Goal: Task Accomplishment & Management: Use online tool/utility

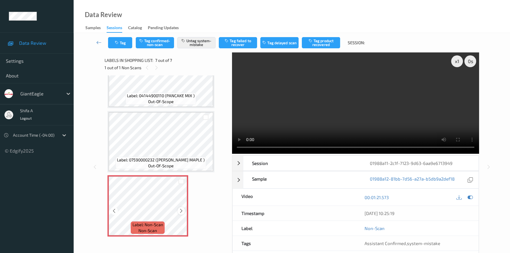
click at [183, 210] on icon at bounding box center [181, 210] width 5 height 5
click at [183, 209] on icon at bounding box center [181, 210] width 5 height 5
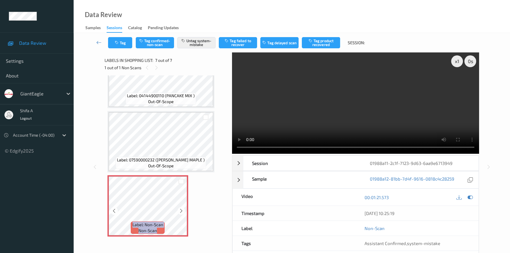
click at [183, 209] on icon at bounding box center [181, 210] width 5 height 5
click at [124, 45] on button "Tag" at bounding box center [120, 42] width 24 height 11
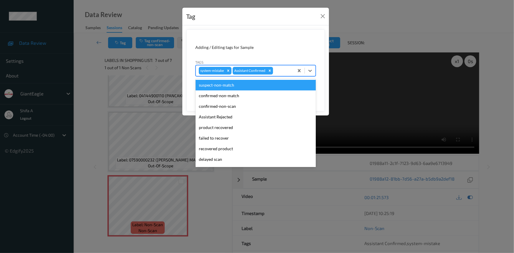
click at [279, 69] on div at bounding box center [282, 70] width 17 height 7
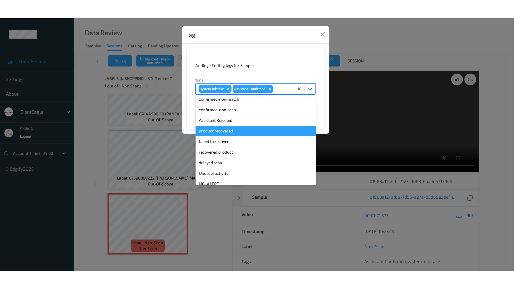
scroll to position [41, 0]
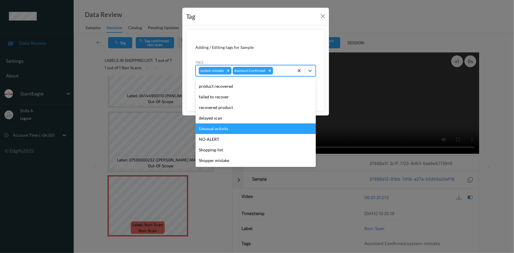
click at [229, 130] on div "Unusual activity" at bounding box center [255, 128] width 120 height 11
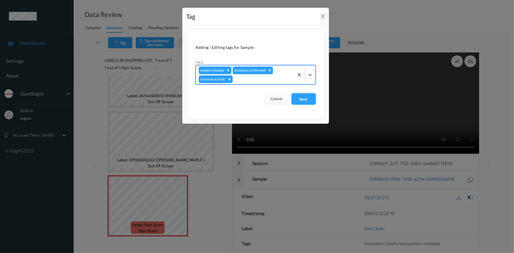
click at [305, 99] on button "Save" at bounding box center [303, 98] width 24 height 11
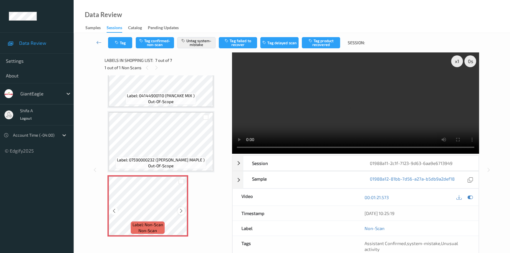
click at [180, 208] on icon at bounding box center [181, 210] width 5 height 5
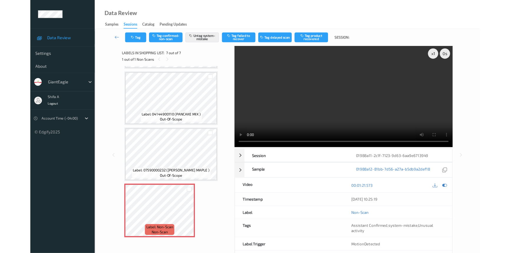
scroll to position [252, 0]
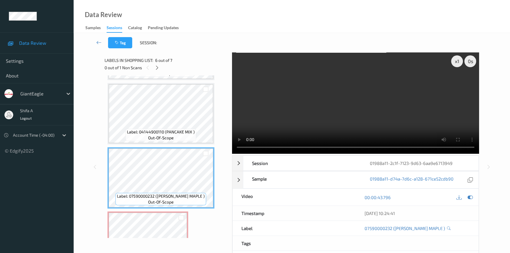
click at [408, 123] on video at bounding box center [355, 102] width 247 height 101
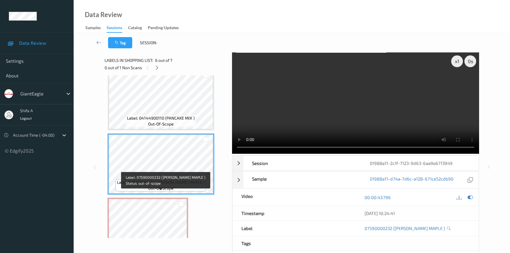
scroll to position [288, 0]
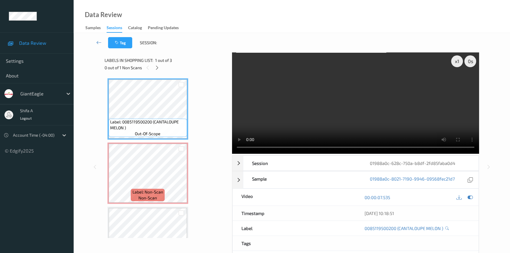
click at [316, 119] on video at bounding box center [355, 102] width 247 height 101
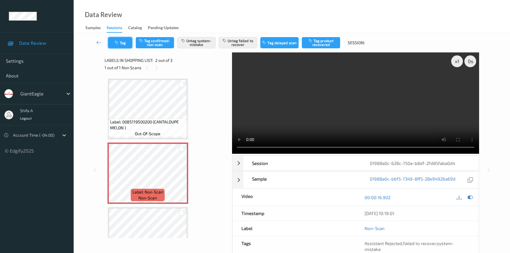
click at [116, 46] on button "Tag" at bounding box center [120, 42] width 24 height 11
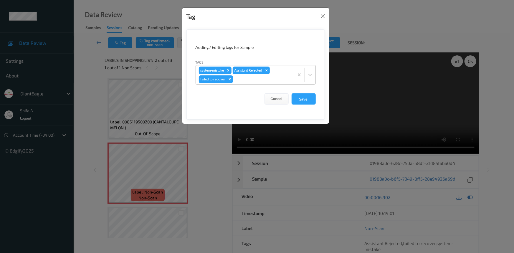
click at [272, 78] on div at bounding box center [262, 79] width 57 height 7
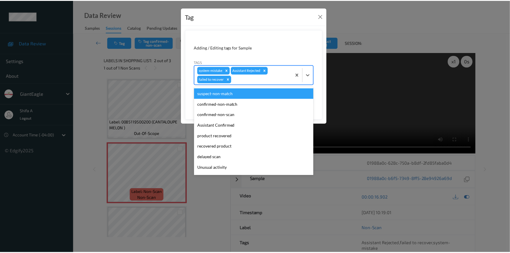
scroll to position [30, 0]
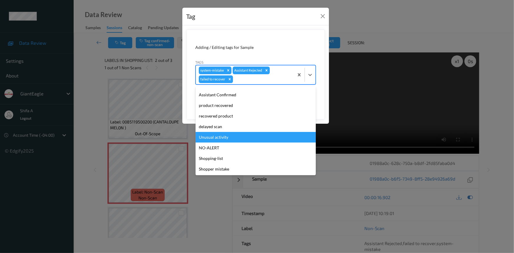
click at [227, 138] on div "Unusual activity" at bounding box center [255, 137] width 120 height 11
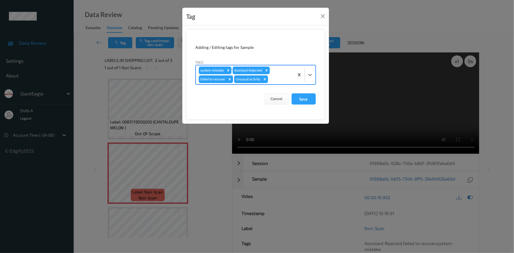
click at [228, 79] on icon "Remove failed to recover" at bounding box center [230, 79] width 4 height 4
click at [309, 97] on button "Save" at bounding box center [303, 98] width 24 height 11
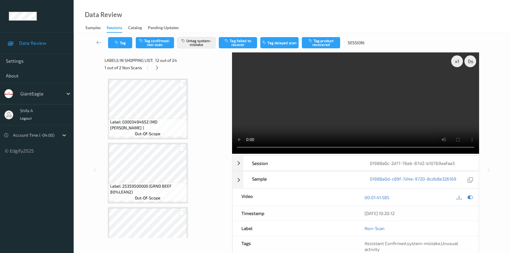
scroll to position [642, 0]
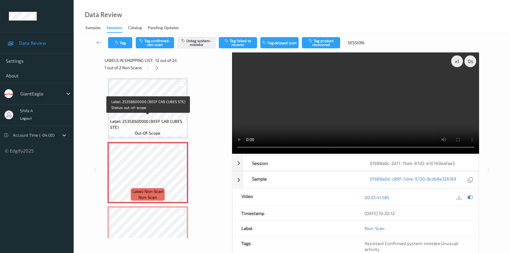
click at [169, 118] on span "Label: 25358600000 (BEEF CAB CUBES STE)" at bounding box center [147, 124] width 75 height 12
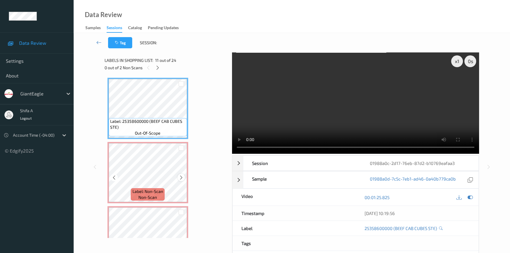
click at [180, 175] on icon at bounding box center [181, 177] width 5 height 5
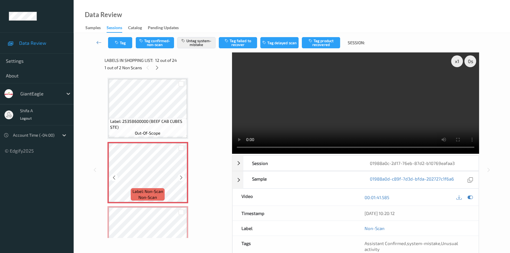
scroll to position [669, 0]
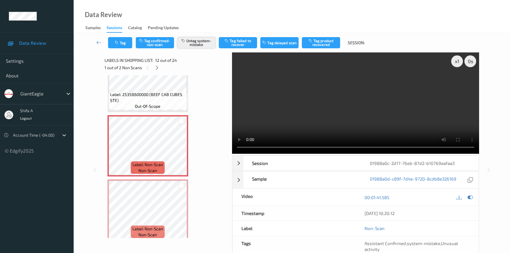
click at [205, 44] on button "Untag system-mistake" at bounding box center [196, 42] width 38 height 11
click at [124, 39] on button "Tag" at bounding box center [120, 42] width 24 height 11
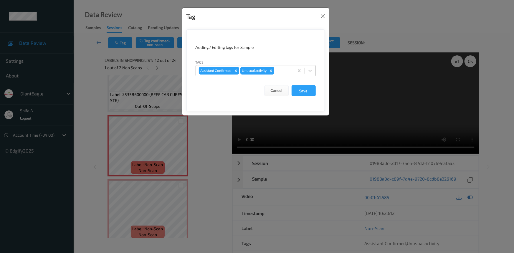
click at [271, 70] on icon "Remove Unusual activity" at bounding box center [271, 71] width 4 height 4
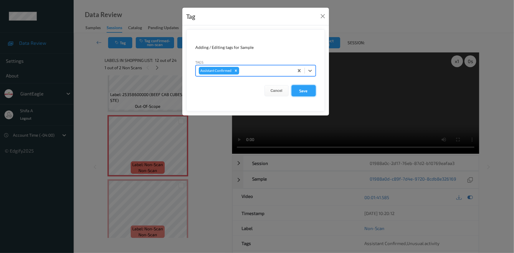
click at [301, 93] on button "Save" at bounding box center [303, 90] width 24 height 11
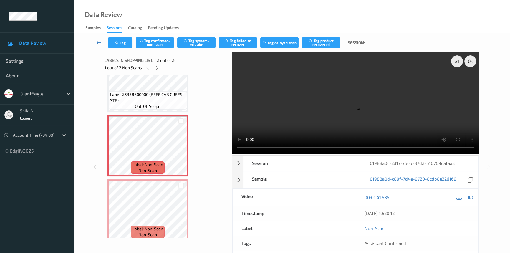
click at [157, 51] on div "Tag Tag confirmed-non-scan Tag system-mistake Tag failed to recover Tag delayed…" at bounding box center [292, 42] width 412 height 19
click at [156, 42] on button "Tag confirmed-non-scan" at bounding box center [155, 42] width 38 height 11
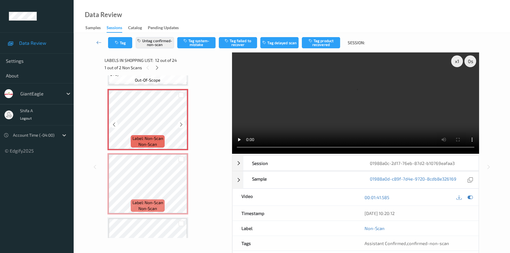
scroll to position [696, 0]
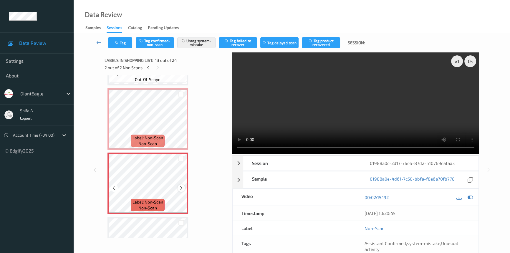
click at [180, 185] on icon at bounding box center [181, 187] width 5 height 5
click at [362, 106] on video at bounding box center [355, 102] width 247 height 101
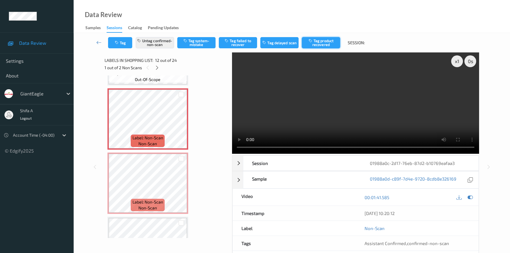
click at [324, 42] on button "Tag product recovered" at bounding box center [321, 42] width 38 height 11
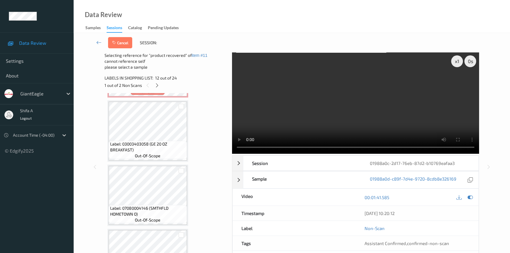
scroll to position [857, 0]
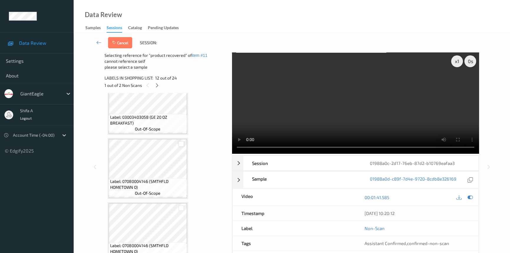
click at [180, 142] on div at bounding box center [181, 144] width 6 height 6
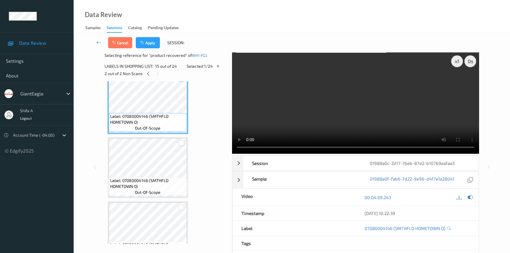
click at [180, 140] on div at bounding box center [181, 143] width 6 height 6
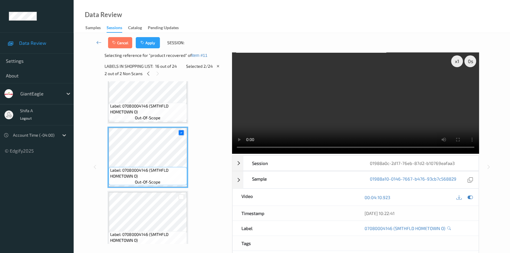
scroll to position [990, 0]
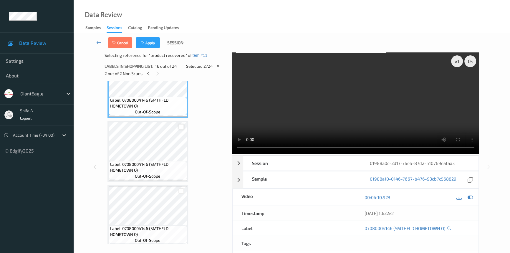
click at [180, 124] on div at bounding box center [181, 127] width 6 height 6
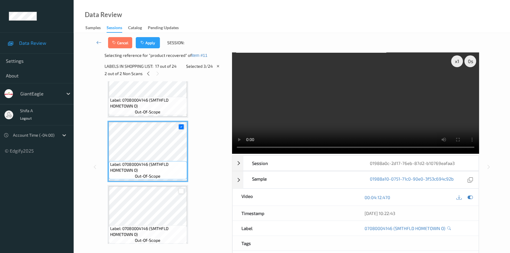
click at [182, 188] on div at bounding box center [181, 191] width 6 height 6
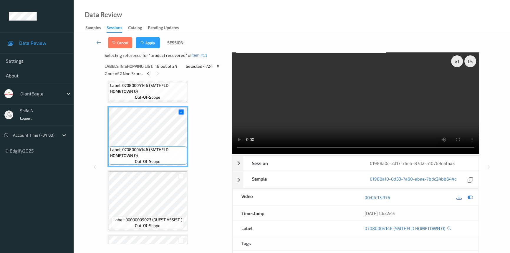
scroll to position [1071, 0]
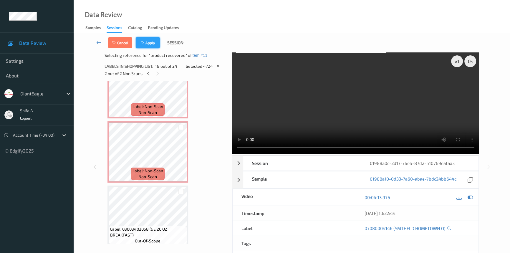
click at [153, 44] on button "Apply" at bounding box center [148, 42] width 24 height 11
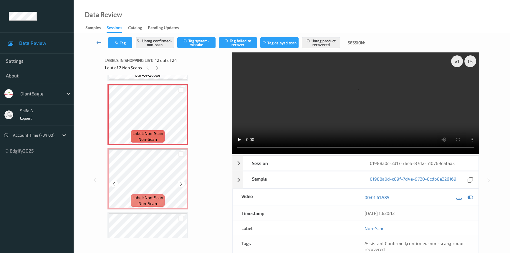
scroll to position [723, 0]
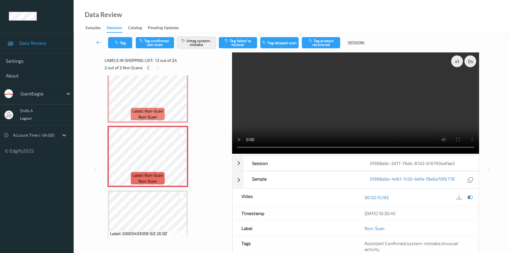
click at [197, 42] on button "Untag system-mistake" at bounding box center [196, 42] width 38 height 11
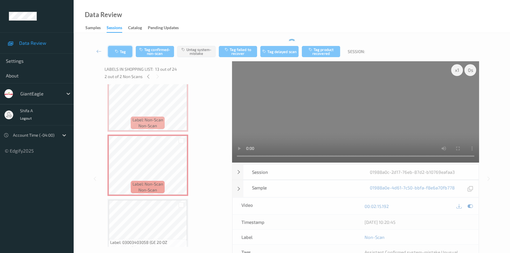
click at [117, 46] on button "Tag" at bounding box center [120, 51] width 24 height 11
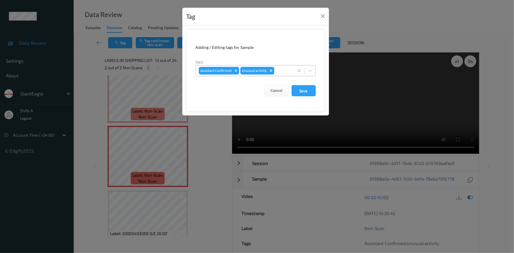
click at [269, 71] on icon "Remove Unusual activity" at bounding box center [271, 71] width 4 height 4
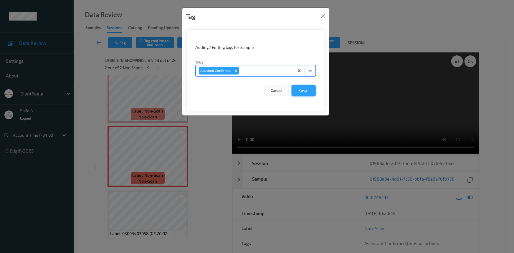
click at [308, 93] on button "Save" at bounding box center [303, 90] width 24 height 11
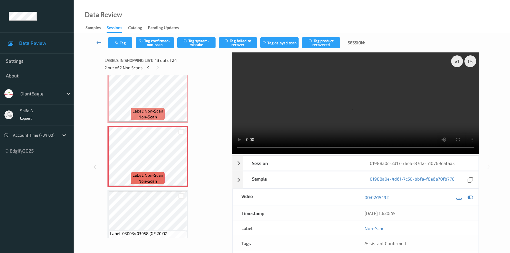
click at [159, 51] on div "Tag Tag confirmed-non-scan Tag system-mistake Tag failed to recover Tag delayed…" at bounding box center [292, 42] width 412 height 19
click at [159, 44] on button "Tag confirmed-non-scan" at bounding box center [155, 42] width 38 height 11
click at [326, 40] on button "Tag product recovered" at bounding box center [321, 42] width 38 height 11
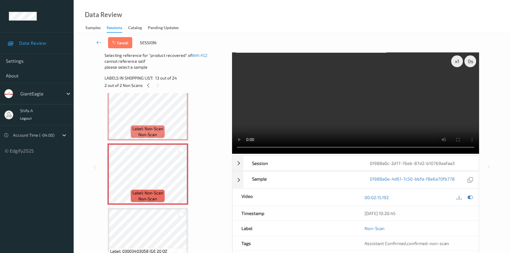
scroll to position [776, 0]
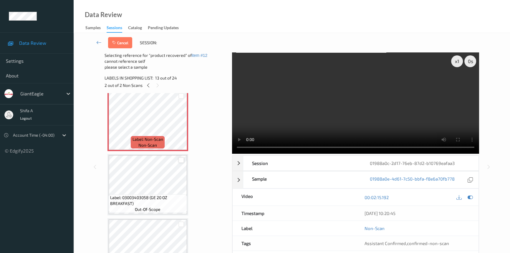
click at [181, 157] on div at bounding box center [181, 160] width 6 height 6
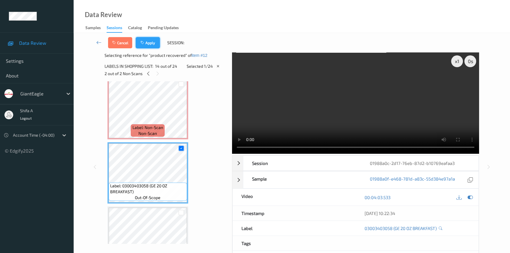
click at [149, 39] on button "Apply" at bounding box center [148, 42] width 24 height 11
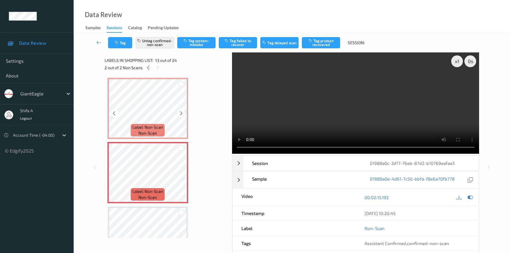
scroll to position [680, 0]
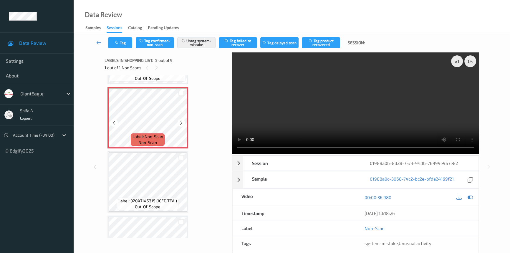
scroll to position [248, 0]
click at [183, 120] on icon at bounding box center [181, 122] width 5 height 5
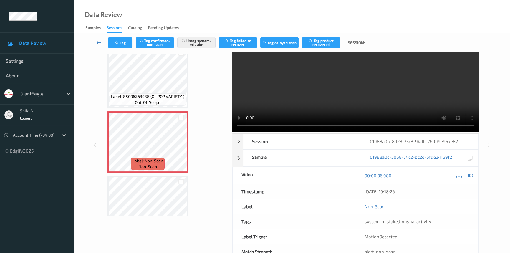
scroll to position [0, 0]
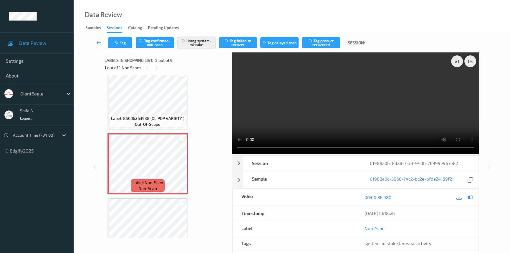
click at [204, 45] on button "Untag system-mistake" at bounding box center [196, 42] width 38 height 11
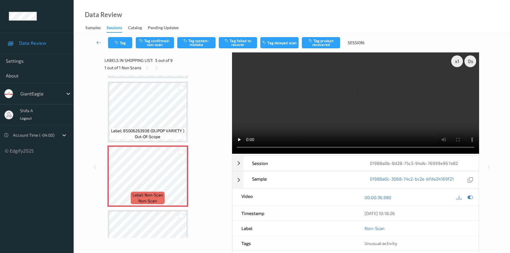
scroll to position [268, 0]
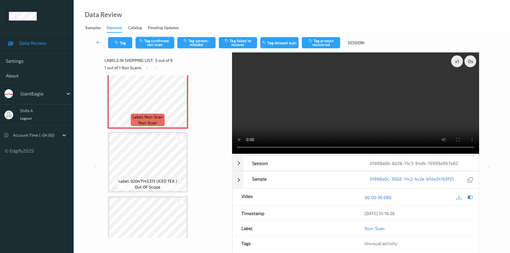
click at [159, 42] on button "Tag confirmed-non-scan" at bounding box center [155, 42] width 38 height 11
click at [247, 43] on button "Tag failed to recover" at bounding box center [238, 42] width 38 height 11
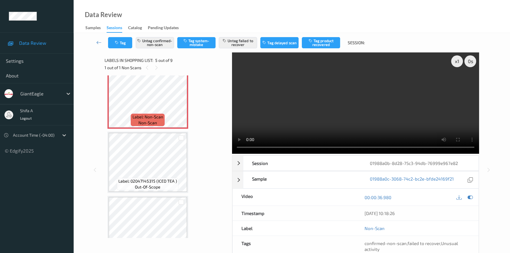
click at [375, 112] on video at bounding box center [355, 102] width 247 height 101
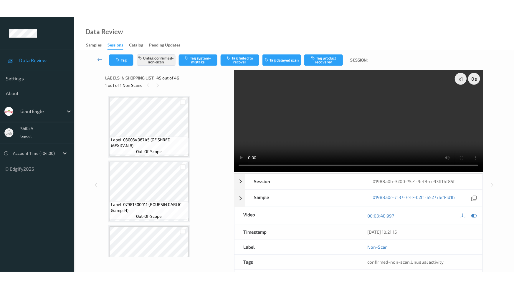
scroll to position [2753, 0]
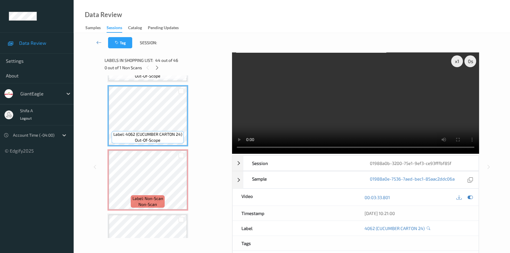
click at [228, 139] on div "x 1 0 s Session 01988a0b-3200-75e1-9ef3-ce93fffbf85f Session ID 01988a0b-3200-7…" at bounding box center [291, 166] width 375 height 229
click at [384, 123] on video at bounding box center [355, 102] width 247 height 101
click at [383, 98] on video at bounding box center [355, 102] width 247 height 101
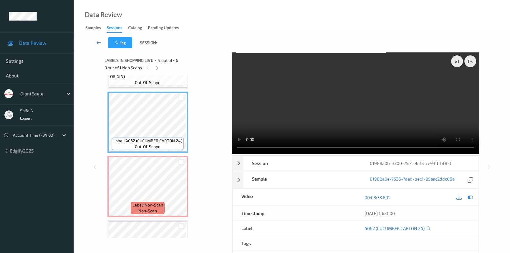
click at [403, 111] on video at bounding box center [355, 102] width 247 height 101
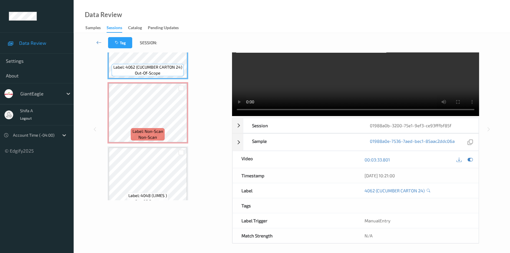
scroll to position [40, 0]
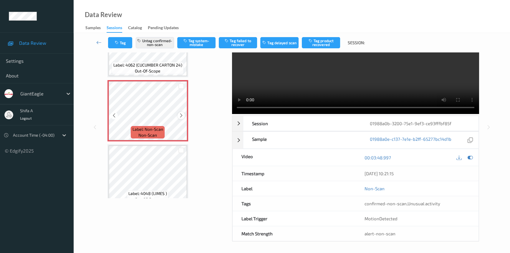
click at [180, 113] on icon at bounding box center [181, 115] width 5 height 5
click at [180, 106] on div "Label: Non-Scan non-scan" at bounding box center [147, 110] width 81 height 61
click at [318, 47] on button "Tag product recovered" at bounding box center [321, 42] width 38 height 11
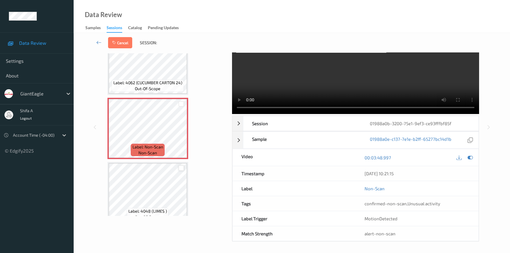
click at [180, 165] on div at bounding box center [181, 168] width 6 height 6
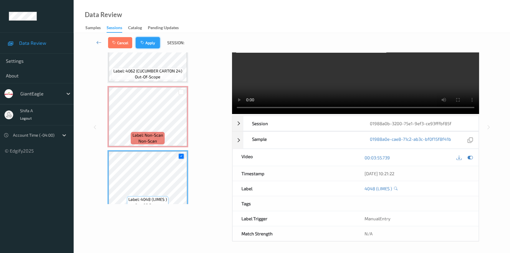
click at [150, 44] on button "Apply" at bounding box center [148, 42] width 24 height 11
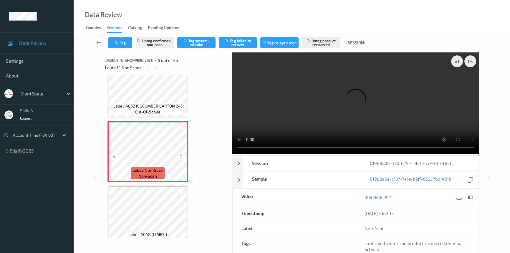
scroll to position [2782, 0]
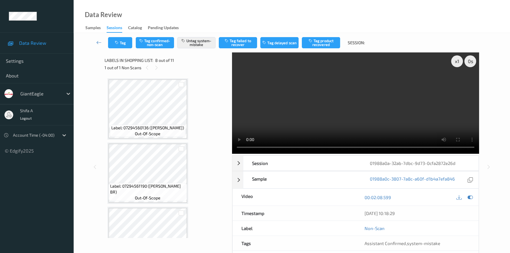
scroll to position [386, 0]
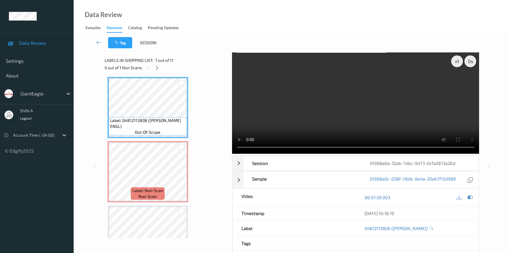
click at [193, 156] on div "Label: 07294560136 ([PERSON_NAME]) out-of-scope Label: 07294561190 ([PERSON_NAM…" at bounding box center [166, 43] width 118 height 703
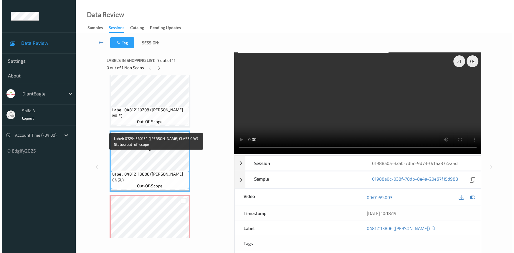
scroll to position [413, 0]
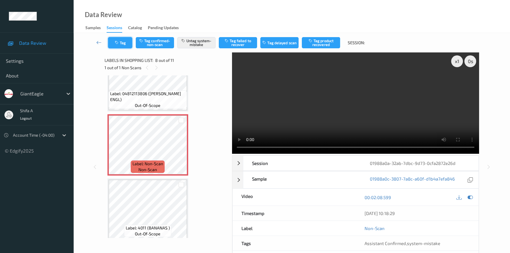
click at [120, 42] on button "Tag" at bounding box center [120, 42] width 24 height 11
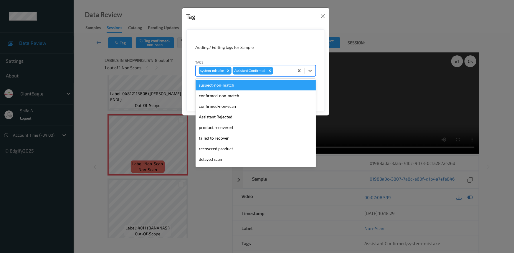
click at [284, 72] on div at bounding box center [282, 70] width 17 height 7
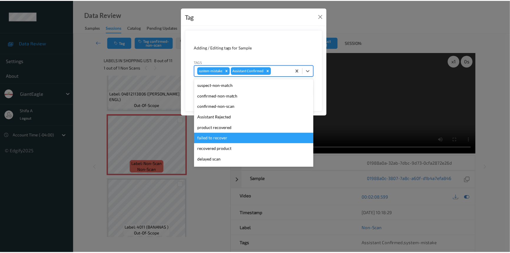
scroll to position [41, 0]
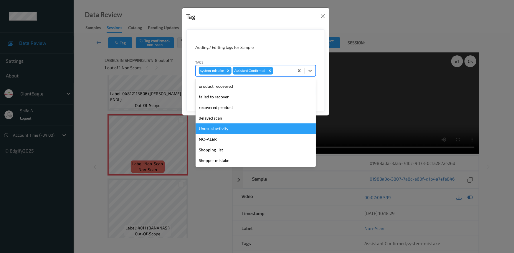
click at [228, 131] on div "Unusual activity" at bounding box center [255, 128] width 120 height 11
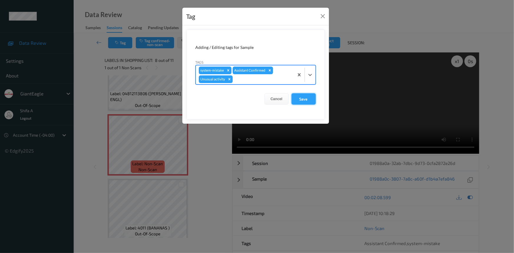
click at [315, 98] on button "Save" at bounding box center [303, 98] width 24 height 11
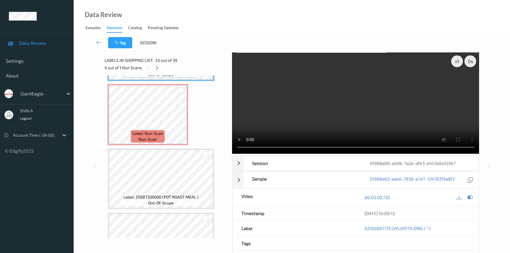
scroll to position [2103, 0]
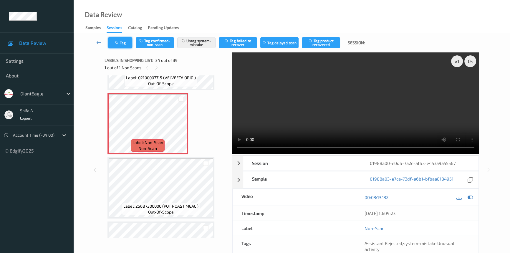
click at [117, 42] on icon "button" at bounding box center [117, 43] width 5 height 4
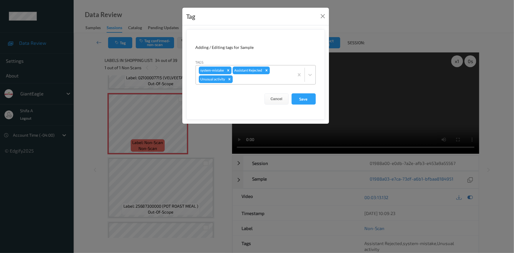
click at [230, 79] on icon "Remove Unusual activity" at bounding box center [229, 79] width 4 height 4
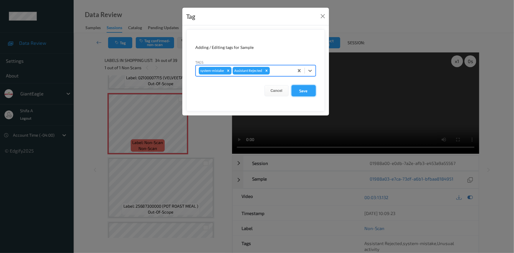
click at [300, 90] on button "Save" at bounding box center [303, 90] width 24 height 11
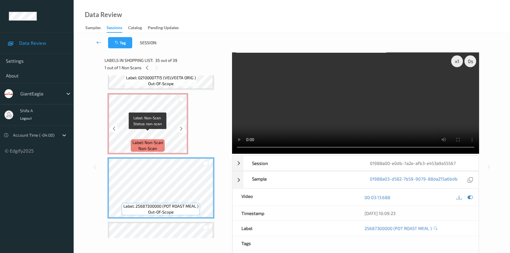
click at [162, 140] on span "Label: Non-Scan" at bounding box center [147, 143] width 31 height 6
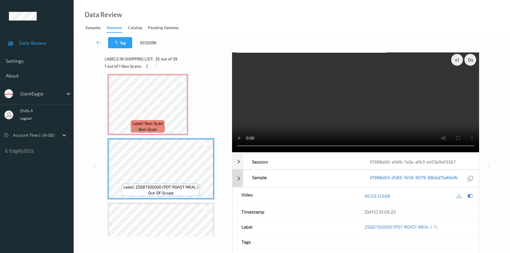
scroll to position [0, 0]
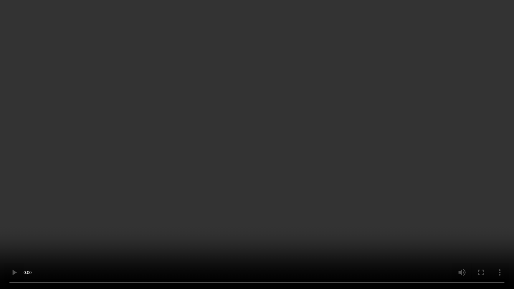
click at [417, 242] on video at bounding box center [257, 144] width 514 height 289
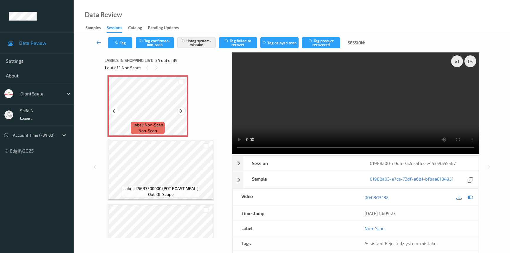
click at [180, 107] on div at bounding box center [180, 110] width 7 height 7
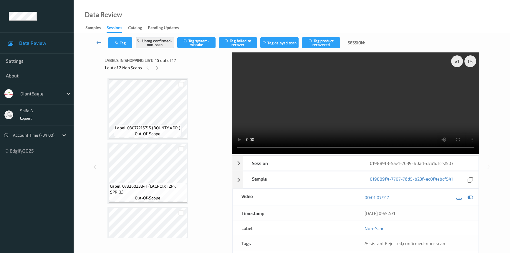
scroll to position [834, 0]
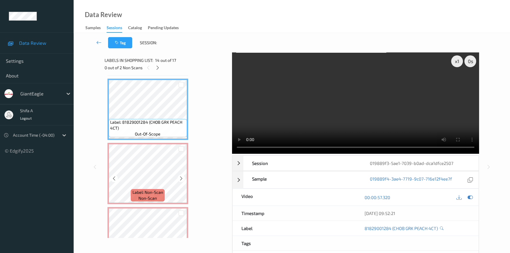
click at [156, 195] on span "non-scan" at bounding box center [147, 198] width 19 height 6
click at [180, 176] on icon at bounding box center [181, 178] width 5 height 5
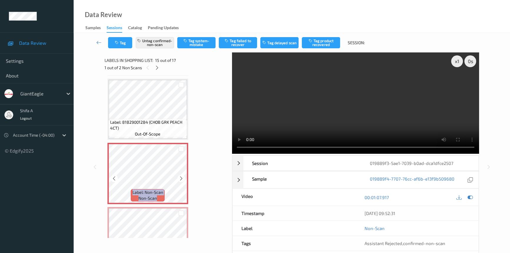
click at [180, 176] on icon at bounding box center [181, 178] width 5 height 5
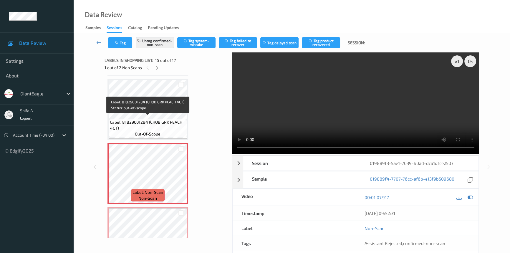
click at [163, 119] on span "Label: 81829001284 (CHOB GRK PEACH 4CT)" at bounding box center [147, 125] width 75 height 12
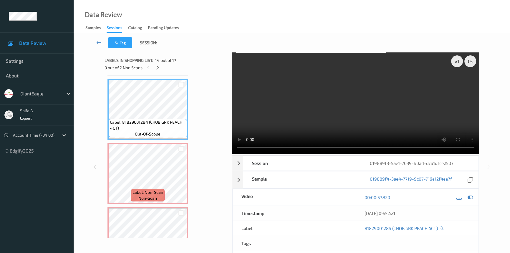
click at [377, 102] on video at bounding box center [355, 102] width 247 height 101
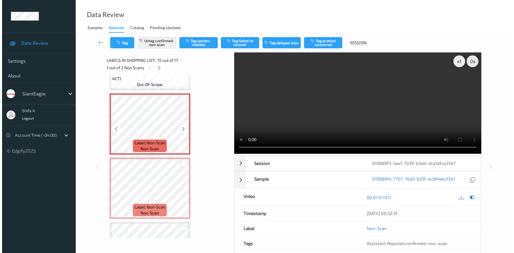
scroll to position [887, 0]
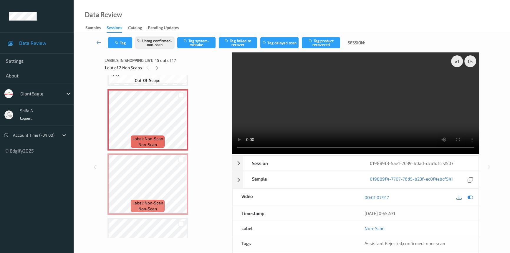
click at [156, 44] on button "Untag confirmed-non-scan" at bounding box center [155, 42] width 38 height 11
click at [201, 40] on button "Tag system-mistake" at bounding box center [196, 42] width 38 height 11
click at [116, 46] on button "Tag" at bounding box center [120, 42] width 24 height 11
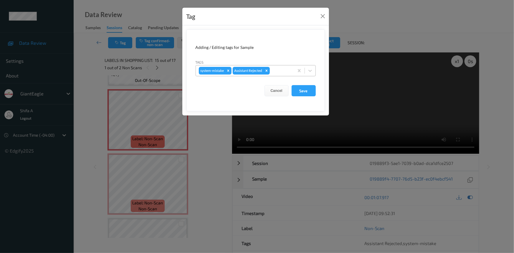
click at [283, 69] on div at bounding box center [281, 70] width 20 height 7
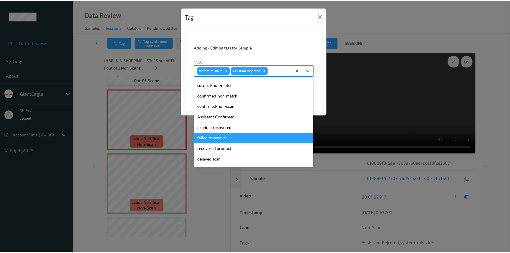
scroll to position [41, 0]
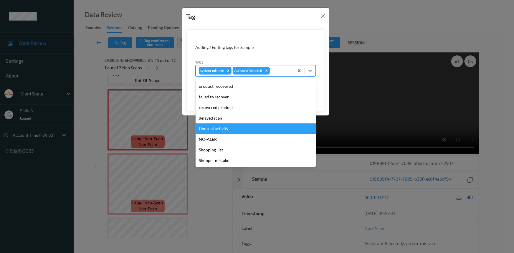
click at [230, 126] on div "Unusual activity" at bounding box center [255, 128] width 120 height 11
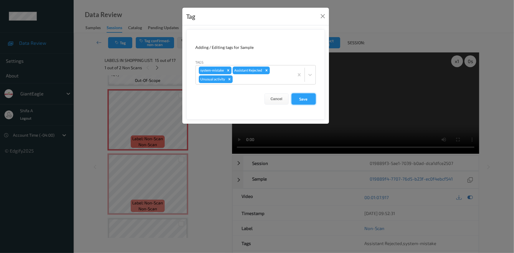
click at [301, 98] on button "Save" at bounding box center [303, 98] width 24 height 11
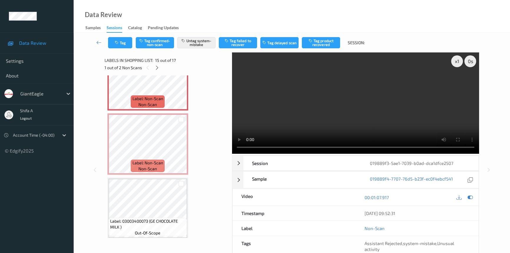
scroll to position [892, 0]
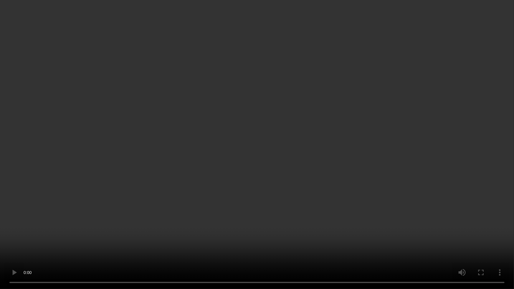
click at [430, 154] on video at bounding box center [257, 144] width 514 height 289
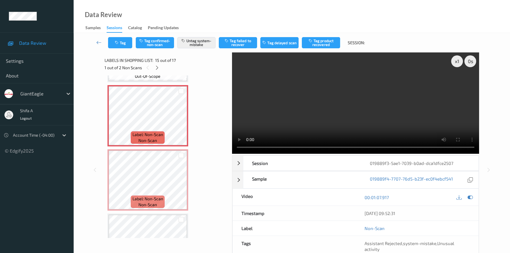
click at [391, 118] on video at bounding box center [355, 102] width 247 height 101
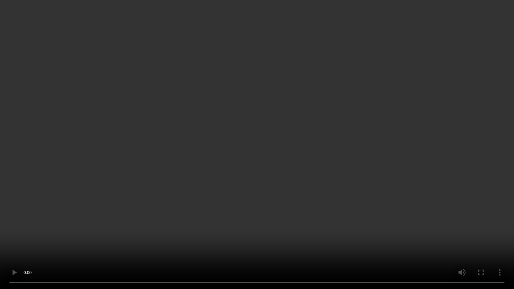
click at [437, 181] on video at bounding box center [257, 144] width 514 height 289
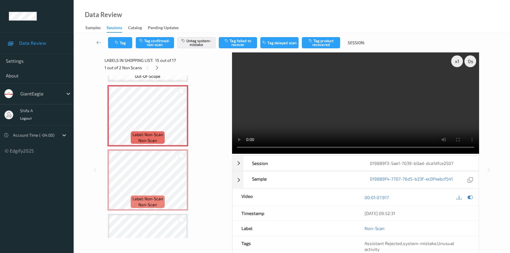
click at [380, 111] on video at bounding box center [355, 102] width 247 height 101
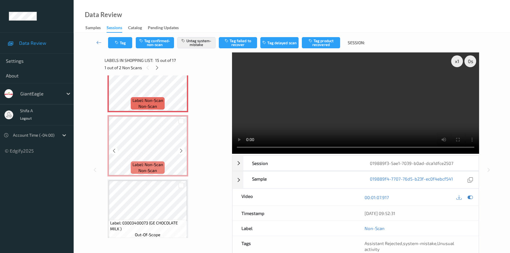
scroll to position [928, 0]
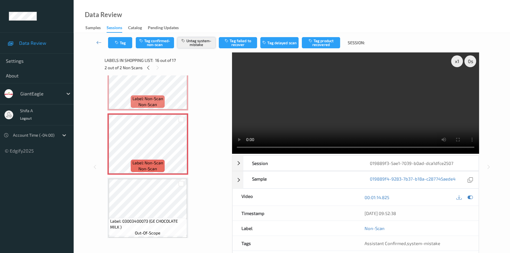
click at [204, 46] on button "Untag system-mistake" at bounding box center [196, 42] width 38 height 11
click at [182, 146] on icon at bounding box center [181, 148] width 5 height 5
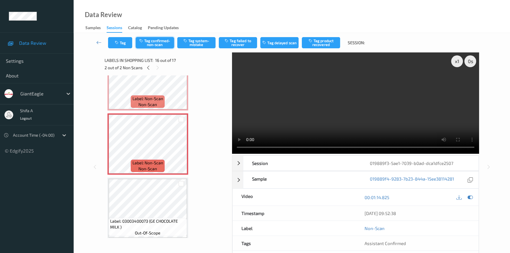
click at [164, 41] on button "Tag confirmed-non-scan" at bounding box center [155, 42] width 38 height 11
click at [238, 45] on button "Tag failed to recover" at bounding box center [238, 42] width 38 height 11
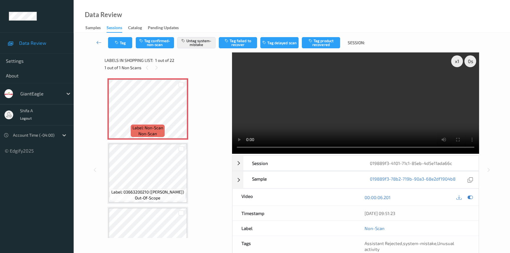
click at [385, 112] on video at bounding box center [355, 102] width 247 height 101
click at [118, 38] on button "Tag" at bounding box center [120, 42] width 24 height 11
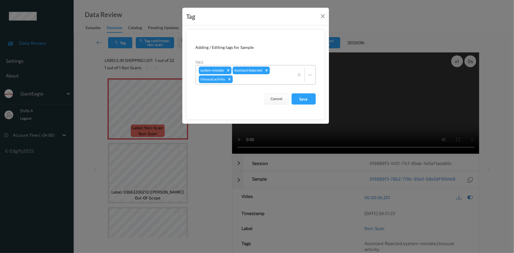
click at [229, 79] on icon "Remove Unusual activity" at bounding box center [229, 79] width 2 height 2
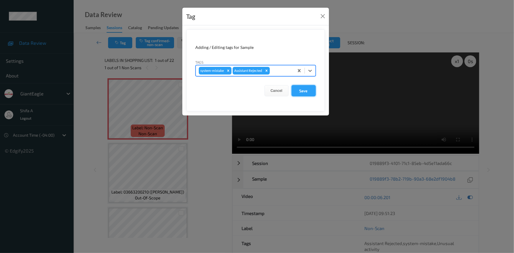
click at [310, 92] on button "Save" at bounding box center [303, 90] width 24 height 11
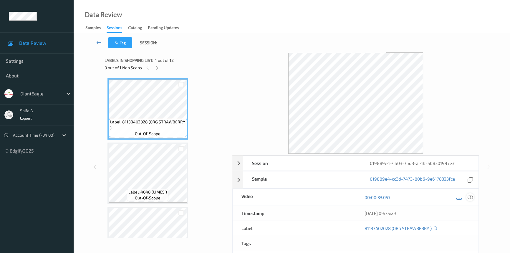
drag, startPoint x: 470, startPoint y: 198, endPoint x: 463, endPoint y: 199, distance: 7.1
click at [470, 198] on icon at bounding box center [469, 197] width 5 height 5
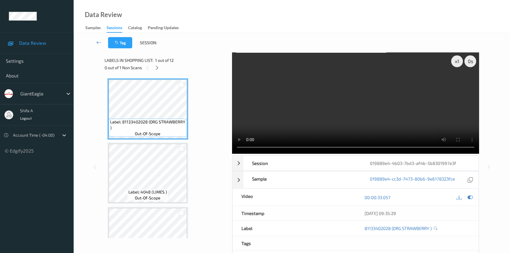
click at [288, 15] on div "Data Review Samples Sessions Catalog Pending Updates" at bounding box center [292, 16] width 436 height 33
click at [160, 68] on div at bounding box center [156, 67] width 7 height 7
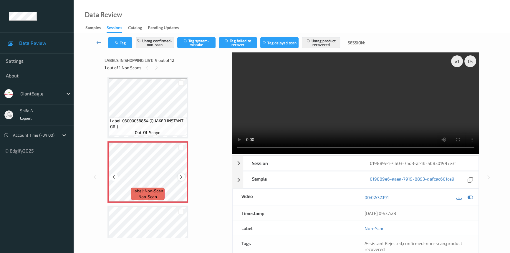
click at [183, 175] on icon at bounding box center [181, 176] width 5 height 5
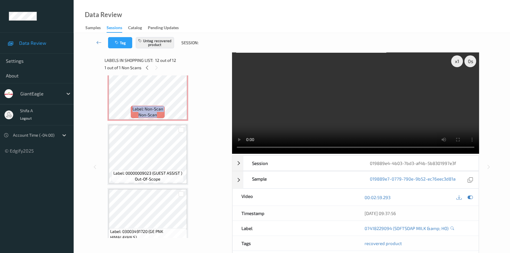
scroll to position [501, 0]
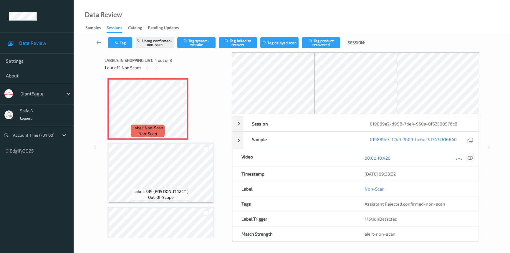
click at [470, 156] on icon at bounding box center [469, 157] width 5 height 5
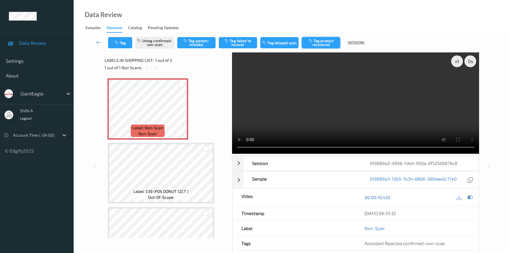
click at [316, 44] on button "Tag product recovered" at bounding box center [321, 42] width 38 height 11
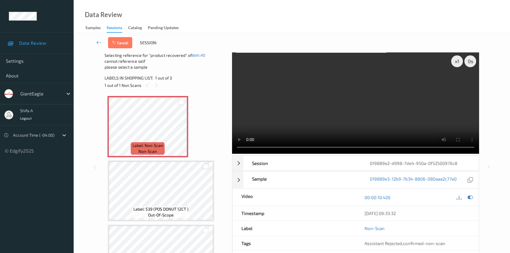
click at [206, 165] on div at bounding box center [206, 167] width 6 height 6
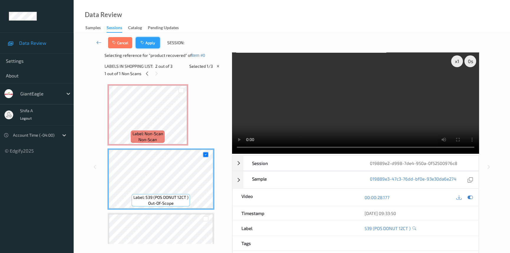
click at [150, 41] on button "Apply" at bounding box center [148, 42] width 24 height 11
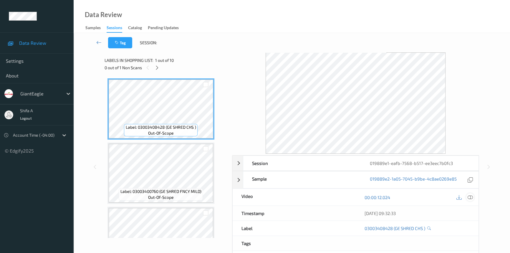
click at [472, 198] on icon at bounding box center [469, 197] width 5 height 5
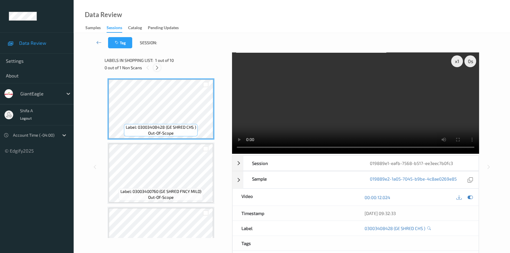
click at [156, 67] on icon at bounding box center [157, 67] width 5 height 5
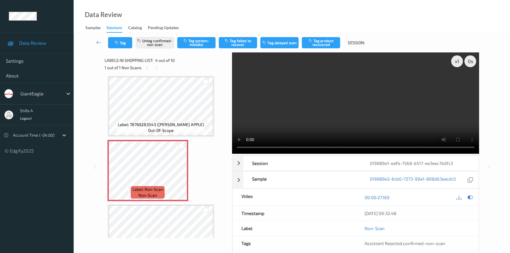
drag, startPoint x: 344, startPoint y: 12, endPoint x: 342, endPoint y: 0, distance: 12.0
click at [344, 12] on div "Data Review Samples Sessions Catalog Pending Updates" at bounding box center [292, 16] width 436 height 33
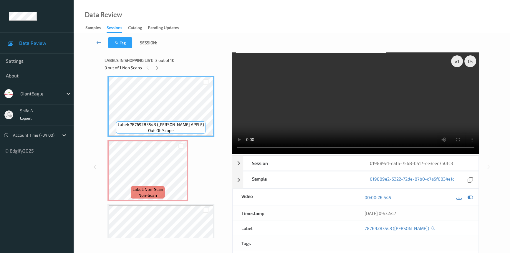
click at [420, 90] on video at bounding box center [355, 102] width 247 height 101
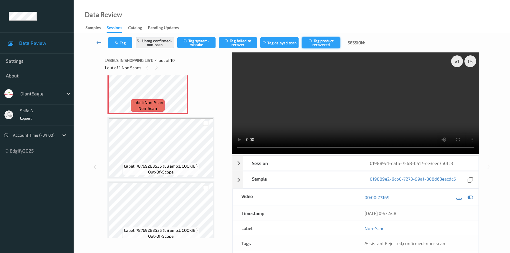
scroll to position [238, 0]
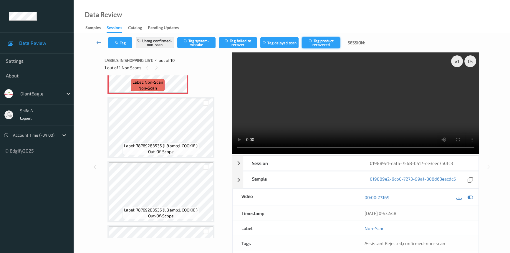
click at [324, 44] on button "Tag product recovered" at bounding box center [321, 42] width 38 height 11
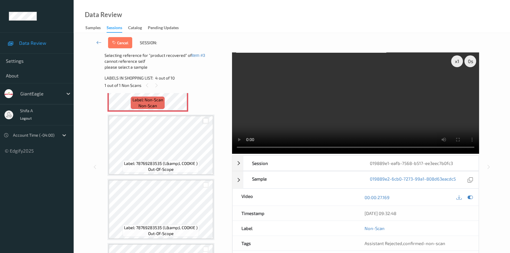
click at [206, 118] on div at bounding box center [206, 121] width 6 height 6
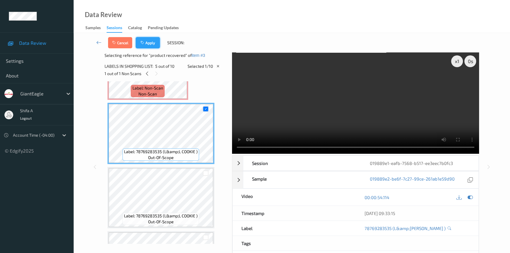
click at [147, 38] on button "Apply" at bounding box center [148, 42] width 24 height 11
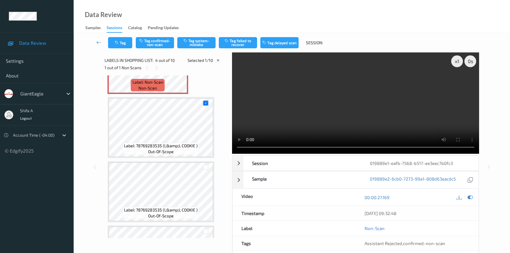
scroll to position [131, 0]
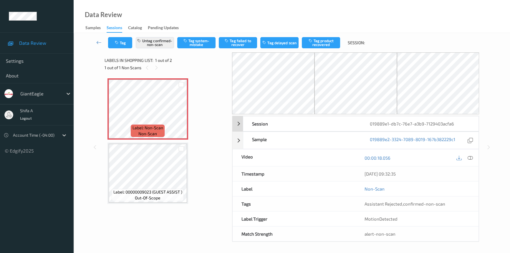
click at [469, 158] on icon at bounding box center [469, 157] width 5 height 5
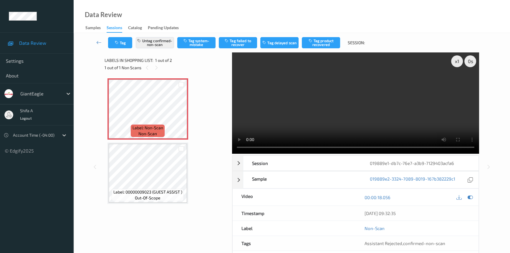
click at [295, 10] on div "Data Review Samples Sessions Catalog Pending Updates" at bounding box center [292, 16] width 436 height 33
click at [181, 113] on icon at bounding box center [181, 113] width 5 height 5
click at [359, 80] on video at bounding box center [355, 102] width 247 height 101
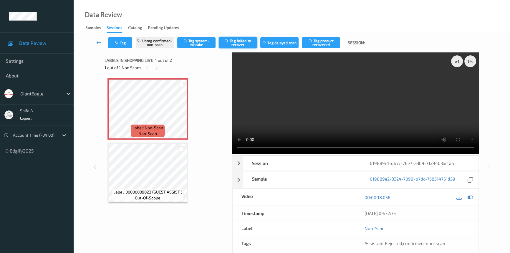
click at [249, 44] on button "Tag failed to recover" at bounding box center [238, 42] width 38 height 11
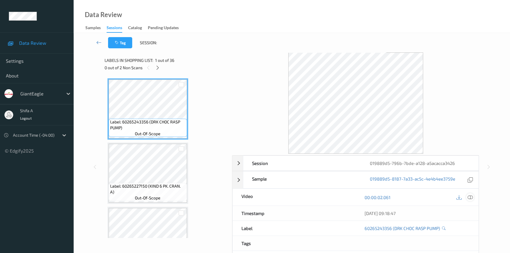
click at [470, 196] on icon at bounding box center [469, 197] width 5 height 5
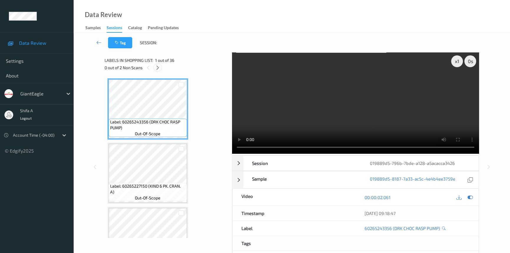
click at [159, 67] on icon at bounding box center [157, 67] width 5 height 5
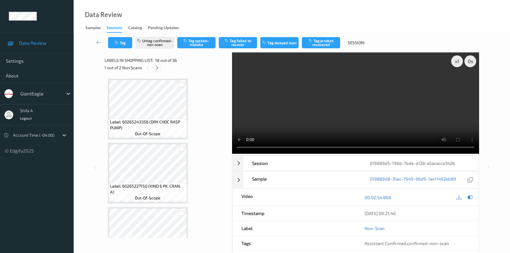
scroll to position [1026, 0]
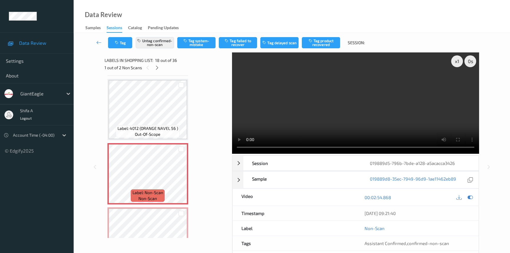
click at [259, 3] on div "Data Review Samples Sessions Catalog Pending Updates" at bounding box center [292, 16] width 436 height 33
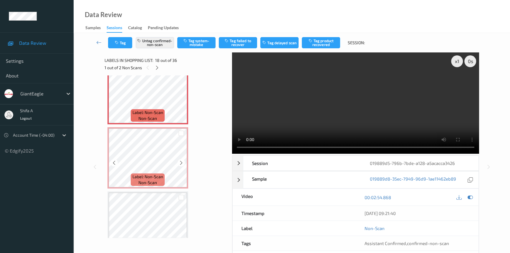
scroll to position [1106, 0]
click at [240, 44] on button "Tag failed to recover" at bounding box center [238, 42] width 38 height 11
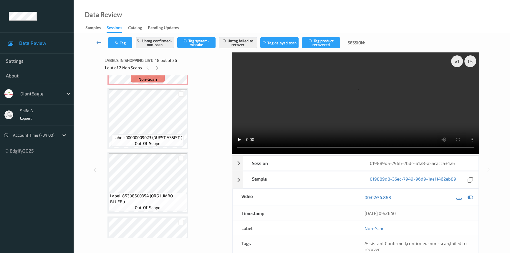
scroll to position [1240, 0]
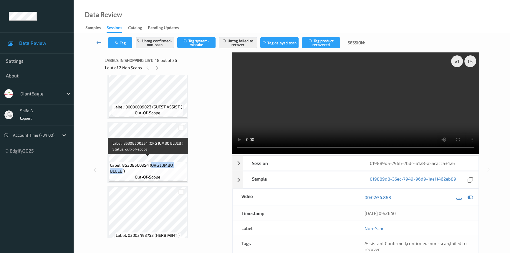
drag, startPoint x: 151, startPoint y: 160, endPoint x: 122, endPoint y: 166, distance: 30.0
click at [122, 166] on span "Label: 85308500354 (ORG JUMBO BLUEB )" at bounding box center [147, 168] width 75 height 12
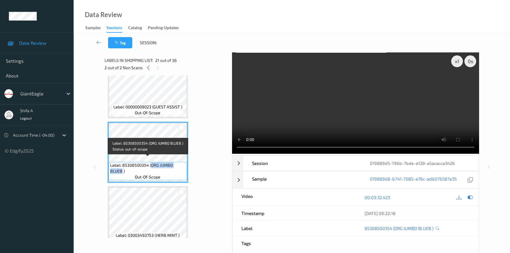
copy span "ORG JUMBO BLUEB"
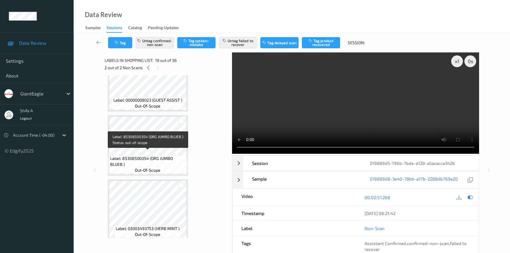
scroll to position [1274, 0]
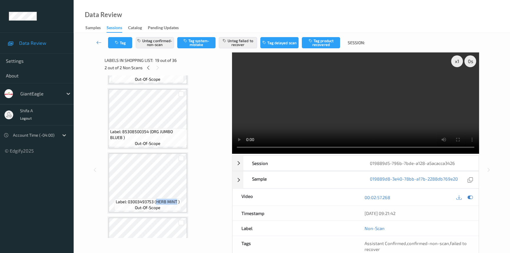
drag, startPoint x: 156, startPoint y: 197, endPoint x: 176, endPoint y: 198, distance: 20.6
click at [176, 199] on span "Label: 03003493753 (HERB MINT )" at bounding box center [148, 202] width 64 height 6
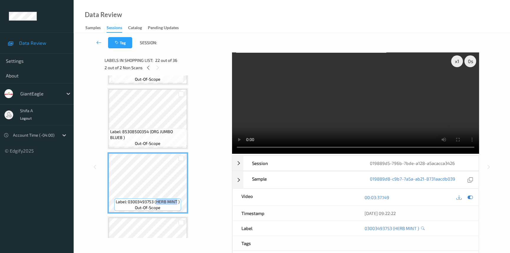
copy span "HERB MINT"
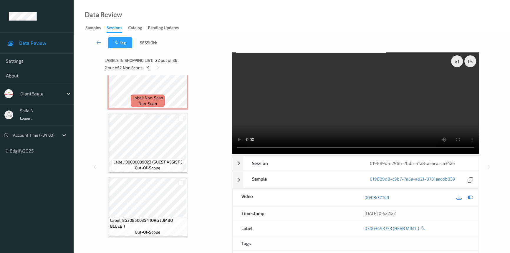
scroll to position [1140, 0]
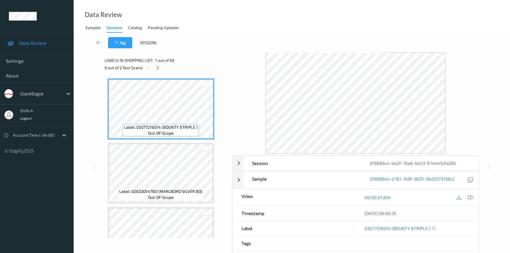
click at [470, 195] on icon at bounding box center [469, 197] width 5 height 5
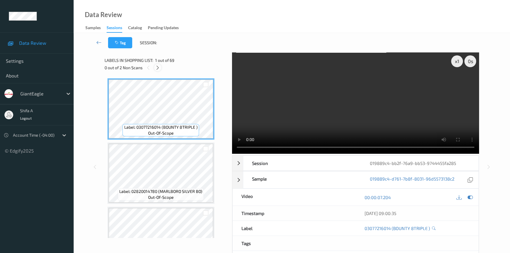
click at [161, 67] on div at bounding box center [157, 67] width 7 height 7
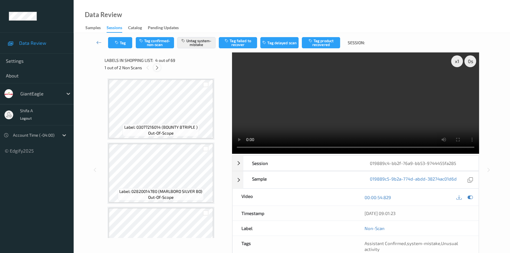
scroll to position [131, 0]
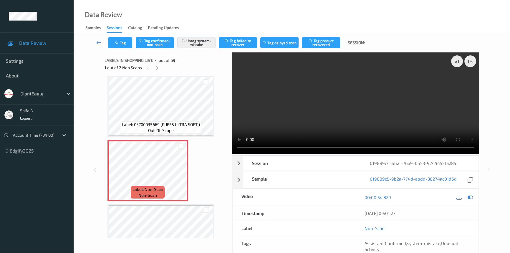
click at [258, 12] on div "Data Review Samples Sessions Catalog Pending Updates" at bounding box center [292, 16] width 436 height 33
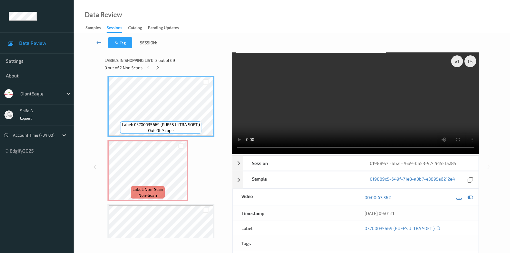
click at [330, 103] on video at bounding box center [355, 102] width 247 height 101
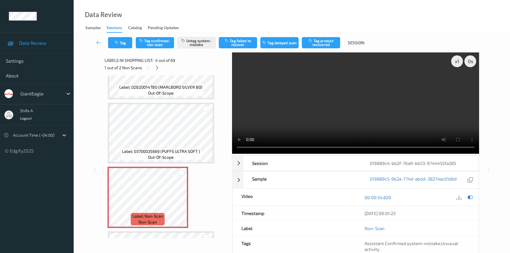
scroll to position [158, 0]
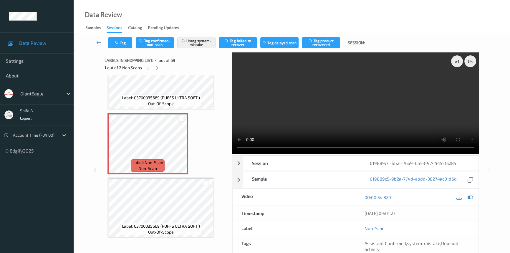
click at [164, 170] on div "Label: Non-Scan non-scan" at bounding box center [148, 165] width 34 height 12
click at [123, 43] on button "Tag" at bounding box center [120, 42] width 24 height 11
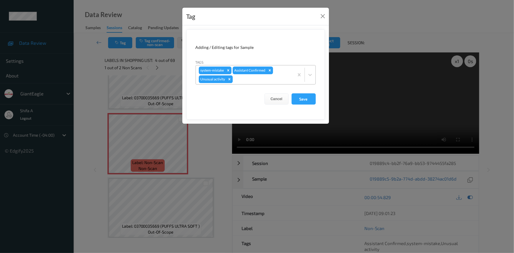
click at [230, 78] on icon "Remove Unusual activity" at bounding box center [229, 79] width 4 height 4
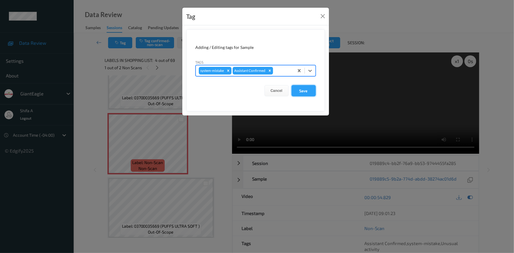
click at [306, 90] on button "Save" at bounding box center [303, 90] width 24 height 11
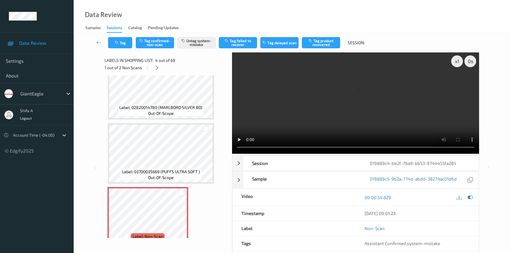
scroll to position [134, 0]
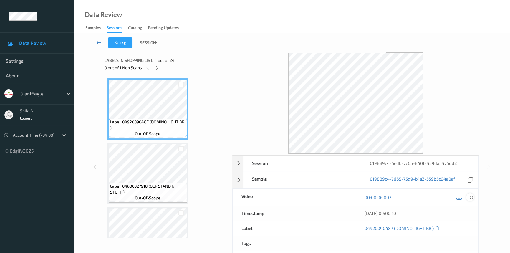
click at [468, 197] on icon at bounding box center [469, 197] width 5 height 5
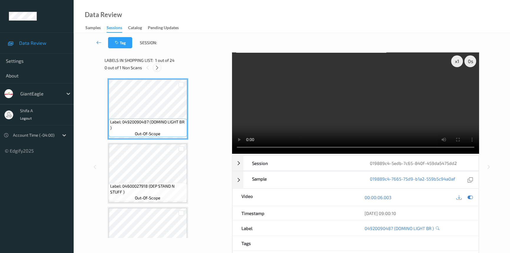
click at [159, 70] on div at bounding box center [156, 67] width 7 height 7
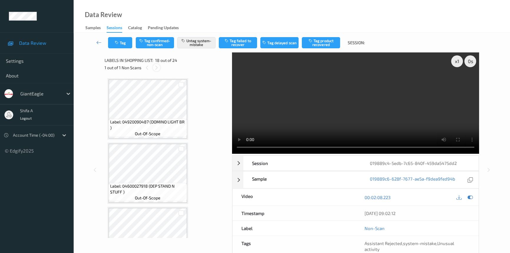
scroll to position [1026, 0]
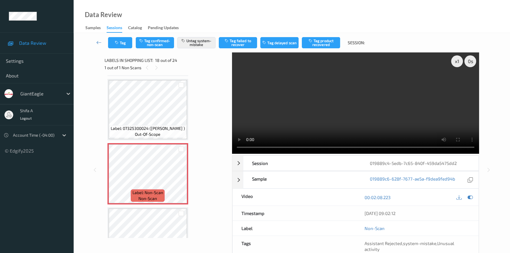
click at [235, 14] on div "Data Review Samples Sessions Catalog Pending Updates" at bounding box center [292, 16] width 436 height 33
click at [180, 176] on icon at bounding box center [181, 178] width 5 height 5
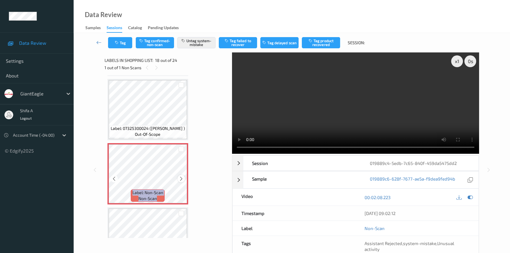
click at [180, 176] on icon at bounding box center [181, 178] width 5 height 5
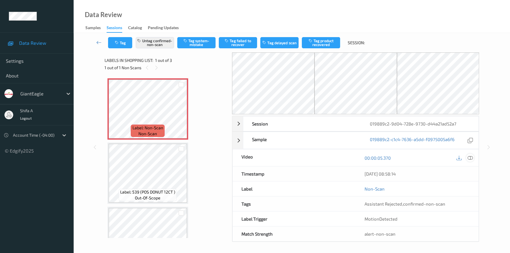
click at [472, 156] on icon at bounding box center [469, 157] width 5 height 5
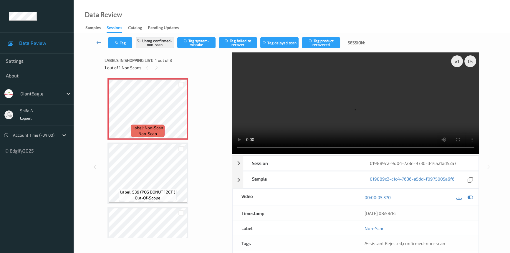
drag, startPoint x: 217, startPoint y: 14, endPoint x: 216, endPoint y: 2, distance: 12.7
click at [217, 15] on div "Data Review Samples Sessions Catalog Pending Updates" at bounding box center [292, 16] width 436 height 33
click at [350, 121] on video at bounding box center [355, 102] width 247 height 101
click at [328, 44] on button "Tag product recovered" at bounding box center [321, 42] width 38 height 11
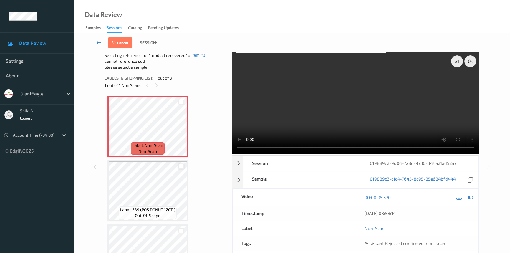
click at [180, 168] on div at bounding box center [181, 167] width 6 height 6
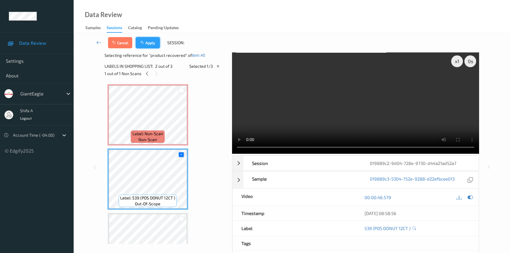
click at [152, 39] on button "Apply" at bounding box center [148, 42] width 24 height 11
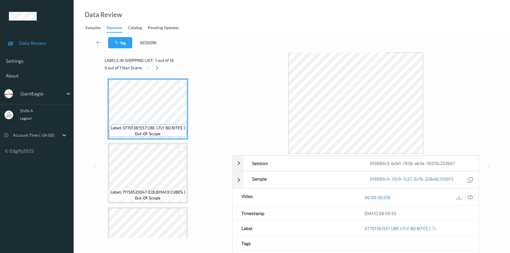
click at [469, 195] on icon at bounding box center [469, 197] width 5 height 5
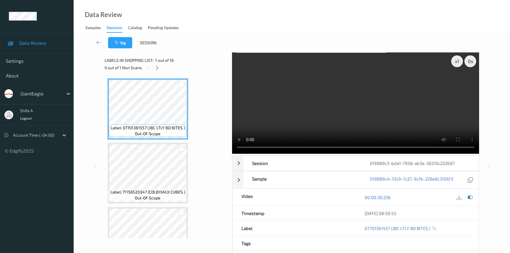
click at [214, 9] on div "Data Review Samples Sessions Catalog Pending Updates" at bounding box center [292, 16] width 436 height 33
click at [155, 70] on div at bounding box center [156, 67] width 7 height 7
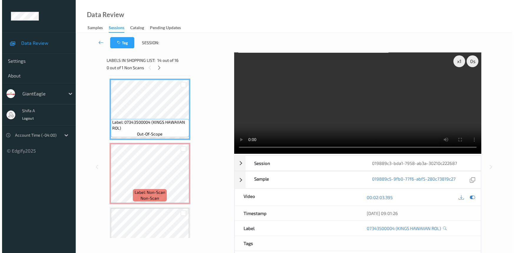
scroll to position [827, 0]
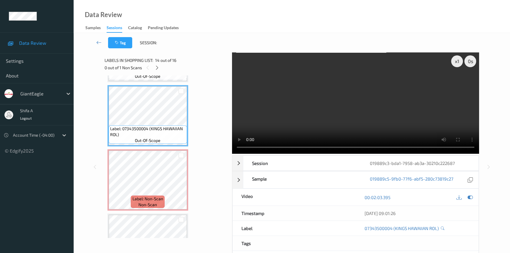
click at [391, 89] on video at bounding box center [355, 102] width 247 height 101
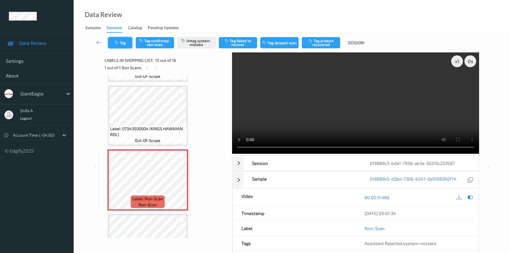
click at [125, 42] on button "Tag" at bounding box center [120, 42] width 24 height 11
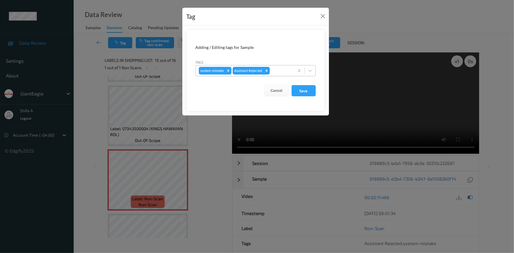
click at [279, 70] on div at bounding box center [281, 70] width 20 height 7
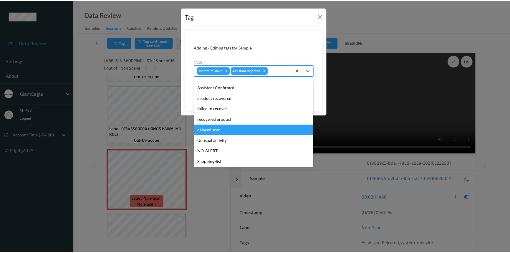
scroll to position [41, 0]
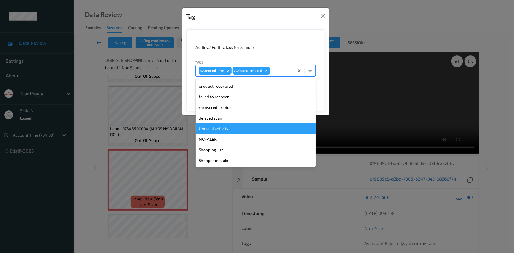
click at [231, 130] on div "Unusual activity" at bounding box center [255, 128] width 120 height 11
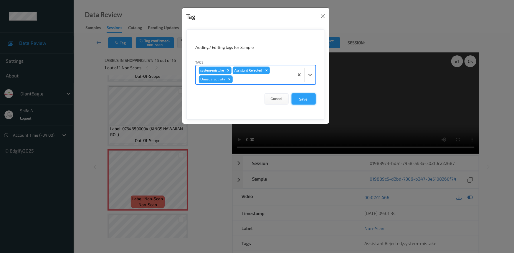
click at [305, 99] on button "Save" at bounding box center [303, 98] width 24 height 11
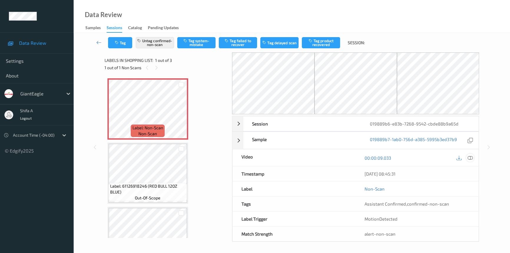
click at [469, 158] on icon at bounding box center [469, 157] width 5 height 5
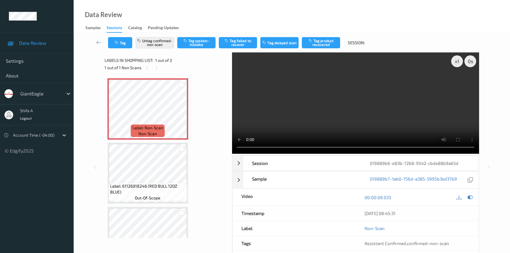
click at [195, 20] on div "Data Review Samples Sessions Catalog Pending Updates" at bounding box center [292, 16] width 436 height 33
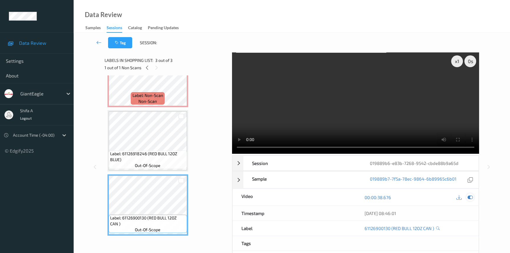
click at [468, 198] on icon at bounding box center [469, 197] width 5 height 5
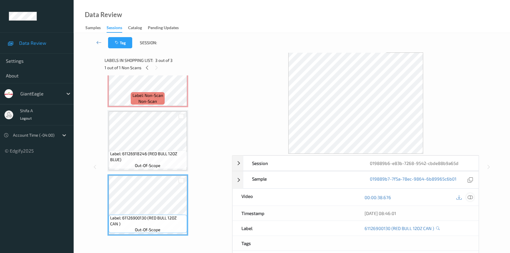
click at [470, 197] on icon at bounding box center [469, 197] width 5 height 5
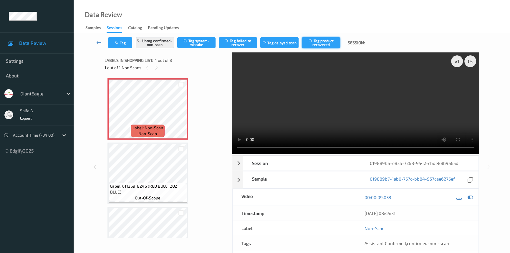
click at [321, 48] on button "Tag product recovered" at bounding box center [321, 42] width 38 height 11
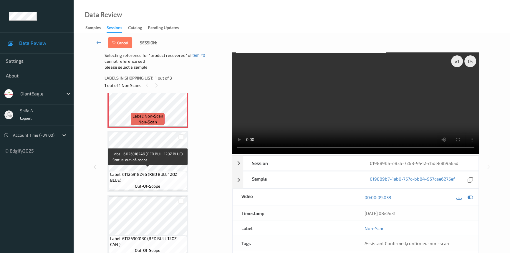
scroll to position [32, 0]
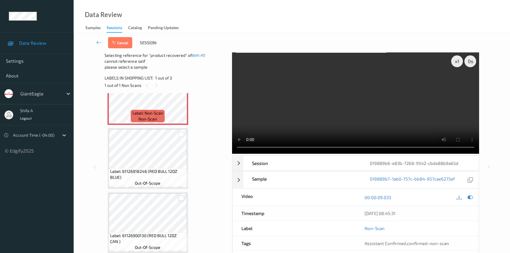
click at [181, 197] on div at bounding box center [181, 198] width 6 height 6
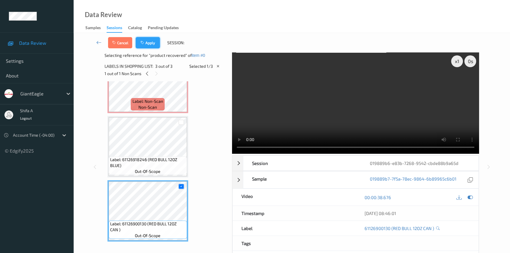
click at [147, 39] on button "Apply" at bounding box center [148, 42] width 24 height 11
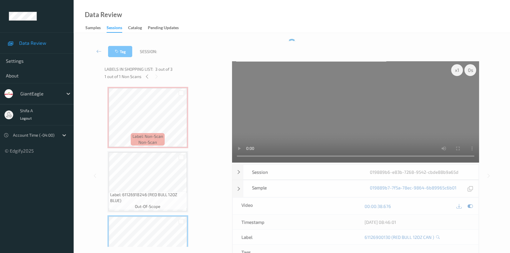
scroll to position [0, 0]
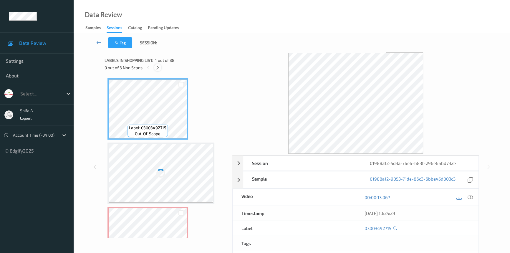
click at [157, 67] on icon at bounding box center [157, 67] width 5 height 5
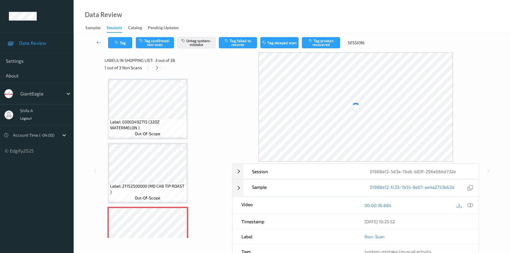
scroll to position [67, 0]
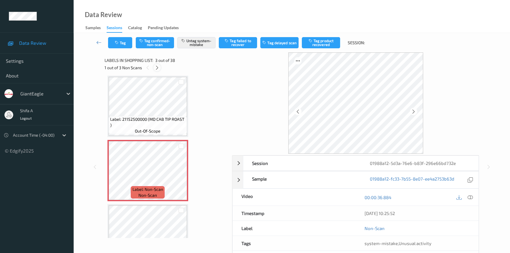
click at [157, 67] on icon at bounding box center [157, 67] width 5 height 5
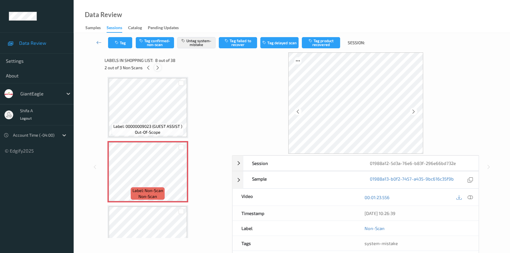
click at [157, 67] on icon at bounding box center [157, 67] width 5 height 5
click at [147, 67] on icon at bounding box center [148, 67] width 5 height 5
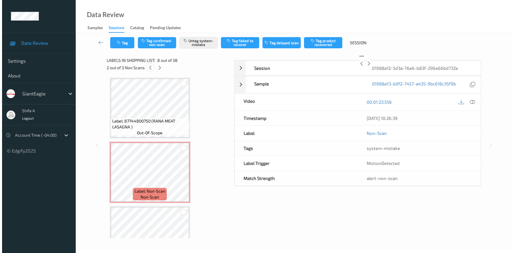
scroll to position [386, 0]
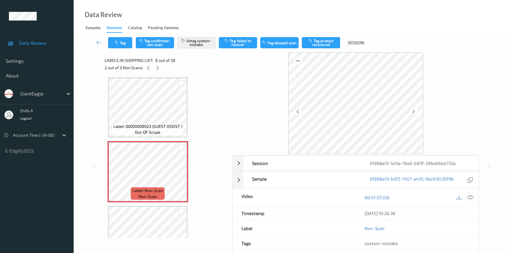
click at [468, 197] on icon at bounding box center [469, 197] width 5 height 5
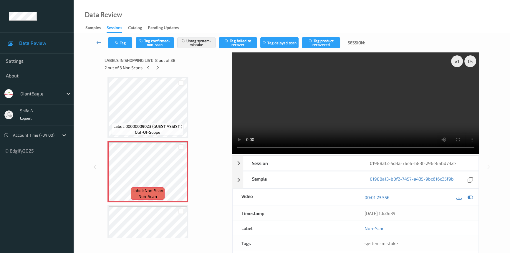
click at [366, 108] on video at bounding box center [355, 102] width 247 height 101
click at [123, 45] on button "Tag" at bounding box center [120, 42] width 24 height 11
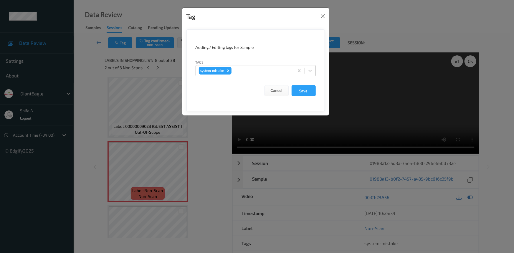
click at [256, 68] on div at bounding box center [262, 70] width 58 height 7
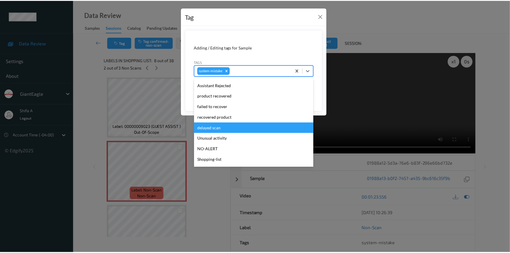
scroll to position [52, 0]
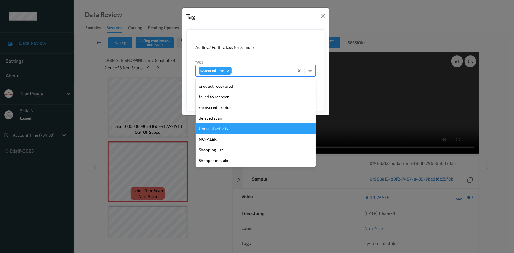
click at [227, 131] on div "Unusual activity" at bounding box center [255, 128] width 120 height 11
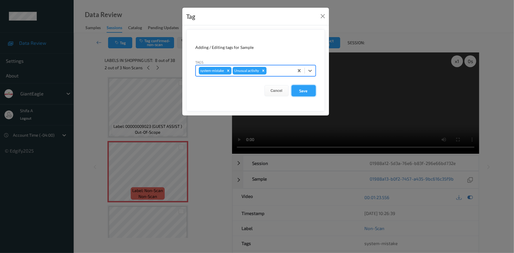
click at [306, 91] on button "Save" at bounding box center [303, 90] width 24 height 11
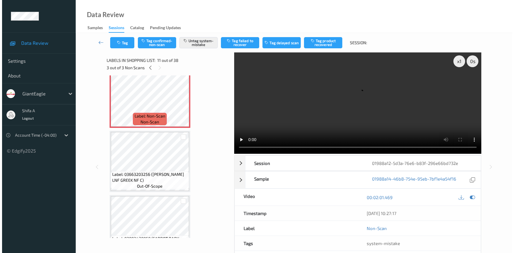
scroll to position [654, 0]
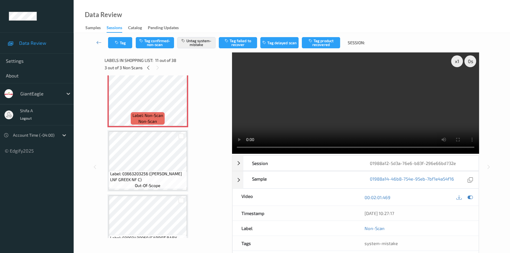
click at [344, 96] on video at bounding box center [355, 102] width 247 height 101
click at [122, 43] on button "Tag" at bounding box center [120, 42] width 24 height 11
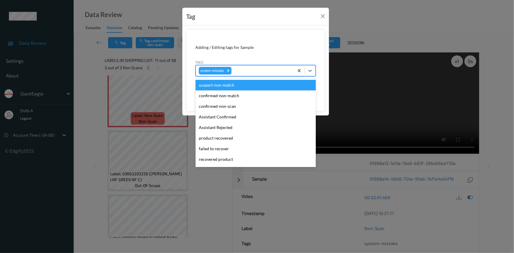
click at [247, 68] on div at bounding box center [262, 70] width 58 height 7
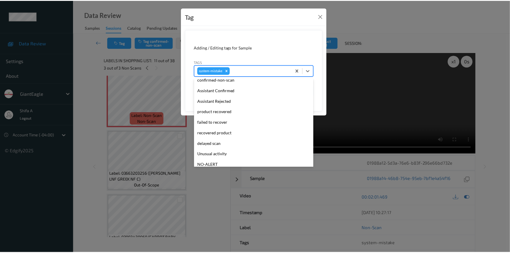
scroll to position [52, 0]
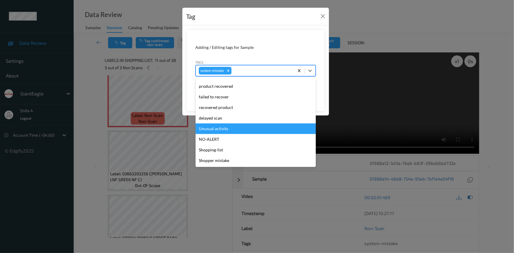
click at [227, 132] on div "Unusual activity" at bounding box center [255, 128] width 120 height 11
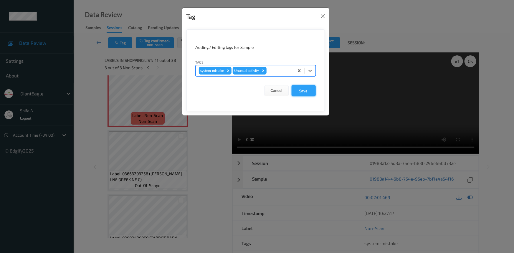
click at [303, 93] on button "Save" at bounding box center [303, 90] width 24 height 11
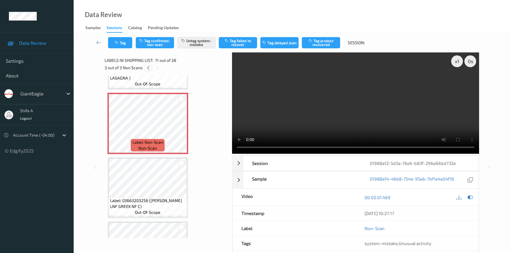
click at [150, 69] on icon at bounding box center [148, 67] width 5 height 5
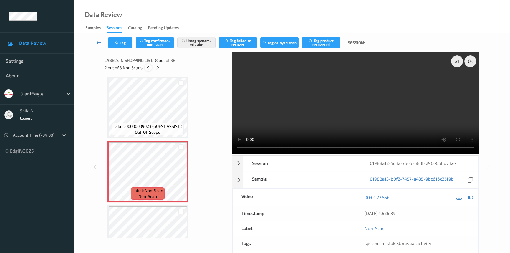
click at [150, 69] on icon at bounding box center [148, 67] width 5 height 5
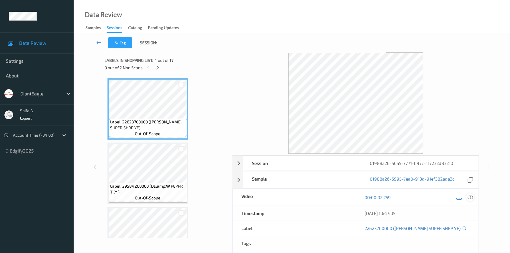
click at [471, 197] on icon at bounding box center [469, 197] width 5 height 5
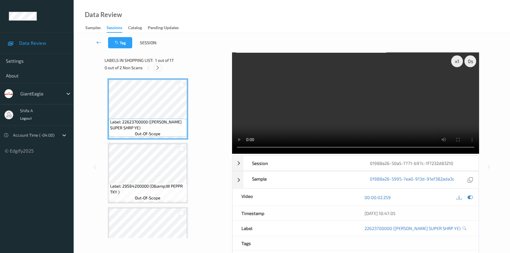
click at [157, 67] on icon at bounding box center [157, 67] width 5 height 5
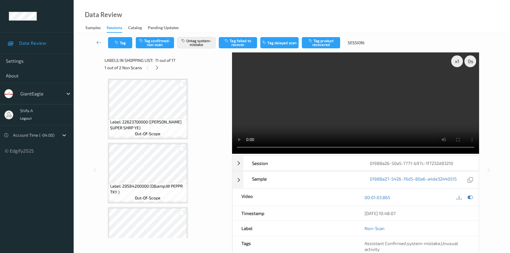
scroll to position [578, 0]
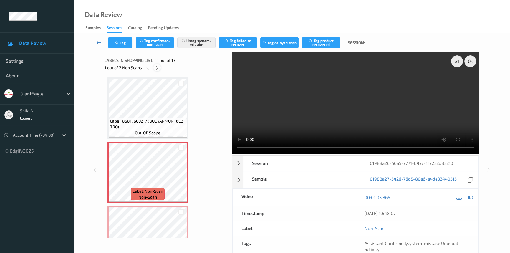
click at [158, 68] on icon at bounding box center [157, 67] width 5 height 5
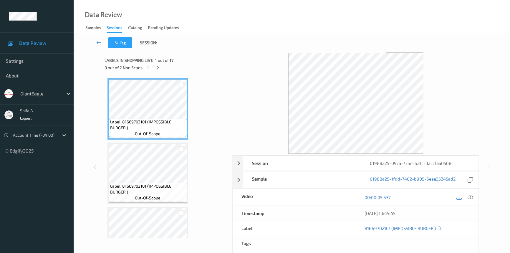
click at [474, 195] on div "00:00:05.637" at bounding box center [417, 197] width 123 height 17
click at [470, 195] on icon at bounding box center [469, 197] width 5 height 5
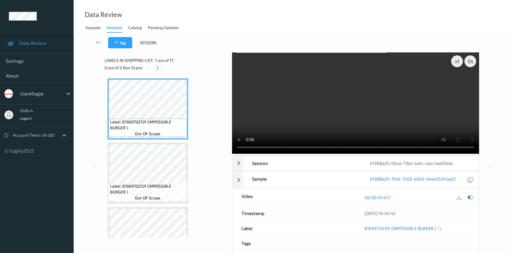
click at [160, 68] on div at bounding box center [157, 67] width 7 height 7
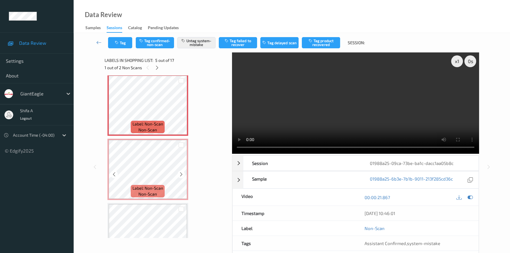
scroll to position [275, 0]
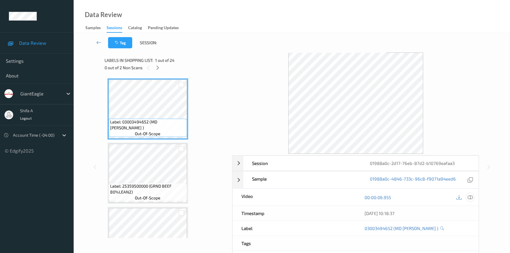
click at [468, 195] on icon at bounding box center [469, 197] width 5 height 5
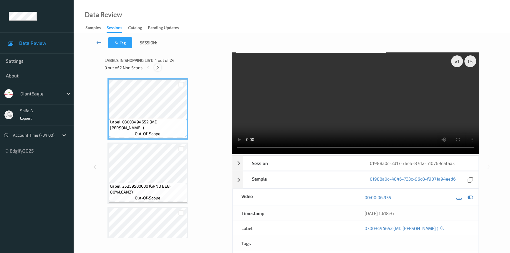
click at [155, 69] on icon at bounding box center [157, 67] width 5 height 5
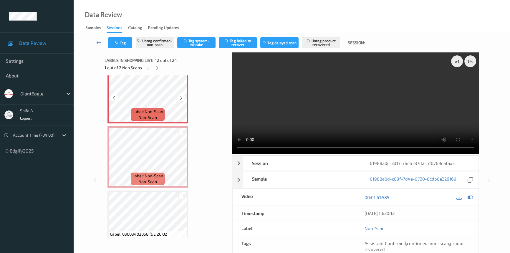
scroll to position [723, 0]
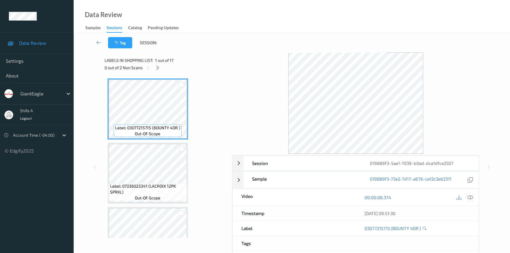
click at [470, 197] on icon at bounding box center [469, 197] width 5 height 5
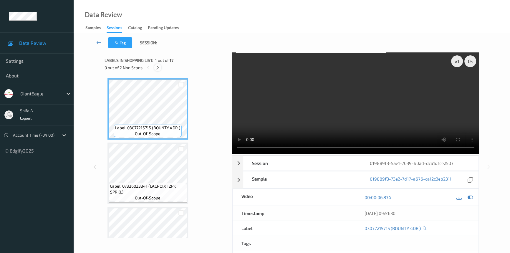
click at [161, 66] on div at bounding box center [157, 67] width 7 height 7
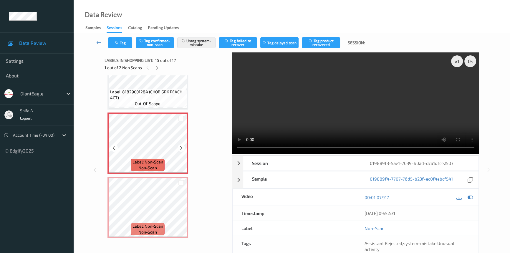
scroll to position [914, 0]
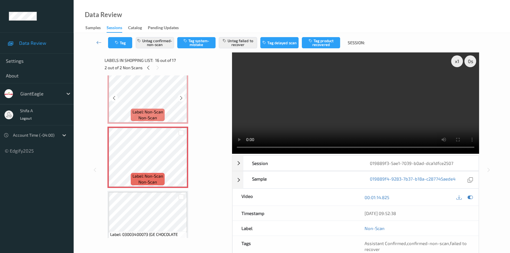
click at [160, 109] on span "Label: Non-Scan" at bounding box center [147, 112] width 31 height 6
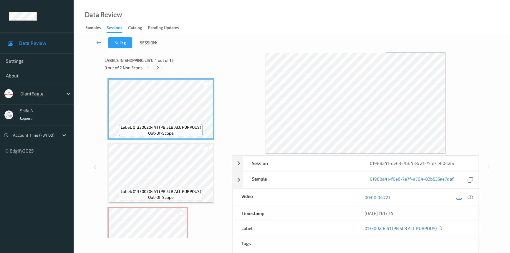
click at [158, 67] on icon at bounding box center [157, 67] width 5 height 5
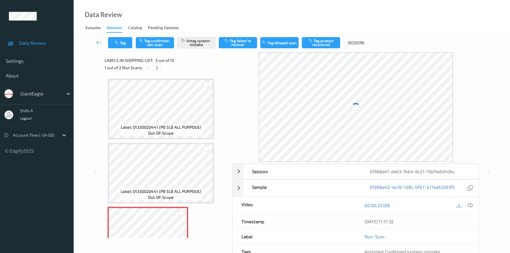
scroll to position [67, 0]
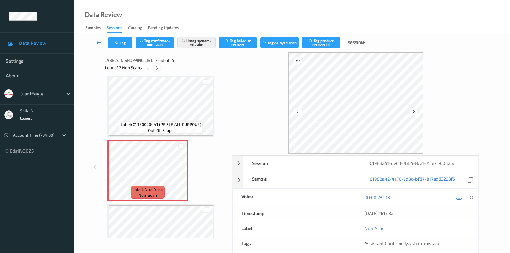
click at [158, 67] on icon at bounding box center [157, 67] width 5 height 5
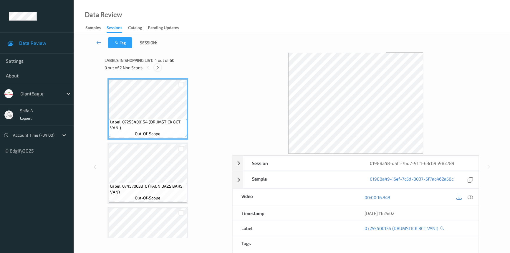
click at [156, 69] on icon at bounding box center [157, 67] width 5 height 5
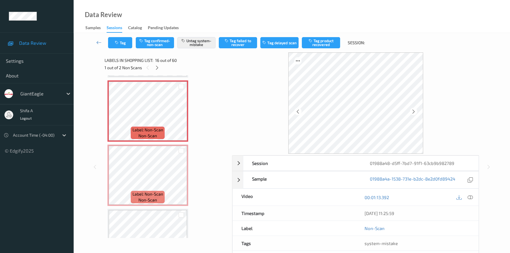
scroll to position [978, 0]
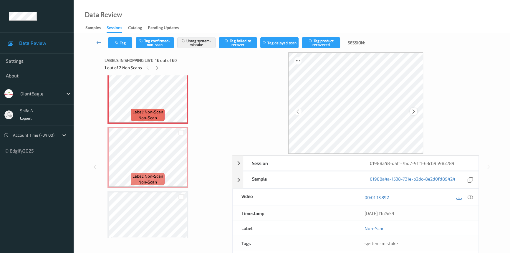
click at [410, 111] on div at bounding box center [413, 111] width 7 height 7
click at [411, 111] on icon at bounding box center [413, 111] width 5 height 5
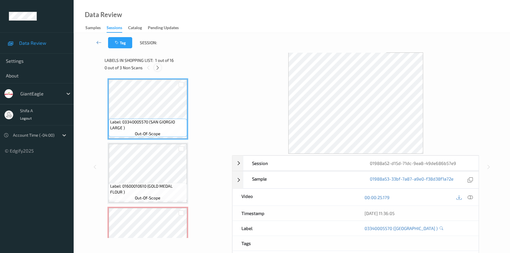
click at [158, 67] on icon at bounding box center [157, 67] width 5 height 5
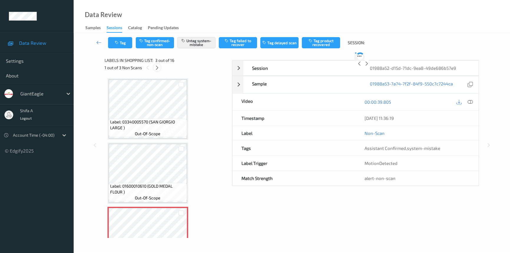
scroll to position [67, 0]
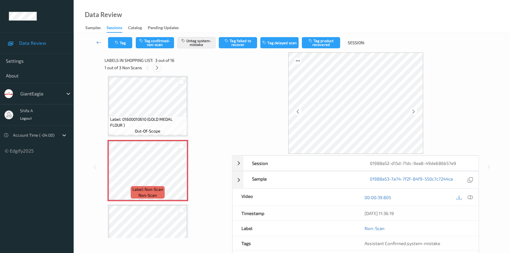
click at [158, 67] on icon at bounding box center [157, 67] width 5 height 5
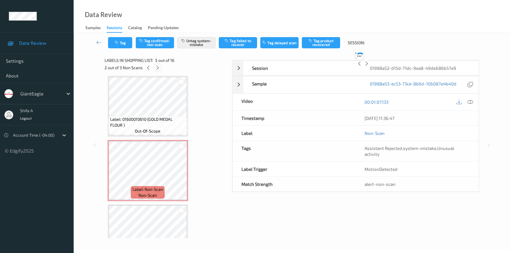
scroll to position [195, 0]
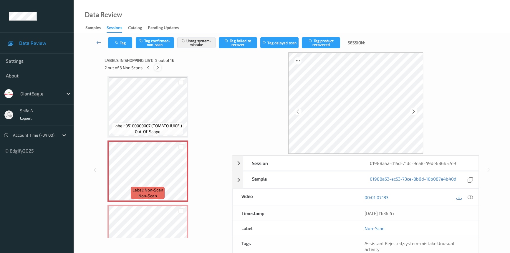
click at [158, 67] on icon at bounding box center [157, 67] width 5 height 5
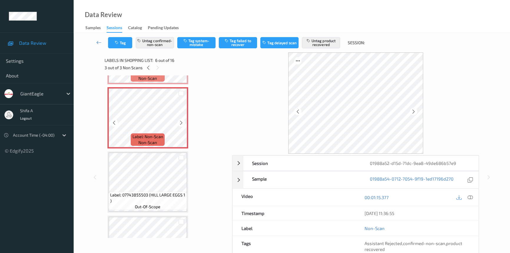
scroll to position [312, 0]
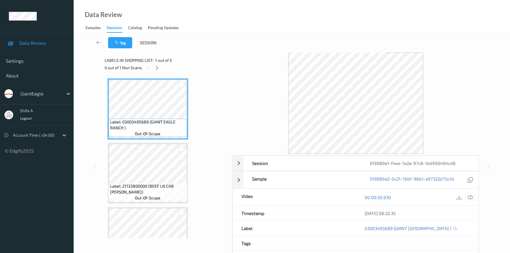
click at [471, 195] on icon at bounding box center [469, 197] width 5 height 5
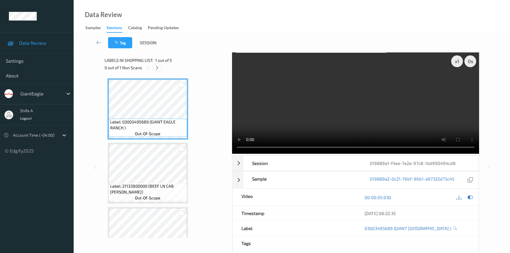
click at [159, 65] on icon at bounding box center [157, 67] width 5 height 5
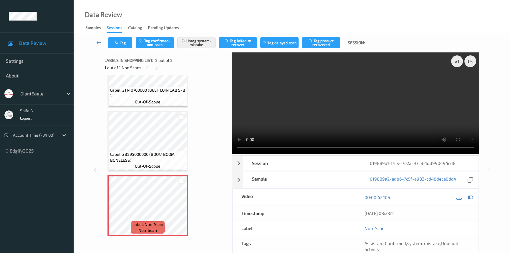
click at [200, 9] on div "Data Review Samples Sessions Catalog Pending Updates" at bounding box center [292, 16] width 436 height 33
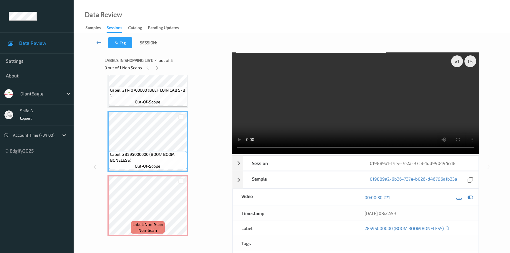
scroll to position [124, 0]
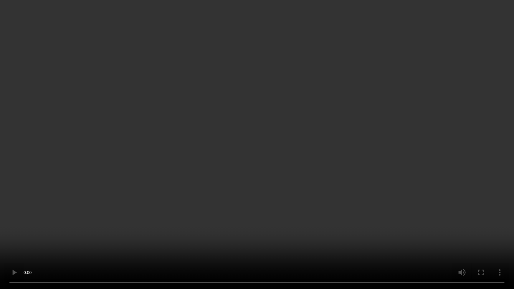
drag, startPoint x: 385, startPoint y: 160, endPoint x: 382, endPoint y: 170, distance: 11.3
click at [385, 161] on video at bounding box center [257, 144] width 514 height 289
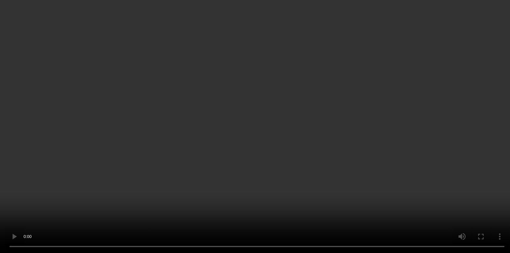
scroll to position [44, 0]
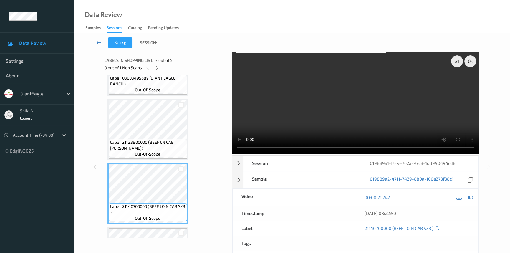
click at [406, 124] on video at bounding box center [355, 102] width 247 height 101
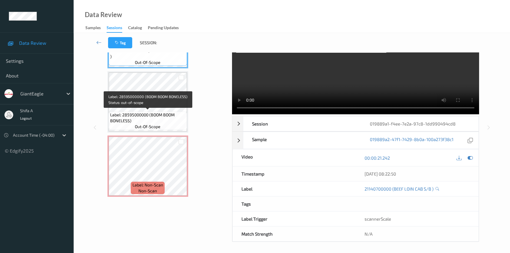
scroll to position [40, 0]
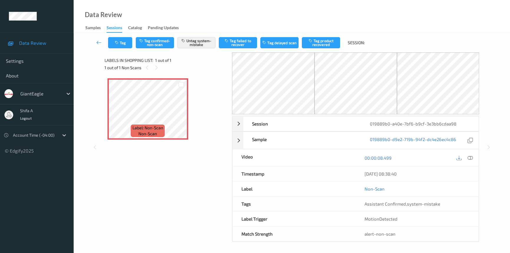
click at [184, 10] on div "Data Review Samples Sessions Catalog Pending Updates" at bounding box center [292, 16] width 436 height 33
click at [467, 157] on div at bounding box center [470, 158] width 8 height 8
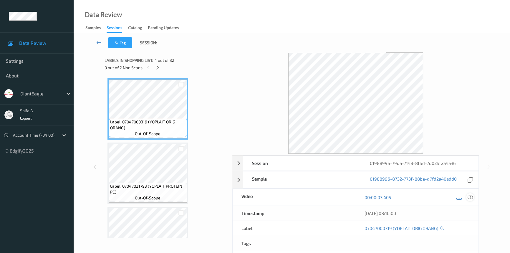
drag, startPoint x: 470, startPoint y: 196, endPoint x: 325, endPoint y: 162, distance: 149.7
click at [470, 196] on icon at bounding box center [469, 197] width 5 height 5
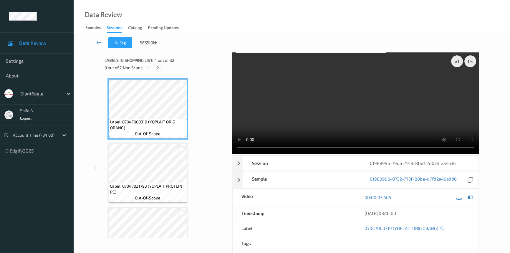
click at [156, 69] on icon at bounding box center [157, 67] width 5 height 5
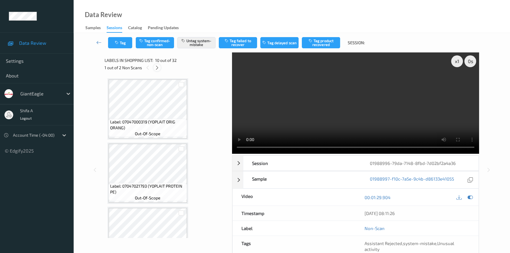
scroll to position [515, 0]
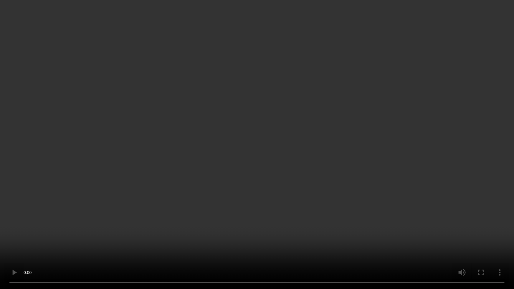
click at [227, 202] on video at bounding box center [257, 144] width 514 height 289
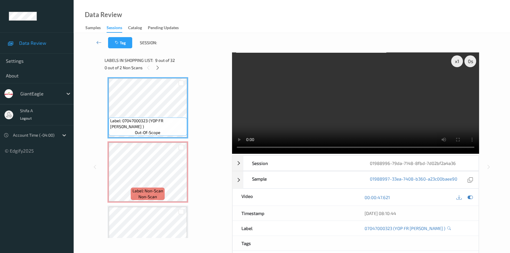
click at [398, 122] on video at bounding box center [355, 102] width 247 height 101
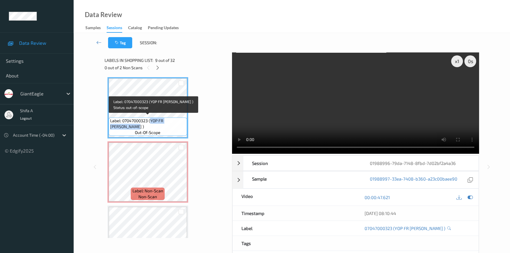
drag, startPoint x: 151, startPoint y: 118, endPoint x: 157, endPoint y: 124, distance: 8.1
click at [157, 124] on span "Label: 07047000323 (YOP FR VANIL YOG )" at bounding box center [147, 124] width 75 height 12
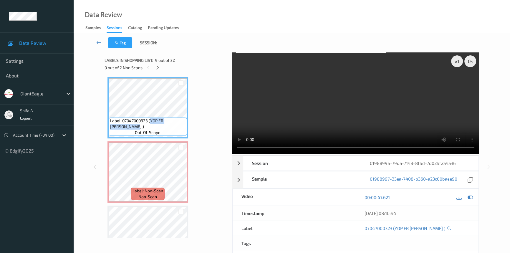
copy span "YOP FR VANIL YOG )"
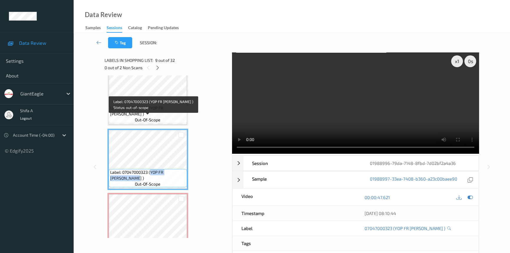
scroll to position [461, 0]
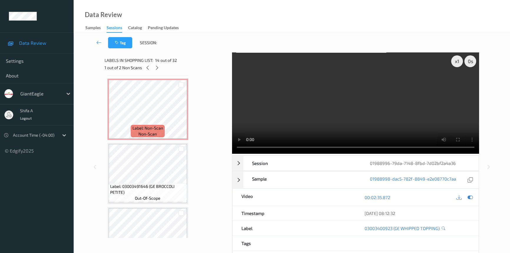
scroll to position [515, 0]
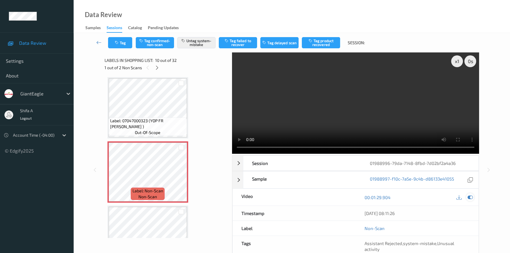
click at [470, 197] on icon at bounding box center [469, 197] width 5 height 5
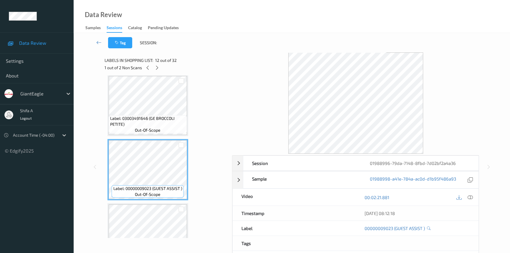
scroll to position [615, 0]
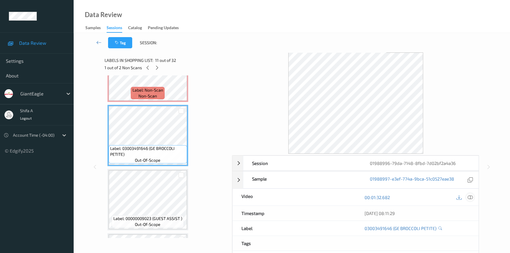
click at [469, 197] on icon at bounding box center [469, 197] width 5 height 5
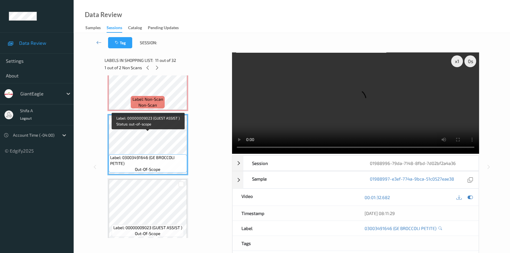
scroll to position [562, 0]
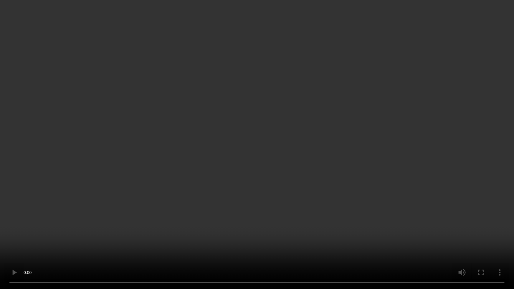
click at [420, 155] on video at bounding box center [257, 144] width 514 height 289
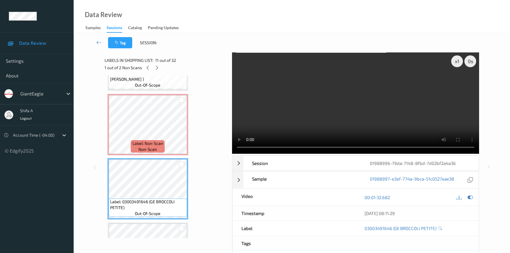
click at [377, 104] on video at bounding box center [355, 102] width 247 height 101
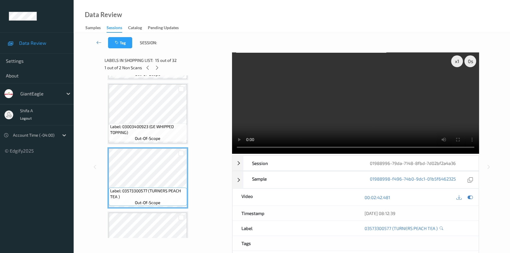
scroll to position [856, 0]
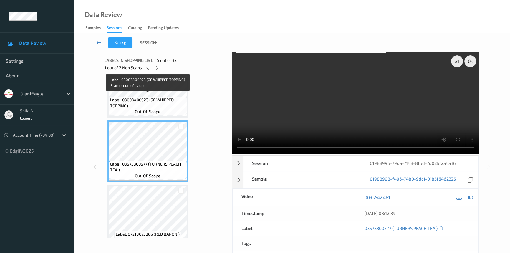
click at [176, 97] on span "Label: 03003400923 (GE WHIPPED TOPPING)" at bounding box center [147, 103] width 75 height 12
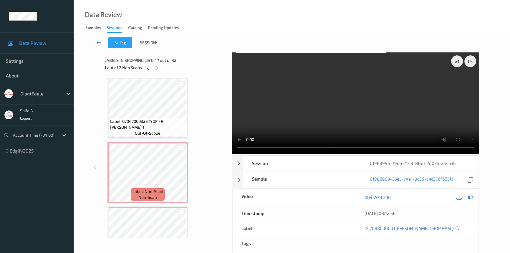
scroll to position [508, 0]
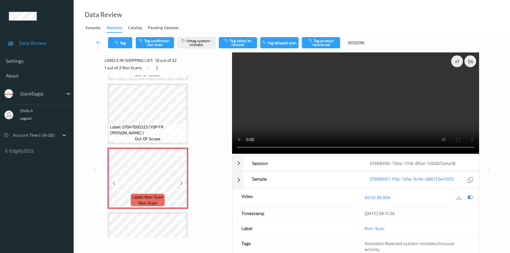
click at [179, 182] on icon at bounding box center [181, 182] width 5 height 5
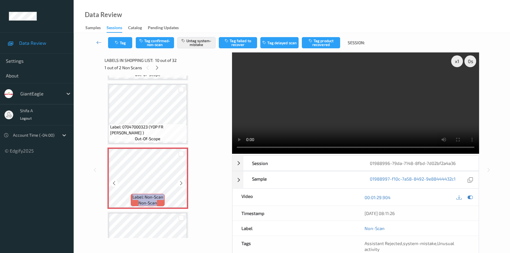
click at [179, 182] on icon at bounding box center [181, 182] width 5 height 5
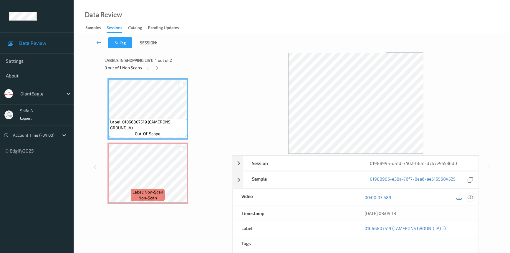
click at [470, 198] on icon at bounding box center [469, 197] width 5 height 5
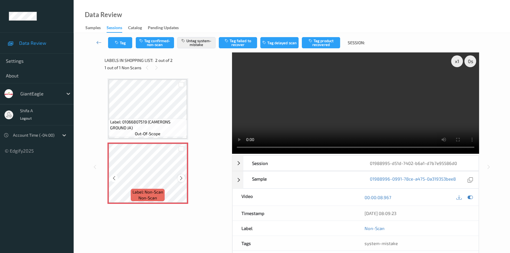
click at [180, 177] on icon at bounding box center [181, 177] width 5 height 5
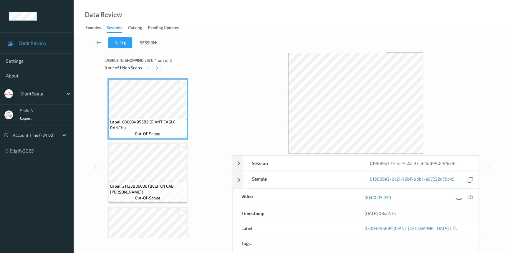
click at [156, 69] on icon at bounding box center [157, 67] width 5 height 5
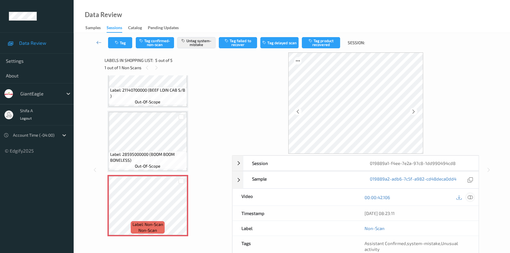
click at [470, 196] on icon at bounding box center [469, 197] width 5 height 5
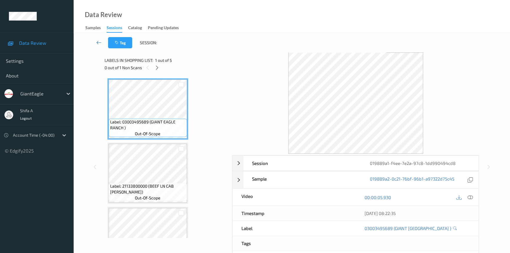
click at [97, 38] on link at bounding box center [99, 42] width 18 height 11
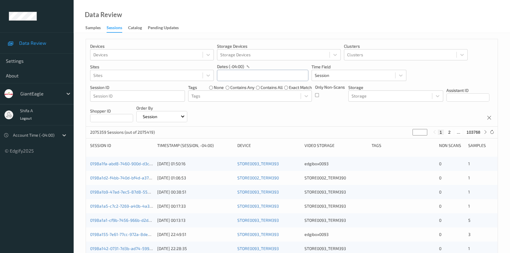
click at [251, 75] on input "text" at bounding box center [262, 75] width 91 height 11
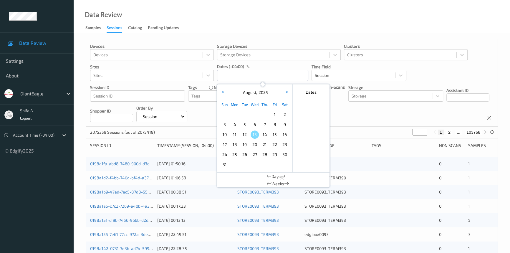
click at [277, 126] on span "8" at bounding box center [275, 124] width 8 height 8
type input "08/08/2025 00:00 -> 08/08/2025 23:59"
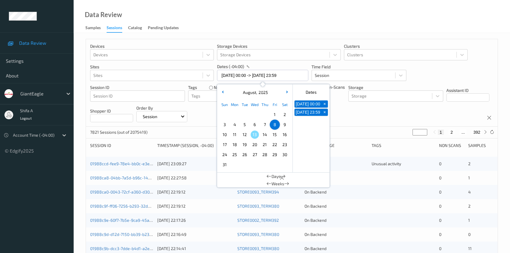
click at [300, 27] on div "Data Review Samples Sessions Catalog Pending Updates" at bounding box center [292, 16] width 436 height 33
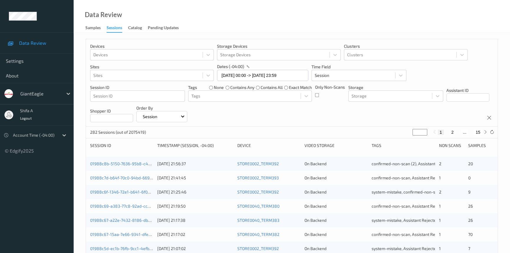
click at [479, 132] on button "15" at bounding box center [478, 132] width 8 height 5
type input "**"
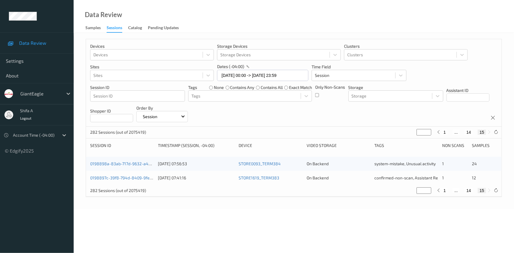
click at [467, 131] on button "14" at bounding box center [468, 132] width 8 height 5
type input "**"
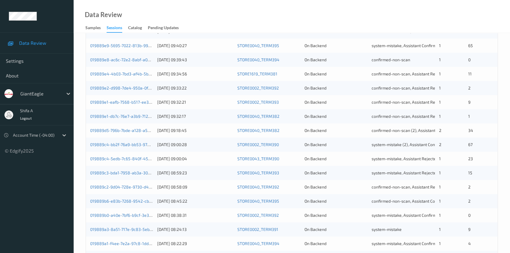
scroll to position [210, 0]
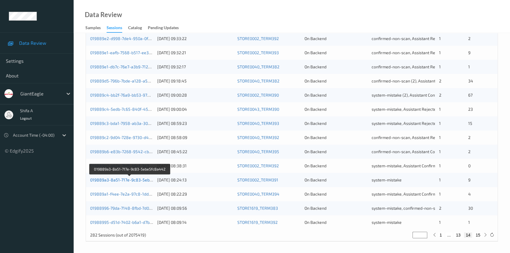
click at [139, 178] on link "019889a3-8a51-717e-9c83-5ebe5fc8a442" at bounding box center [130, 179] width 80 height 5
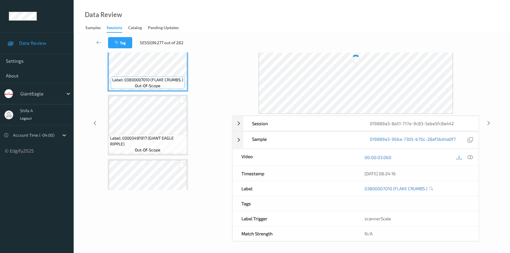
scroll to position [40, 0]
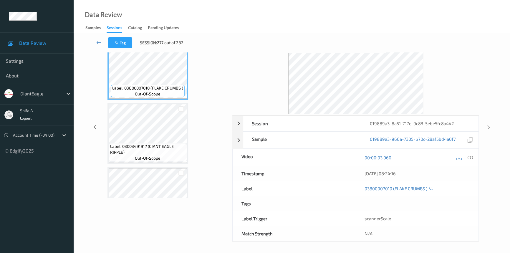
click at [220, 18] on div "Data Review Samples Sessions Catalog Pending Updates" at bounding box center [292, 16] width 436 height 33
click at [473, 157] on div at bounding box center [470, 157] width 8 height 8
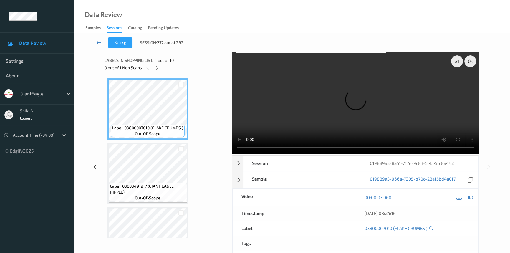
scroll to position [0, 0]
click at [158, 67] on icon at bounding box center [157, 67] width 5 height 5
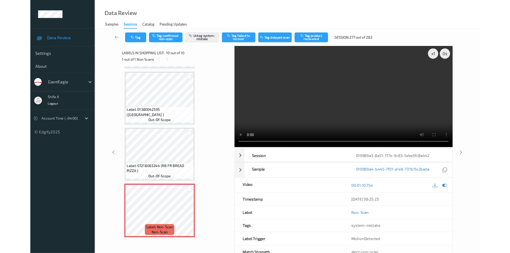
scroll to position [444, 0]
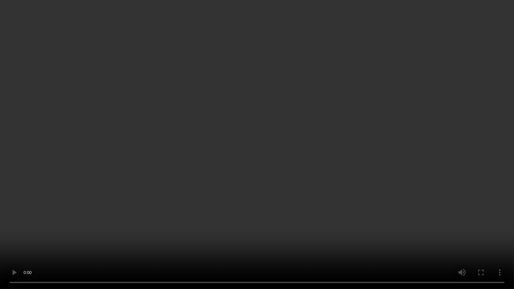
click at [362, 170] on video at bounding box center [257, 144] width 514 height 289
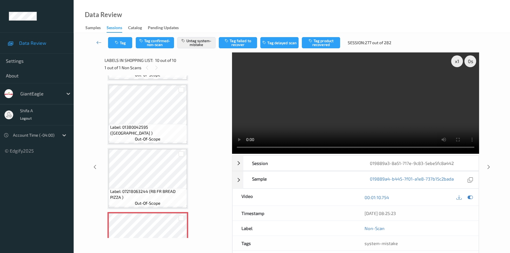
click at [341, 103] on video at bounding box center [355, 102] width 247 height 101
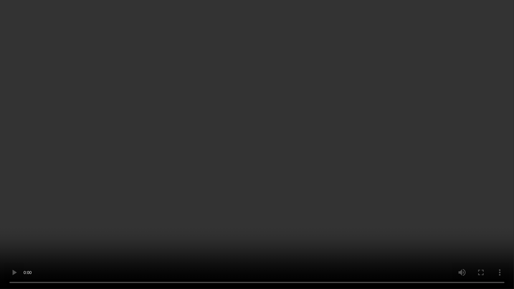
click at [246, 242] on video at bounding box center [257, 144] width 514 height 289
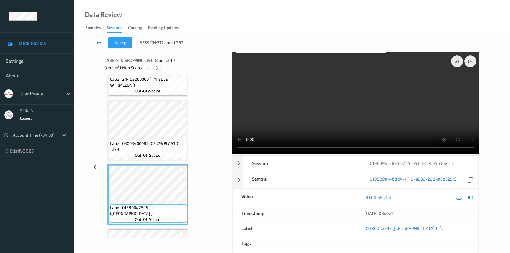
click at [158, 67] on icon at bounding box center [157, 67] width 5 height 5
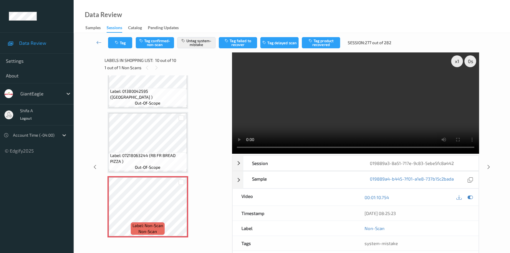
scroll to position [0, 0]
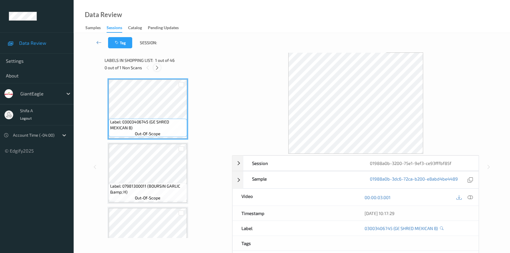
click at [157, 70] on icon at bounding box center [157, 67] width 5 height 5
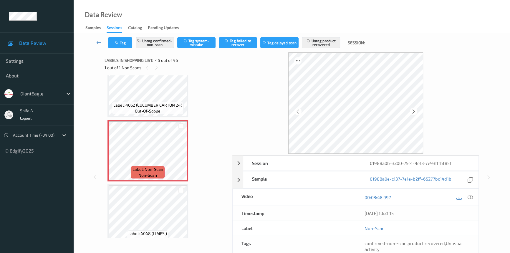
scroll to position [2782, 0]
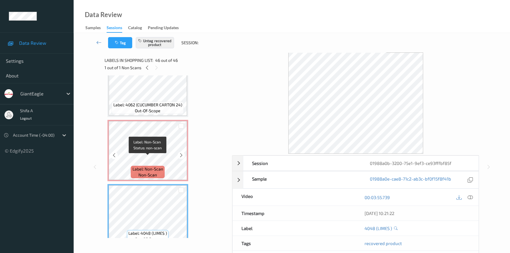
click at [160, 166] on div "Label: Non-Scan non-scan" at bounding box center [148, 172] width 34 height 12
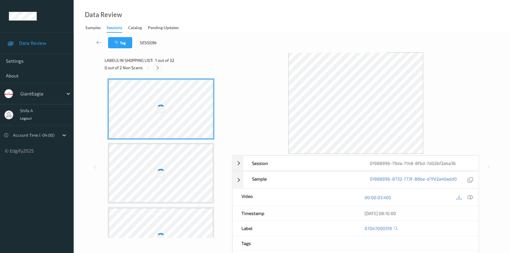
click at [159, 67] on icon at bounding box center [157, 67] width 5 height 5
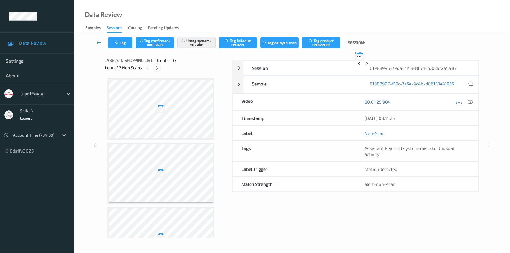
scroll to position [515, 0]
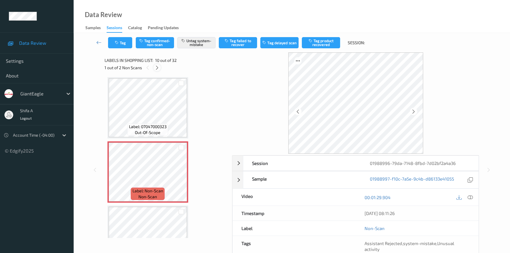
click at [159, 67] on icon at bounding box center [157, 67] width 5 height 5
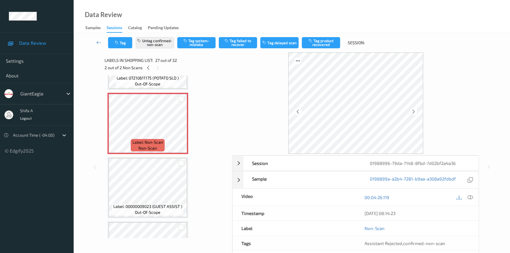
scroll to position [1655, 0]
click at [318, 42] on button "Tag product recovered" at bounding box center [321, 42] width 38 height 11
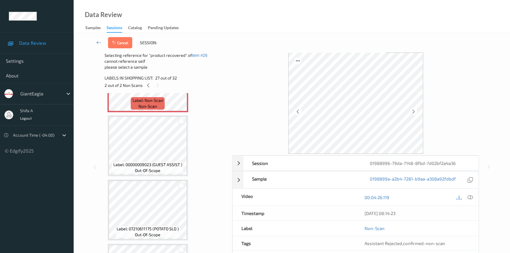
scroll to position [1735, 0]
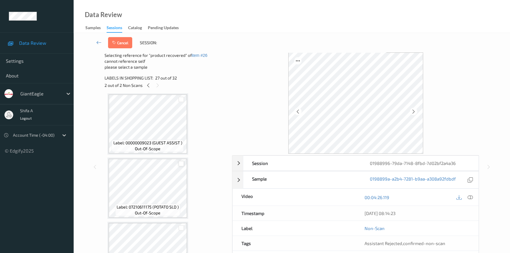
click at [180, 161] on div at bounding box center [181, 164] width 6 height 6
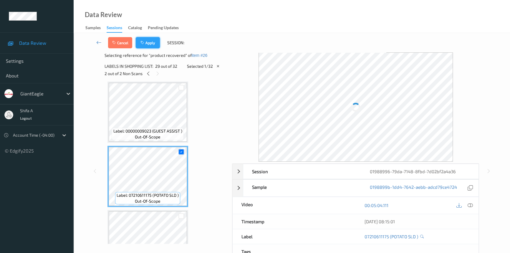
click at [153, 44] on button "Apply" at bounding box center [148, 42] width 24 height 11
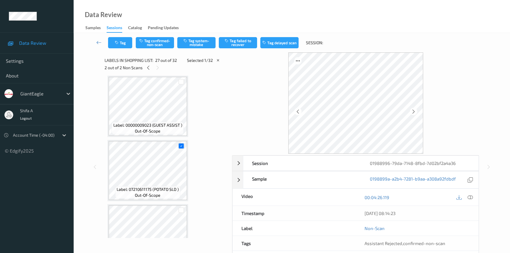
scroll to position [1601, 0]
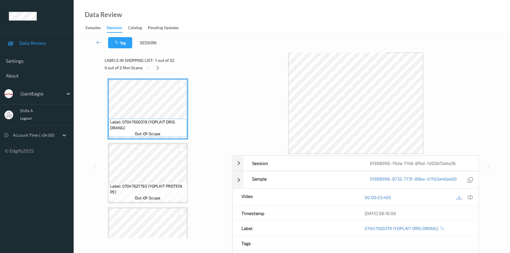
click at [157, 71] on div at bounding box center [157, 67] width 7 height 7
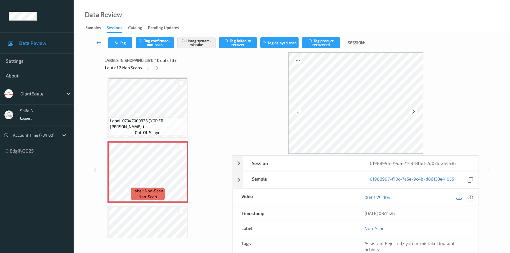
click at [471, 197] on icon at bounding box center [469, 197] width 5 height 5
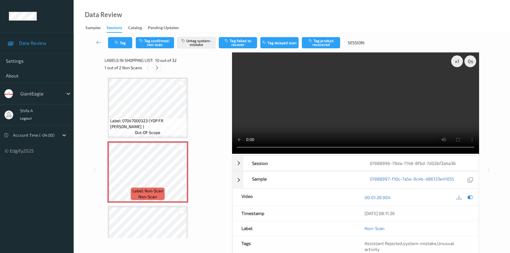
click at [157, 67] on icon at bounding box center [157, 67] width 5 height 5
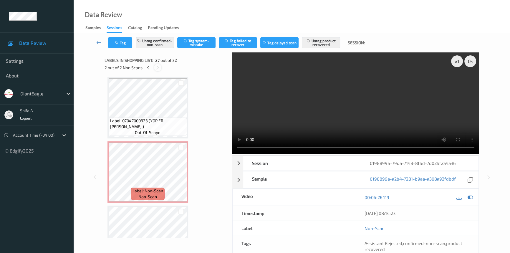
scroll to position [1601, 0]
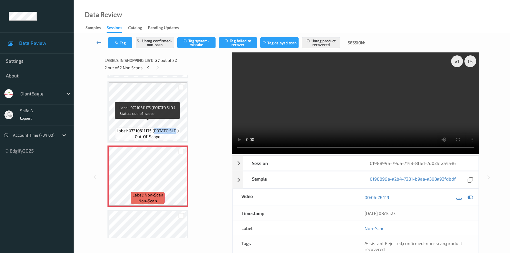
drag, startPoint x: 154, startPoint y: 126, endPoint x: 176, endPoint y: 126, distance: 21.8
click at [176, 128] on span "Label: 07210611175 (POTATO SLD )" at bounding box center [148, 131] width 62 height 6
click at [324, 42] on button "Untag product recovered" at bounding box center [321, 42] width 38 height 11
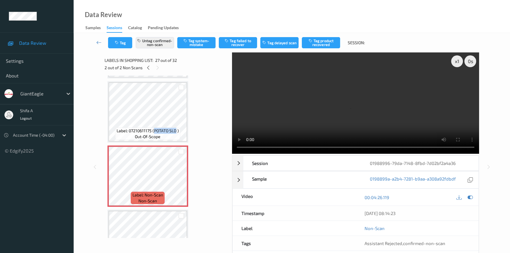
click at [351, 24] on div "Data Review Samples Sessions Catalog Pending Updates" at bounding box center [292, 16] width 436 height 33
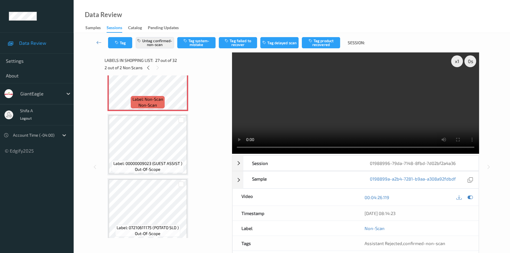
scroll to position [1708, 0]
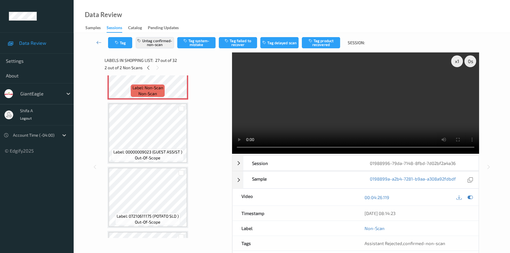
click at [411, 86] on video at bounding box center [355, 102] width 247 height 101
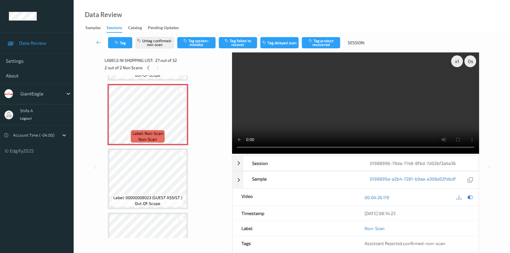
scroll to position [1655, 0]
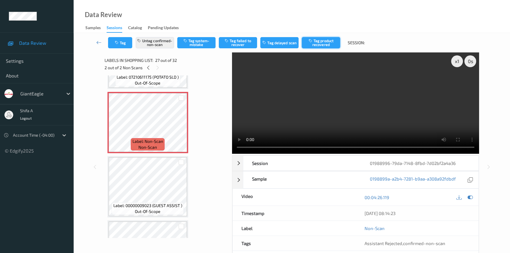
click at [320, 44] on button "Tag product recovered" at bounding box center [321, 42] width 38 height 11
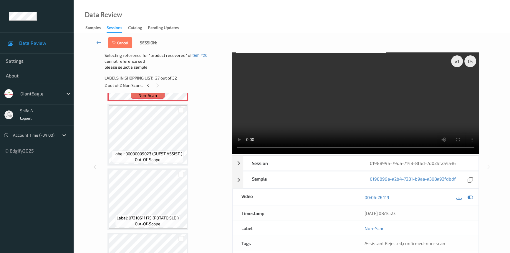
scroll to position [1735, 0]
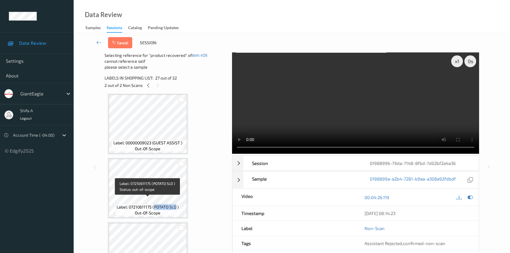
drag, startPoint x: 153, startPoint y: 203, endPoint x: 175, endPoint y: 200, distance: 22.5
click at [175, 204] on span "Label: 07210611175 (POTATO SLD )" at bounding box center [148, 207] width 62 height 6
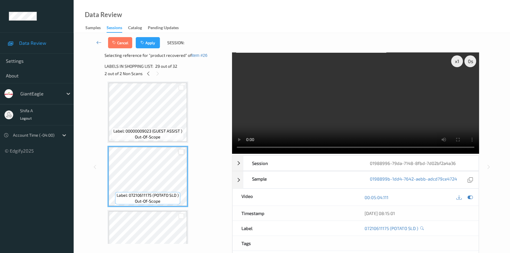
click at [182, 149] on div at bounding box center [181, 152] width 6 height 6
click at [151, 41] on button "Apply" at bounding box center [148, 42] width 24 height 11
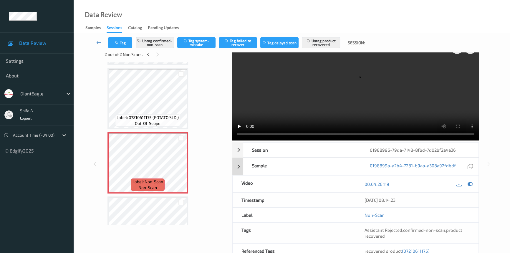
scroll to position [26, 0]
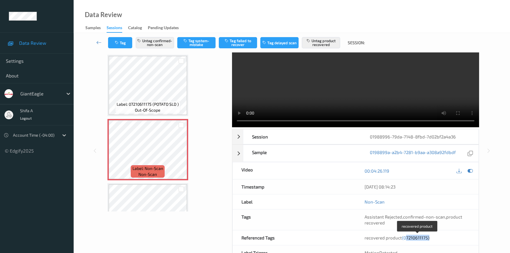
drag, startPoint x: 403, startPoint y: 238, endPoint x: 427, endPoint y: 239, distance: 24.4
click at [427, 239] on span "(07210611175)" at bounding box center [415, 237] width 27 height 5
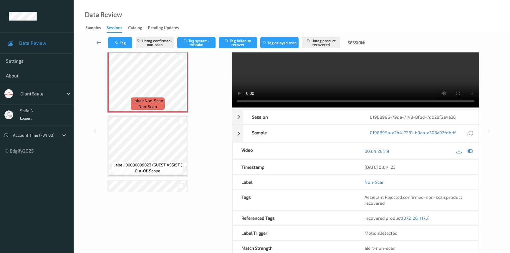
scroll to position [61, 0]
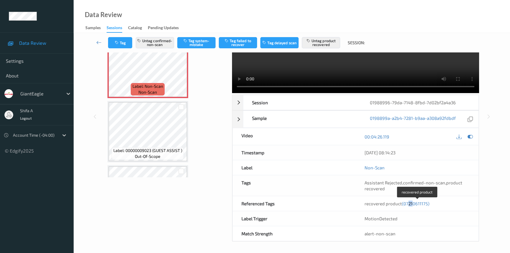
drag, startPoint x: 405, startPoint y: 204, endPoint x: 409, endPoint y: 205, distance: 4.5
click at [409, 205] on span "(07210611175)" at bounding box center [415, 203] width 27 height 5
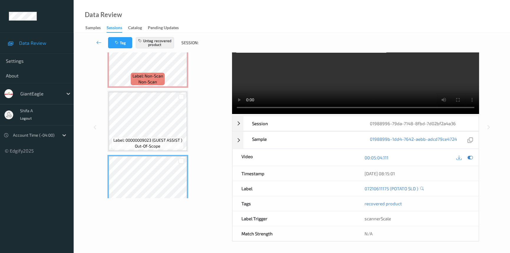
scroll to position [1730, 0]
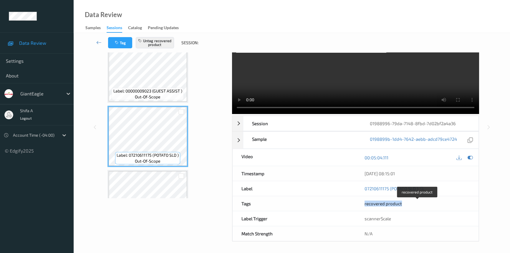
drag, startPoint x: 364, startPoint y: 204, endPoint x: 409, endPoint y: 206, distance: 45.4
click at [409, 206] on div "recovered product" at bounding box center [416, 203] width 105 height 6
click at [188, 231] on div "Labels in shopping list: 29 out of 32 2 out of 2 Non Scans Label: 07047000319 (…" at bounding box center [166, 127] width 124 height 229
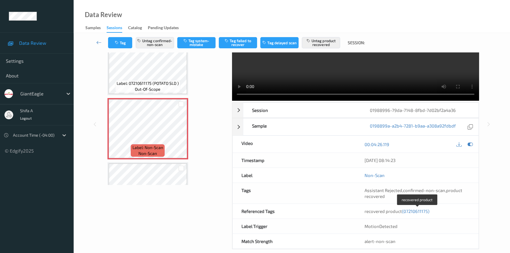
scroll to position [61, 0]
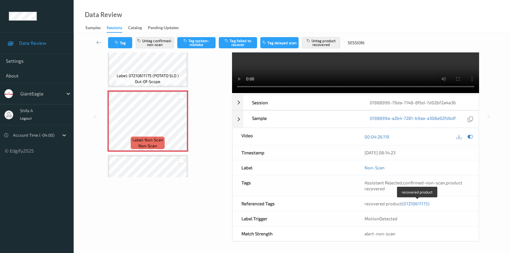
click at [414, 204] on span "(07210611175)" at bounding box center [415, 203] width 27 height 5
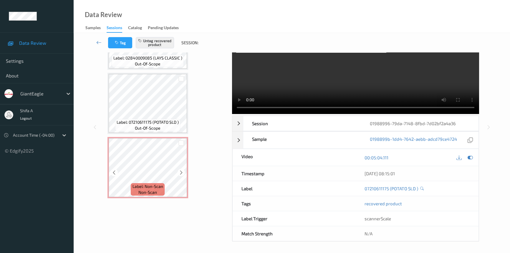
scroll to position [1569, 0]
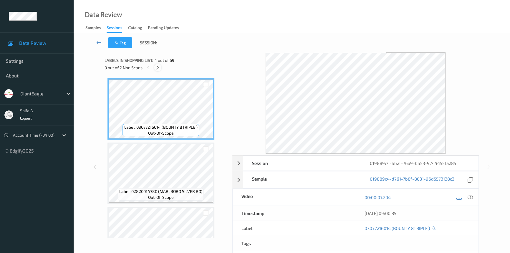
click at [155, 70] on div at bounding box center [157, 67] width 7 height 7
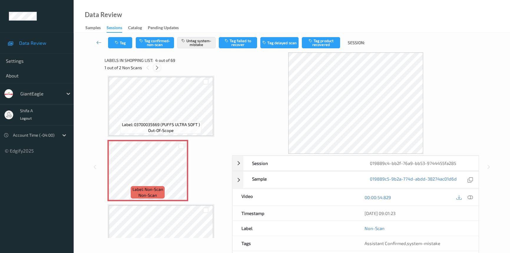
click at [155, 70] on div at bounding box center [156, 67] width 7 height 7
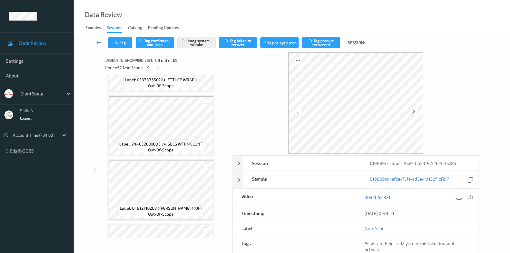
scroll to position [4063, 0]
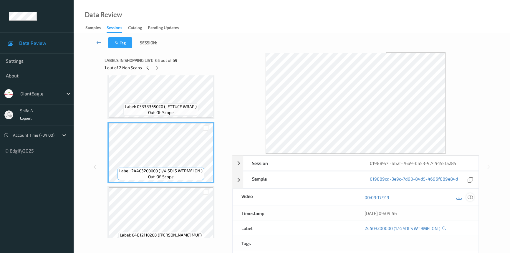
click at [469, 198] on icon at bounding box center [469, 197] width 5 height 5
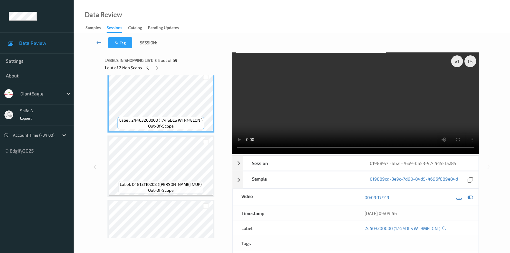
scroll to position [4117, 0]
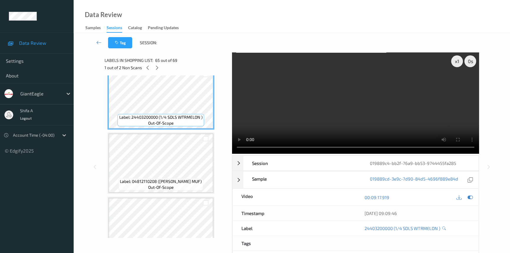
click at [344, 115] on video at bounding box center [355, 102] width 247 height 101
click at [348, 110] on video at bounding box center [355, 102] width 247 height 101
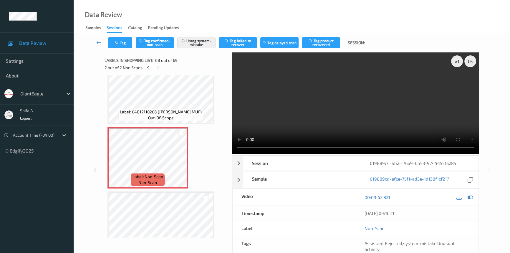
scroll to position [4217, 0]
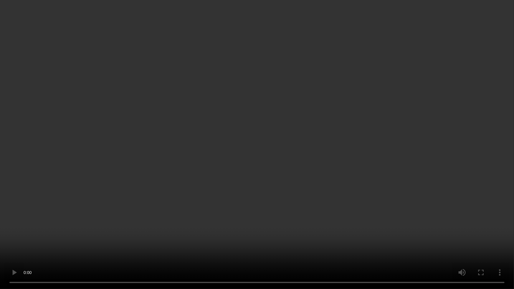
click at [362, 178] on video at bounding box center [257, 144] width 514 height 289
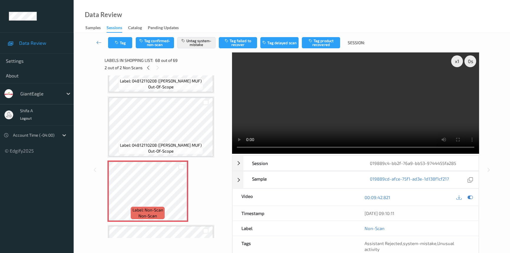
click at [388, 97] on video at bounding box center [355, 102] width 247 height 101
click at [150, 70] on icon at bounding box center [148, 67] width 5 height 5
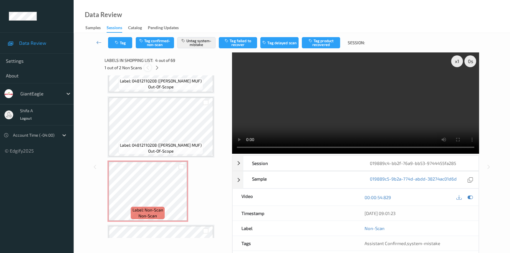
scroll to position [131, 0]
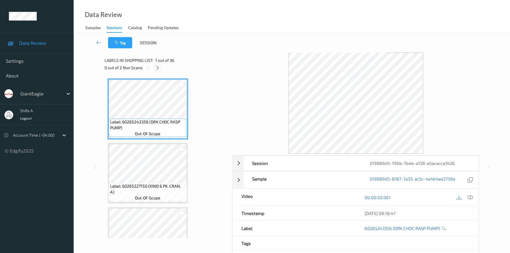
click at [158, 68] on icon at bounding box center [157, 67] width 5 height 5
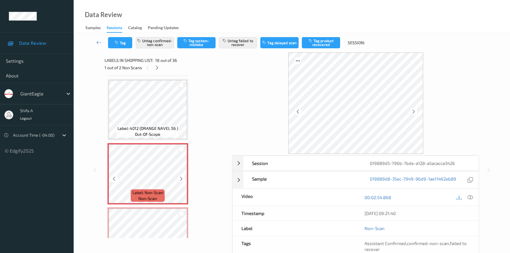
scroll to position [1106, 0]
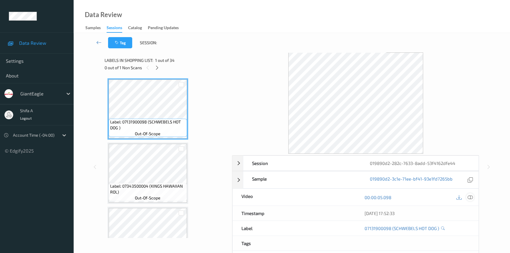
click at [471, 197] on icon at bounding box center [469, 197] width 5 height 5
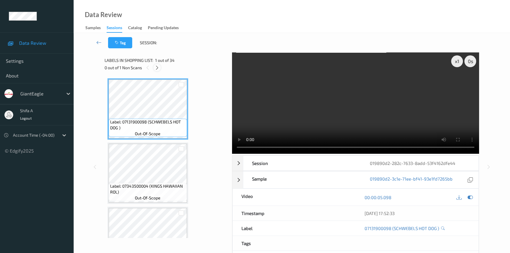
click at [156, 67] on icon at bounding box center [157, 67] width 5 height 5
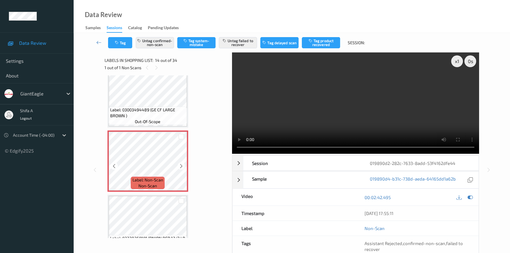
scroll to position [770, 0]
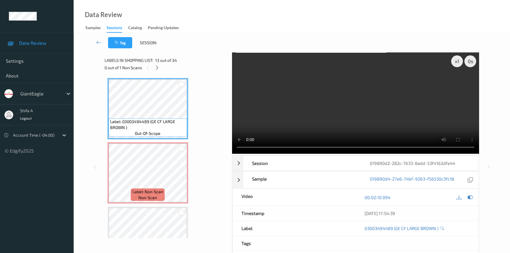
click at [375, 69] on video at bounding box center [355, 102] width 247 height 101
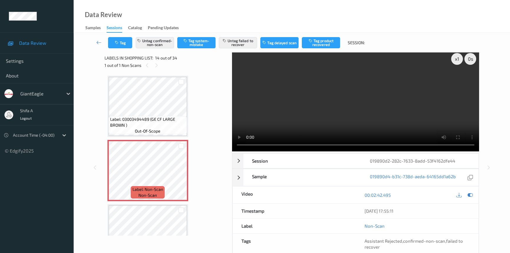
scroll to position [0, 0]
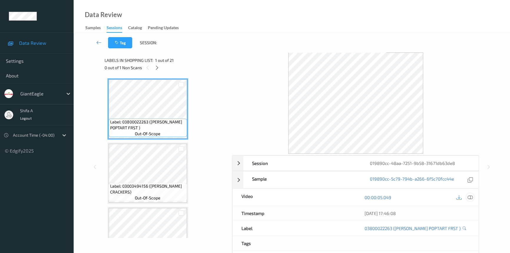
click at [469, 197] on icon at bounding box center [469, 197] width 5 height 5
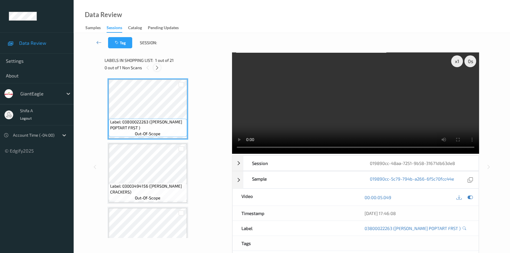
click at [158, 69] on icon at bounding box center [157, 67] width 5 height 5
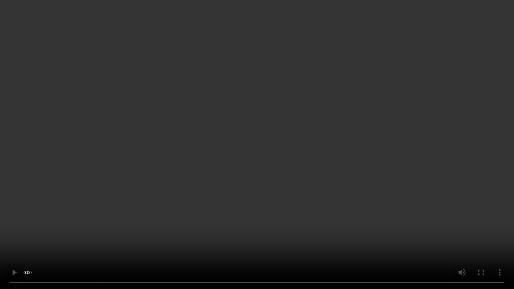
click at [208, 205] on video at bounding box center [257, 144] width 514 height 289
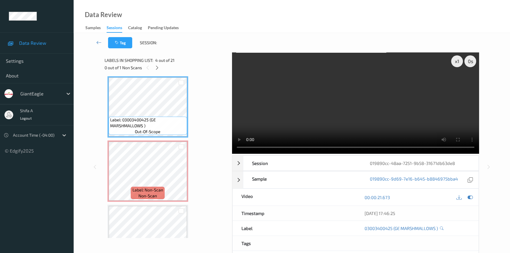
drag, startPoint x: 400, startPoint y: 97, endPoint x: 253, endPoint y: 136, distance: 151.9
click at [399, 97] on video at bounding box center [355, 102] width 247 height 101
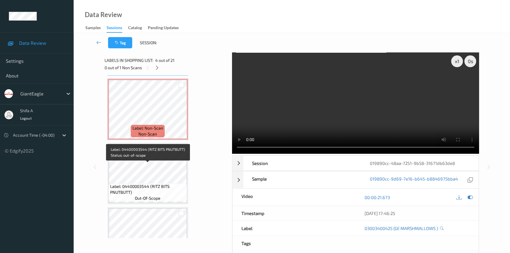
scroll to position [275, 0]
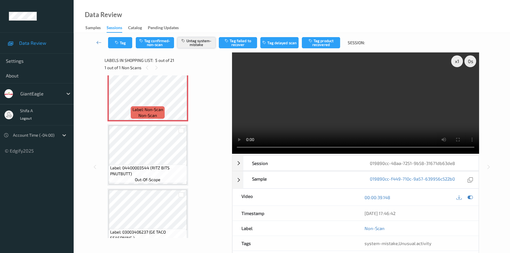
click at [199, 39] on button "Untag system-mistake" at bounding box center [196, 42] width 38 height 11
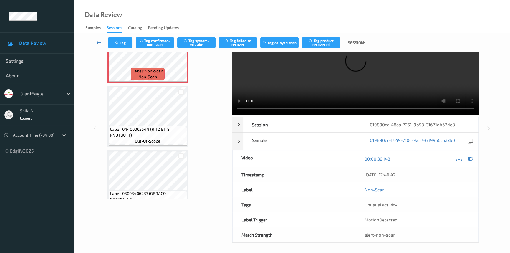
scroll to position [40, 0]
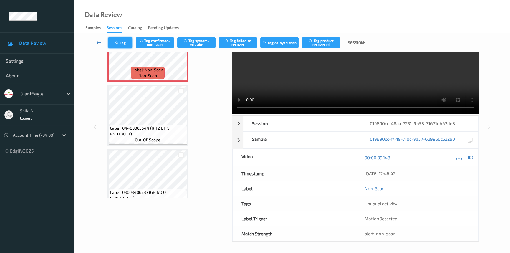
click at [118, 39] on button "Tag" at bounding box center [120, 42] width 24 height 11
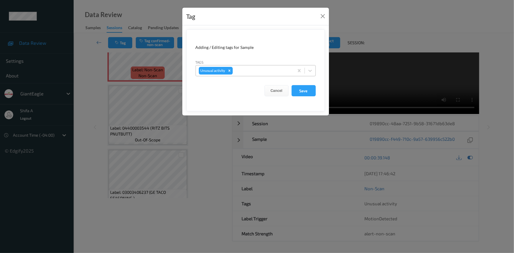
click at [230, 70] on icon "Remove Unusual activity" at bounding box center [229, 71] width 4 height 4
click at [305, 94] on button "Save" at bounding box center [303, 90] width 24 height 11
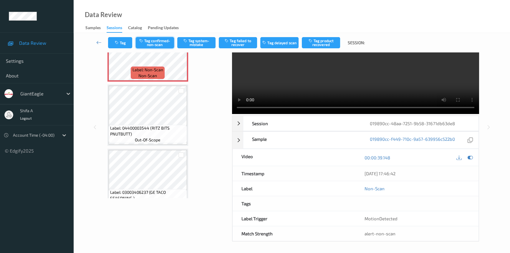
click at [158, 44] on button "Tag confirmed-non-scan" at bounding box center [155, 42] width 38 height 11
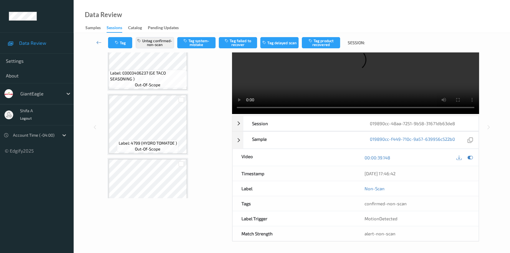
scroll to position [623, 0]
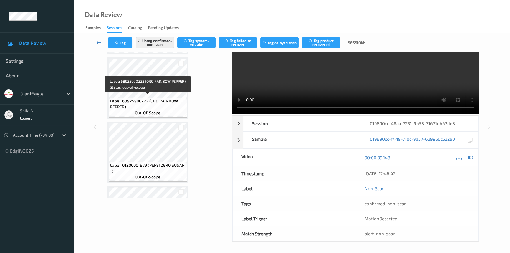
click at [154, 98] on span "Label: 68925900222 (ORG RAINBOW PEPPER)" at bounding box center [147, 104] width 75 height 12
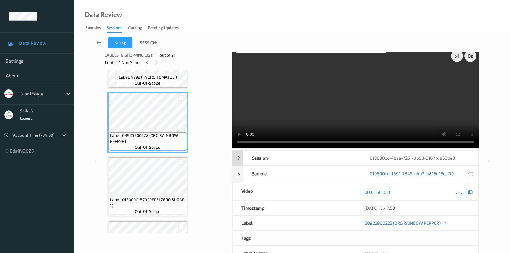
scroll to position [0, 0]
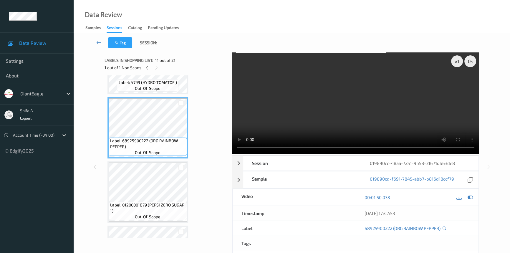
drag, startPoint x: 369, startPoint y: 67, endPoint x: 351, endPoint y: 95, distance: 32.4
click at [371, 71] on video at bounding box center [355, 102] width 247 height 101
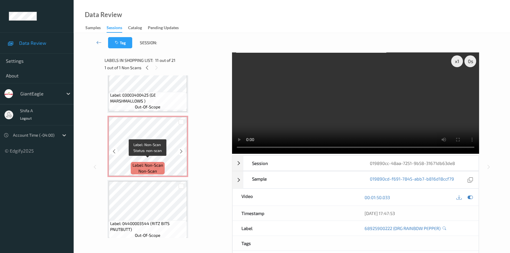
scroll to position [221, 0]
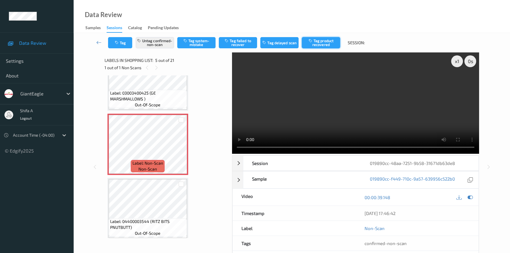
click at [322, 44] on button "Tag product recovered" at bounding box center [321, 42] width 38 height 11
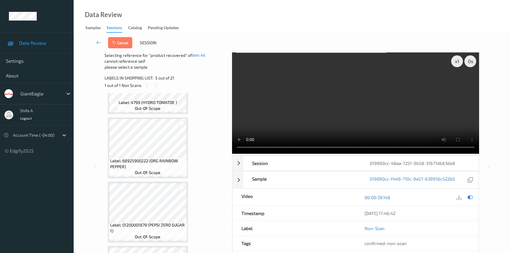
scroll to position [623, 0]
click at [182, 119] on div at bounding box center [181, 121] width 6 height 6
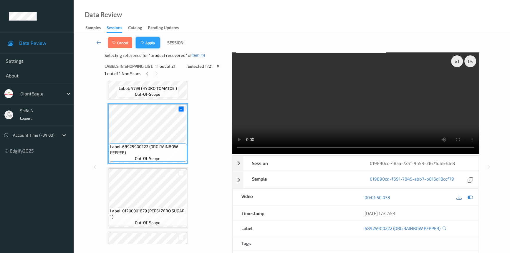
click at [147, 44] on button "Apply" at bounding box center [148, 42] width 24 height 11
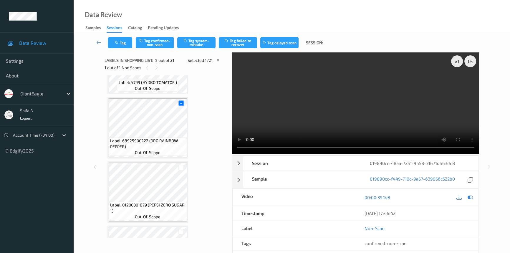
scroll to position [195, 0]
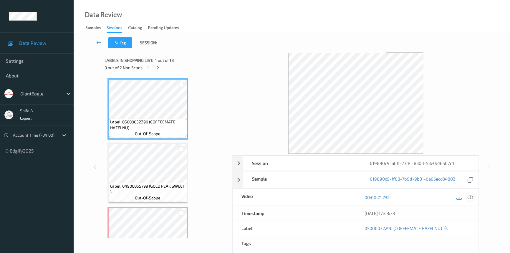
click at [470, 198] on icon at bounding box center [469, 197] width 5 height 5
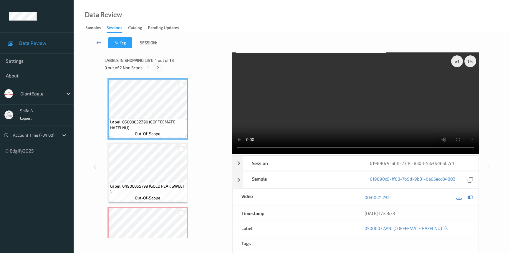
click at [159, 68] on icon at bounding box center [157, 67] width 5 height 5
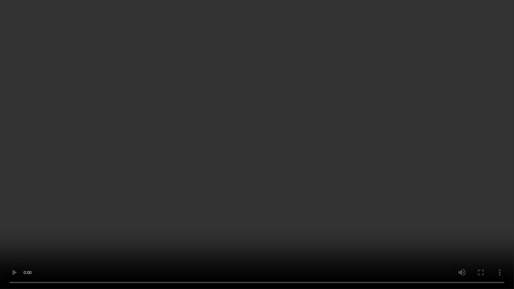
click at [484, 175] on video at bounding box center [257, 144] width 514 height 289
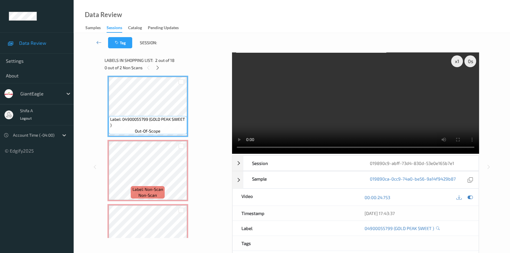
click at [402, 120] on video at bounding box center [355, 102] width 247 height 101
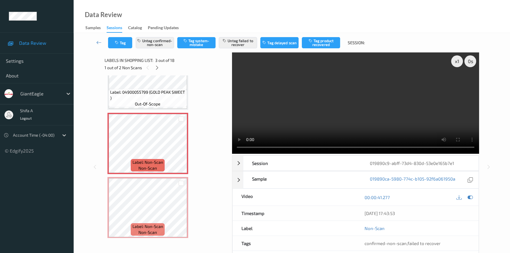
scroll to position [94, 0]
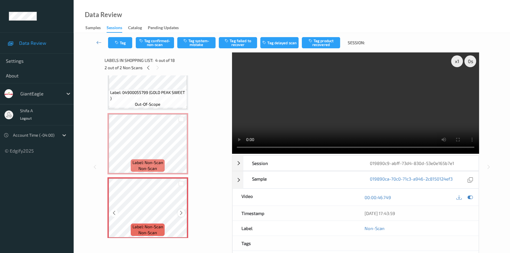
click at [182, 212] on icon at bounding box center [181, 212] width 5 height 5
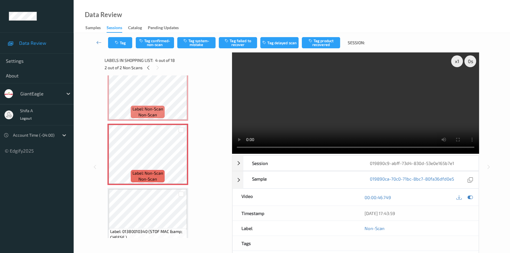
scroll to position [147, 0]
click at [179, 157] on icon at bounding box center [181, 159] width 5 height 5
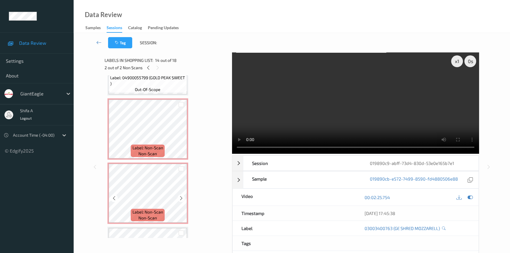
scroll to position [67, 0]
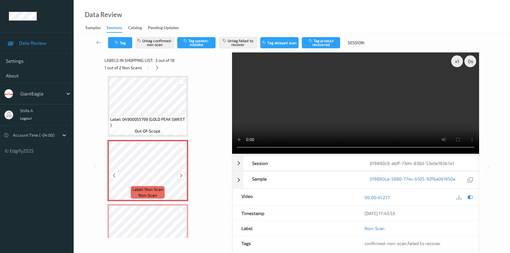
click at [179, 173] on icon at bounding box center [181, 175] width 5 height 5
click at [249, 44] on button "Untag failed to recover" at bounding box center [238, 42] width 38 height 11
click at [321, 39] on button "Tag product recovered" at bounding box center [321, 42] width 38 height 11
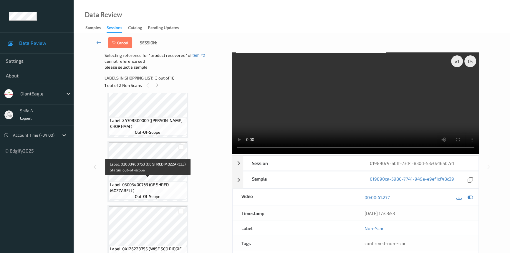
scroll to position [843, 0]
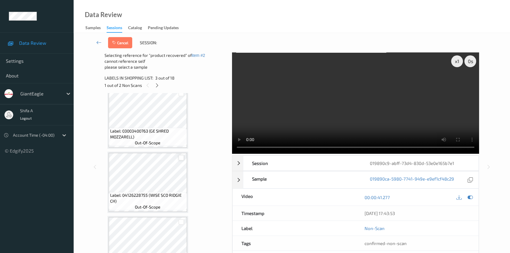
click at [180, 155] on div at bounding box center [181, 158] width 6 height 6
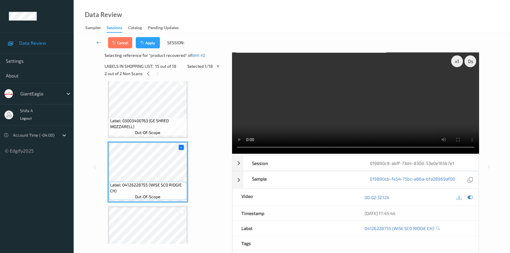
scroll to position [816, 0]
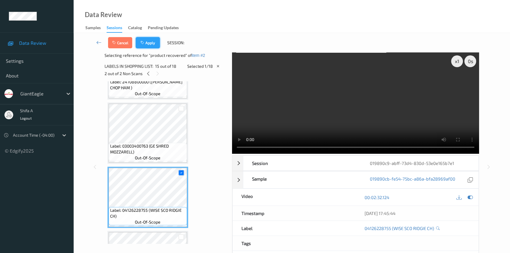
click at [152, 43] on button "Apply" at bounding box center [148, 42] width 24 height 11
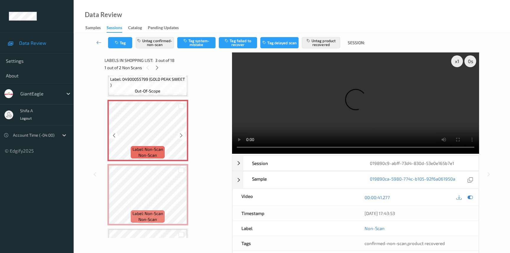
scroll to position [160, 0]
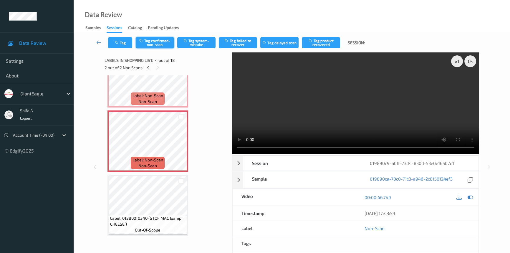
click at [160, 42] on button "Tag confirmed-non-scan" at bounding box center [155, 42] width 38 height 11
click at [329, 43] on button "Tag product recovered" at bounding box center [321, 42] width 38 height 11
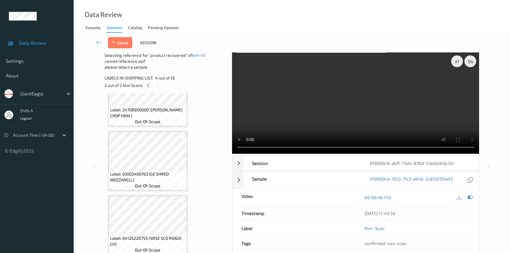
scroll to position [803, 0]
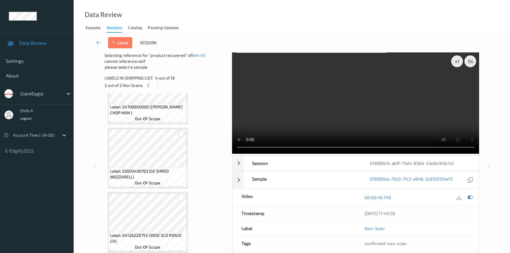
click at [182, 131] on div at bounding box center [181, 134] width 6 height 6
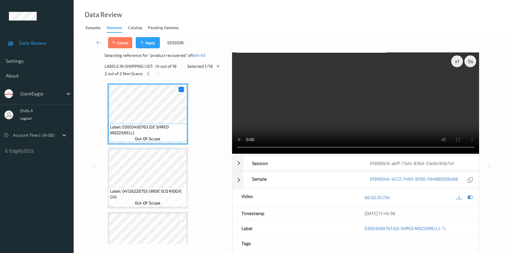
scroll to position [910, 0]
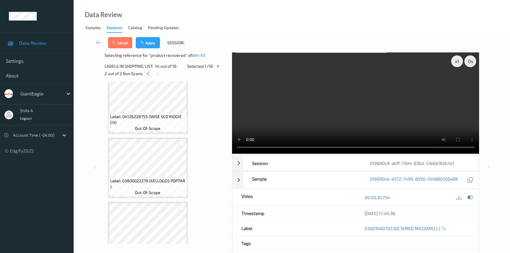
click at [150, 74] on icon at bounding box center [148, 73] width 5 height 5
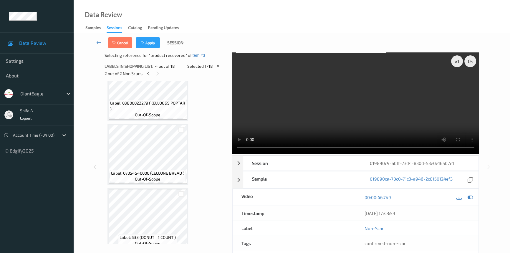
scroll to position [992, 0]
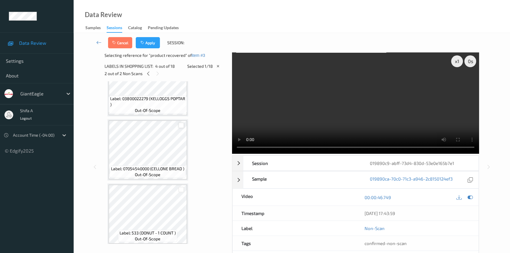
click at [182, 122] on div at bounding box center [181, 125] width 6 height 6
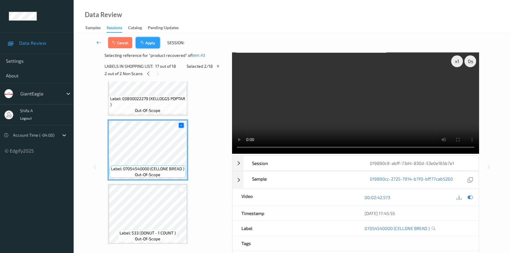
click at [155, 43] on button "Apply" at bounding box center [148, 42] width 24 height 11
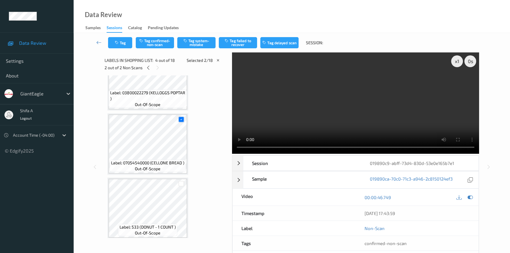
scroll to position [131, 0]
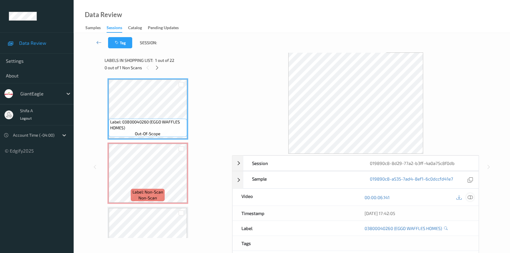
click at [471, 198] on icon at bounding box center [469, 197] width 5 height 5
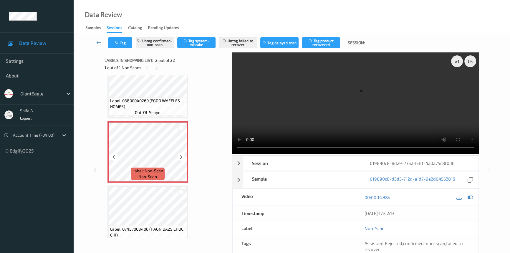
scroll to position [53, 0]
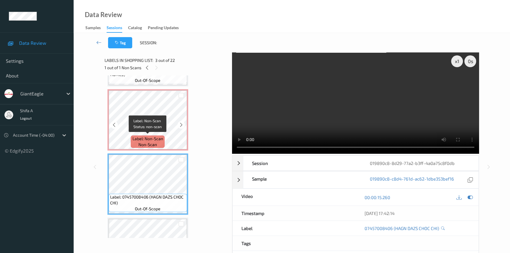
click at [156, 137] on span "Label: Non-Scan" at bounding box center [147, 139] width 31 height 6
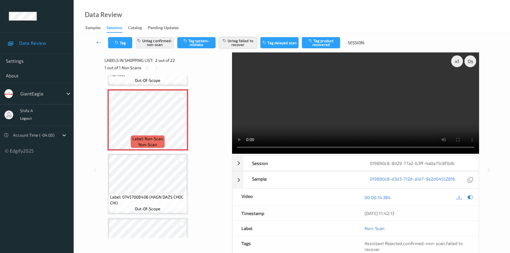
click at [243, 45] on button "Untag failed to recover" at bounding box center [238, 42] width 38 height 11
click at [316, 38] on button "Tag product recovered" at bounding box center [321, 42] width 38 height 11
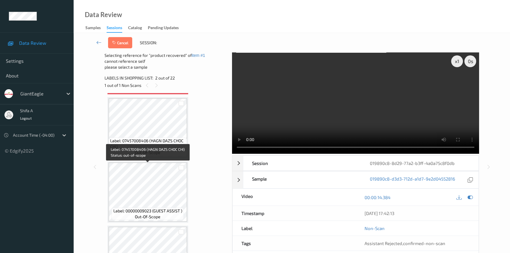
scroll to position [187, 0]
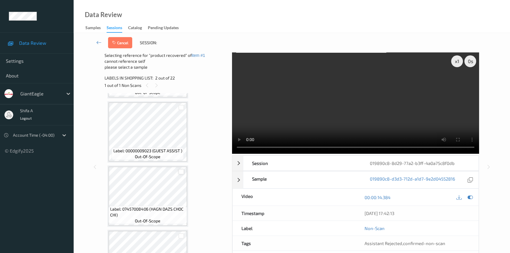
click at [180, 171] on div at bounding box center [181, 172] width 6 height 6
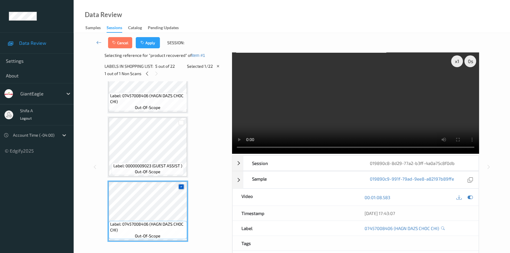
scroll to position [134, 0]
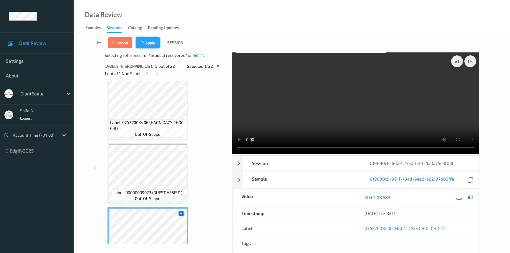
click at [154, 44] on button "Apply" at bounding box center [148, 42] width 24 height 11
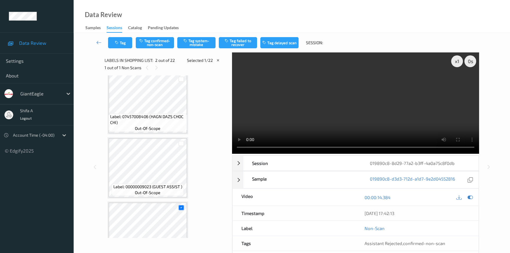
scroll to position [3, 0]
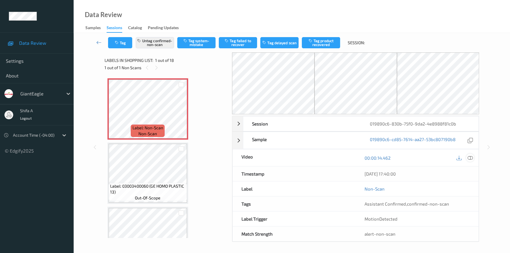
click at [471, 158] on icon at bounding box center [469, 157] width 5 height 5
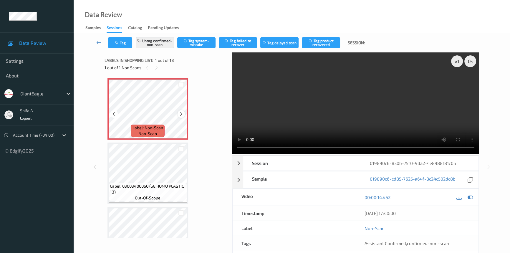
click at [180, 114] on icon at bounding box center [181, 113] width 5 height 5
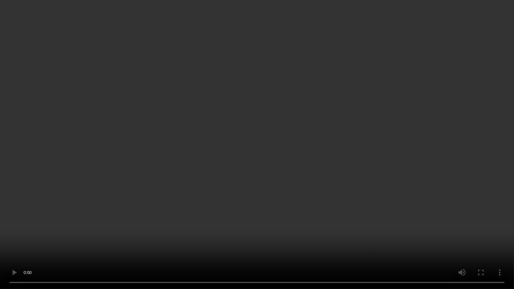
click at [258, 158] on video at bounding box center [257, 144] width 514 height 289
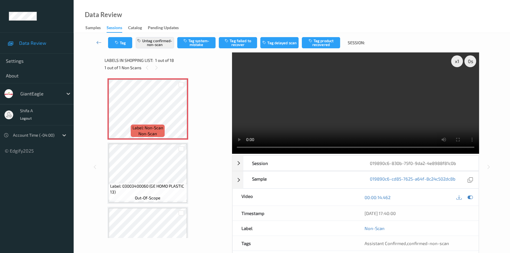
click at [406, 121] on video at bounding box center [355, 102] width 247 height 101
click at [318, 41] on button "Tag product recovered" at bounding box center [321, 42] width 38 height 11
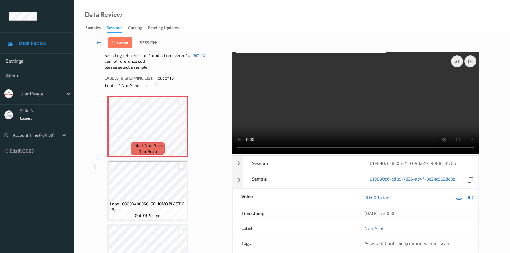
click at [183, 167] on div at bounding box center [181, 167] width 6 height 6
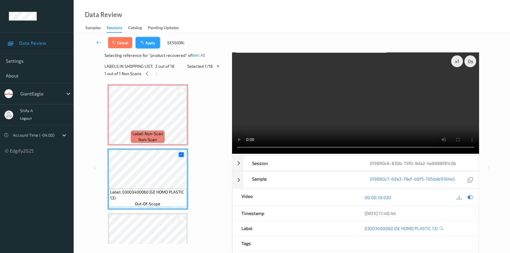
click at [152, 47] on button "Apply" at bounding box center [148, 42] width 24 height 11
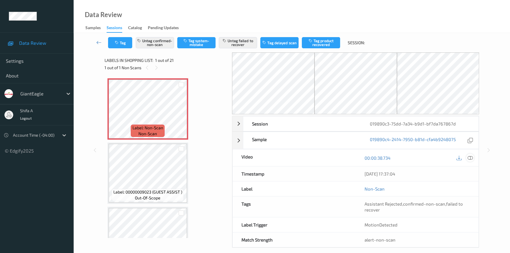
click at [471, 159] on icon at bounding box center [469, 157] width 5 height 5
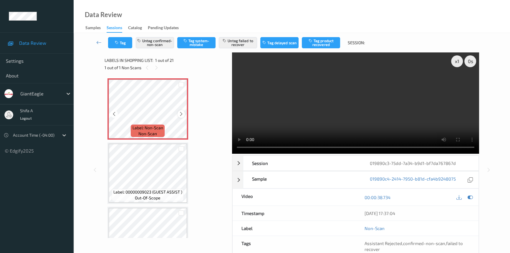
click at [181, 115] on icon at bounding box center [181, 113] width 5 height 5
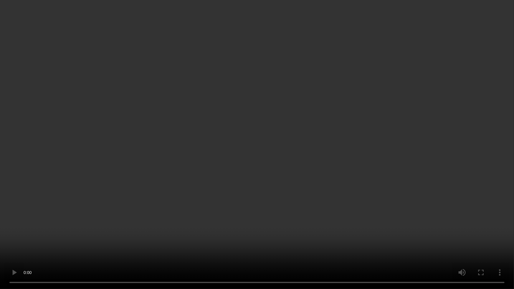
click at [174, 201] on video at bounding box center [257, 144] width 514 height 289
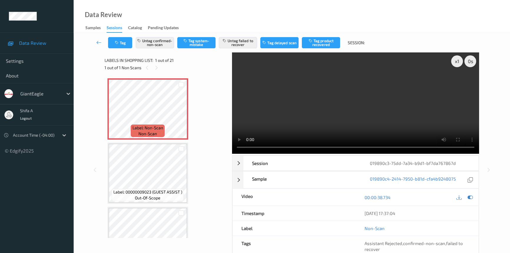
click at [366, 116] on video at bounding box center [355, 102] width 247 height 101
click at [251, 42] on button "Untag failed to recover" at bounding box center [238, 42] width 38 height 11
click at [159, 44] on button "Untag confirmed-non-scan" at bounding box center [155, 42] width 38 height 11
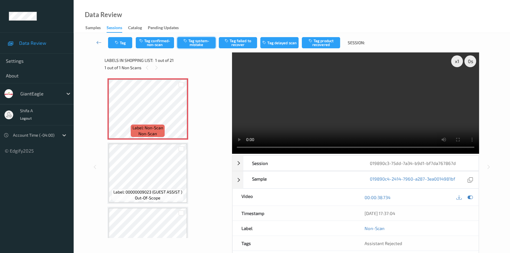
click at [199, 44] on button "Tag system-mistake" at bounding box center [196, 42] width 38 height 11
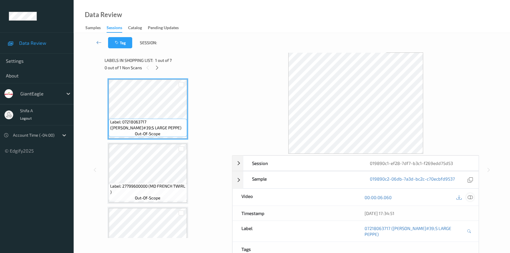
click at [469, 198] on icon at bounding box center [469, 197] width 5 height 5
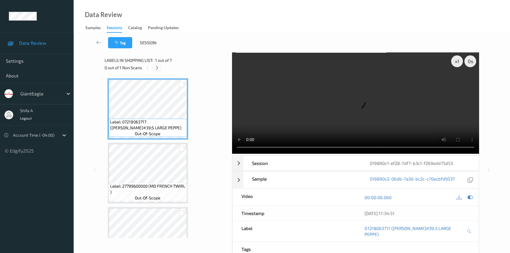
click at [157, 71] on div at bounding box center [156, 67] width 7 height 7
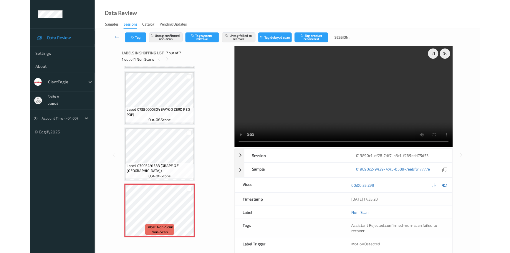
scroll to position [252, 0]
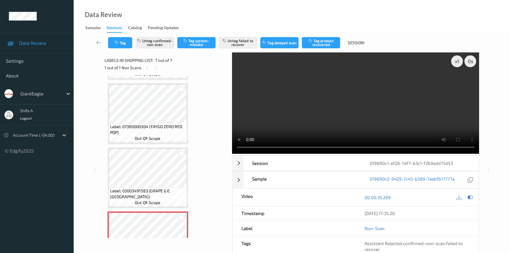
click at [424, 89] on video at bounding box center [355, 102] width 247 height 101
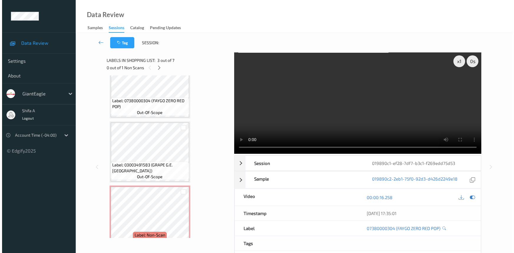
scroll to position [288, 0]
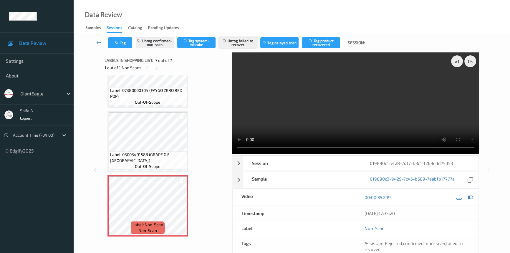
click at [240, 46] on button "Untag failed to recover" at bounding box center [238, 42] width 38 height 11
click at [159, 44] on button "Untag confirmed-non-scan" at bounding box center [155, 42] width 38 height 11
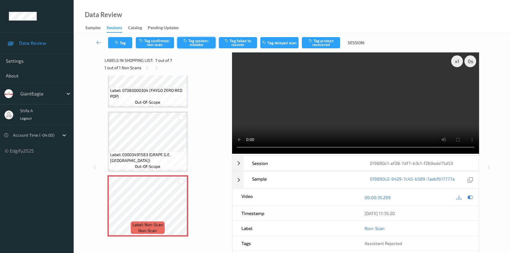
click at [202, 47] on button "Tag system-mistake" at bounding box center [196, 42] width 38 height 11
click at [124, 47] on button "Tag" at bounding box center [120, 42] width 24 height 11
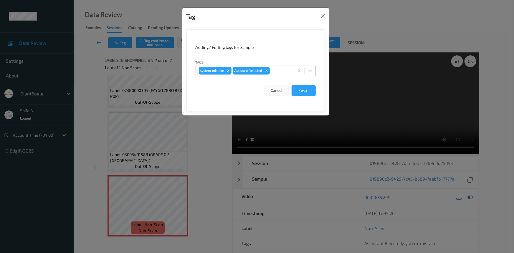
click at [279, 73] on div at bounding box center [281, 70] width 20 height 7
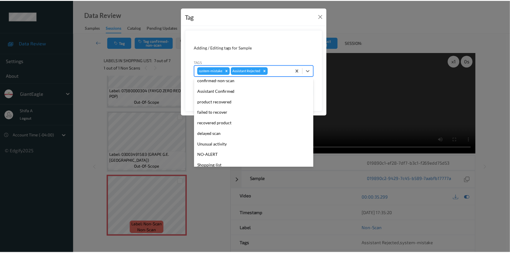
scroll to position [41, 0]
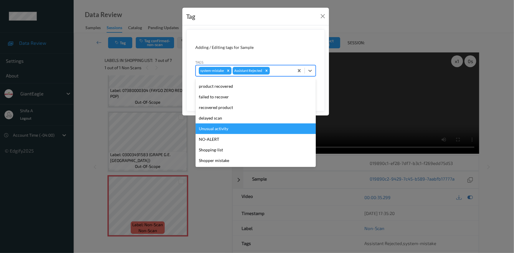
click at [237, 128] on div "Unusual activity" at bounding box center [255, 128] width 120 height 11
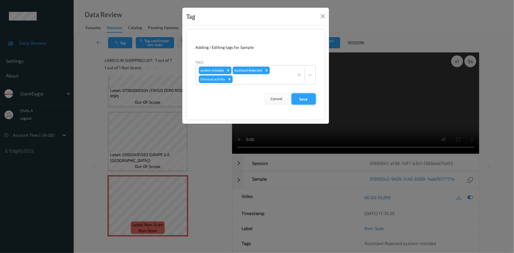
click at [307, 99] on button "Save" at bounding box center [303, 98] width 24 height 11
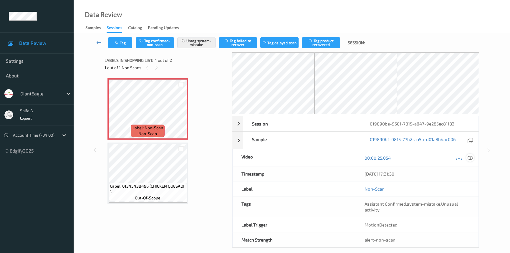
click at [472, 158] on icon at bounding box center [469, 157] width 5 height 5
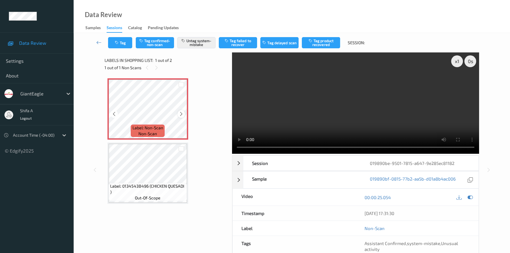
click at [181, 113] on icon at bounding box center [181, 113] width 5 height 5
click at [341, 105] on video at bounding box center [355, 102] width 247 height 101
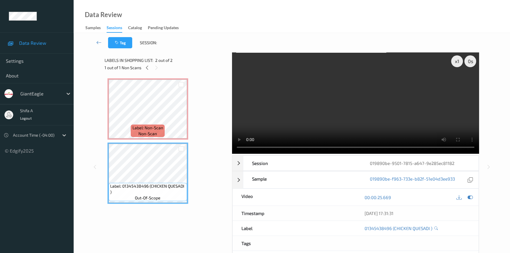
click at [400, 106] on video at bounding box center [355, 102] width 247 height 101
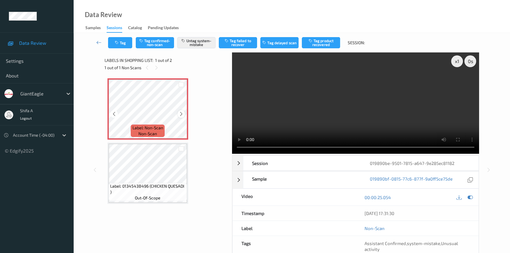
click at [181, 113] on icon at bounding box center [181, 113] width 5 height 5
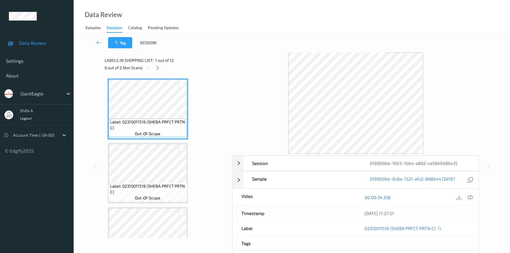
click at [471, 196] on icon at bounding box center [469, 197] width 5 height 5
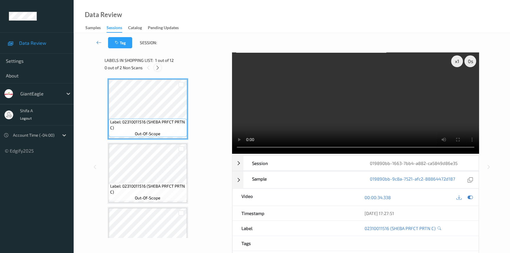
click at [161, 67] on div at bounding box center [157, 67] width 7 height 7
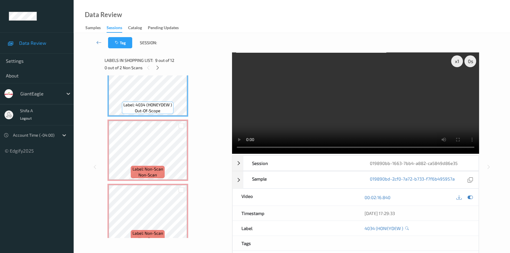
scroll to position [568, 0]
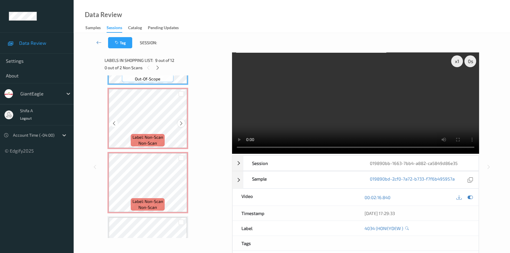
click at [181, 121] on icon at bounding box center [181, 123] width 5 height 5
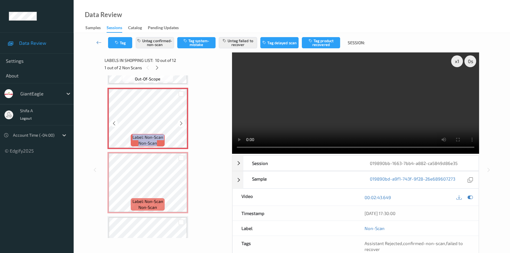
click at [181, 121] on icon at bounding box center [181, 123] width 5 height 5
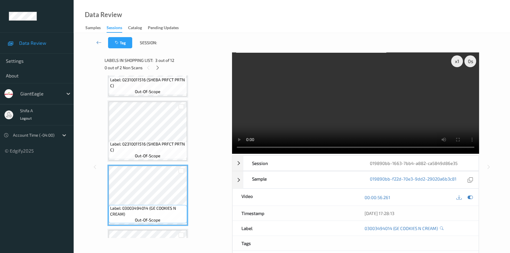
scroll to position [33, 0]
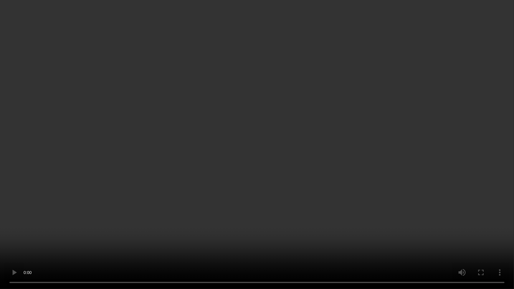
click at [371, 159] on video at bounding box center [257, 144] width 514 height 289
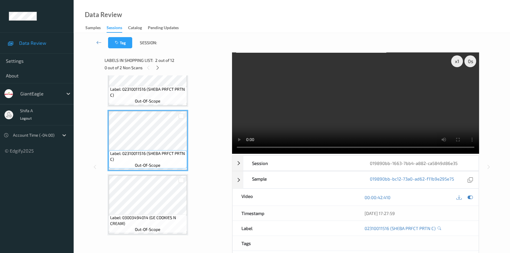
click at [359, 107] on video at bounding box center [355, 102] width 247 height 101
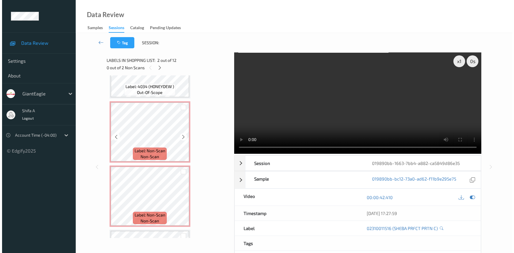
scroll to position [554, 0]
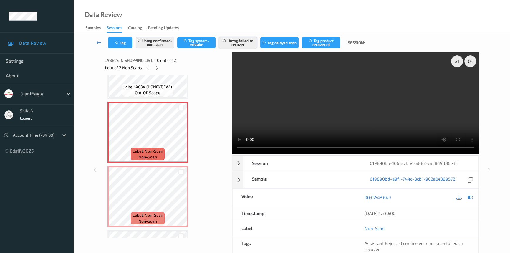
click at [227, 47] on button "Untag failed to recover" at bounding box center [238, 42] width 38 height 11
click at [159, 46] on button "Untag confirmed-non-scan" at bounding box center [155, 42] width 38 height 11
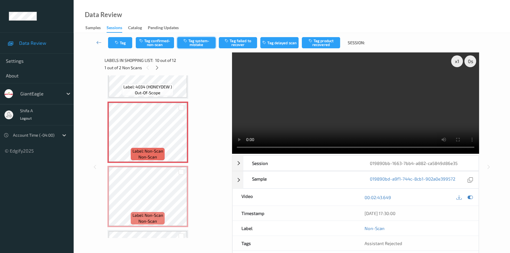
click at [197, 41] on button "Tag system-mistake" at bounding box center [196, 42] width 38 height 11
click at [119, 46] on button "Tag" at bounding box center [120, 42] width 24 height 11
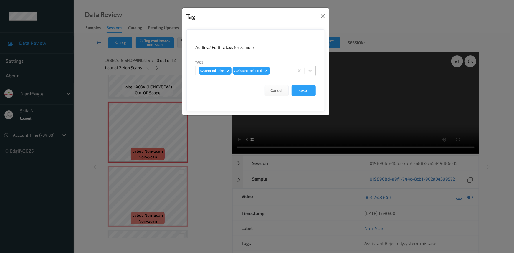
click at [277, 72] on div at bounding box center [281, 70] width 20 height 7
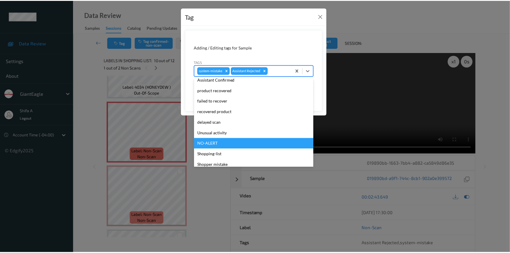
scroll to position [41, 0]
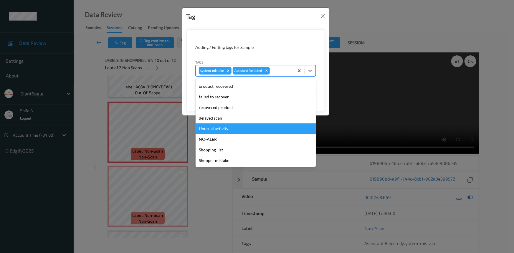
click at [247, 131] on div "Unusual activity" at bounding box center [255, 128] width 120 height 11
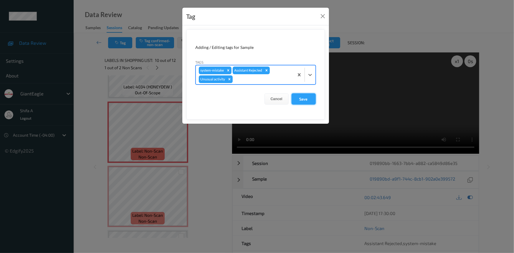
click at [300, 99] on button "Save" at bounding box center [303, 98] width 24 height 11
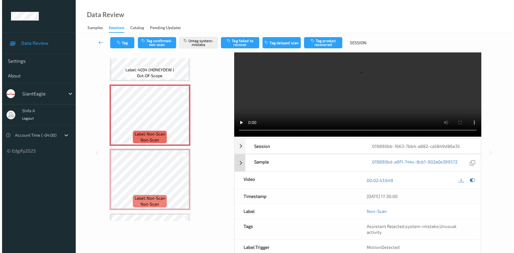
scroll to position [26, 0]
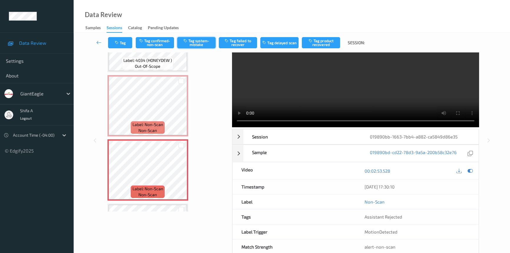
click at [197, 44] on button "Tag system-mistake" at bounding box center [196, 42] width 38 height 11
click at [123, 44] on button "Tag" at bounding box center [120, 42] width 24 height 11
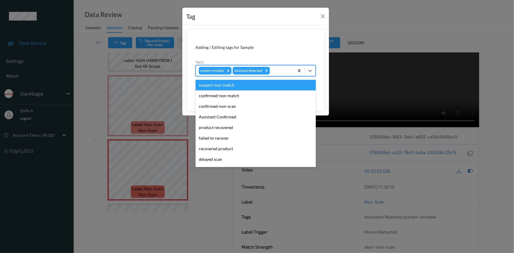
click at [279, 70] on div at bounding box center [281, 70] width 20 height 7
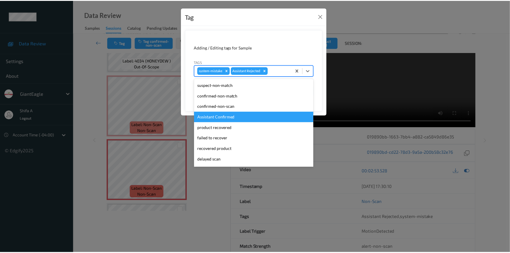
scroll to position [41, 0]
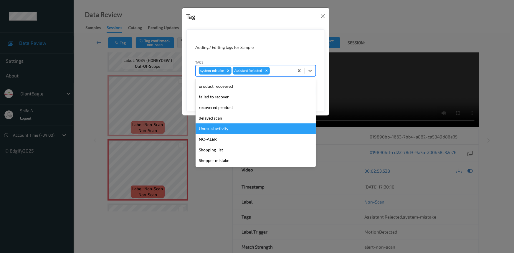
click at [235, 128] on div "Unusual activity" at bounding box center [255, 128] width 120 height 11
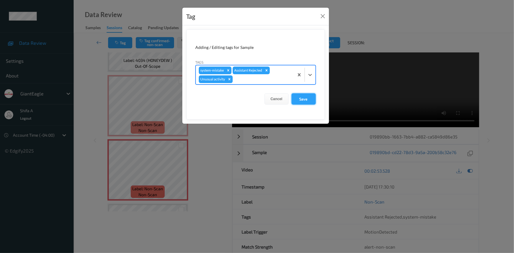
click at [308, 99] on button "Save" at bounding box center [303, 98] width 24 height 11
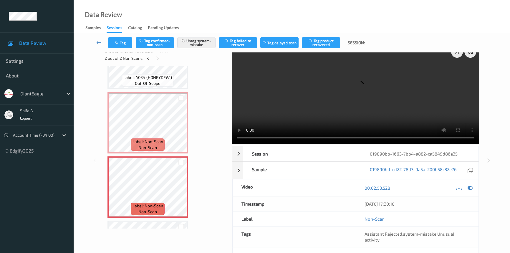
scroll to position [0, 0]
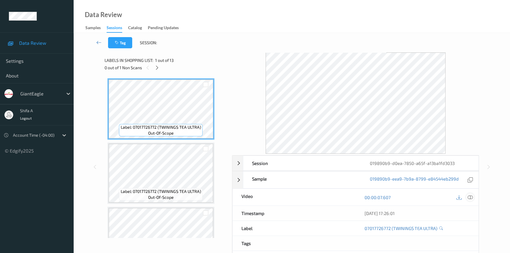
click at [469, 193] on div at bounding box center [470, 197] width 8 height 8
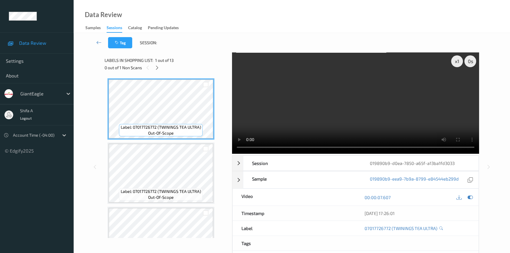
click at [156, 71] on div "Labels in shopping list: 1 out of 13 0 out of 1 Non Scans" at bounding box center [166, 63] width 124 height 23
click at [157, 67] on icon at bounding box center [157, 67] width 5 height 5
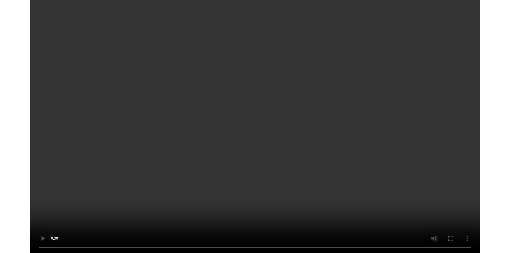
scroll to position [636, 0]
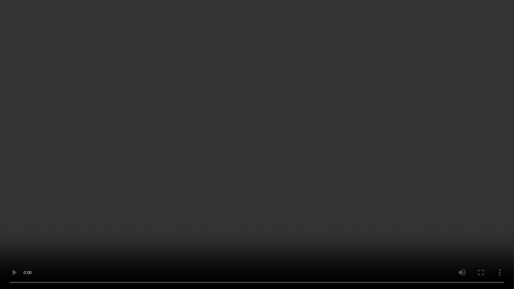
click at [357, 176] on video at bounding box center [257, 144] width 514 height 289
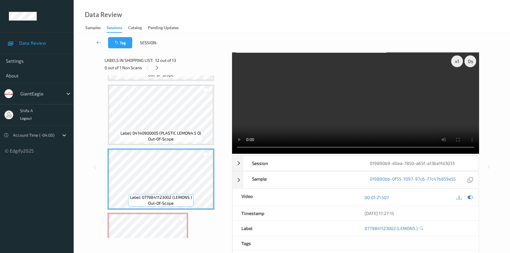
click at [413, 117] on video at bounding box center [355, 102] width 247 height 101
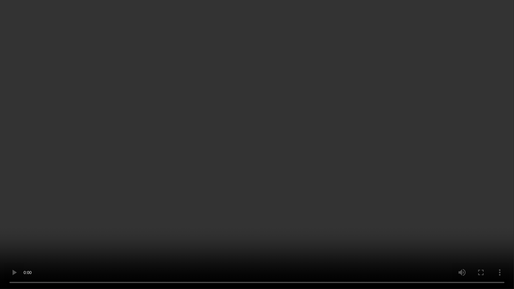
click at [191, 229] on video at bounding box center [257, 144] width 514 height 289
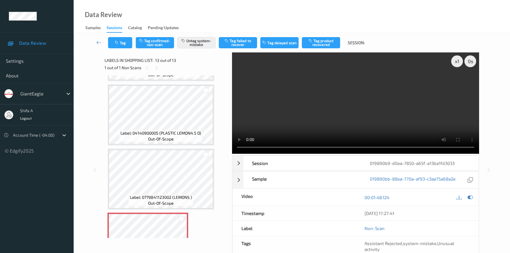
click at [362, 85] on video at bounding box center [355, 102] width 247 height 101
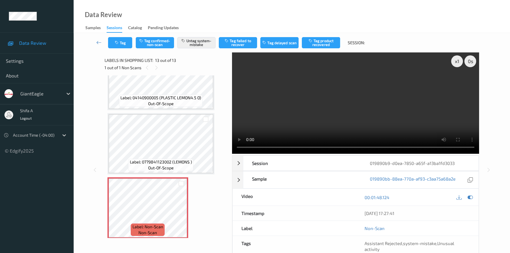
scroll to position [672, 0]
click at [122, 44] on button "Tag" at bounding box center [120, 42] width 24 height 11
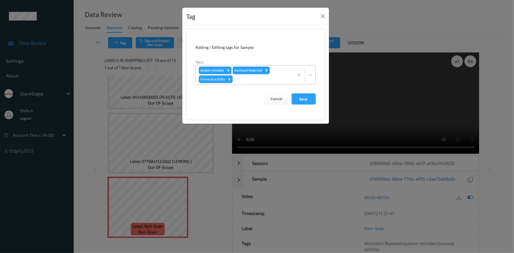
click at [227, 79] on icon "Remove Unusual activity" at bounding box center [229, 79] width 4 height 4
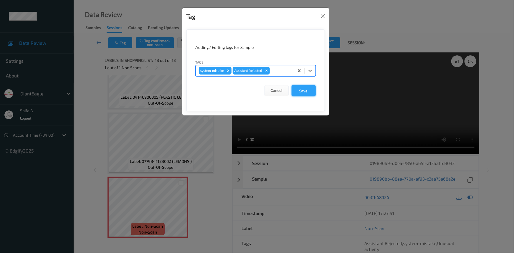
click at [303, 88] on button "Save" at bounding box center [303, 90] width 24 height 11
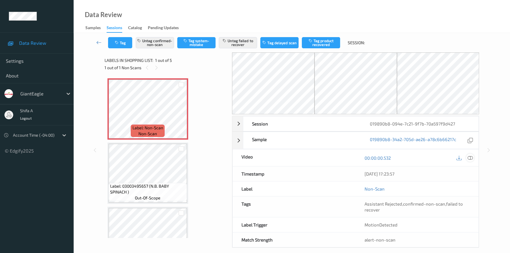
click at [469, 157] on icon at bounding box center [469, 157] width 5 height 5
click at [471, 157] on icon at bounding box center [469, 157] width 5 height 5
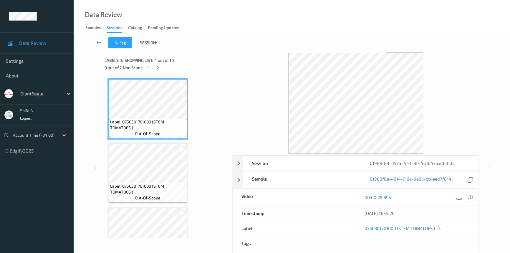
click at [471, 196] on icon at bounding box center [469, 197] width 5 height 5
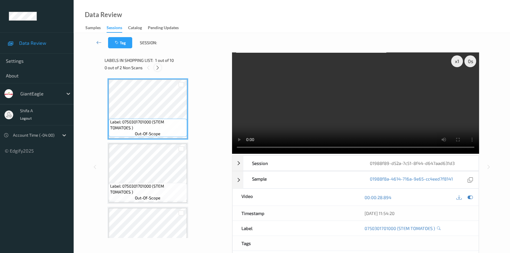
click at [161, 68] on div at bounding box center [157, 67] width 7 height 7
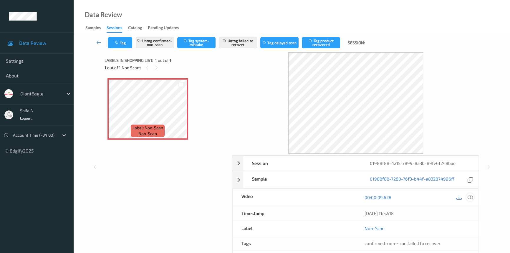
click at [471, 196] on icon at bounding box center [469, 197] width 5 height 5
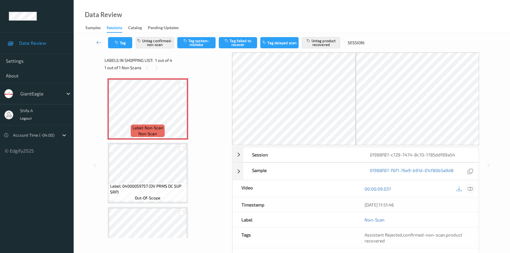
click at [472, 186] on icon at bounding box center [469, 188] width 5 height 5
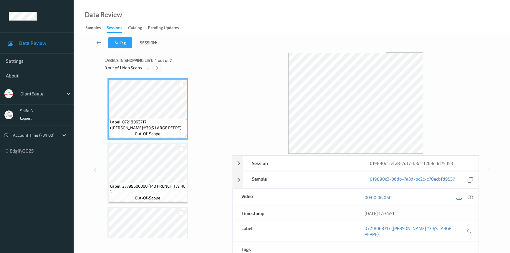
click at [157, 66] on icon at bounding box center [157, 67] width 5 height 5
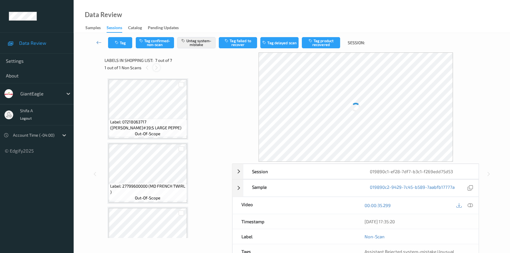
scroll to position [288, 0]
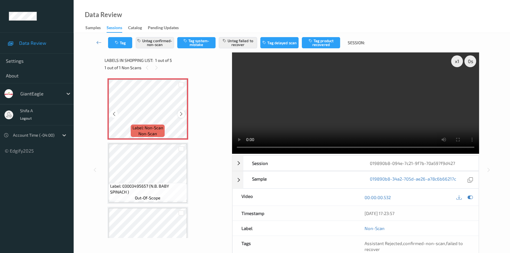
click at [182, 113] on icon at bounding box center [181, 113] width 5 height 5
click at [348, 102] on video at bounding box center [355, 102] width 247 height 101
click at [253, 39] on button "Untag failed to recover" at bounding box center [238, 42] width 38 height 11
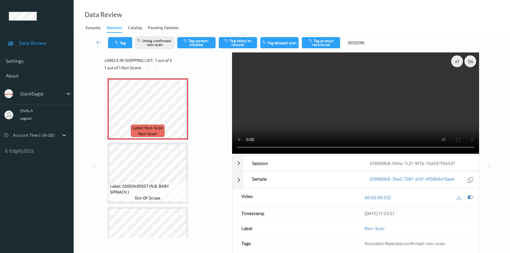
click at [159, 40] on button "Untag confirmed-non-scan" at bounding box center [155, 42] width 38 height 11
click at [196, 44] on button "Tag system-mistake" at bounding box center [196, 42] width 38 height 11
click at [380, 97] on video at bounding box center [355, 102] width 247 height 101
click at [182, 112] on icon at bounding box center [181, 113] width 5 height 5
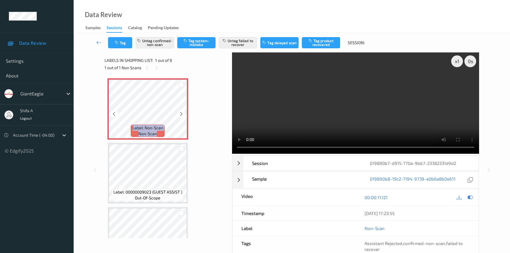
click at [182, 112] on icon at bounding box center [181, 113] width 5 height 5
click at [241, 45] on button "Untag failed to recover" at bounding box center [238, 42] width 38 height 11
click at [161, 43] on button "Untag confirmed-non-scan" at bounding box center [155, 42] width 38 height 11
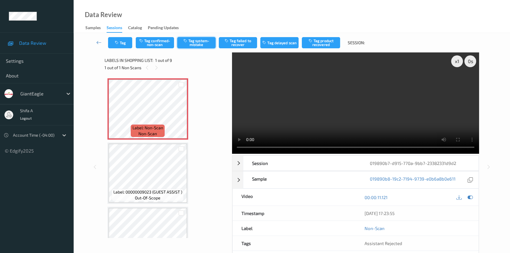
click at [196, 44] on button "Tag system-mistake" at bounding box center [196, 42] width 38 height 11
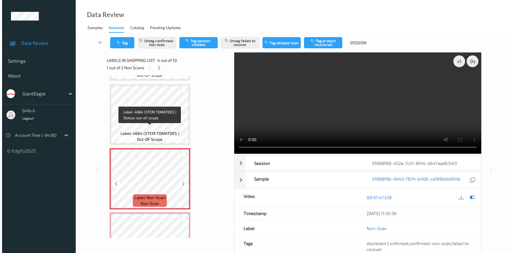
scroll to position [131, 0]
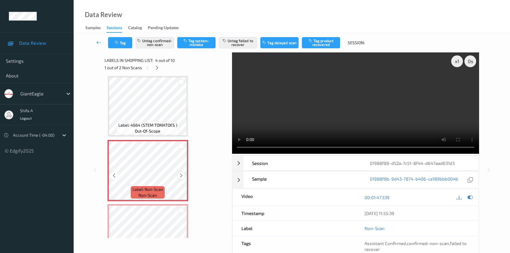
click at [183, 174] on div at bounding box center [180, 175] width 7 height 7
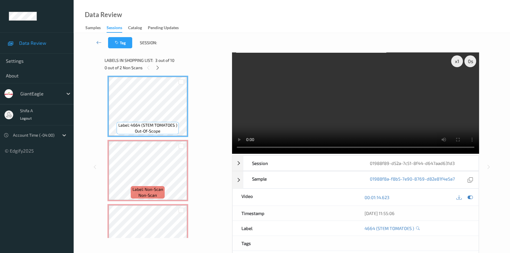
click at [409, 124] on video at bounding box center [355, 102] width 247 height 101
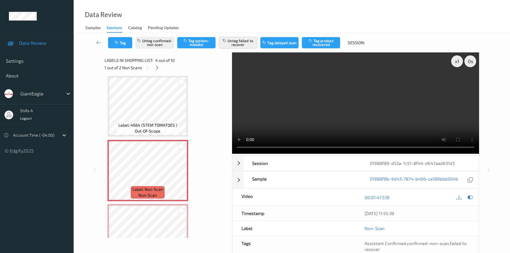
click at [245, 43] on button "Untag failed to recover" at bounding box center [238, 42] width 38 height 11
click at [152, 45] on button "Untag confirmed-non-scan" at bounding box center [155, 42] width 38 height 11
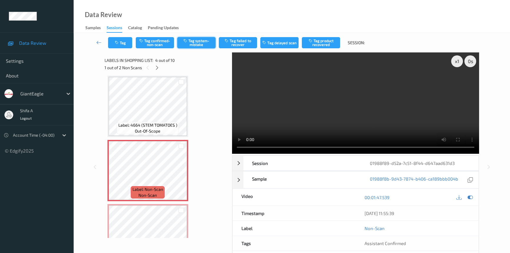
click at [199, 42] on button "Tag system-mistake" at bounding box center [196, 42] width 38 height 11
click at [124, 44] on button "Tag" at bounding box center [120, 42] width 24 height 11
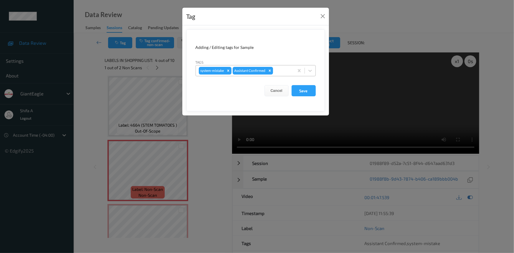
click at [276, 72] on div at bounding box center [282, 70] width 17 height 7
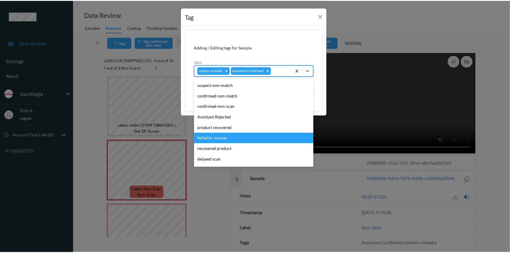
scroll to position [41, 0]
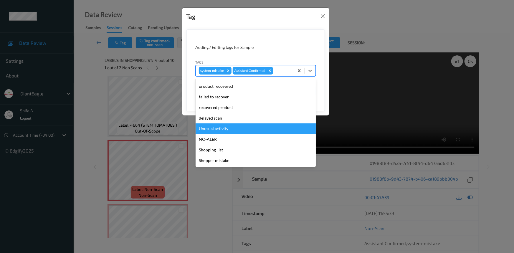
click at [236, 130] on div "Unusual activity" at bounding box center [255, 128] width 120 height 11
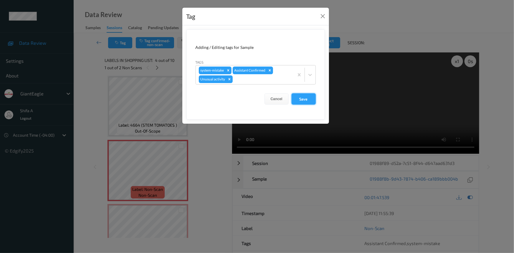
click at [300, 101] on button "Save" at bounding box center [303, 98] width 24 height 11
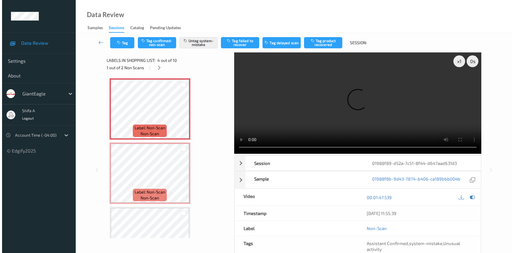
scroll to position [211, 0]
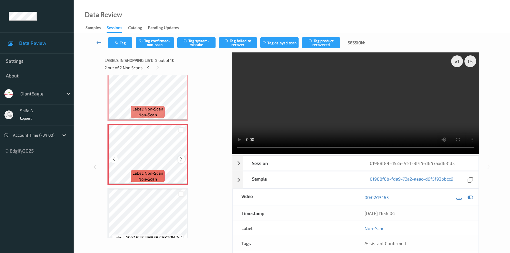
click at [182, 157] on icon at bounding box center [181, 159] width 5 height 5
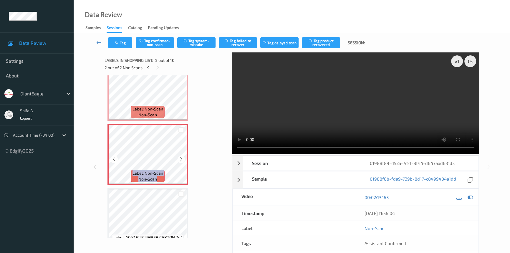
click at [182, 157] on icon at bounding box center [181, 159] width 5 height 5
click at [208, 46] on button "Tag system-mistake" at bounding box center [196, 42] width 38 height 11
click at [122, 46] on button "Tag" at bounding box center [120, 42] width 24 height 11
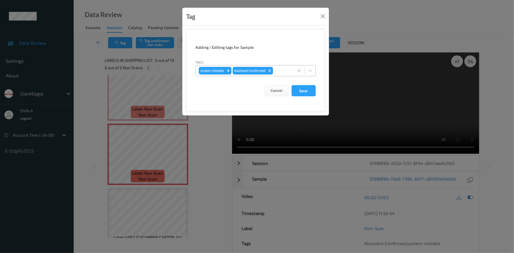
click at [281, 69] on div at bounding box center [282, 70] width 17 height 7
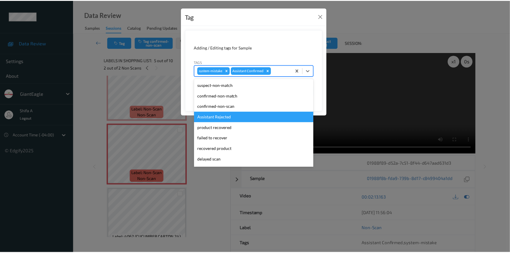
scroll to position [41, 0]
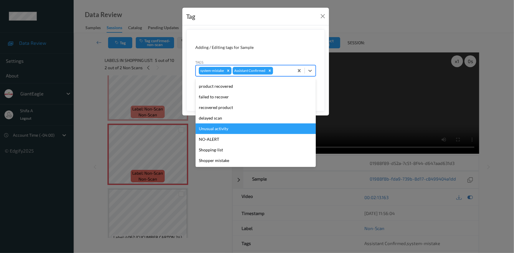
click at [224, 130] on div "Unusual activity" at bounding box center [255, 128] width 120 height 11
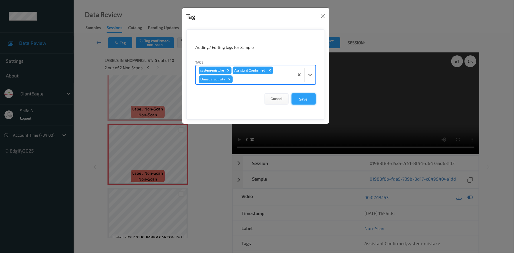
click at [311, 98] on button "Save" at bounding box center [303, 98] width 24 height 11
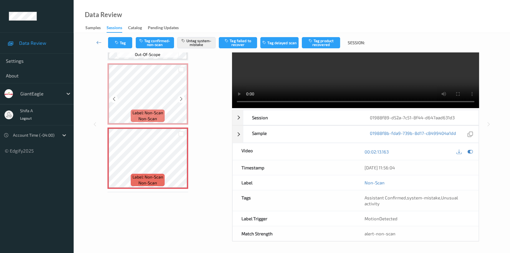
scroll to position [158, 0]
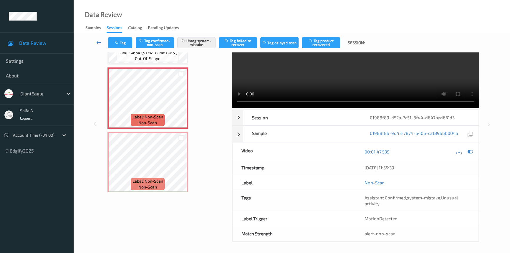
click at [98, 43] on icon at bounding box center [98, 42] width 5 height 6
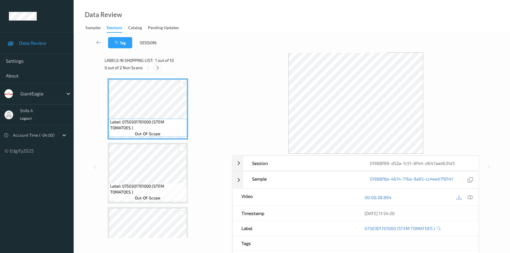
click at [159, 66] on icon at bounding box center [157, 67] width 5 height 5
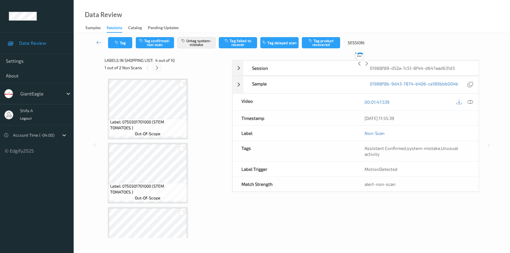
scroll to position [131, 0]
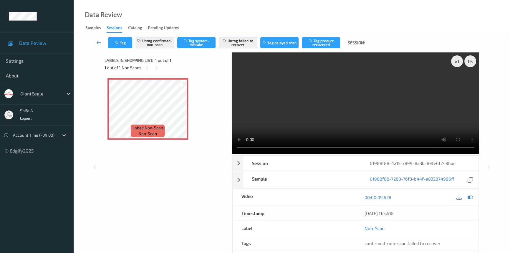
drag, startPoint x: 155, startPoint y: 200, endPoint x: 151, endPoint y: 200, distance: 4.1
click at [155, 200] on div "Label: Non-Scan non-scan" at bounding box center [166, 138] width 124 height 127
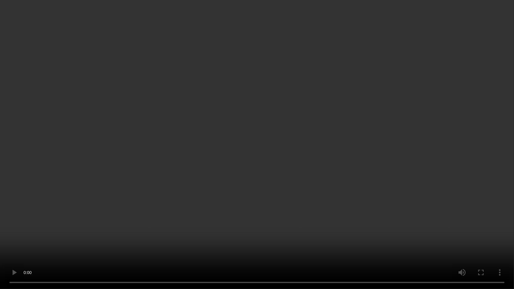
click at [368, 153] on video at bounding box center [257, 144] width 514 height 289
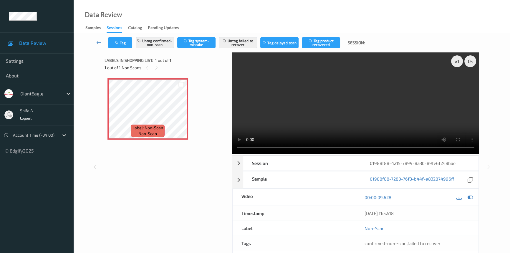
click at [357, 99] on video at bounding box center [355, 102] width 247 height 101
click at [234, 46] on button "Untag failed to recover" at bounding box center [238, 42] width 38 height 11
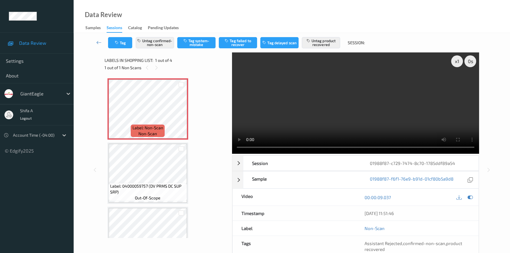
click at [362, 92] on video at bounding box center [355, 102] width 247 height 101
click at [181, 113] on icon at bounding box center [181, 113] width 5 height 5
click at [321, 43] on button "Untag product recovered" at bounding box center [321, 42] width 38 height 11
click at [180, 115] on icon at bounding box center [181, 113] width 5 height 5
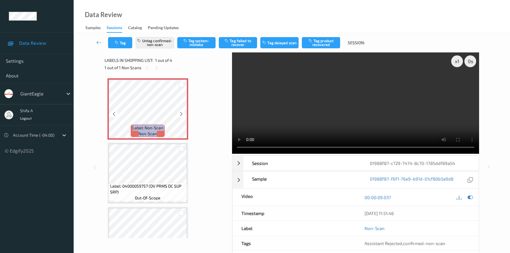
click at [180, 115] on icon at bounding box center [181, 113] width 5 height 5
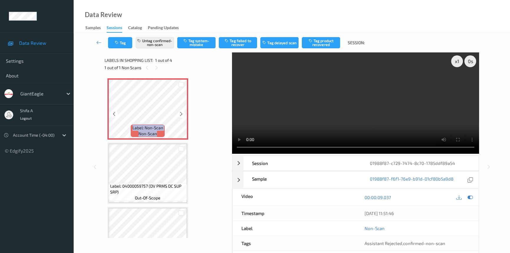
click at [180, 115] on icon at bounding box center [181, 113] width 5 height 5
click at [180, 114] on icon at bounding box center [181, 113] width 5 height 5
click at [182, 114] on icon at bounding box center [181, 113] width 5 height 5
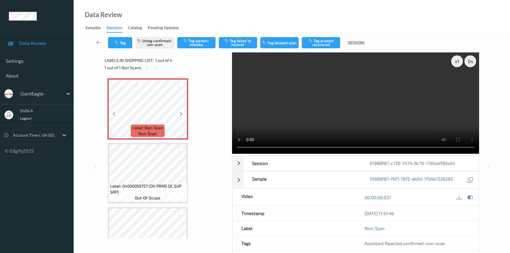
click at [182, 114] on icon at bounding box center [181, 113] width 5 height 5
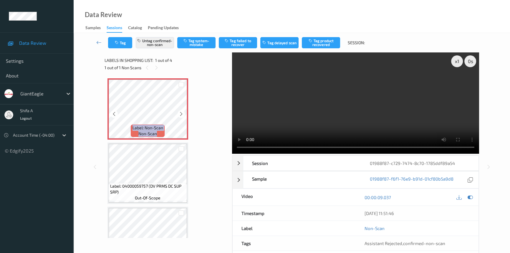
click at [182, 114] on icon at bounding box center [181, 113] width 5 height 5
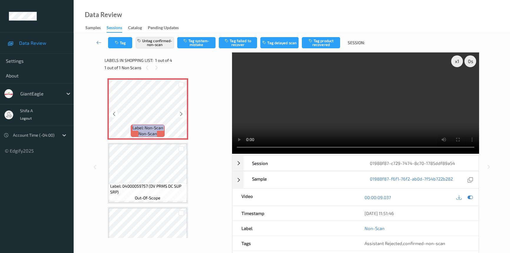
click at [182, 114] on icon at bounding box center [181, 113] width 5 height 5
click at [154, 40] on button "Untag confirmed-non-scan" at bounding box center [155, 42] width 38 height 11
click at [208, 44] on button "Tag system-mistake" at bounding box center [196, 42] width 38 height 11
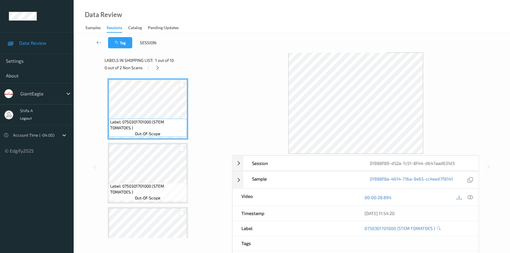
click at [159, 70] on icon at bounding box center [157, 67] width 5 height 5
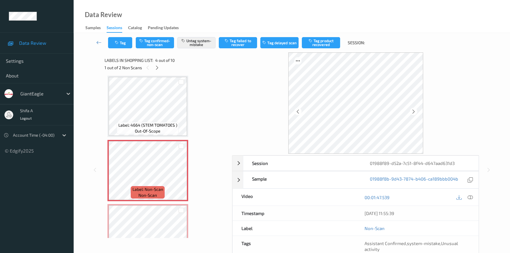
click at [159, 70] on icon at bounding box center [157, 67] width 5 height 5
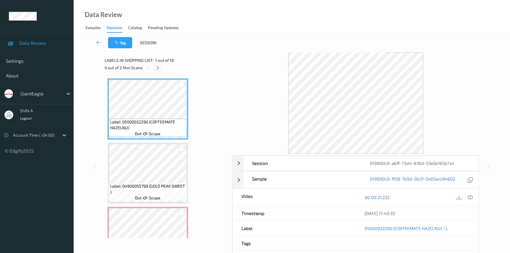
click at [157, 66] on icon at bounding box center [157, 67] width 5 height 5
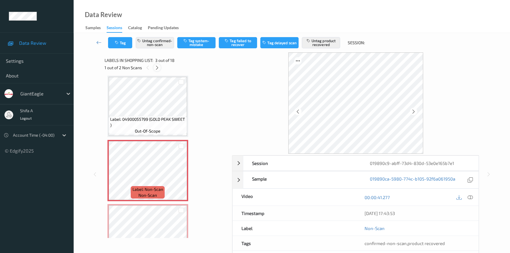
click at [157, 66] on icon at bounding box center [157, 67] width 5 height 5
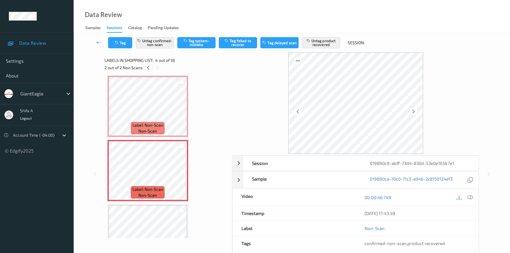
click at [148, 66] on icon at bounding box center [148, 67] width 5 height 5
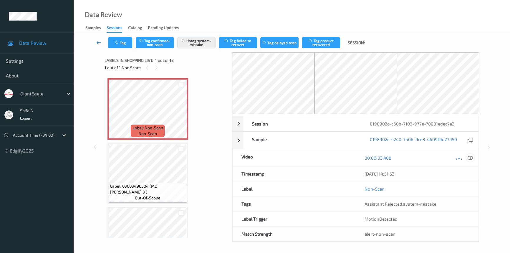
click at [470, 159] on icon at bounding box center [469, 157] width 5 height 5
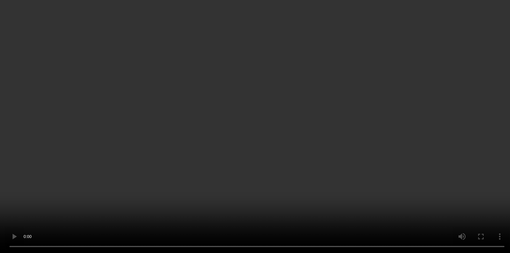
scroll to position [40, 0]
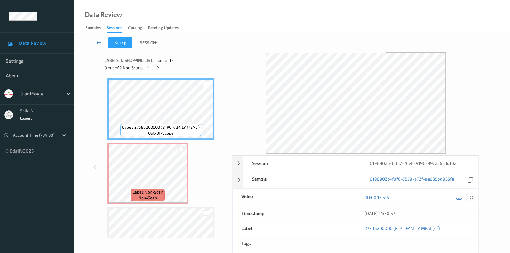
click at [471, 197] on icon at bounding box center [469, 197] width 5 height 5
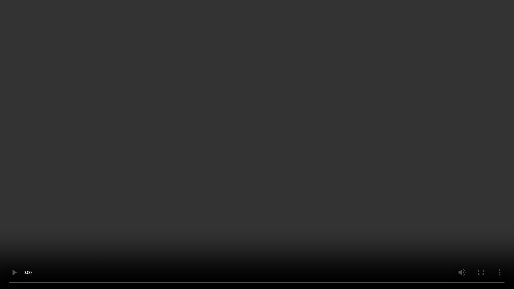
click at [406, 159] on video at bounding box center [257, 144] width 514 height 289
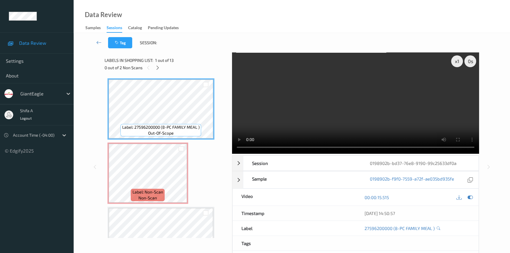
click at [376, 120] on video at bounding box center [355, 102] width 247 height 101
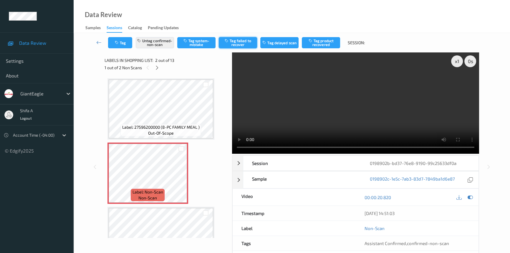
click at [248, 43] on button "Tag failed to recover" at bounding box center [238, 42] width 38 height 11
click at [157, 67] on icon at bounding box center [157, 67] width 5 height 5
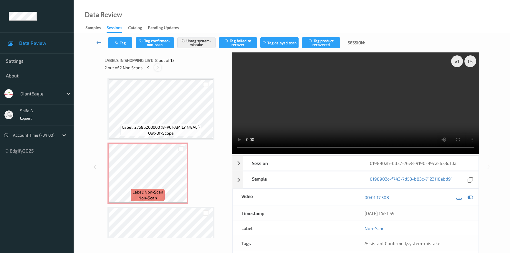
scroll to position [386, 0]
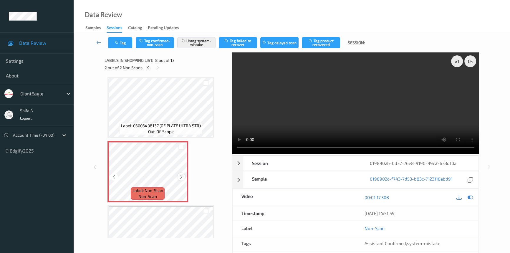
click at [180, 176] on icon at bounding box center [181, 176] width 5 height 5
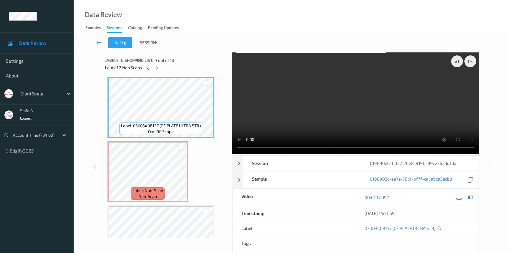
click at [371, 115] on video at bounding box center [355, 102] width 247 height 101
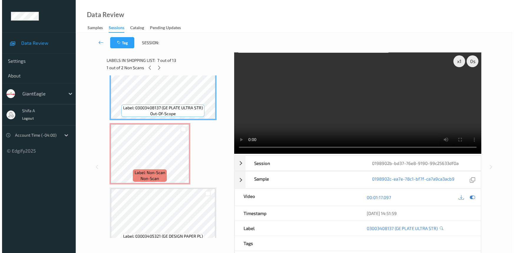
scroll to position [413, 0]
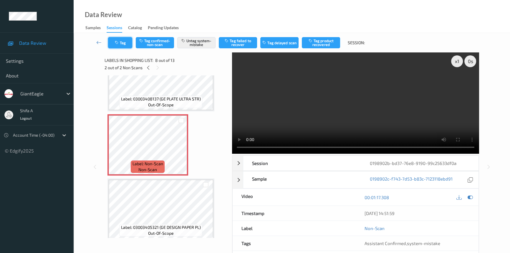
click at [129, 47] on button "Tag" at bounding box center [120, 42] width 24 height 11
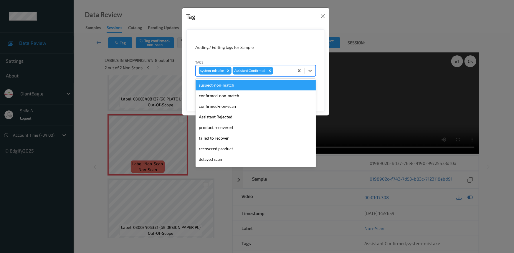
click at [278, 73] on div at bounding box center [282, 70] width 17 height 7
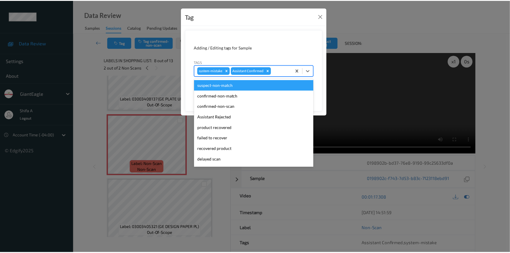
scroll to position [41, 0]
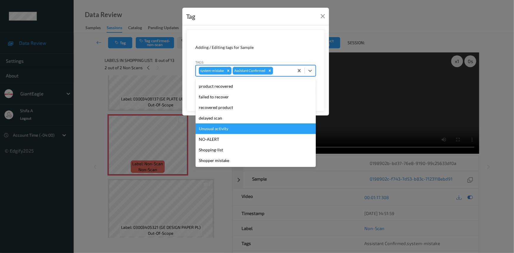
click at [230, 130] on div "Unusual activity" at bounding box center [255, 128] width 120 height 11
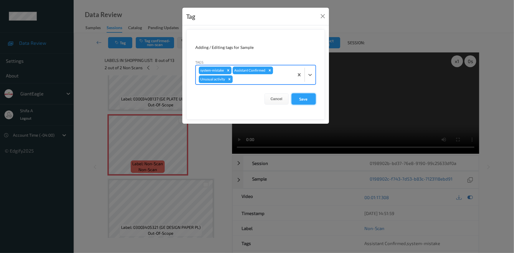
click at [308, 99] on button "Save" at bounding box center [303, 98] width 24 height 11
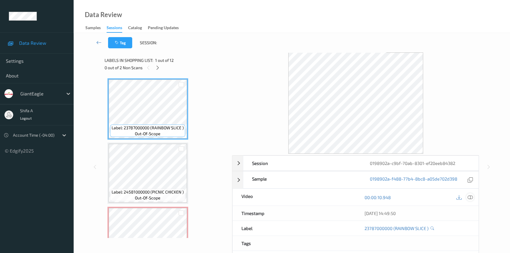
click at [470, 196] on icon at bounding box center [469, 197] width 5 height 5
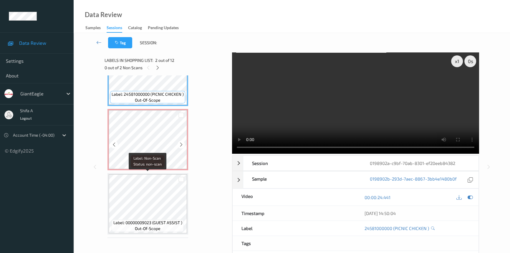
scroll to position [107, 0]
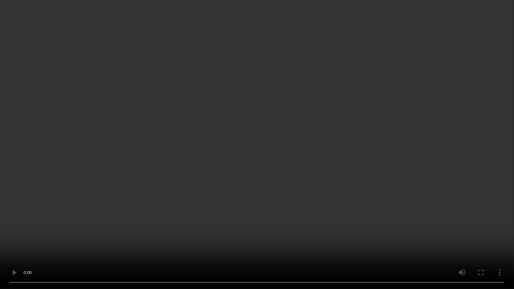
click at [369, 137] on video at bounding box center [257, 144] width 514 height 289
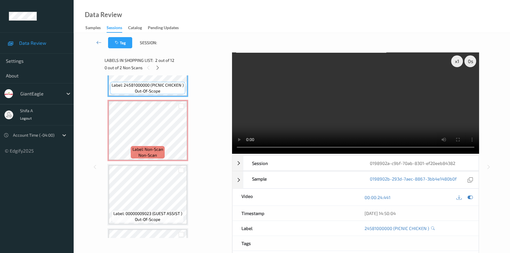
click at [381, 107] on video at bounding box center [355, 102] width 247 height 101
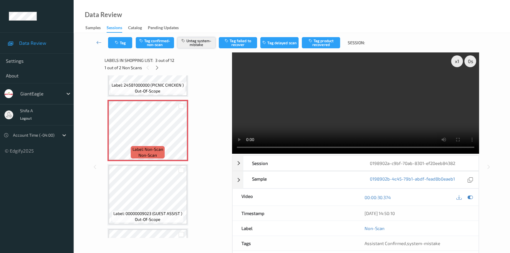
click at [203, 46] on button "Untag system-mistake" at bounding box center [196, 42] width 38 height 11
click at [160, 44] on button "Tag confirmed-non-scan" at bounding box center [155, 42] width 38 height 11
click at [320, 48] on button "Tag product recovered" at bounding box center [321, 42] width 38 height 11
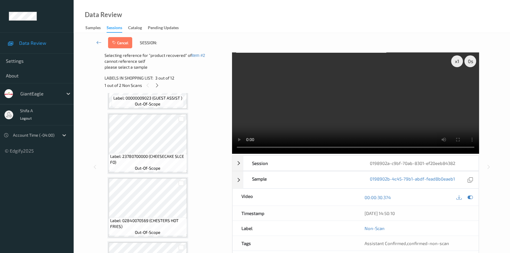
scroll to position [241, 0]
click at [182, 118] on div at bounding box center [181, 118] width 6 height 6
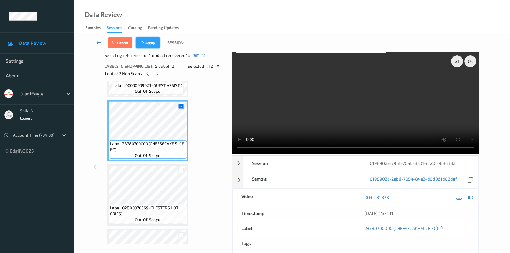
click at [151, 44] on button "Apply" at bounding box center [148, 42] width 24 height 11
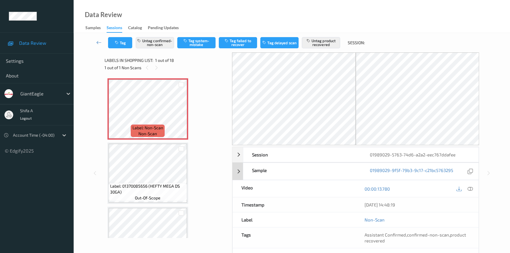
click at [472, 188] on icon at bounding box center [469, 188] width 5 height 5
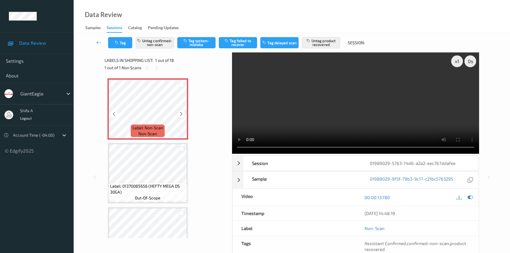
click at [180, 114] on icon at bounding box center [181, 113] width 5 height 5
click at [401, 126] on video at bounding box center [355, 102] width 247 height 101
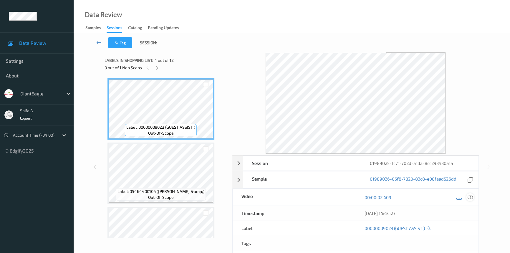
click at [471, 196] on icon at bounding box center [469, 197] width 5 height 5
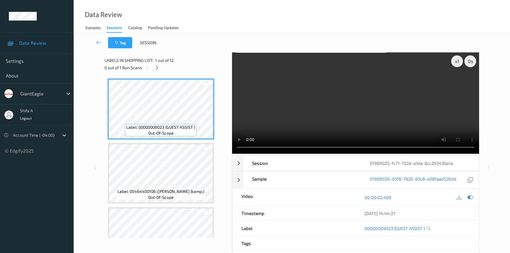
click at [155, 64] on div at bounding box center [156, 67] width 7 height 7
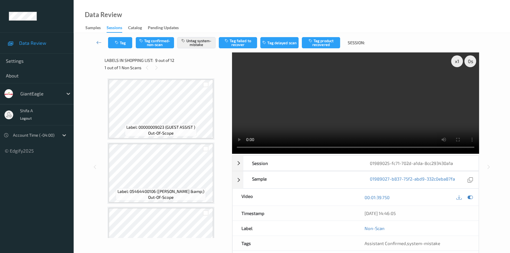
scroll to position [450, 0]
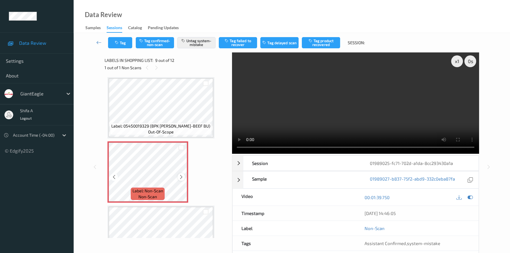
click at [181, 174] on icon at bounding box center [181, 176] width 5 height 5
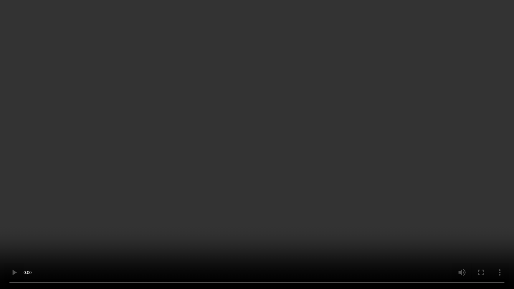
click at [345, 174] on video at bounding box center [257, 144] width 514 height 289
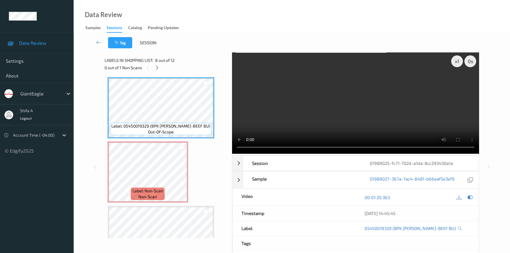
click at [382, 118] on video at bounding box center [355, 102] width 247 height 101
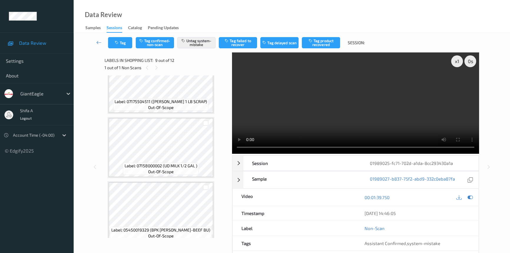
scroll to position [344, 0]
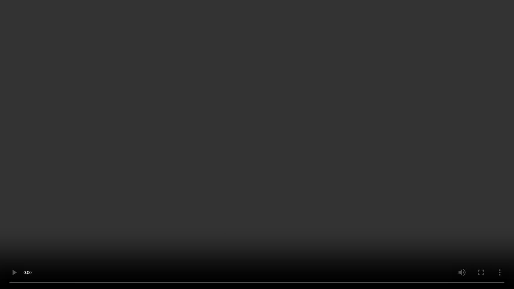
click at [309, 179] on video at bounding box center [257, 144] width 514 height 289
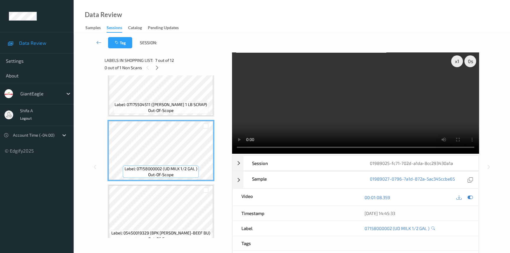
click at [404, 90] on video at bounding box center [355, 102] width 247 height 101
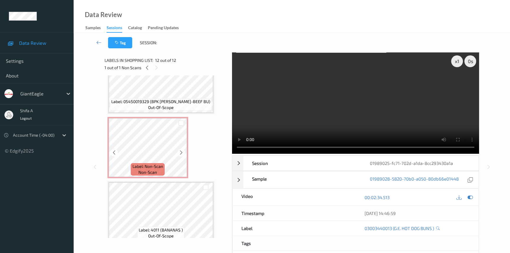
scroll to position [474, 0]
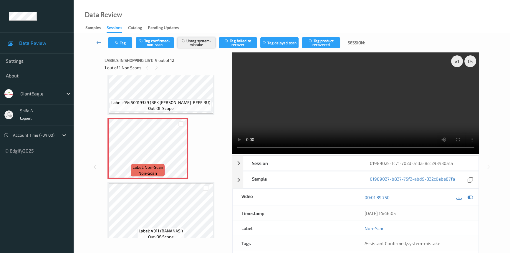
click at [203, 46] on button "Untag system-mistake" at bounding box center [196, 42] width 38 height 11
click at [124, 44] on button "Tag" at bounding box center [120, 42] width 24 height 11
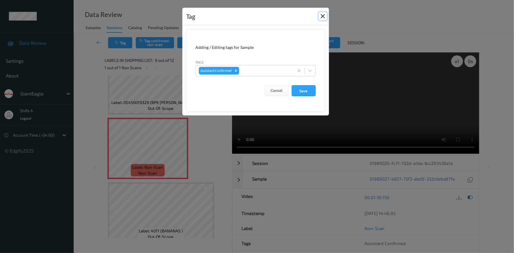
click at [323, 15] on button "Close" at bounding box center [322, 16] width 8 height 8
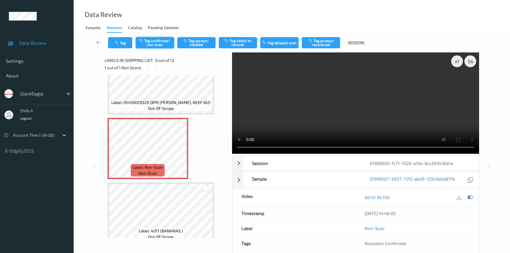
click at [170, 44] on button "Tag confirmed-non-scan" at bounding box center [155, 42] width 38 height 11
click at [324, 45] on button "Tag product recovered" at bounding box center [321, 42] width 38 height 11
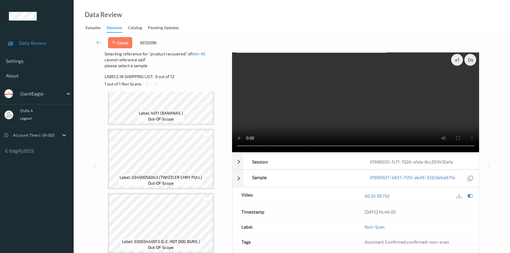
scroll to position [40, 0]
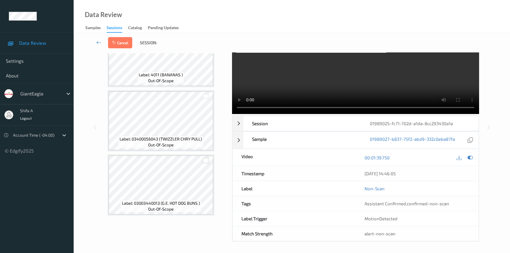
click at [208, 158] on div at bounding box center [206, 161] width 6 height 6
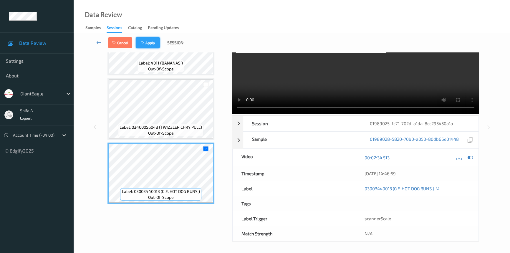
click at [147, 39] on button "Apply" at bounding box center [148, 42] width 24 height 11
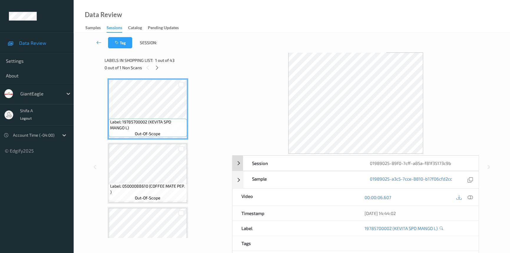
drag, startPoint x: 473, startPoint y: 197, endPoint x: 405, endPoint y: 155, distance: 79.6
click at [472, 197] on div at bounding box center [470, 197] width 8 height 8
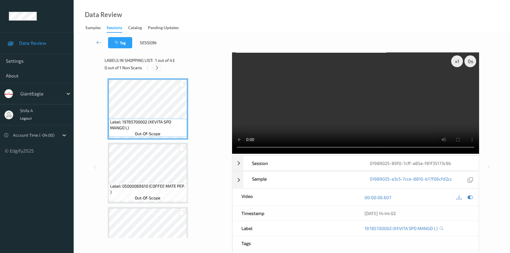
click at [159, 69] on icon at bounding box center [157, 67] width 5 height 5
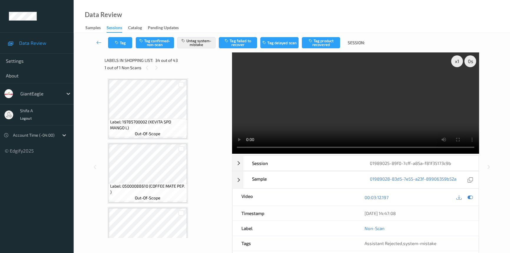
scroll to position [2049, 0]
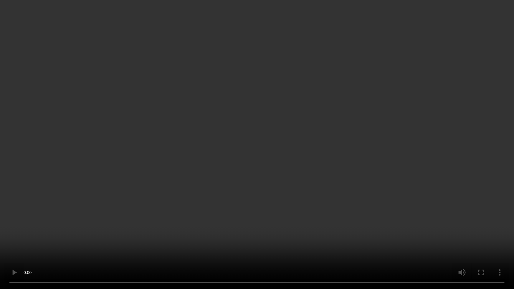
click at [368, 181] on video at bounding box center [257, 144] width 514 height 289
click at [368, 183] on video at bounding box center [257, 144] width 514 height 289
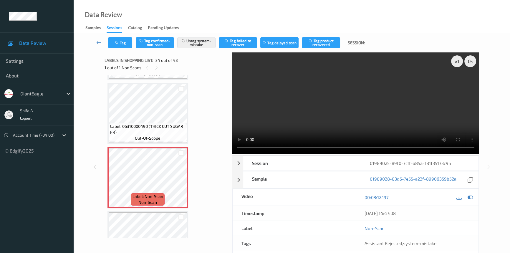
click at [378, 94] on video at bounding box center [355, 102] width 247 height 101
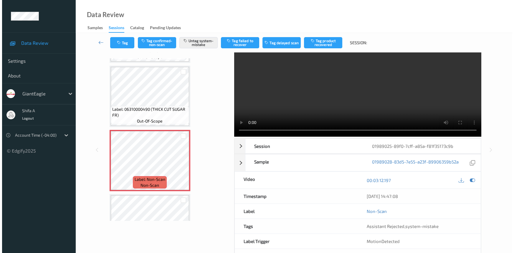
scroll to position [26, 0]
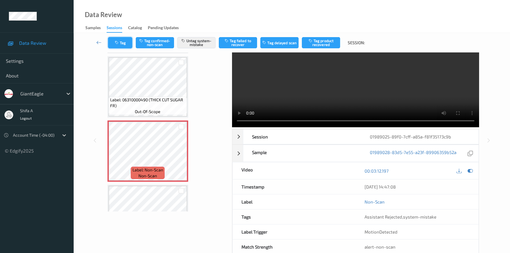
click at [121, 44] on button "Tag" at bounding box center [120, 42] width 24 height 11
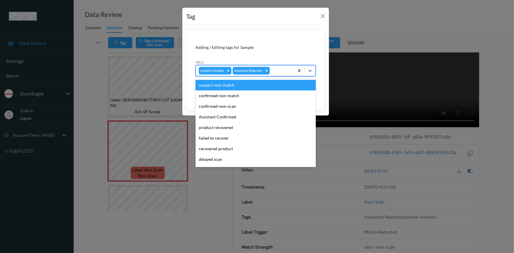
click at [281, 71] on div at bounding box center [281, 70] width 20 height 7
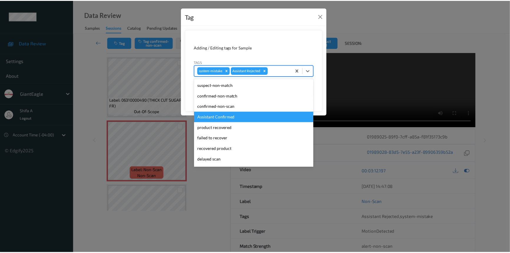
scroll to position [41, 0]
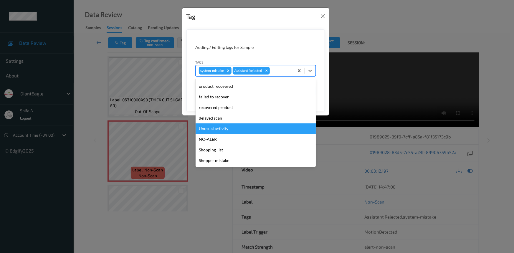
click at [231, 129] on div "Unusual activity" at bounding box center [255, 128] width 120 height 11
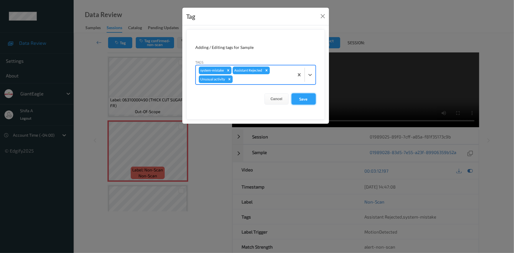
click at [300, 101] on button "Save" at bounding box center [303, 98] width 24 height 11
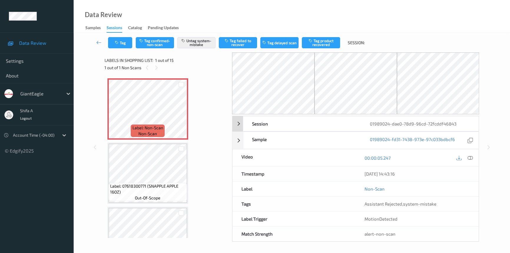
drag, startPoint x: 471, startPoint y: 158, endPoint x: 455, endPoint y: 169, distance: 19.0
click at [470, 158] on icon at bounding box center [469, 157] width 5 height 5
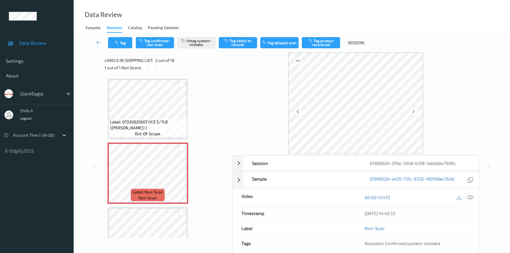
click at [470, 200] on div at bounding box center [470, 197] width 8 height 8
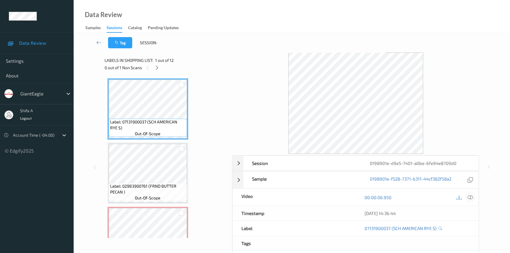
click at [470, 198] on icon at bounding box center [469, 197] width 5 height 5
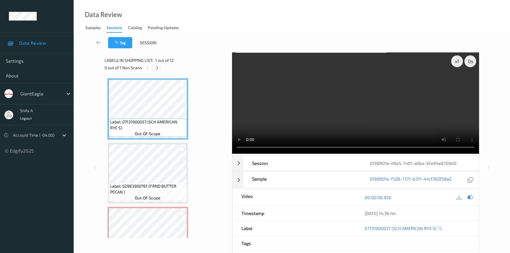
click at [155, 65] on icon at bounding box center [157, 67] width 5 height 5
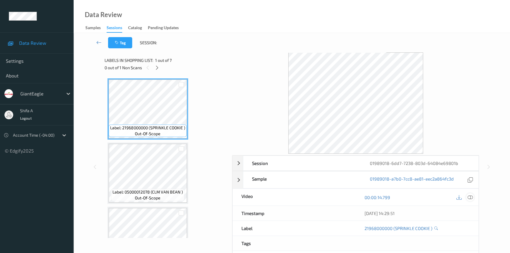
click at [471, 197] on icon at bounding box center [469, 197] width 5 height 5
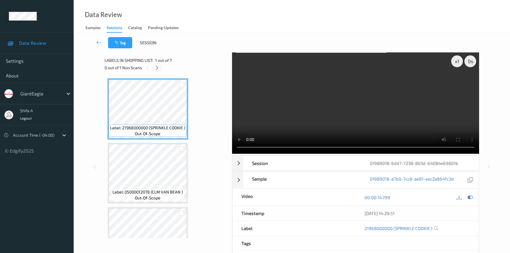
click at [159, 68] on icon at bounding box center [157, 67] width 5 height 5
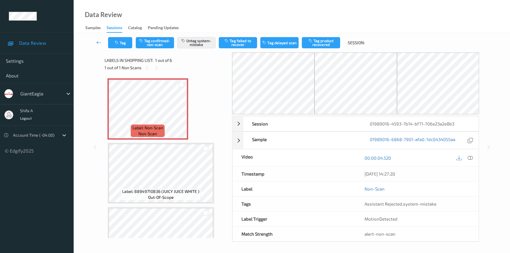
drag, startPoint x: 468, startPoint y: 158, endPoint x: 468, endPoint y: 155, distance: 3.5
click at [468, 158] on icon at bounding box center [469, 157] width 5 height 5
click at [470, 156] on icon at bounding box center [469, 157] width 5 height 5
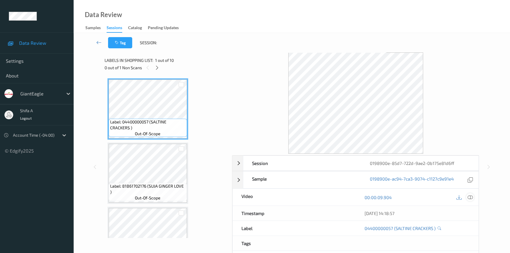
click at [472, 198] on icon at bounding box center [469, 197] width 5 height 5
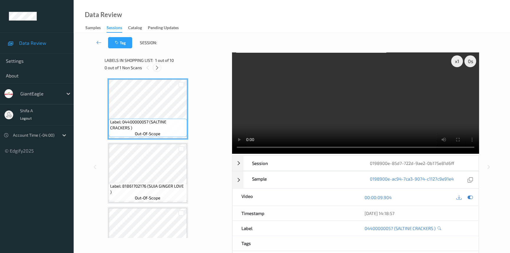
click at [159, 68] on icon at bounding box center [157, 67] width 5 height 5
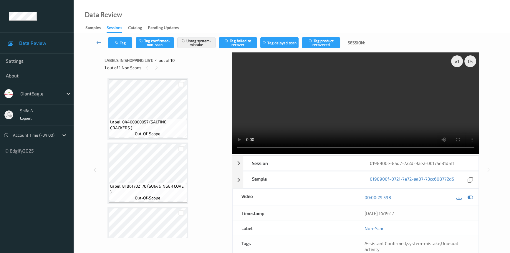
scroll to position [131, 0]
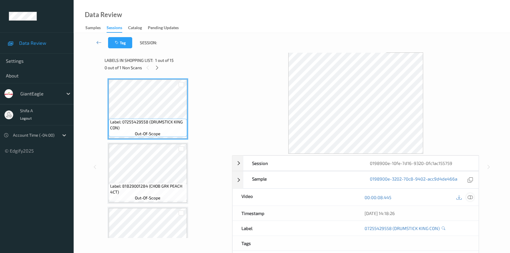
click at [468, 196] on icon at bounding box center [469, 197] width 5 height 5
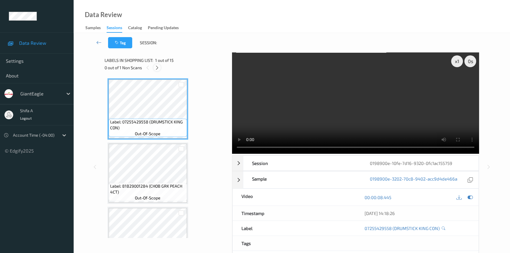
click at [157, 64] on div at bounding box center [156, 67] width 7 height 7
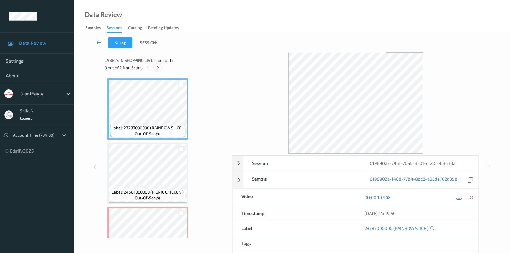
click at [155, 70] on div at bounding box center [157, 67] width 7 height 7
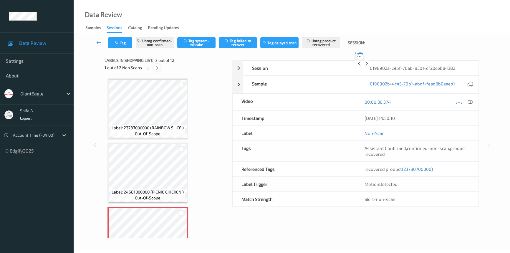
scroll to position [67, 0]
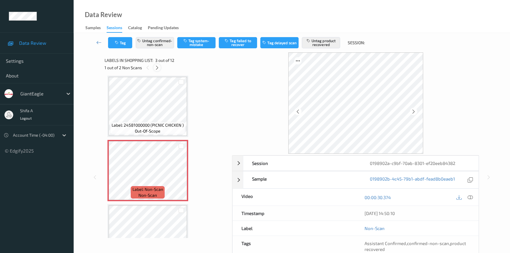
click at [159, 65] on div at bounding box center [156, 67] width 7 height 7
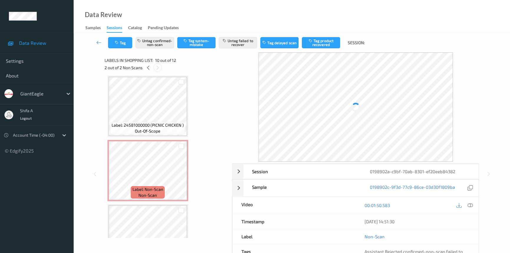
scroll to position [515, 0]
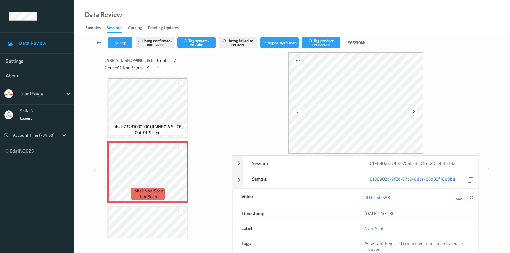
click at [472, 197] on icon at bounding box center [469, 197] width 5 height 5
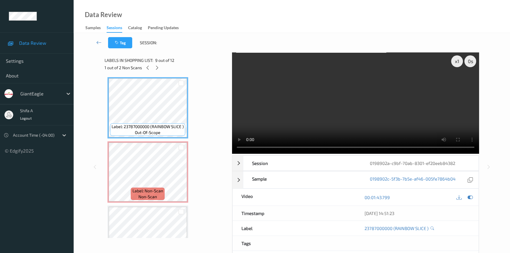
click at [355, 102] on video at bounding box center [355, 102] width 247 height 101
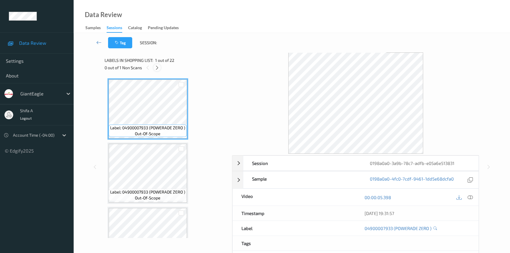
click at [157, 69] on icon at bounding box center [157, 67] width 5 height 5
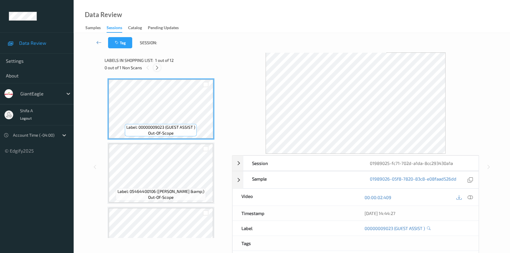
click at [156, 65] on icon at bounding box center [157, 67] width 5 height 5
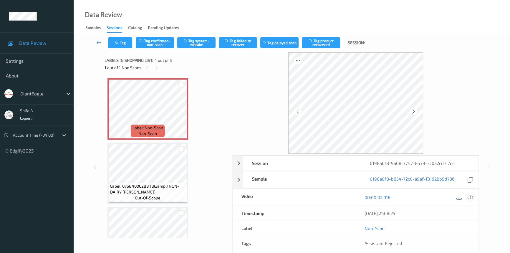
click at [470, 198] on icon at bounding box center [469, 197] width 5 height 5
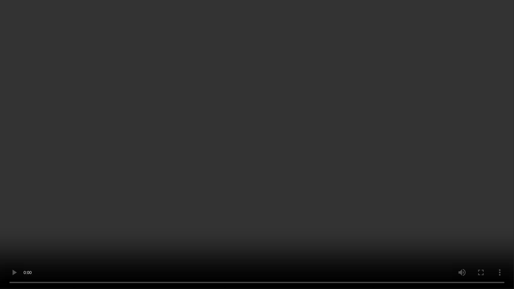
click at [247, 124] on video at bounding box center [257, 144] width 514 height 289
click at [309, 155] on video at bounding box center [257, 144] width 514 height 289
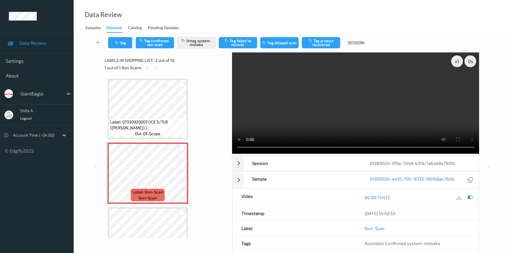
click at [156, 123] on span "Label: 07330920007 (ICE 5/7LB (BALES) )" at bounding box center [147, 125] width 75 height 12
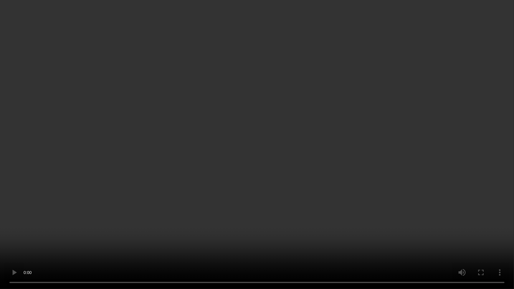
click at [366, 182] on video at bounding box center [257, 144] width 514 height 289
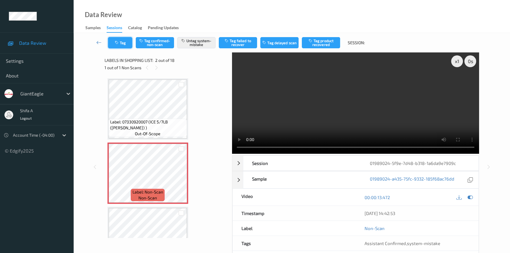
click at [119, 42] on icon "button" at bounding box center [117, 43] width 5 height 4
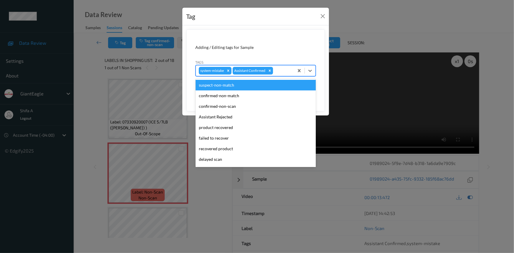
click at [276, 70] on div at bounding box center [282, 70] width 17 height 7
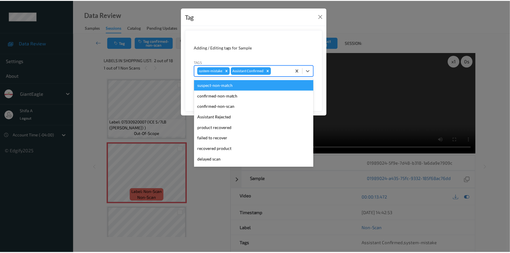
scroll to position [41, 0]
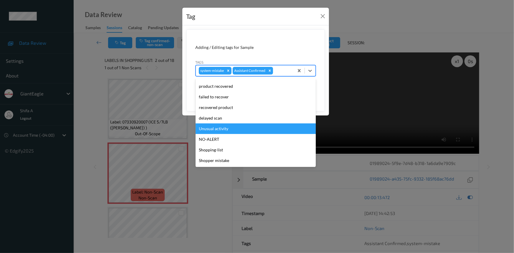
click at [231, 129] on div "Unusual activity" at bounding box center [255, 128] width 120 height 11
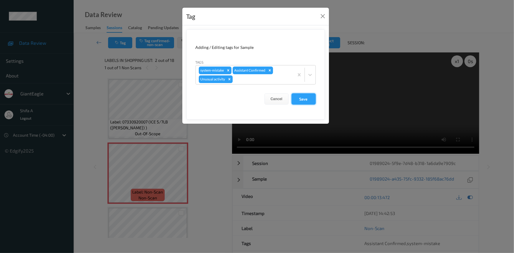
click at [302, 101] on button "Save" at bounding box center [303, 98] width 24 height 11
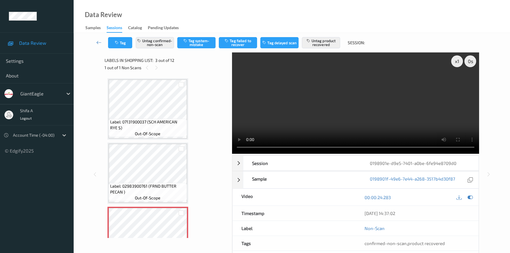
scroll to position [67, 0]
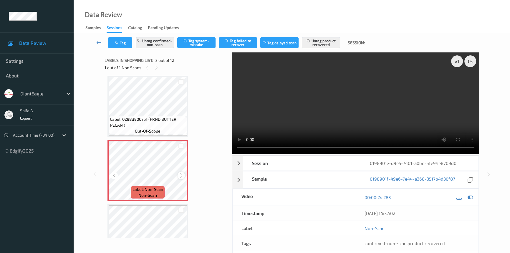
click at [180, 173] on icon at bounding box center [181, 175] width 5 height 5
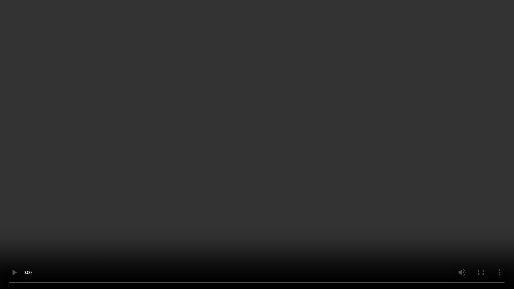
click at [366, 163] on video at bounding box center [257, 144] width 514 height 289
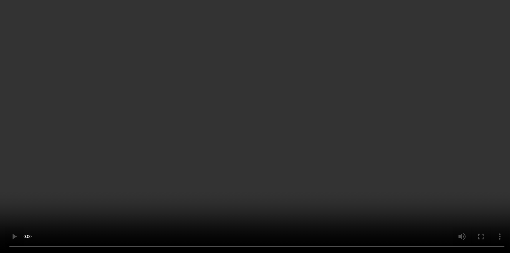
scroll to position [94, 0]
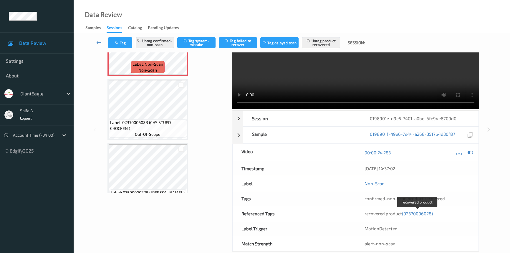
scroll to position [53, 0]
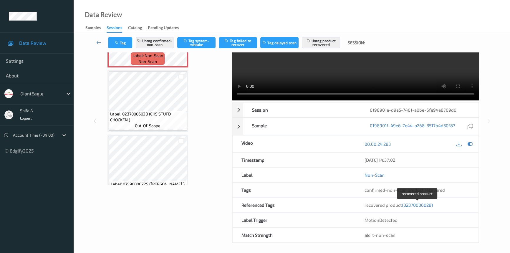
click at [417, 203] on span "(02370006028)" at bounding box center [417, 204] width 31 height 5
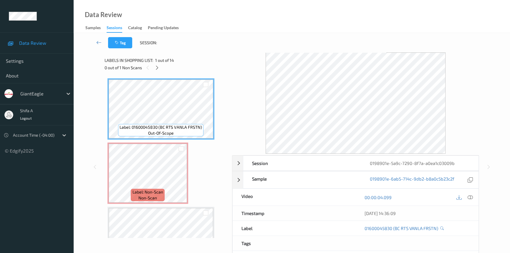
click at [469, 196] on icon at bounding box center [469, 197] width 5 height 5
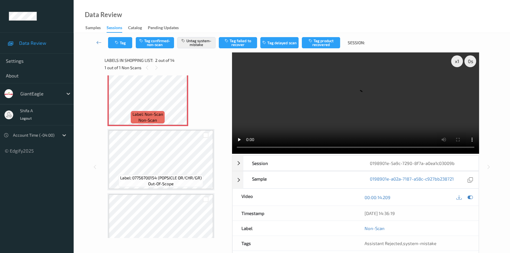
scroll to position [80, 0]
click at [180, 98] on icon at bounding box center [181, 97] width 5 height 5
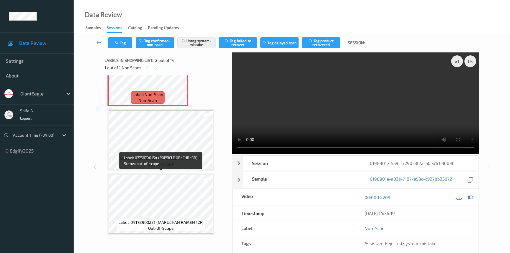
scroll to position [107, 0]
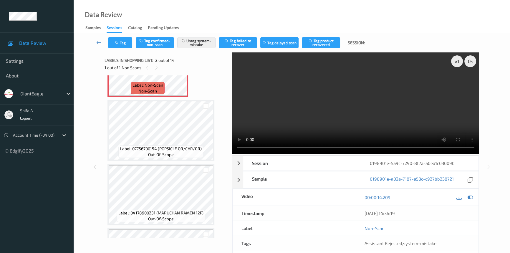
click at [359, 85] on video at bounding box center [355, 102] width 247 height 101
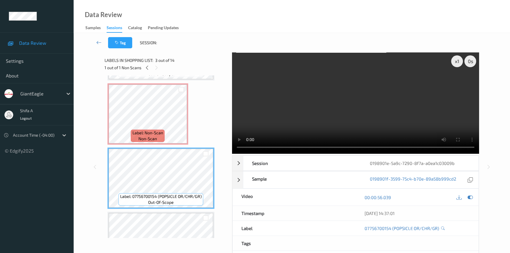
scroll to position [53, 0]
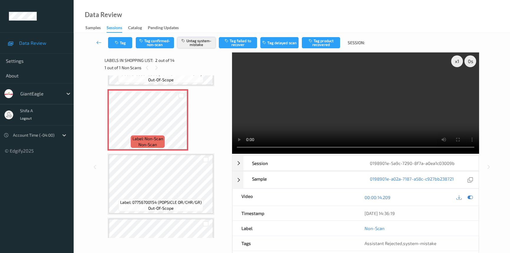
click at [206, 42] on button "Untag system-mistake" at bounding box center [196, 42] width 38 height 11
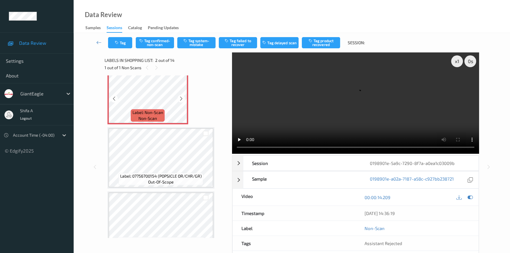
scroll to position [80, 0]
click at [153, 42] on button "Tag confirmed-non-scan" at bounding box center [155, 42] width 38 height 11
click at [329, 42] on button "Tag product recovered" at bounding box center [321, 42] width 38 height 11
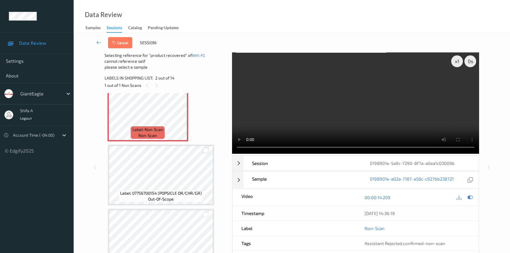
click at [206, 152] on div at bounding box center [206, 151] width 6 height 6
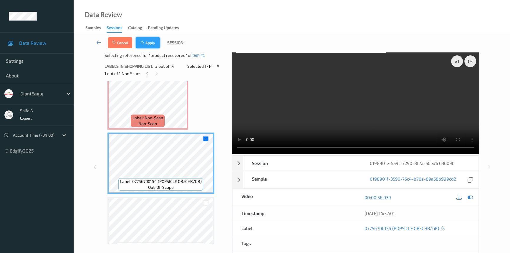
click at [153, 44] on button "Apply" at bounding box center [148, 42] width 24 height 11
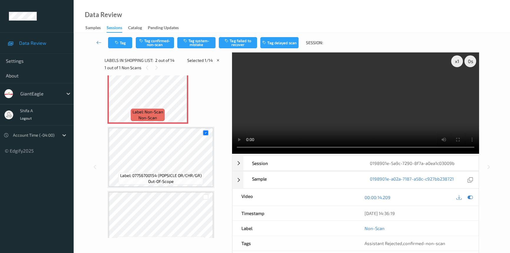
scroll to position [3, 0]
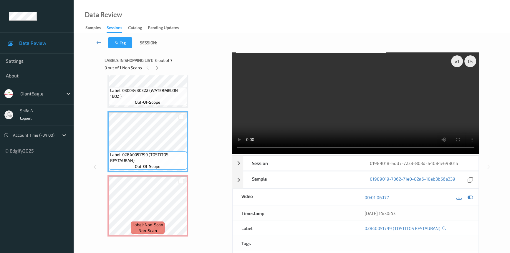
scroll to position [252, 0]
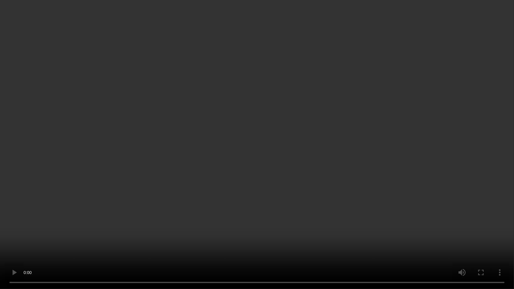
click at [339, 161] on video at bounding box center [257, 144] width 514 height 289
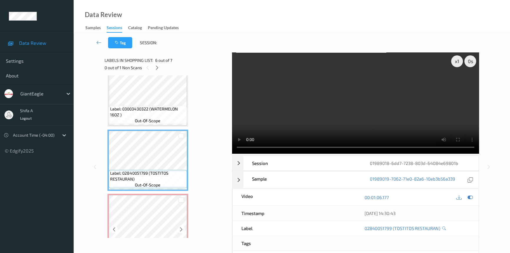
scroll to position [288, 0]
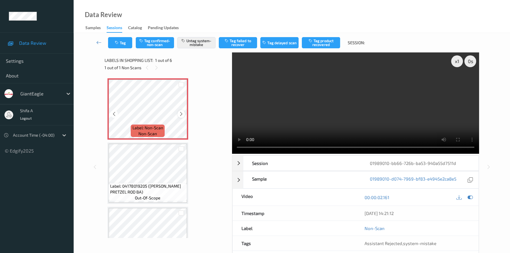
click at [179, 114] on icon at bounding box center [181, 113] width 5 height 5
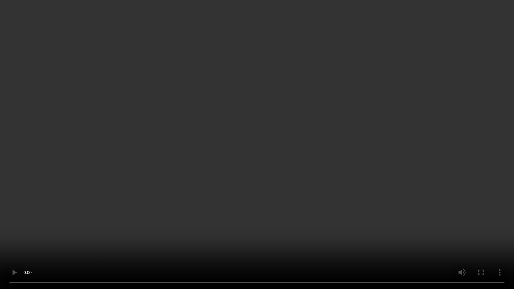
click at [374, 156] on video at bounding box center [257, 144] width 514 height 289
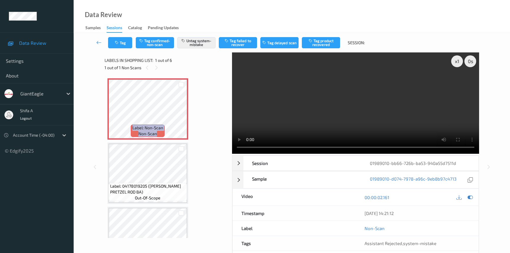
click at [388, 115] on video at bounding box center [355, 102] width 247 height 101
click at [184, 114] on div at bounding box center [180, 113] width 7 height 7
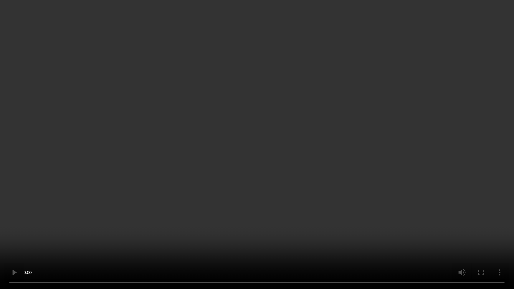
click at [392, 158] on video at bounding box center [257, 144] width 514 height 289
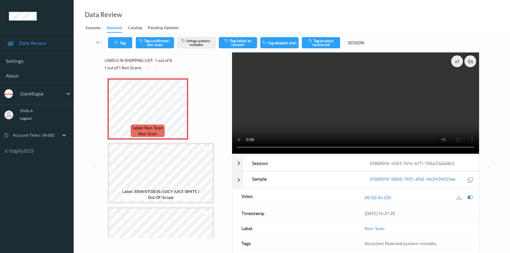
click at [359, 109] on video at bounding box center [355, 102] width 247 height 101
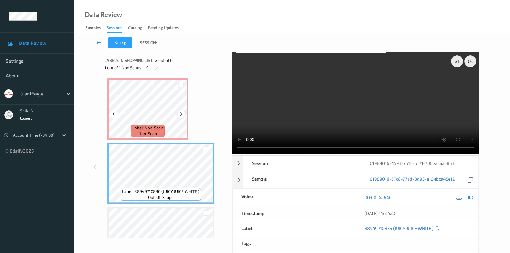
click at [179, 115] on icon at bounding box center [181, 113] width 5 height 5
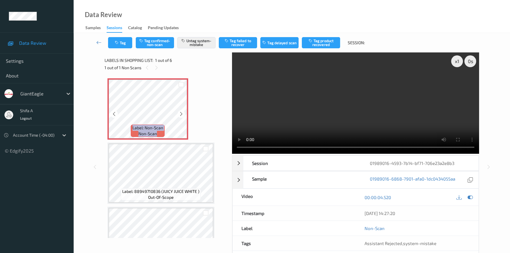
click at [179, 115] on icon at bounding box center [181, 113] width 5 height 5
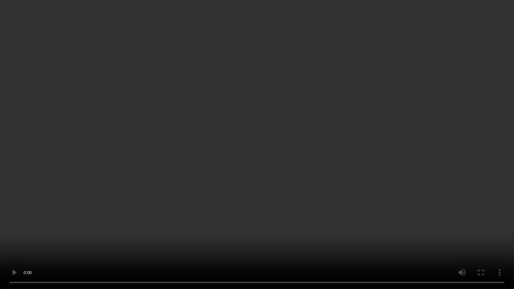
click at [333, 170] on video at bounding box center [257, 144] width 514 height 289
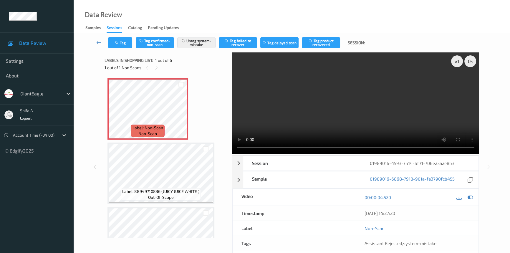
click at [293, 126] on video at bounding box center [355, 102] width 247 height 101
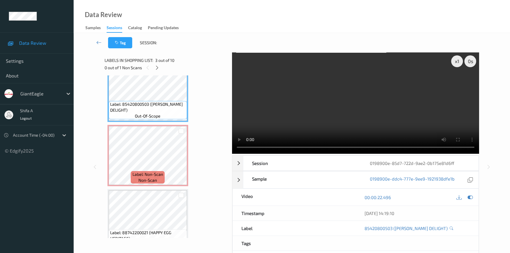
scroll to position [185, 0]
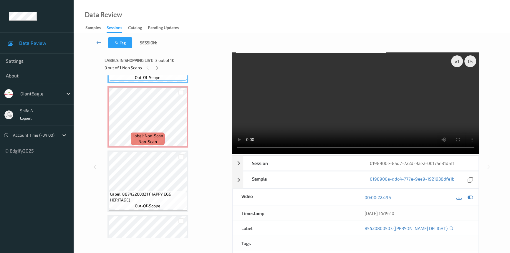
click at [399, 110] on video at bounding box center [355, 102] width 247 height 101
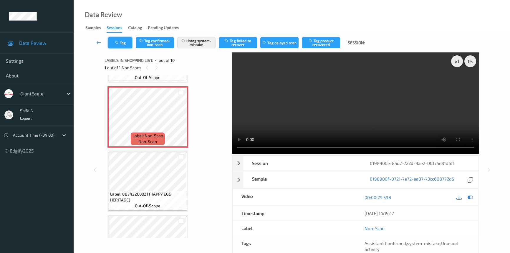
click at [129, 43] on button "Tag" at bounding box center [120, 42] width 24 height 11
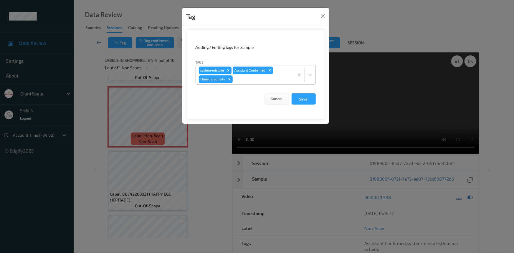
click at [228, 69] on icon "Remove system-mistake" at bounding box center [228, 70] width 4 height 4
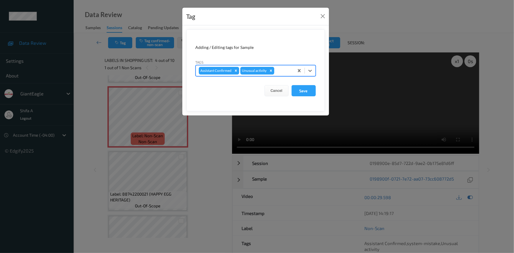
click at [271, 71] on icon "Remove Unusual activity" at bounding box center [271, 71] width 4 height 4
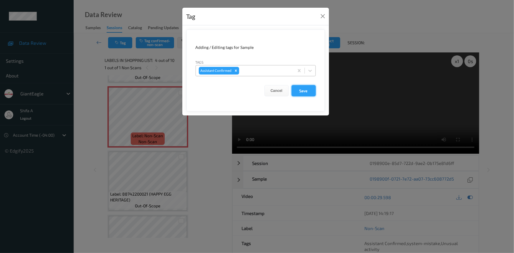
click at [307, 91] on button "Save" at bounding box center [303, 90] width 24 height 11
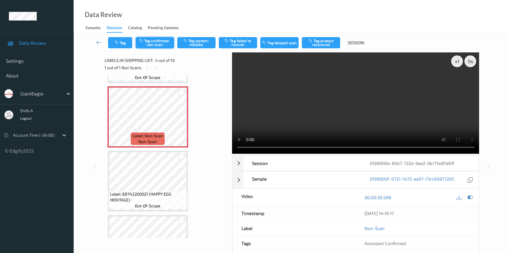
click at [162, 42] on button "Tag confirmed-non-scan" at bounding box center [155, 42] width 38 height 11
click at [328, 46] on button "Tag product recovered" at bounding box center [321, 42] width 38 height 11
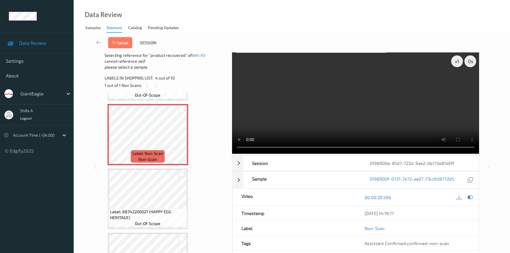
click at [181, 174] on div at bounding box center [181, 175] width 6 height 6
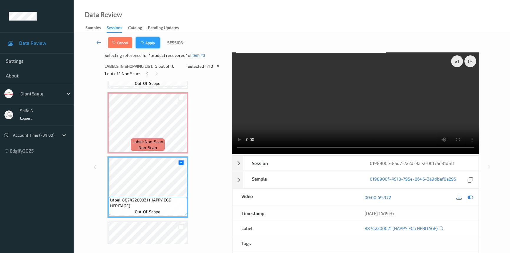
click at [149, 44] on button "Apply" at bounding box center [148, 42] width 24 height 11
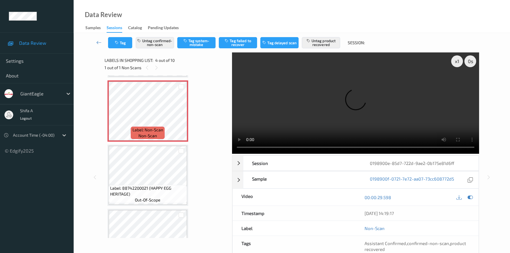
scroll to position [158, 0]
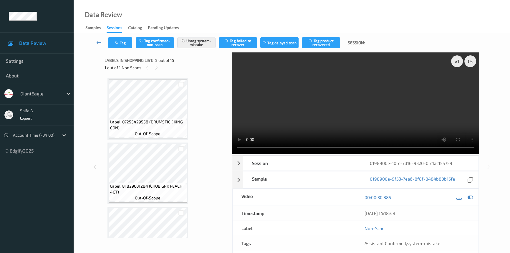
scroll to position [195, 0]
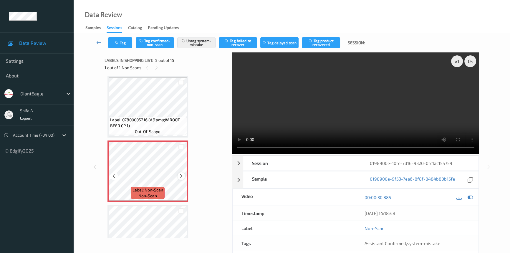
click at [181, 177] on icon at bounding box center [181, 175] width 5 height 5
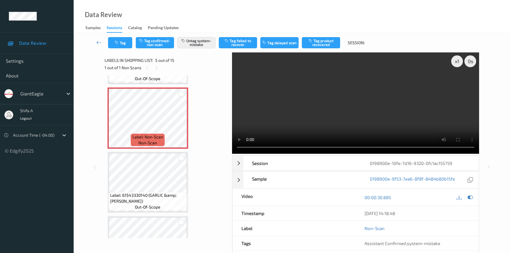
scroll to position [248, 0]
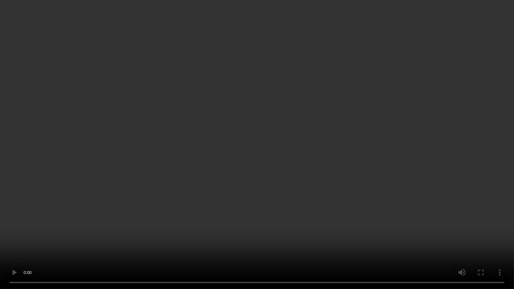
click at [403, 157] on video at bounding box center [257, 144] width 514 height 289
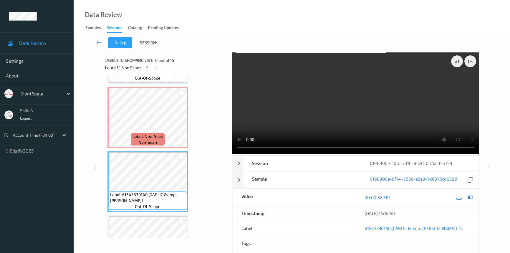
click at [306, 99] on video at bounding box center [355, 102] width 247 height 101
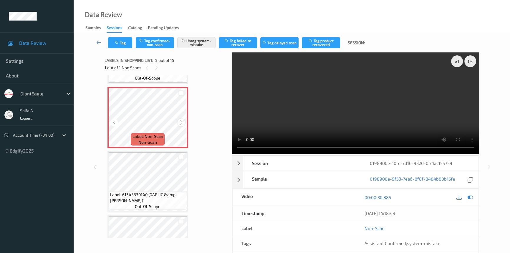
click at [181, 121] on icon at bounding box center [181, 122] width 5 height 5
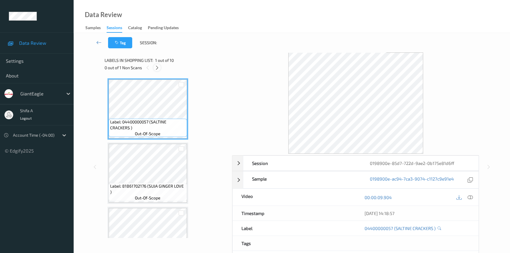
click at [157, 67] on icon at bounding box center [157, 67] width 5 height 5
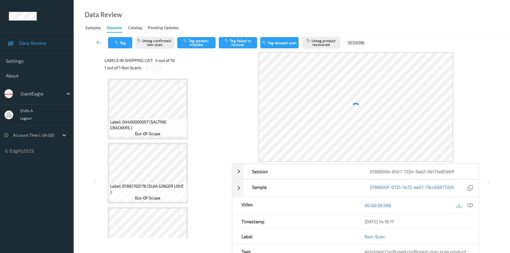
scroll to position [131, 0]
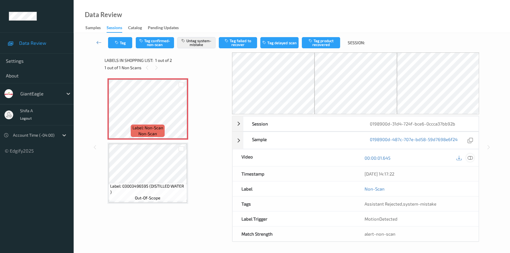
click at [471, 158] on icon at bounding box center [469, 157] width 5 height 5
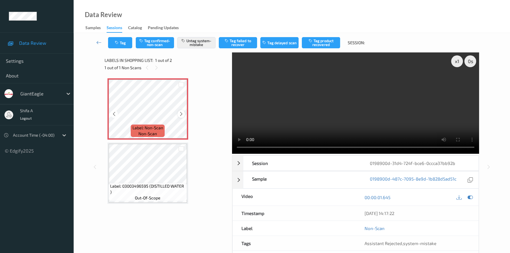
click at [182, 115] on icon at bounding box center [181, 113] width 5 height 5
click at [183, 112] on icon at bounding box center [181, 113] width 5 height 5
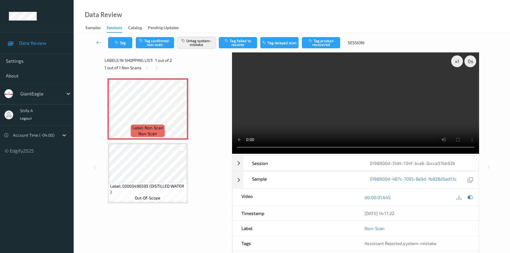
click at [195, 41] on button "Untag system-mistake" at bounding box center [196, 42] width 38 height 11
click at [166, 38] on button "Tag confirmed-non-scan" at bounding box center [155, 42] width 38 height 11
click at [325, 44] on button "Tag product recovered" at bounding box center [321, 42] width 38 height 11
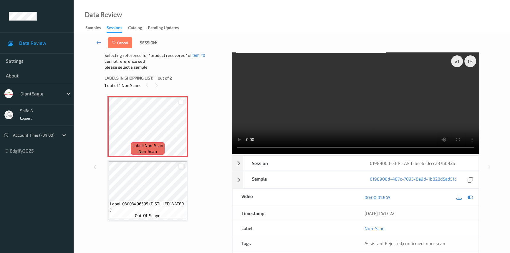
click at [181, 166] on div at bounding box center [181, 167] width 6 height 6
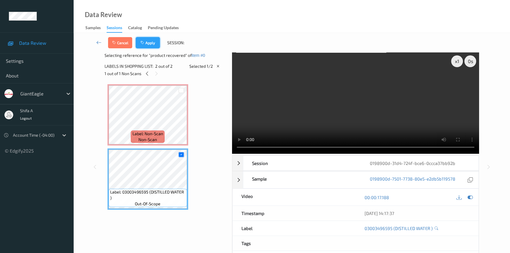
click at [150, 42] on button "Apply" at bounding box center [148, 42] width 24 height 11
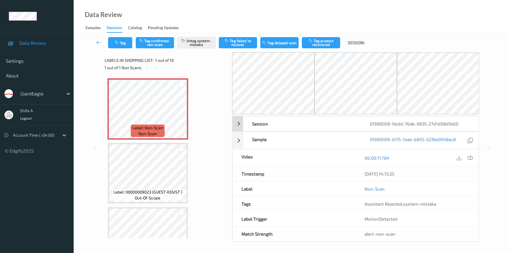
drag, startPoint x: 472, startPoint y: 157, endPoint x: 463, endPoint y: 167, distance: 13.5
click at [472, 157] on icon at bounding box center [469, 157] width 5 height 5
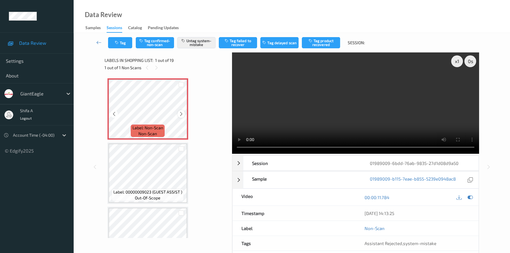
click at [180, 113] on icon at bounding box center [181, 113] width 5 height 5
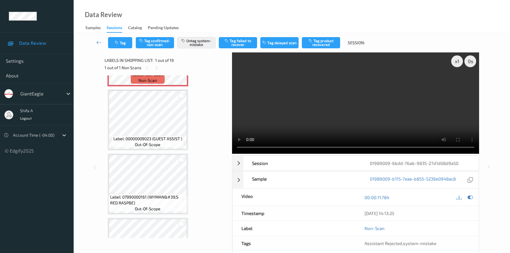
click at [379, 97] on video at bounding box center [355, 102] width 247 height 101
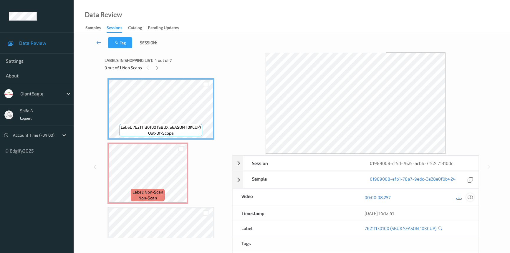
click at [473, 197] on div at bounding box center [470, 197] width 8 height 8
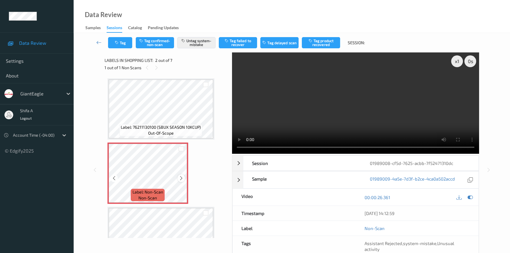
click at [180, 176] on icon at bounding box center [181, 177] width 5 height 5
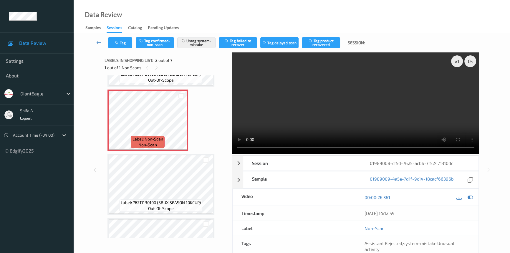
scroll to position [53, 0]
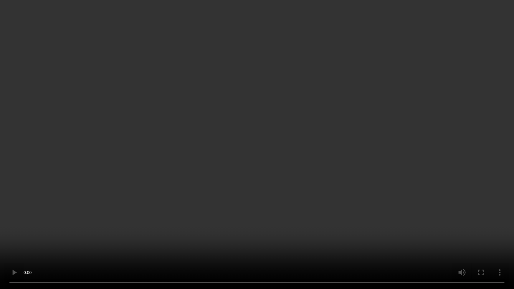
click at [345, 161] on video at bounding box center [257, 144] width 514 height 289
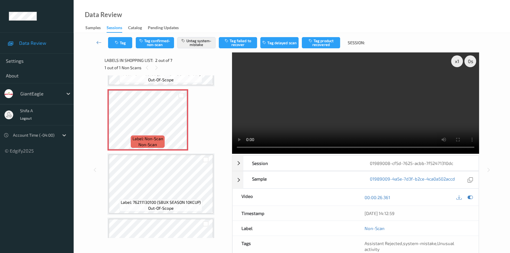
click at [392, 74] on video at bounding box center [355, 102] width 247 height 101
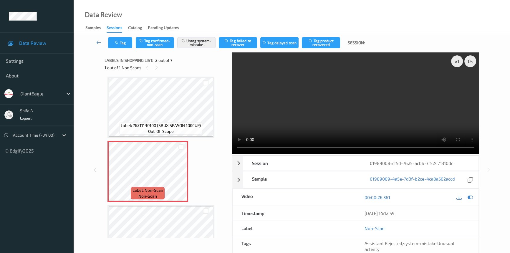
scroll to position [0, 0]
click at [180, 180] on icon at bounding box center [181, 177] width 5 height 5
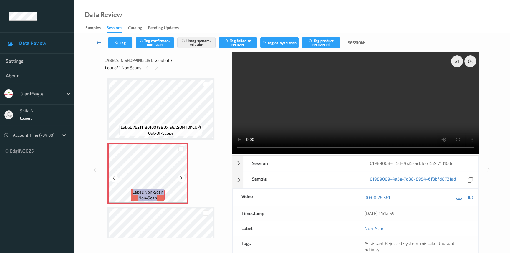
click at [180, 180] on icon at bounding box center [181, 177] width 5 height 5
click at [385, 119] on video at bounding box center [355, 102] width 247 height 101
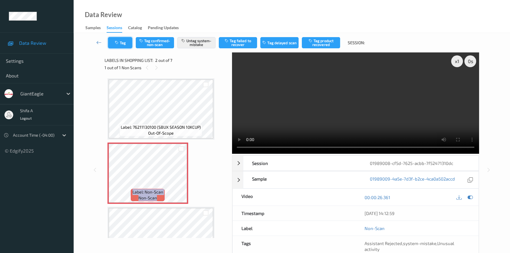
click at [114, 44] on button "Tag" at bounding box center [120, 42] width 24 height 11
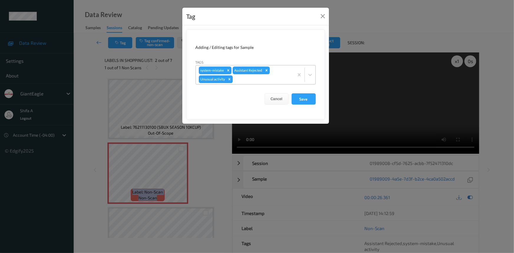
click at [230, 79] on icon "Remove Unusual activity" at bounding box center [229, 79] width 4 height 4
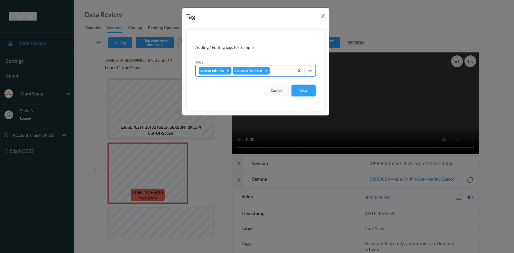
click at [313, 89] on button "Save" at bounding box center [303, 90] width 24 height 11
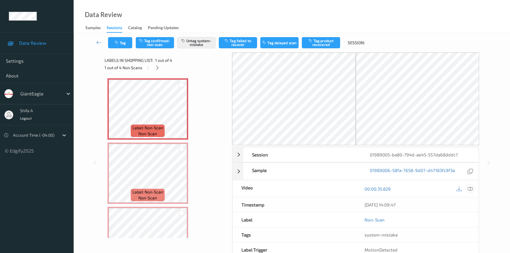
click at [469, 189] on icon at bounding box center [469, 188] width 5 height 5
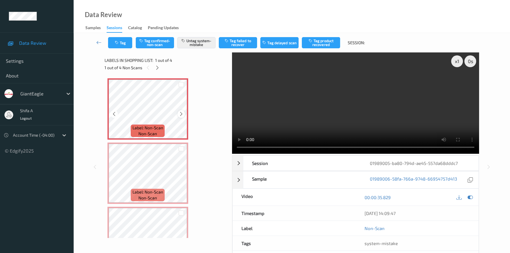
click at [180, 115] on icon at bounding box center [181, 113] width 5 height 5
click at [415, 97] on video at bounding box center [355, 102] width 247 height 101
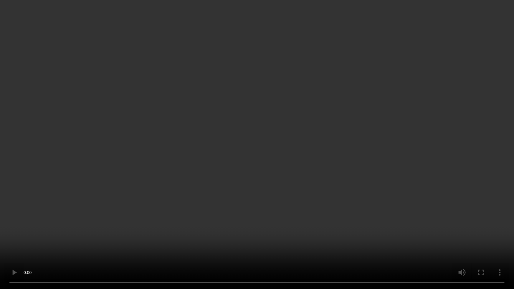
click at [322, 210] on video at bounding box center [257, 144] width 514 height 289
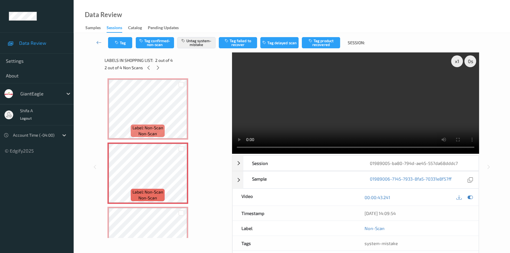
click at [412, 129] on video at bounding box center [355, 102] width 247 height 101
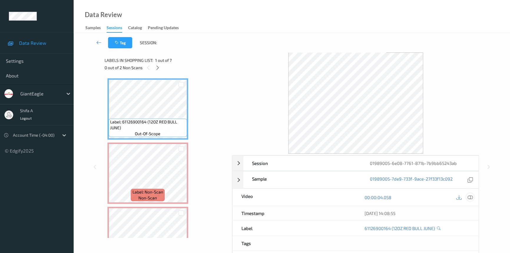
drag, startPoint x: 469, startPoint y: 196, endPoint x: 213, endPoint y: 148, distance: 260.9
click at [469, 195] on icon at bounding box center [469, 197] width 5 height 5
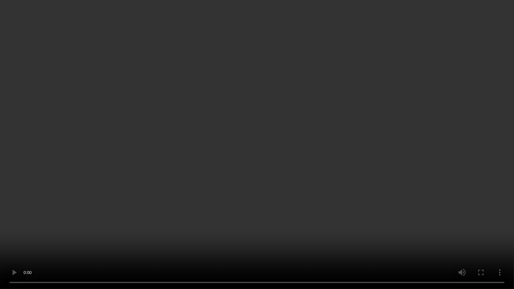
click at [303, 178] on video at bounding box center [257, 144] width 514 height 289
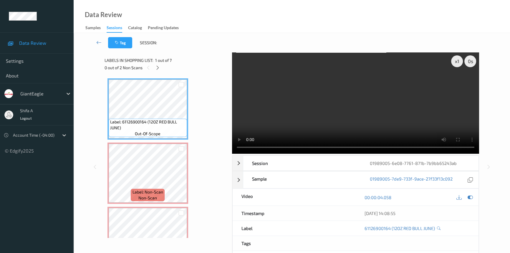
click at [336, 131] on video at bounding box center [355, 102] width 247 height 101
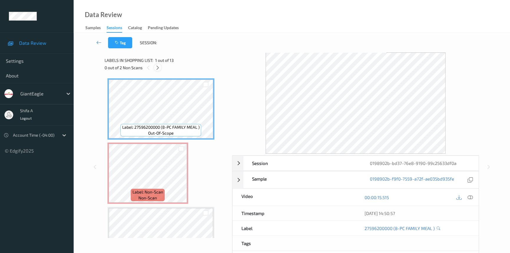
click at [159, 68] on icon at bounding box center [157, 67] width 5 height 5
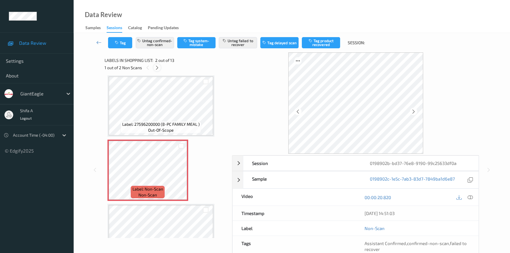
click at [159, 68] on icon at bounding box center [157, 67] width 5 height 5
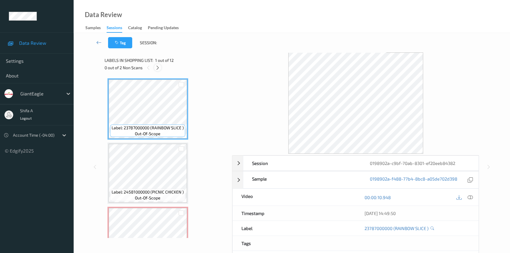
click at [156, 70] on div at bounding box center [157, 67] width 7 height 7
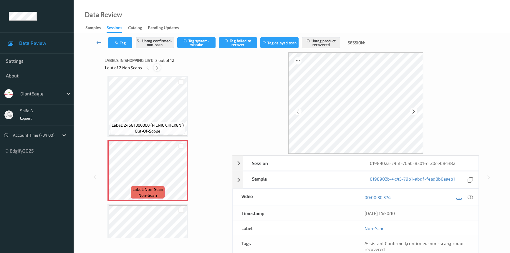
click at [156, 69] on icon at bounding box center [157, 67] width 5 height 5
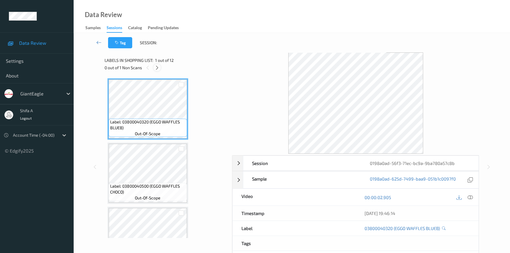
click at [155, 70] on icon at bounding box center [157, 67] width 5 height 5
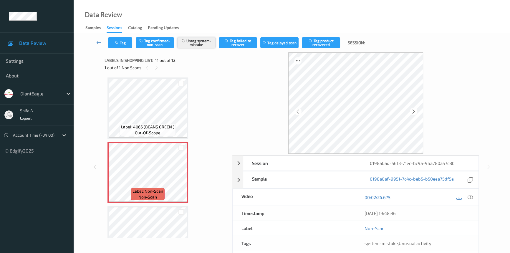
click at [200, 43] on button "Untag system-mistake" at bounding box center [196, 42] width 38 height 11
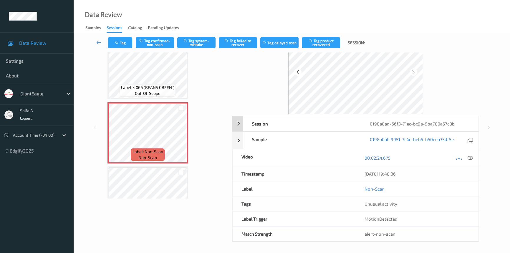
scroll to position [40, 0]
click at [121, 47] on button "Tag" at bounding box center [120, 42] width 24 height 11
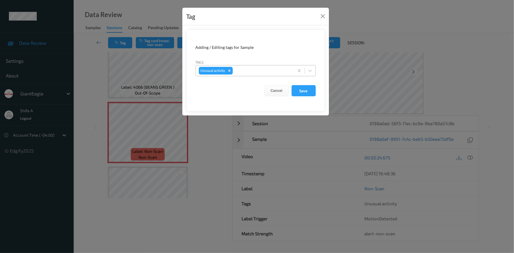
click at [229, 72] on icon "Remove Unusual activity" at bounding box center [229, 71] width 4 height 4
click at [308, 92] on button "Save" at bounding box center [303, 90] width 24 height 11
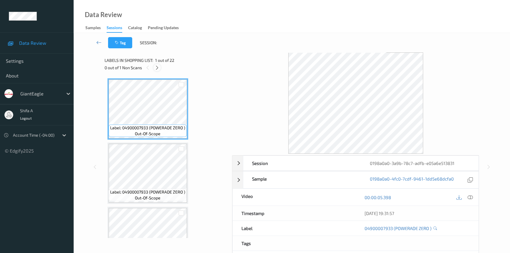
click at [156, 67] on icon at bounding box center [157, 67] width 5 height 5
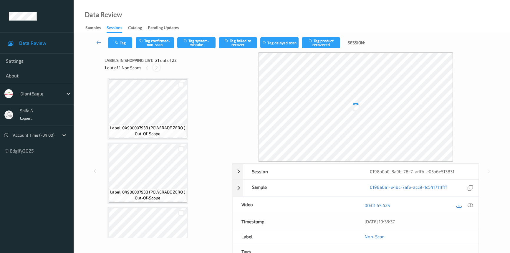
scroll to position [1218, 0]
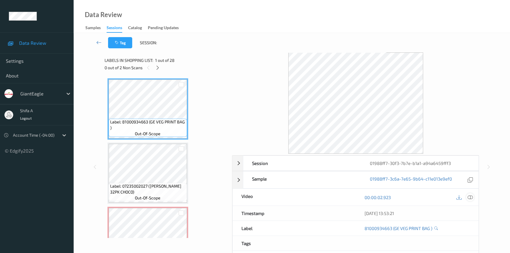
click at [470, 196] on icon at bounding box center [469, 197] width 5 height 5
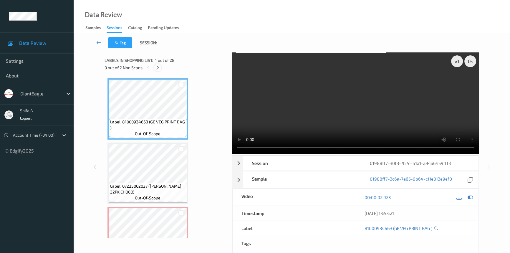
click at [158, 69] on icon at bounding box center [157, 67] width 5 height 5
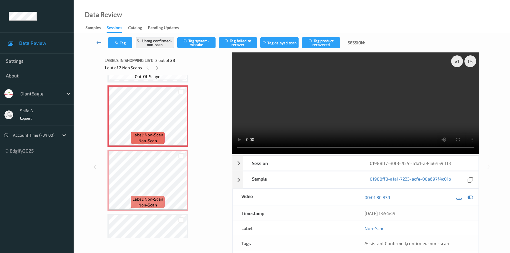
scroll to position [134, 0]
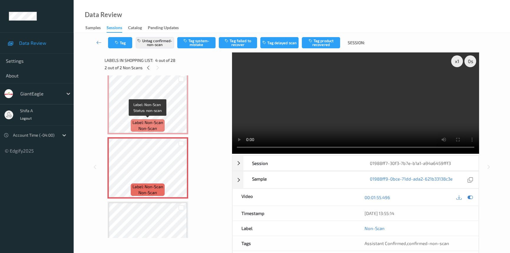
click at [144, 119] on div "Label: Non-Scan non-scan" at bounding box center [148, 125] width 34 height 12
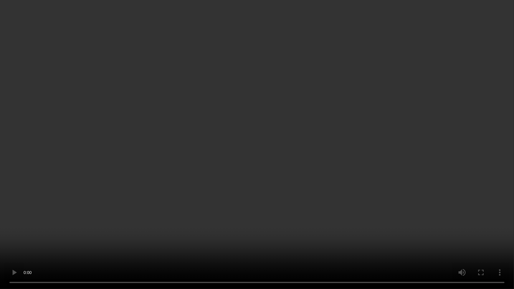
click at [346, 177] on video at bounding box center [257, 144] width 514 height 289
click at [340, 171] on video at bounding box center [257, 144] width 514 height 289
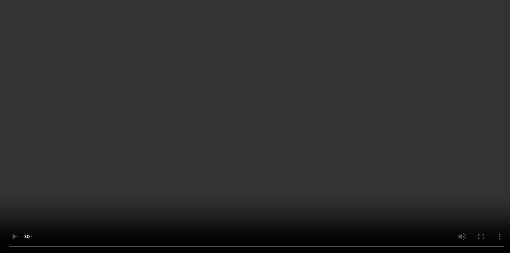
scroll to position [107, 0]
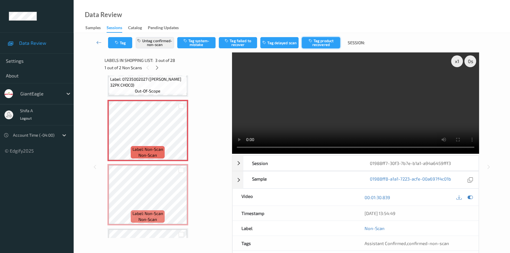
click at [329, 44] on button "Tag product recovered" at bounding box center [321, 42] width 38 height 11
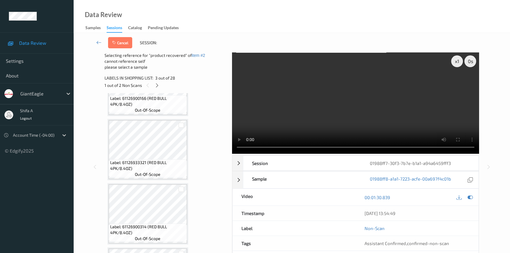
scroll to position [348, 0]
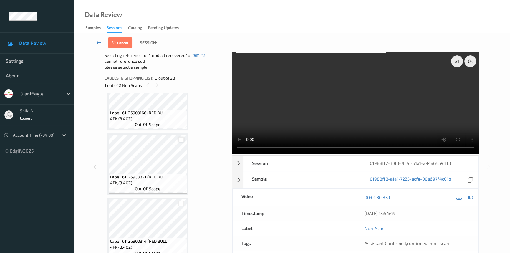
click at [182, 137] on div at bounding box center [181, 140] width 6 height 6
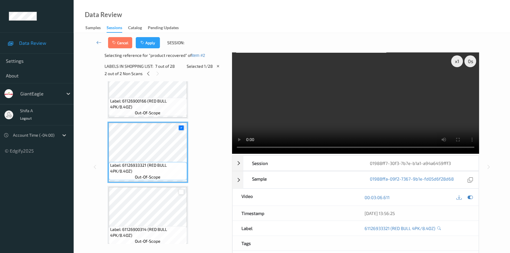
click at [180, 192] on div at bounding box center [181, 192] width 6 height 6
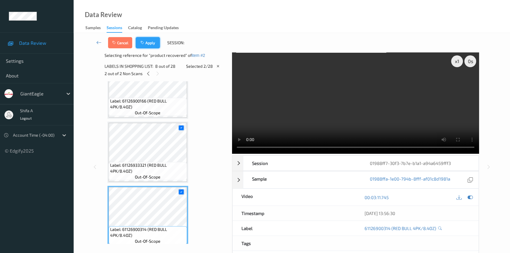
click at [155, 41] on button "Apply" at bounding box center [148, 42] width 24 height 11
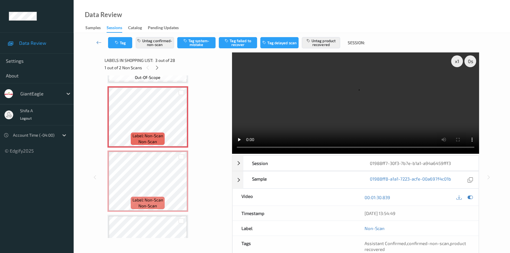
scroll to position [147, 0]
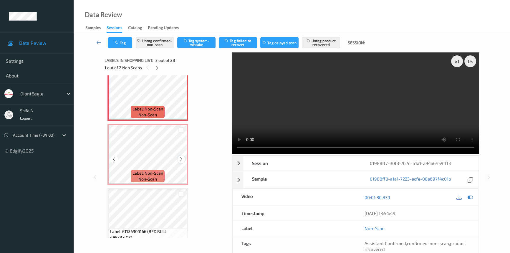
click at [180, 159] on icon at bounding box center [181, 159] width 5 height 5
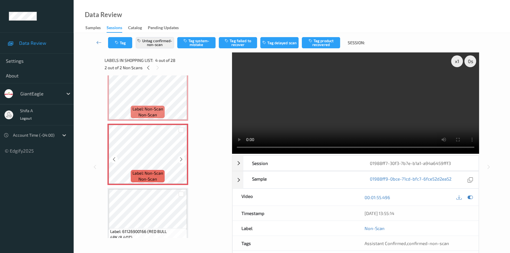
click at [180, 159] on icon at bounding box center [181, 159] width 5 height 5
click at [312, 42] on icon "button" at bounding box center [310, 41] width 5 height 4
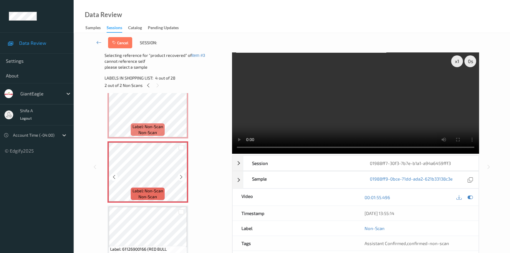
scroll to position [227, 0]
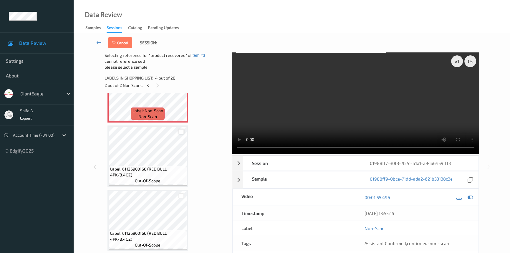
click at [181, 131] on div at bounding box center [181, 132] width 6 height 6
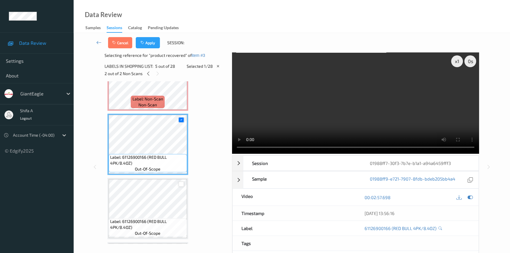
drag, startPoint x: 180, startPoint y: 183, endPoint x: 180, endPoint y: 186, distance: 3.4
click at [181, 183] on div at bounding box center [181, 184] width 6 height 6
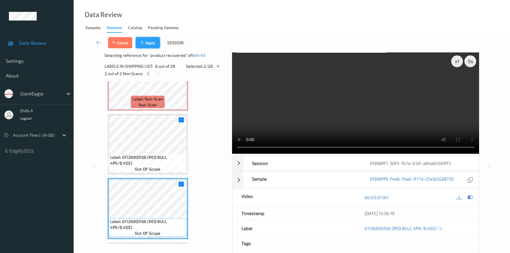
click at [152, 37] on button "Apply" at bounding box center [148, 42] width 24 height 11
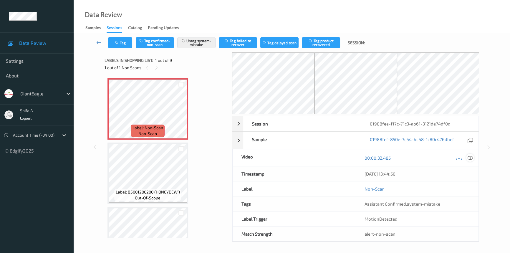
drag, startPoint x: 468, startPoint y: 157, endPoint x: 191, endPoint y: 103, distance: 282.3
click at [468, 157] on icon at bounding box center [469, 157] width 5 height 5
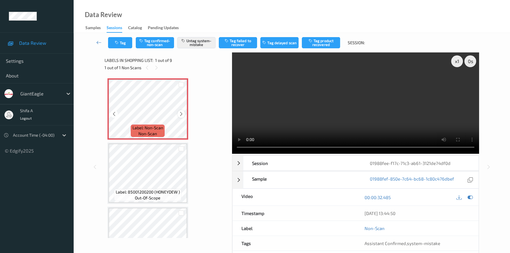
click at [181, 114] on icon at bounding box center [181, 113] width 5 height 5
click at [201, 44] on button "Untag system-mistake" at bounding box center [196, 42] width 38 height 11
click at [153, 42] on button "Tag confirmed-non-scan" at bounding box center [155, 42] width 38 height 11
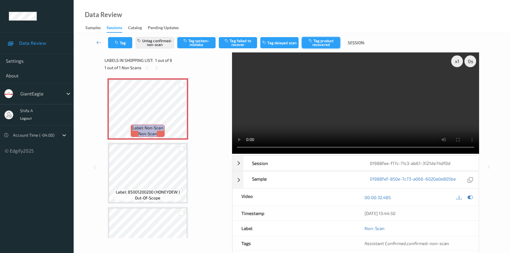
click at [330, 44] on button "Tag product recovered" at bounding box center [321, 42] width 38 height 11
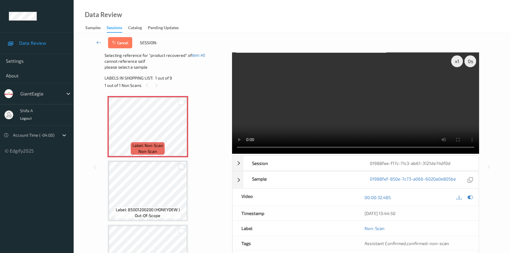
click at [180, 167] on div at bounding box center [181, 167] width 6 height 6
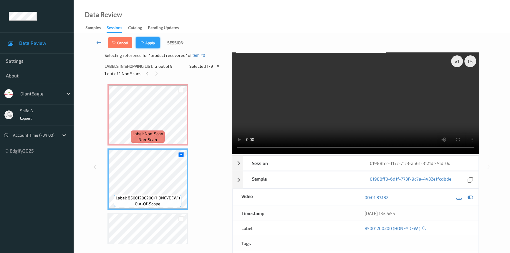
click at [149, 43] on button "Apply" at bounding box center [148, 42] width 24 height 11
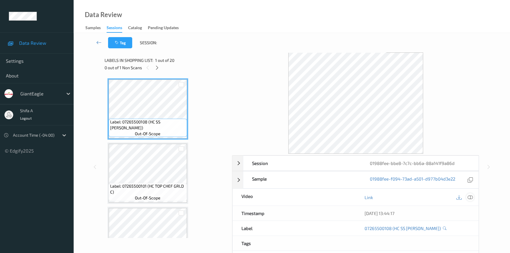
click at [470, 195] on icon at bounding box center [469, 197] width 5 height 5
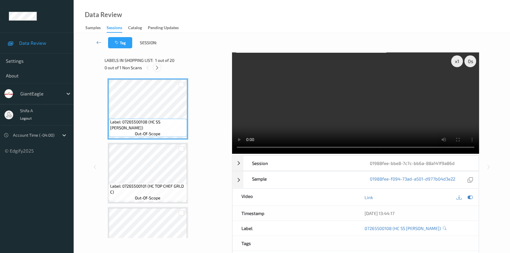
click at [155, 69] on icon at bounding box center [157, 67] width 5 height 5
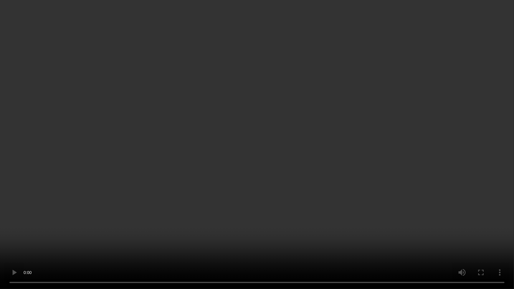
click at [302, 153] on video at bounding box center [257, 144] width 514 height 289
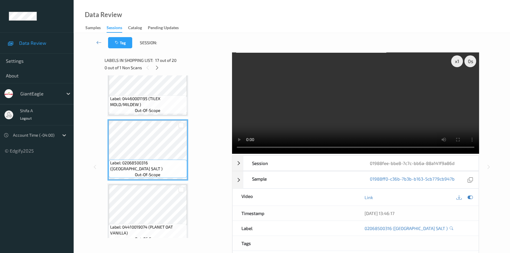
click at [352, 113] on video at bounding box center [355, 102] width 247 height 101
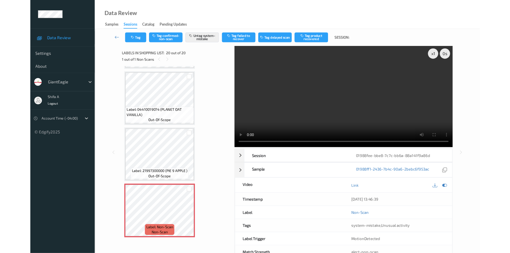
scroll to position [1083, 0]
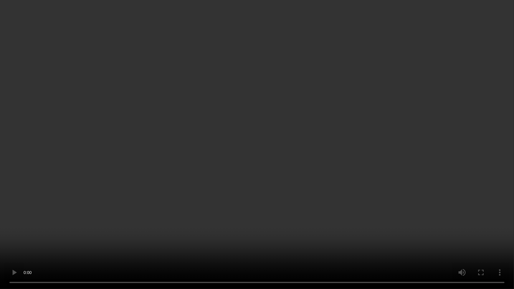
click at [326, 194] on video at bounding box center [257, 144] width 514 height 289
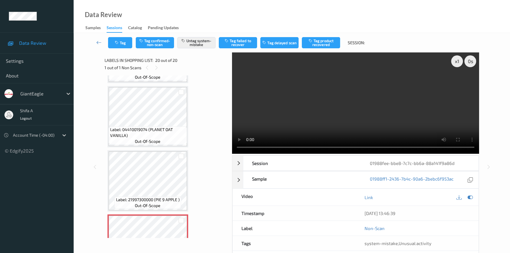
click at [477, 147] on video at bounding box center [355, 102] width 247 height 101
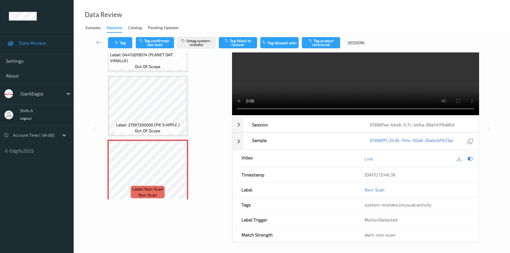
scroll to position [40, 0]
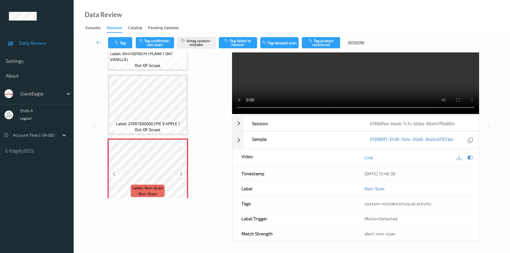
click at [182, 171] on icon at bounding box center [181, 173] width 5 height 5
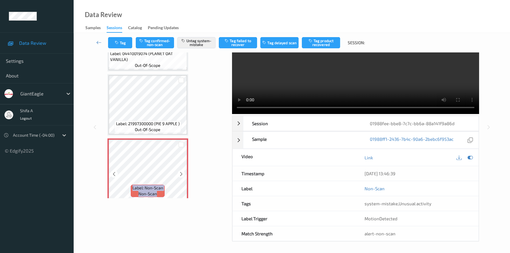
click at [182, 171] on icon at bounding box center [181, 173] width 5 height 5
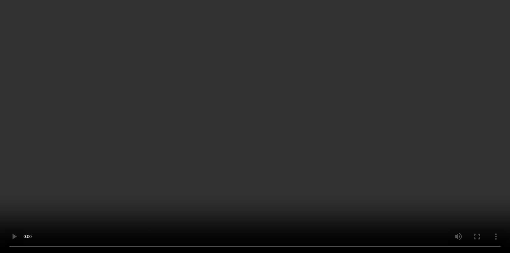
scroll to position [1119, 0]
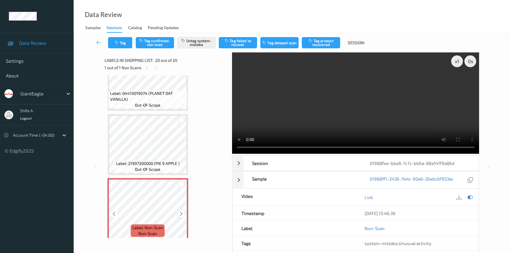
click at [181, 211] on icon at bounding box center [181, 213] width 5 height 5
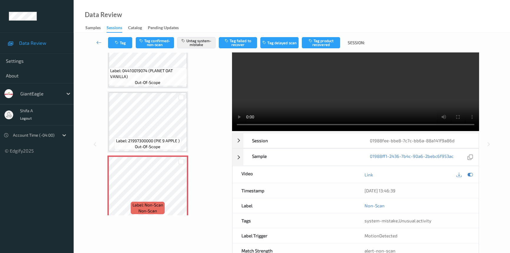
scroll to position [13, 0]
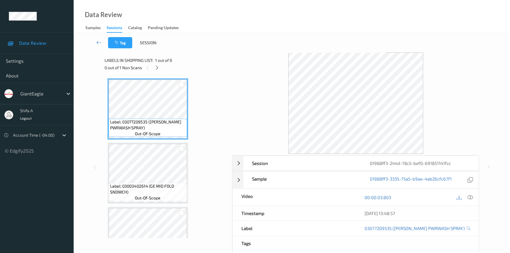
click at [469, 196] on icon at bounding box center [469, 197] width 5 height 5
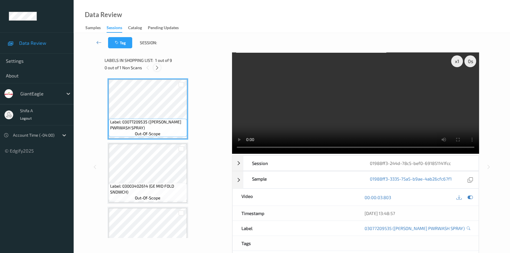
click at [158, 70] on icon at bounding box center [157, 67] width 5 height 5
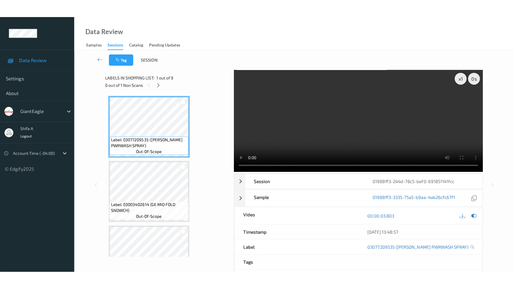
scroll to position [416, 0]
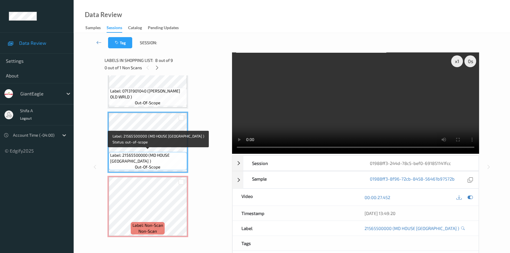
click at [151, 152] on span "Label: 21565500000 (MD HOUSE [GEOGRAPHIC_DATA] )" at bounding box center [147, 158] width 75 height 12
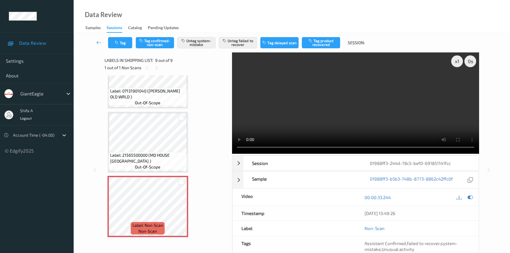
scroll to position [380, 0]
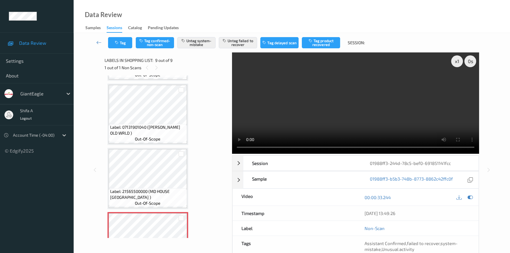
click at [366, 107] on video at bounding box center [355, 102] width 247 height 101
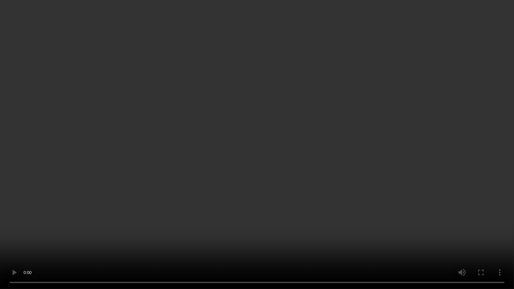
click at [419, 178] on video at bounding box center [257, 144] width 514 height 289
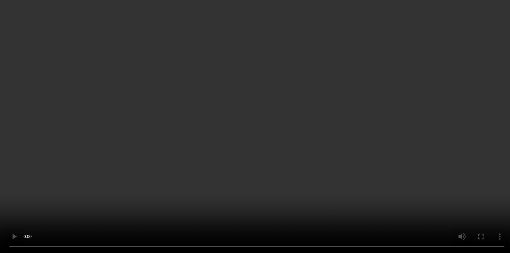
scroll to position [416, 0]
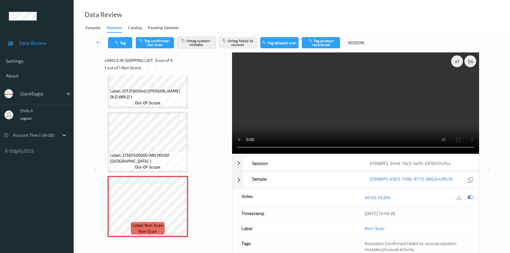
click at [202, 44] on button "Untag system-mistake" at bounding box center [196, 42] width 38 height 11
click at [225, 48] on button "Untag failed to recover" at bounding box center [238, 42] width 38 height 11
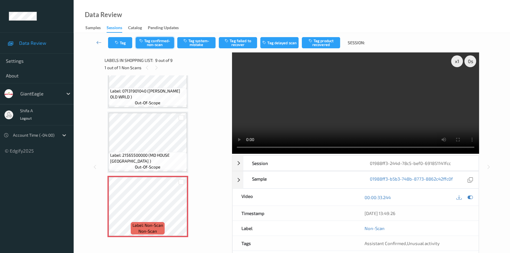
click at [162, 45] on button "Tag confirmed-non-scan" at bounding box center [155, 42] width 38 height 11
click at [124, 40] on button "Tag" at bounding box center [120, 42] width 24 height 11
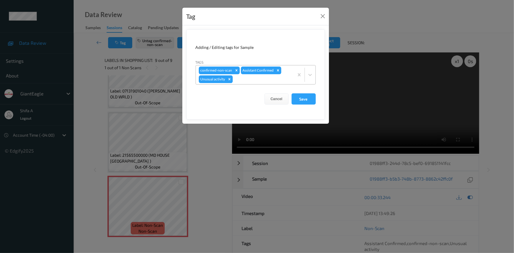
click at [230, 79] on icon "Remove Unusual activity" at bounding box center [229, 79] width 4 height 4
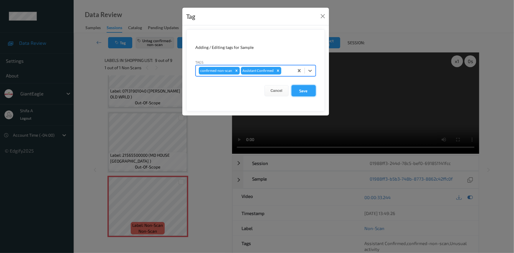
click at [299, 91] on button "Save" at bounding box center [303, 90] width 24 height 11
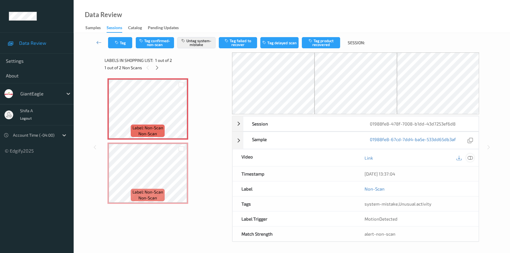
click at [468, 158] on icon at bounding box center [469, 157] width 5 height 5
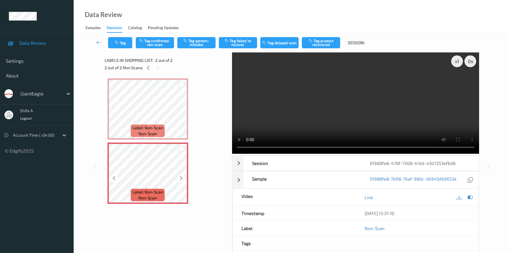
click at [180, 178] on icon at bounding box center [181, 177] width 5 height 5
click at [202, 44] on button "Tag system-mistake" at bounding box center [196, 42] width 38 height 11
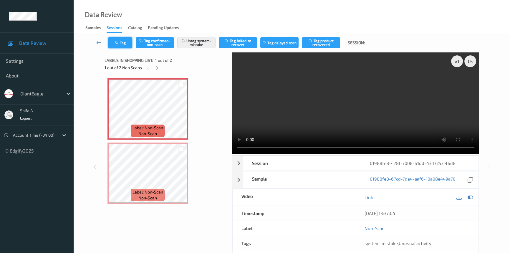
click at [119, 46] on button "Tag" at bounding box center [120, 42] width 24 height 11
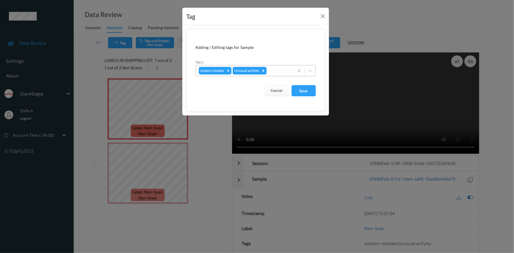
click at [261, 72] on icon "Remove Unusual activity" at bounding box center [263, 71] width 4 height 4
click at [313, 89] on button "Save" at bounding box center [303, 90] width 24 height 11
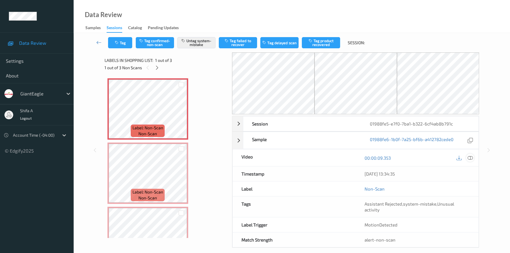
click at [471, 156] on icon at bounding box center [469, 157] width 5 height 5
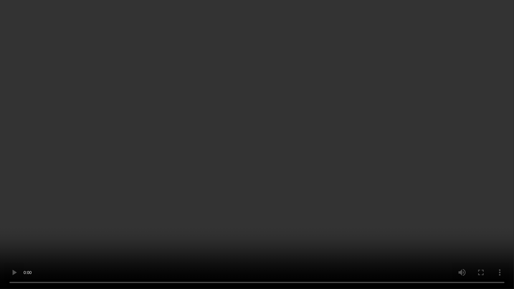
click at [258, 183] on video at bounding box center [257, 144] width 514 height 289
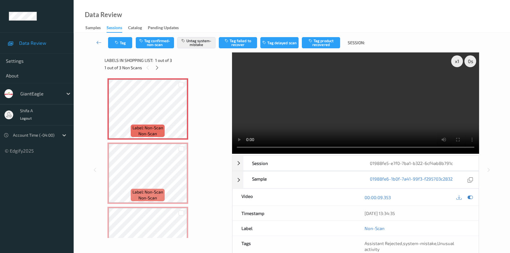
click at [353, 112] on video at bounding box center [355, 102] width 247 height 101
click at [180, 115] on icon at bounding box center [181, 113] width 5 height 5
click at [181, 115] on icon at bounding box center [181, 113] width 5 height 5
click at [124, 43] on button "Tag" at bounding box center [120, 42] width 24 height 11
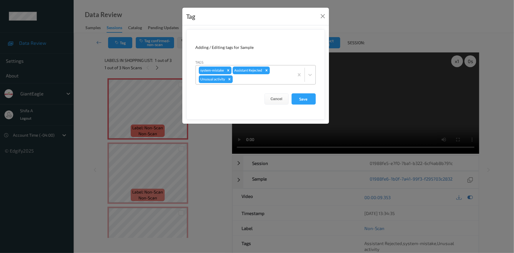
click at [230, 79] on icon "Remove Unusual activity" at bounding box center [229, 79] width 4 height 4
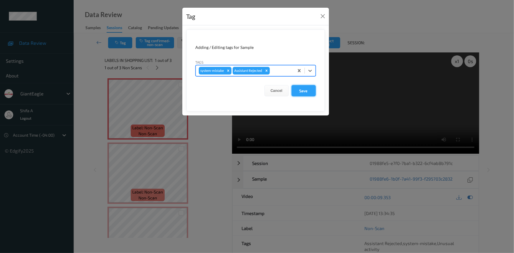
click at [301, 92] on button "Save" at bounding box center [303, 90] width 24 height 11
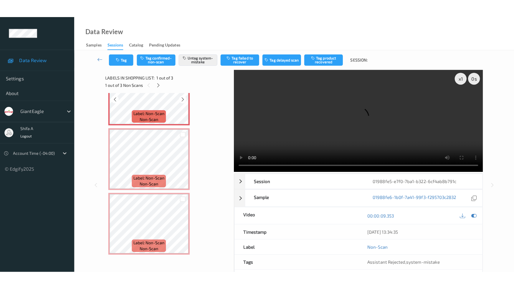
scroll to position [32, 0]
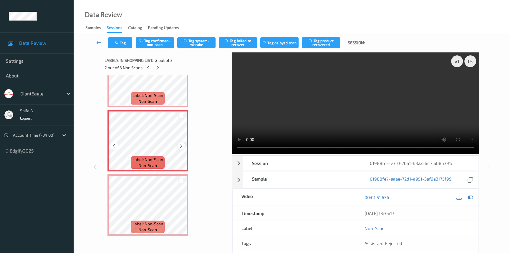
click at [179, 145] on icon at bounding box center [181, 145] width 5 height 5
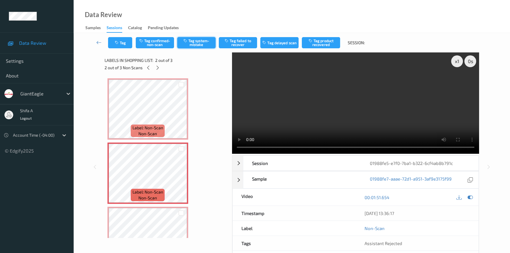
click at [203, 43] on button "Tag system-mistake" at bounding box center [196, 42] width 38 height 11
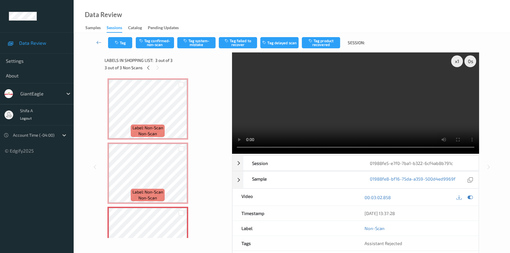
click at [416, 91] on video at bounding box center [355, 102] width 247 height 101
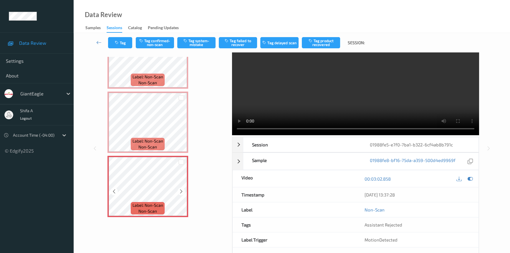
scroll to position [40, 0]
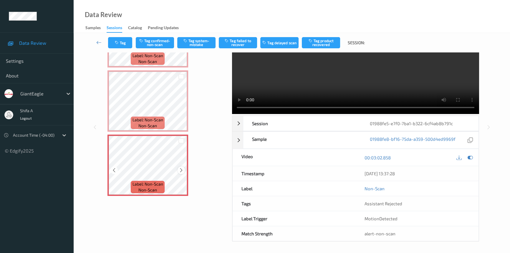
click at [181, 168] on icon at bounding box center [181, 169] width 5 height 5
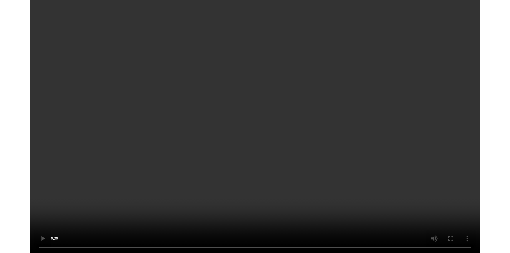
scroll to position [0, 0]
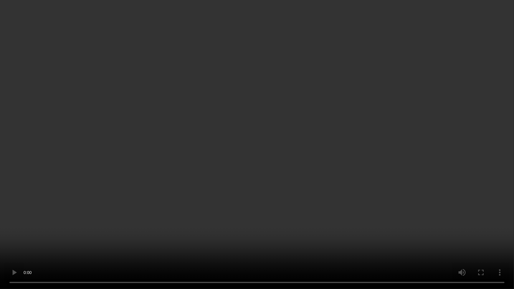
click at [376, 152] on video at bounding box center [257, 144] width 514 height 289
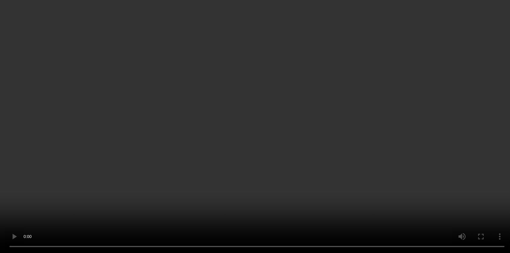
scroll to position [32, 0]
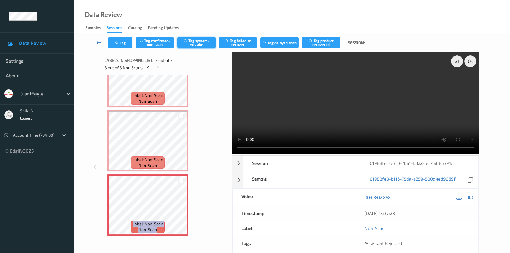
click at [203, 41] on button "Tag system-mistake" at bounding box center [196, 42] width 38 height 11
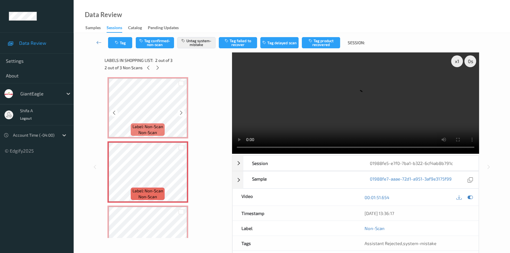
scroll to position [0, 0]
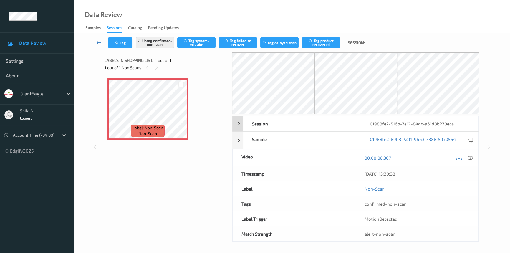
click at [470, 160] on div at bounding box center [470, 158] width 8 height 8
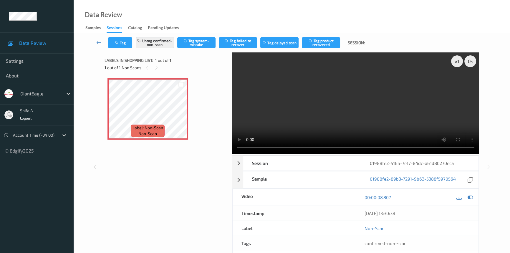
click at [396, 154] on video at bounding box center [355, 102] width 247 height 101
click at [161, 43] on button "Untag confirmed-non-scan" at bounding box center [155, 42] width 38 height 11
click at [203, 45] on button "Tag system-mistake" at bounding box center [196, 42] width 38 height 11
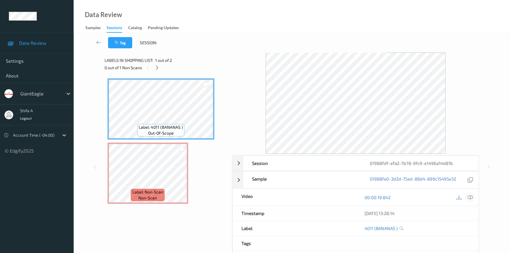
click at [472, 195] on icon at bounding box center [469, 197] width 5 height 5
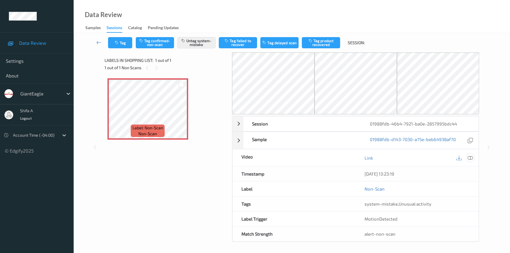
click at [470, 159] on icon at bounding box center [469, 157] width 5 height 5
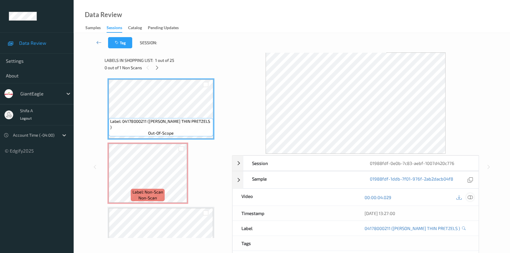
drag, startPoint x: 470, startPoint y: 195, endPoint x: 462, endPoint y: 195, distance: 7.7
click at [470, 195] on icon at bounding box center [469, 197] width 5 height 5
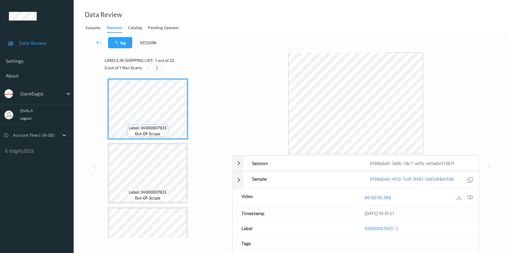
click at [159, 66] on icon at bounding box center [157, 67] width 5 height 5
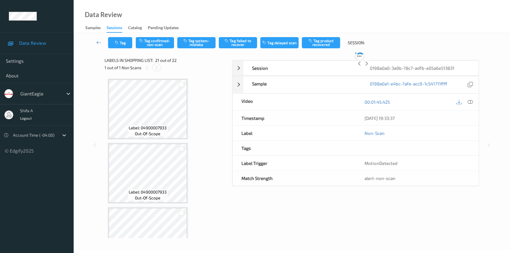
scroll to position [1218, 0]
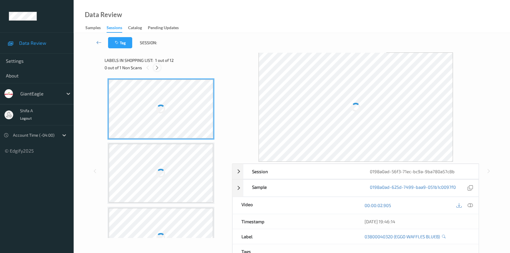
click at [157, 67] on icon at bounding box center [157, 67] width 5 height 5
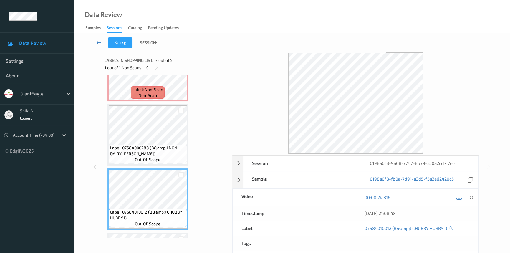
scroll to position [26, 0]
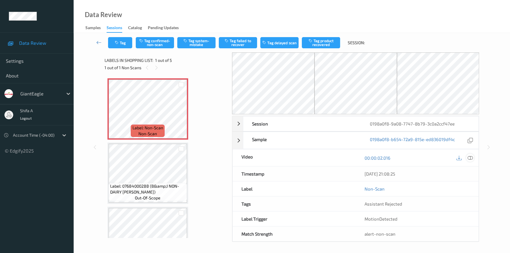
click at [471, 160] on icon at bounding box center [469, 157] width 5 height 5
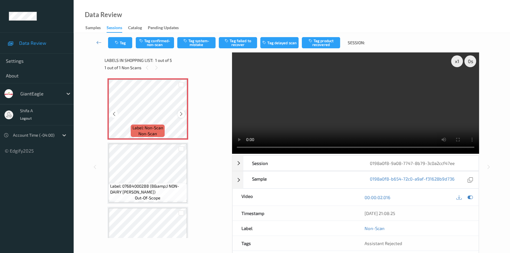
click at [180, 115] on icon at bounding box center [181, 113] width 5 height 5
click at [471, 197] on icon at bounding box center [469, 197] width 5 height 5
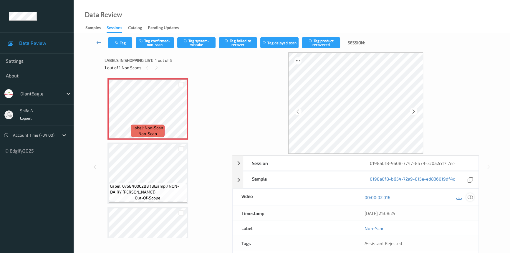
click at [472, 198] on icon at bounding box center [469, 197] width 5 height 5
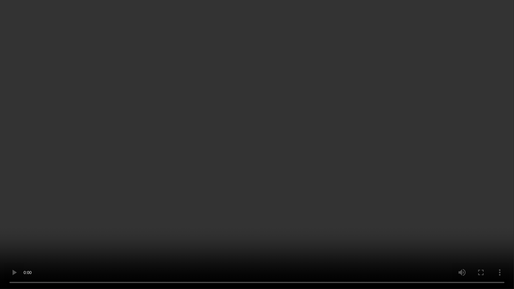
click at [283, 207] on video at bounding box center [257, 144] width 514 height 289
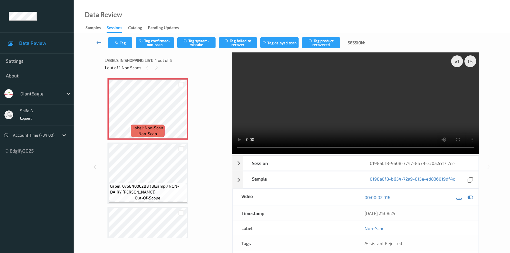
click at [348, 78] on video at bounding box center [355, 102] width 247 height 101
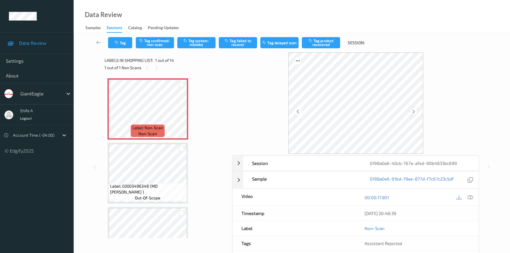
click at [413, 111] on icon at bounding box center [413, 111] width 5 height 5
click at [472, 197] on icon at bounding box center [469, 197] width 5 height 5
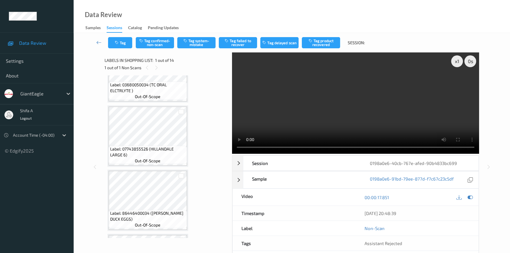
scroll to position [160, 0]
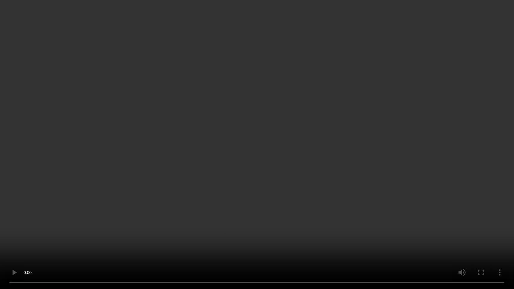
click at [401, 147] on video at bounding box center [257, 144] width 514 height 289
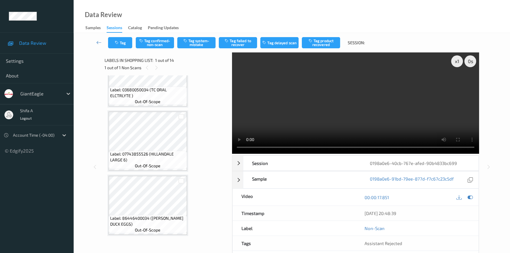
click at [405, 96] on video at bounding box center [355, 102] width 247 height 101
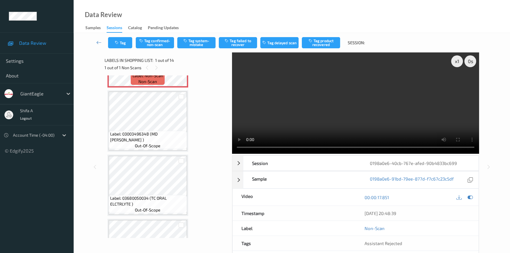
scroll to position [26, 0]
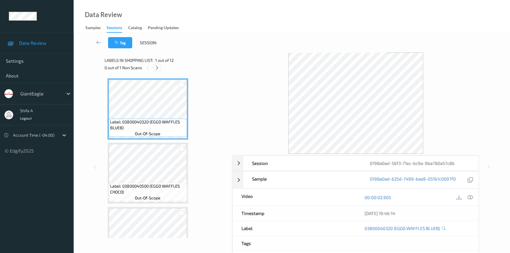
click at [159, 68] on icon at bounding box center [157, 67] width 5 height 5
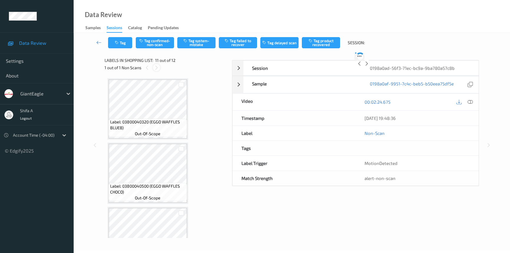
scroll to position [578, 0]
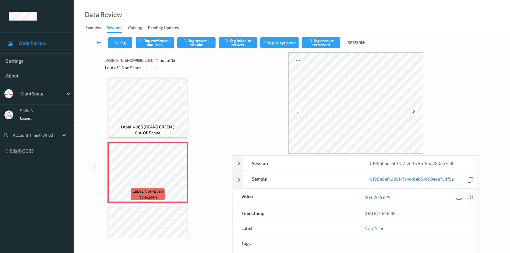
click at [470, 198] on icon at bounding box center [469, 197] width 5 height 5
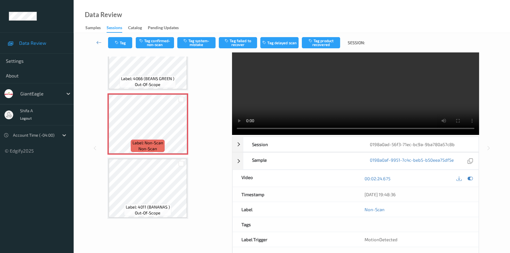
scroll to position [0, 0]
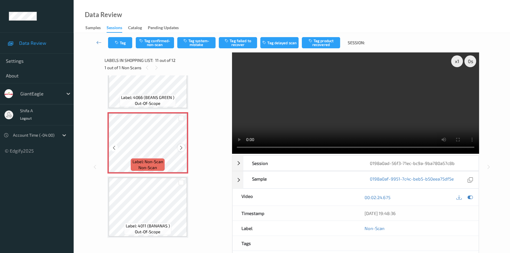
click at [181, 147] on icon at bounding box center [181, 147] width 5 height 5
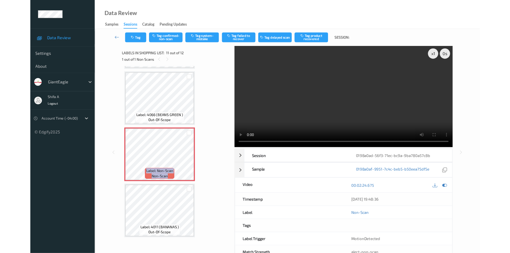
scroll to position [572, 0]
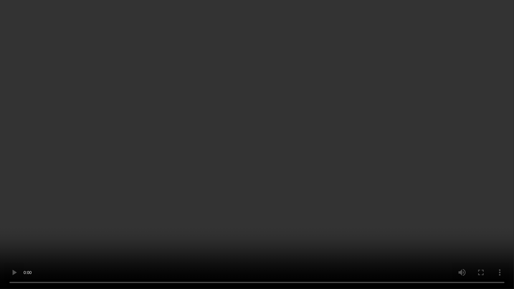
click at [316, 142] on video at bounding box center [257, 144] width 514 height 289
click at [315, 181] on video at bounding box center [257, 144] width 514 height 289
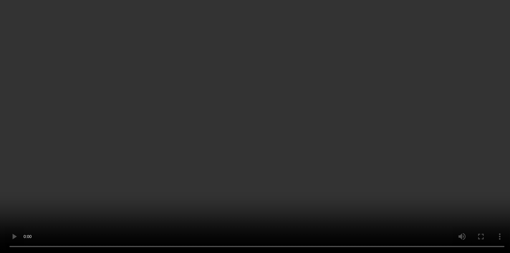
scroll to position [608, 0]
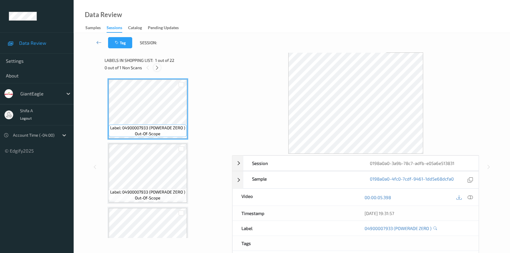
click at [159, 69] on icon at bounding box center [157, 67] width 5 height 5
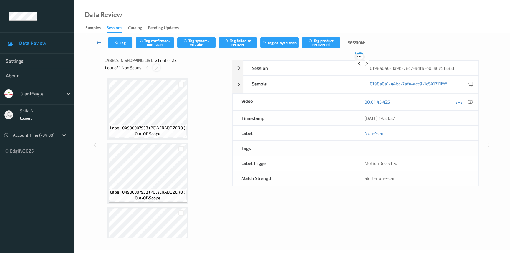
scroll to position [1218, 0]
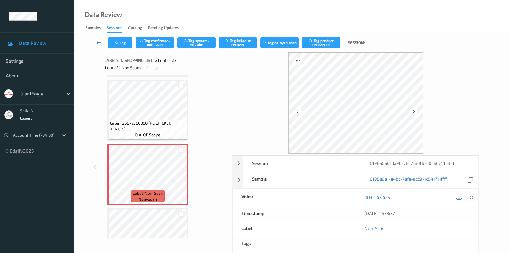
click at [472, 196] on icon at bounding box center [469, 197] width 5 height 5
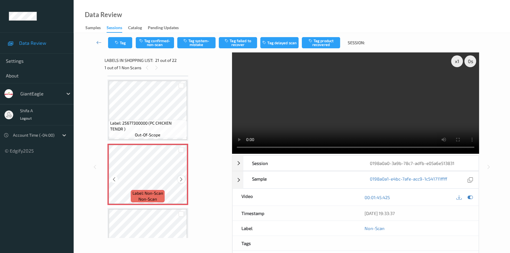
click at [180, 177] on icon at bounding box center [181, 179] width 5 height 5
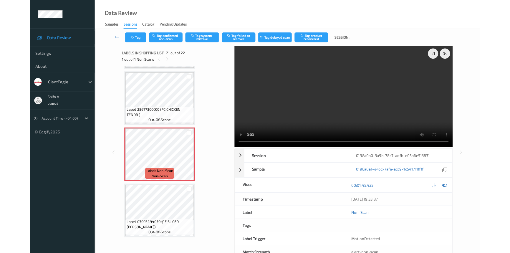
scroll to position [1211, 0]
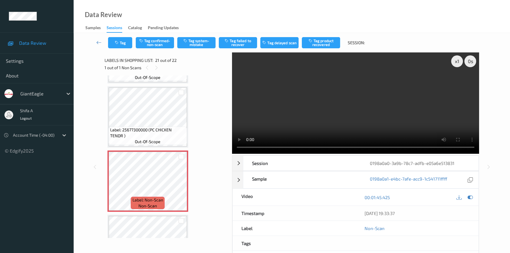
click at [341, 107] on video at bounding box center [355, 102] width 247 height 101
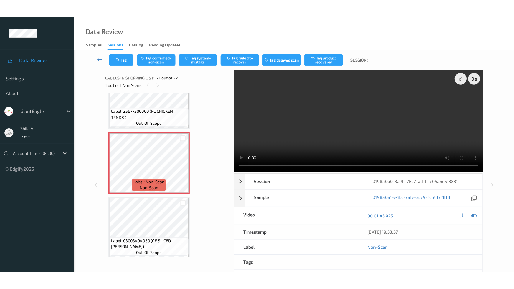
scroll to position [0, 0]
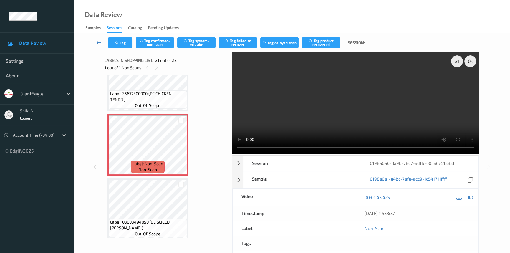
click at [383, 129] on video at bounding box center [355, 102] width 247 height 101
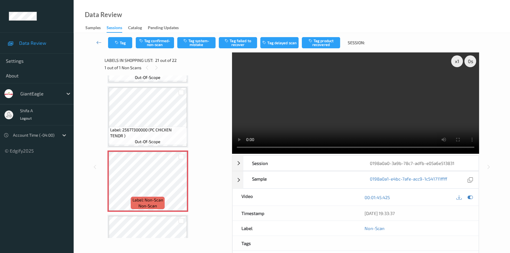
click at [367, 108] on video at bounding box center [355, 102] width 247 height 101
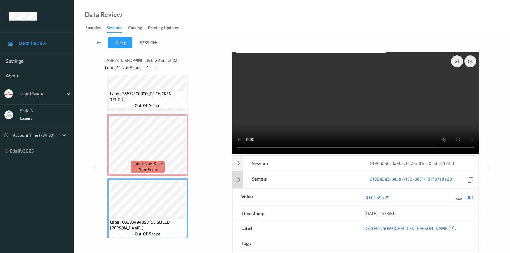
scroll to position [0, 0]
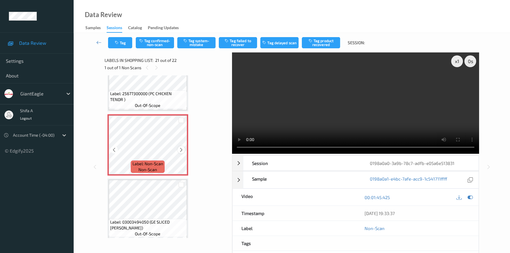
click at [182, 147] on icon at bounding box center [181, 149] width 5 height 5
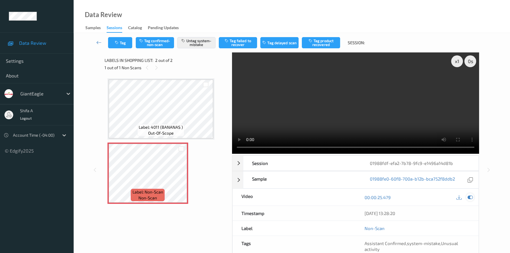
click at [470, 198] on icon at bounding box center [469, 197] width 5 height 5
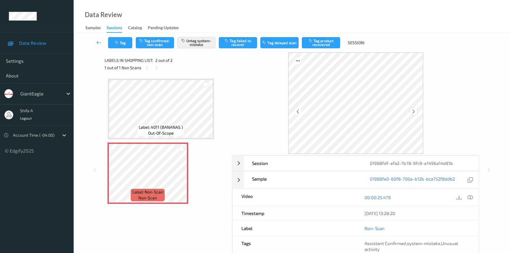
click at [412, 110] on icon at bounding box center [413, 111] width 5 height 5
click at [469, 197] on icon at bounding box center [469, 197] width 5 height 5
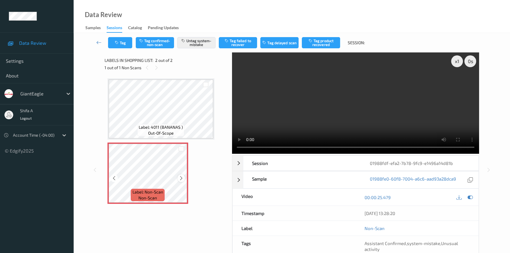
click at [180, 177] on icon at bounding box center [181, 177] width 5 height 5
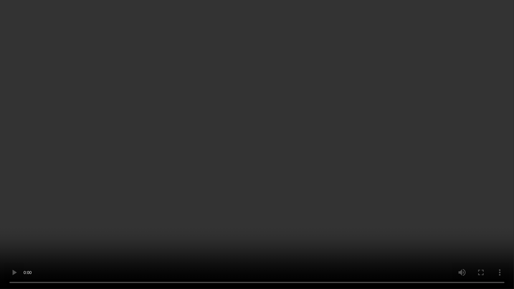
click at [315, 176] on video at bounding box center [257, 144] width 514 height 289
click at [318, 234] on video at bounding box center [257, 144] width 514 height 289
click at [435, 155] on video at bounding box center [257, 144] width 514 height 289
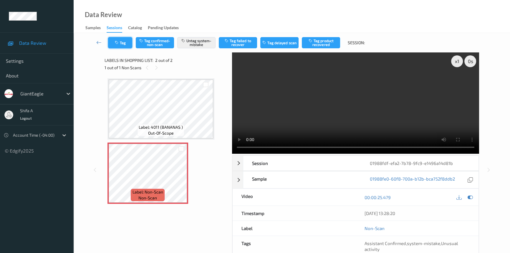
click at [129, 41] on button "Tag" at bounding box center [120, 42] width 24 height 11
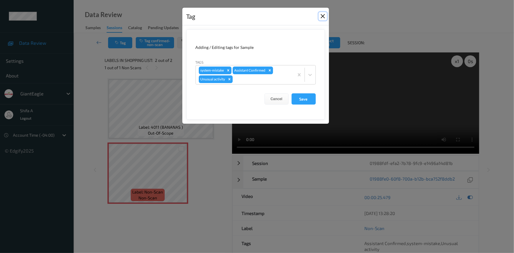
click at [321, 17] on button "Close" at bounding box center [322, 16] width 8 height 8
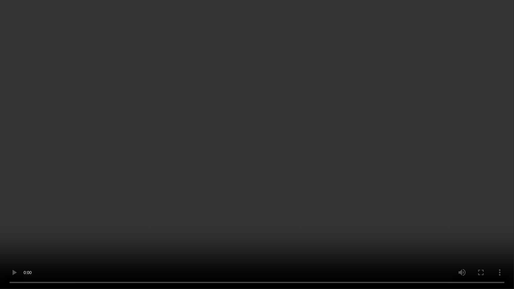
click at [311, 158] on video at bounding box center [257, 144] width 514 height 289
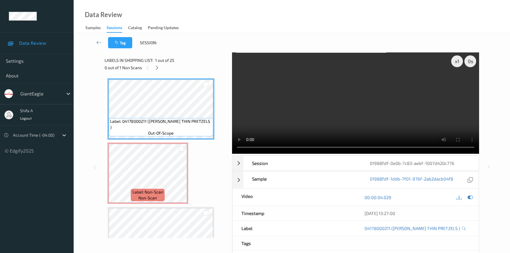
click at [344, 102] on video at bounding box center [355, 102] width 247 height 101
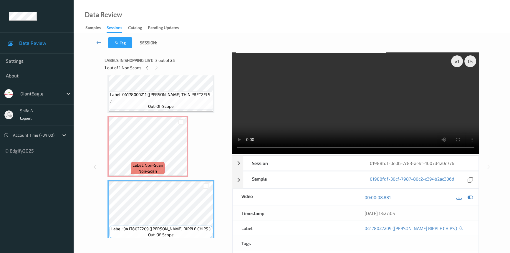
scroll to position [26, 0]
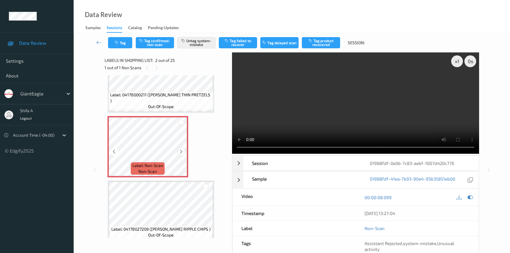
click at [181, 153] on icon at bounding box center [181, 151] width 5 height 5
click at [126, 45] on button "Tag" at bounding box center [120, 42] width 24 height 11
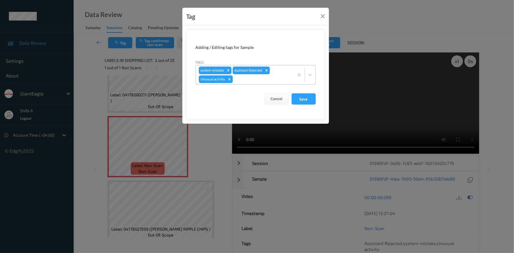
click at [230, 78] on icon "Remove Unusual activity" at bounding box center [229, 79] width 4 height 4
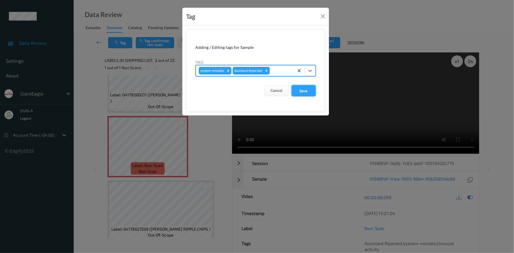
click at [306, 91] on button "Save" at bounding box center [303, 90] width 24 height 11
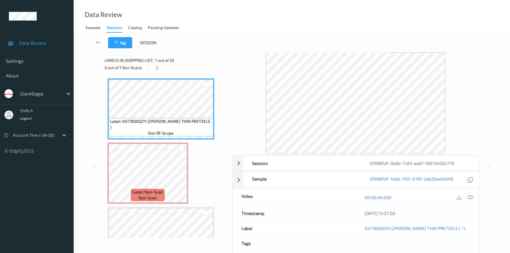
click at [471, 197] on icon at bounding box center [469, 197] width 5 height 5
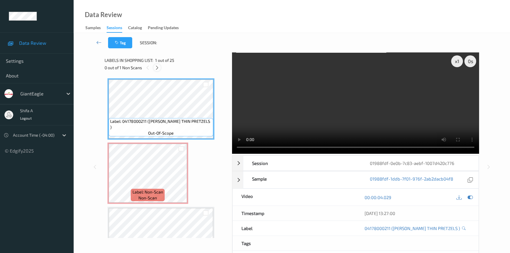
click at [158, 67] on icon at bounding box center [157, 67] width 5 height 5
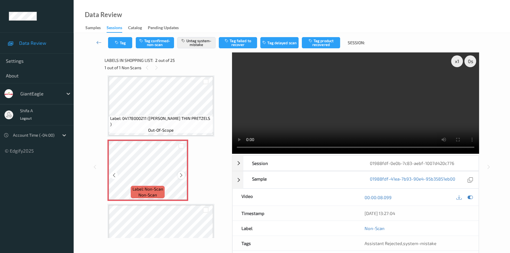
click at [182, 175] on icon at bounding box center [181, 174] width 5 height 5
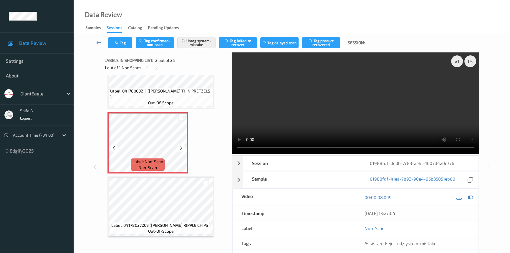
scroll to position [0, 0]
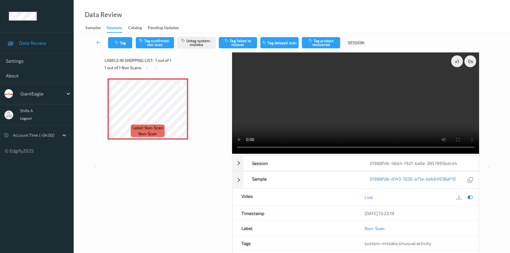
click at [509, 140] on div "Tag Tag confirmed-non-scan Untag system-mistake Tag failed to recover Tag delay…" at bounding box center [292, 163] width 436 height 260
click at [180, 115] on icon at bounding box center [181, 113] width 5 height 5
click at [388, 112] on video at bounding box center [355, 102] width 247 height 101
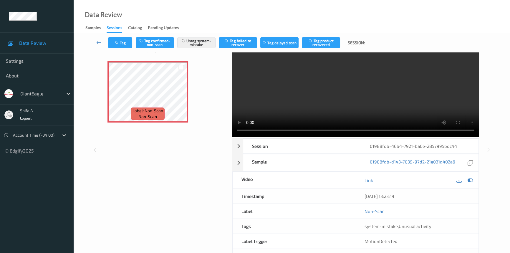
scroll to position [26, 0]
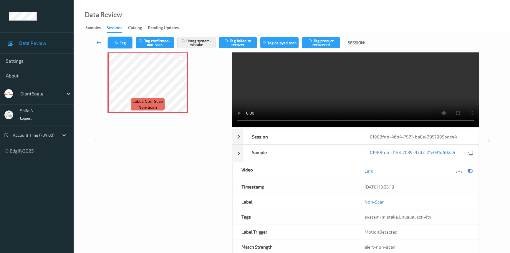
click at [114, 43] on button "Tag" at bounding box center [120, 42] width 24 height 11
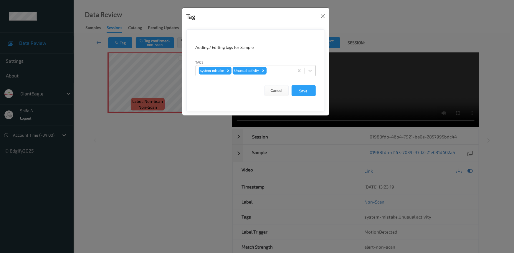
click at [262, 71] on icon "Remove Unusual activity" at bounding box center [263, 70] width 2 height 2
click at [300, 92] on button "Save" at bounding box center [303, 90] width 24 height 11
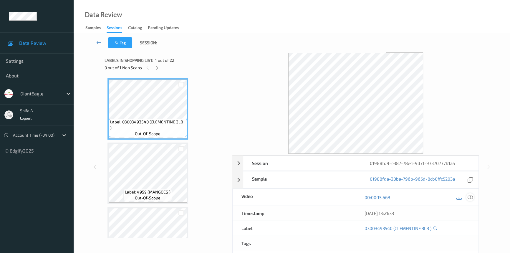
click at [471, 195] on icon at bounding box center [469, 197] width 5 height 5
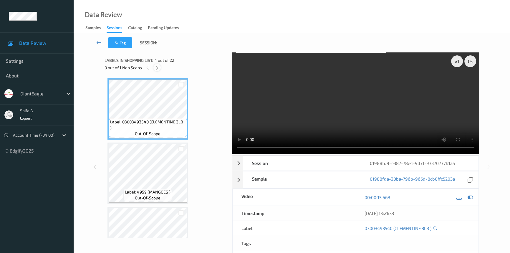
click at [157, 68] on icon at bounding box center [157, 67] width 5 height 5
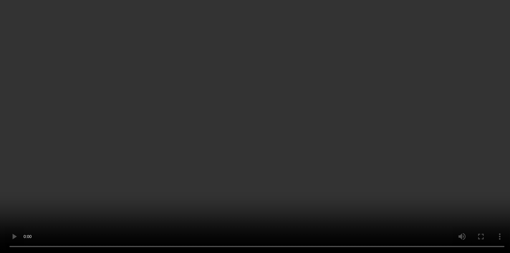
scroll to position [824, 0]
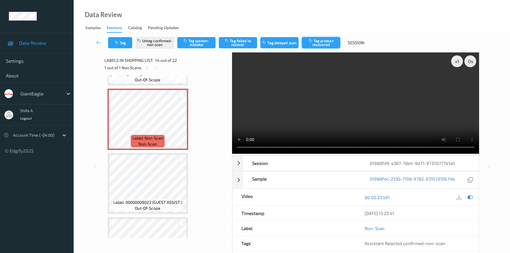
click at [323, 42] on button "Tag product recovered" at bounding box center [321, 42] width 38 height 11
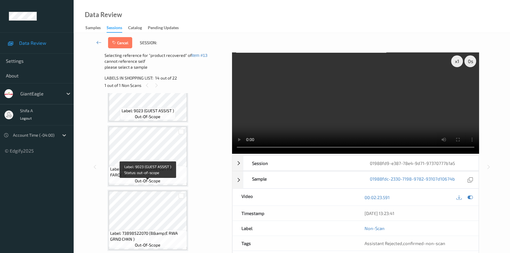
scroll to position [1065, 0]
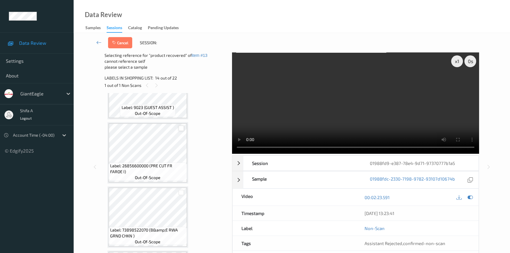
click at [181, 125] on div at bounding box center [181, 128] width 6 height 6
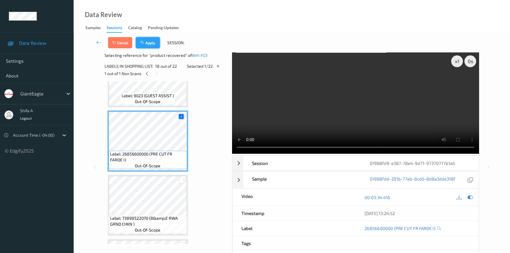
click at [153, 43] on button "Apply" at bounding box center [148, 42] width 24 height 11
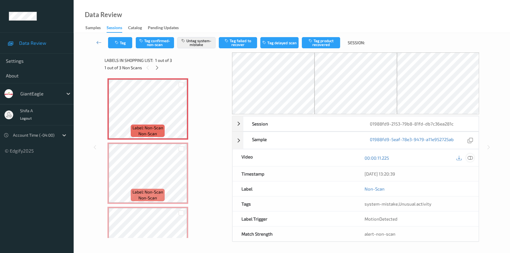
click at [470, 155] on icon at bounding box center [469, 157] width 5 height 5
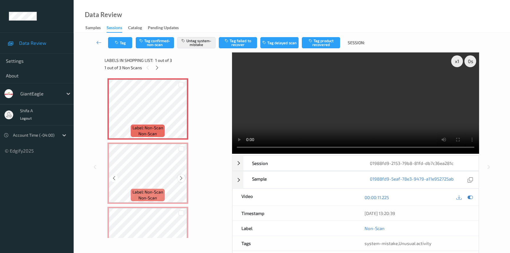
click at [179, 177] on icon at bounding box center [181, 177] width 5 height 5
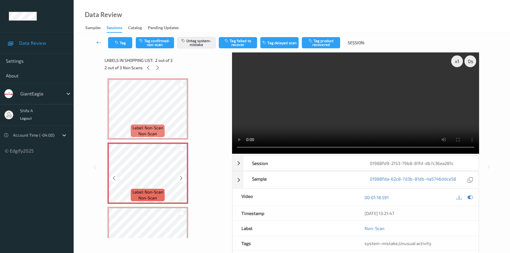
click at [179, 177] on icon at bounding box center [181, 177] width 5 height 5
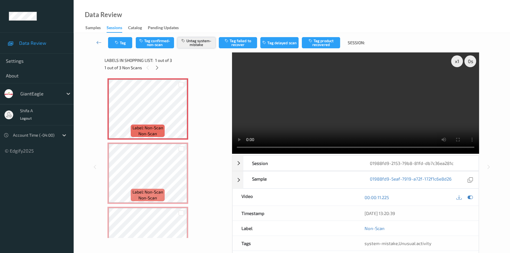
click at [213, 38] on button "Untag system-mistake" at bounding box center [196, 42] width 38 height 11
click at [125, 43] on button "Tag" at bounding box center [120, 42] width 24 height 11
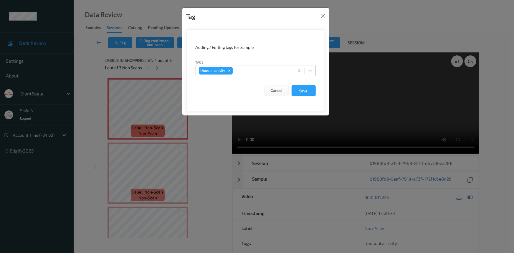
click at [231, 71] on icon "Remove Unusual activity" at bounding box center [229, 71] width 4 height 4
click at [307, 90] on button "Save" at bounding box center [303, 90] width 24 height 11
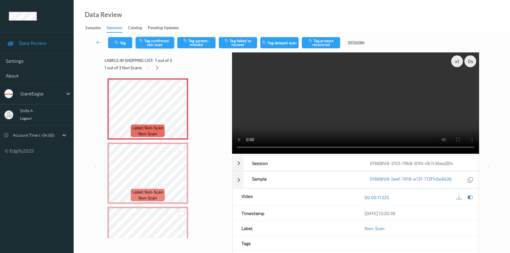
click at [152, 44] on button "Tag confirmed-non-scan" at bounding box center [155, 42] width 38 height 11
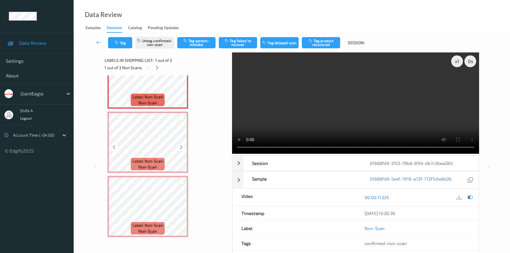
scroll to position [32, 0]
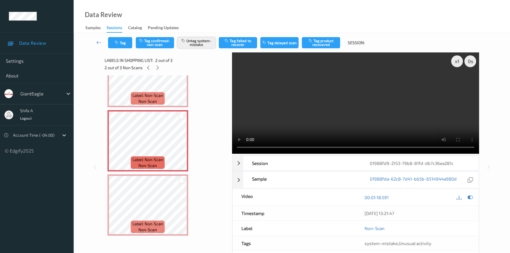
click at [190, 45] on button "Untag system-mistake" at bounding box center [196, 42] width 38 height 11
click at [120, 44] on button "Tag" at bounding box center [120, 42] width 24 height 11
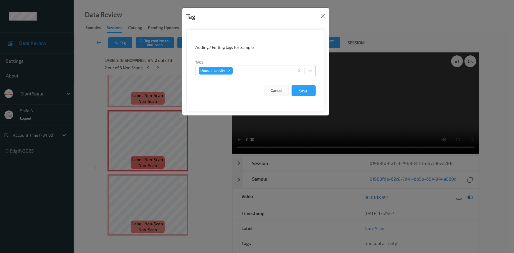
click at [228, 71] on icon "Remove Unusual activity" at bounding box center [229, 71] width 4 height 4
click at [307, 89] on button "Save" at bounding box center [303, 90] width 24 height 11
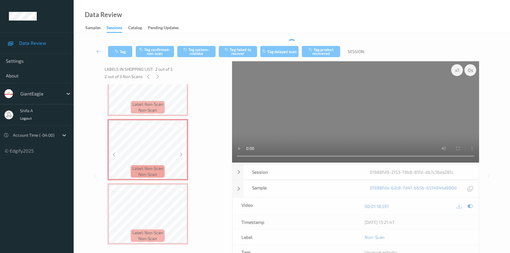
scroll to position [40, 0]
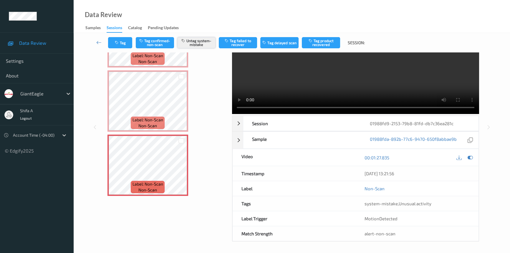
click at [205, 43] on button "Untag system-mistake" at bounding box center [196, 42] width 38 height 11
click at [122, 44] on button "Tag" at bounding box center [120, 42] width 24 height 11
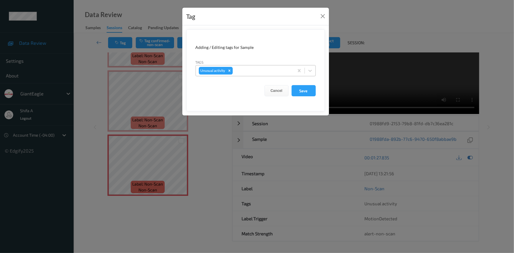
click at [228, 72] on icon "Remove Unusual activity" at bounding box center [229, 70] width 2 height 2
click at [308, 88] on button "Save" at bounding box center [303, 90] width 24 height 11
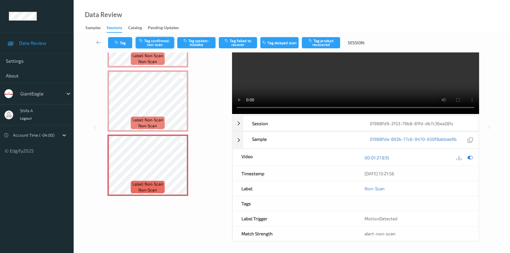
click at [153, 42] on button "Tag confirmed-non-scan" at bounding box center [155, 42] width 38 height 11
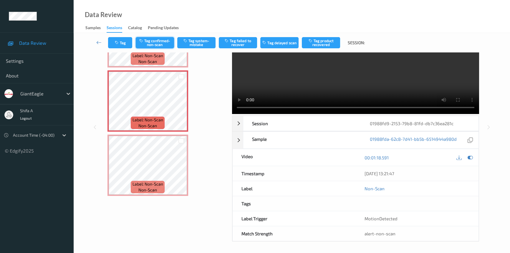
click at [160, 41] on button "Tag confirmed-non-scan" at bounding box center [155, 42] width 38 height 11
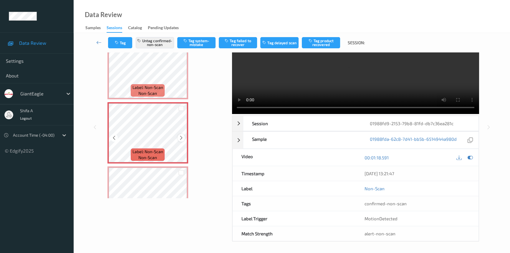
scroll to position [0, 0]
click at [162, 85] on div "Label: Non-Scan non-scan" at bounding box center [148, 91] width 34 height 12
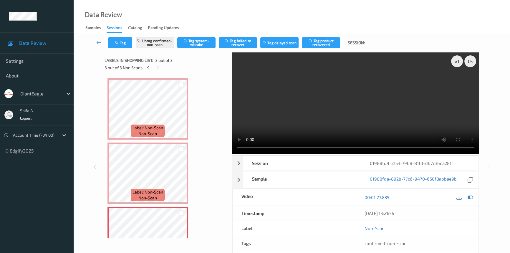
click at [377, 115] on video at bounding box center [355, 102] width 247 height 101
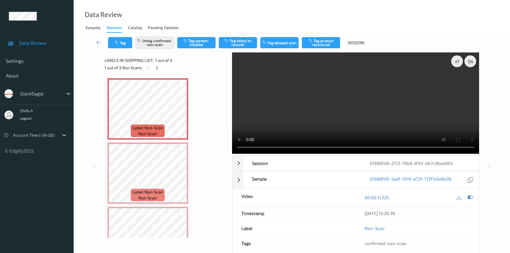
click at [162, 44] on button "Untag confirmed-non-scan" at bounding box center [155, 42] width 38 height 11
click at [196, 48] on button "Tag system-mistake" at bounding box center [196, 42] width 38 height 11
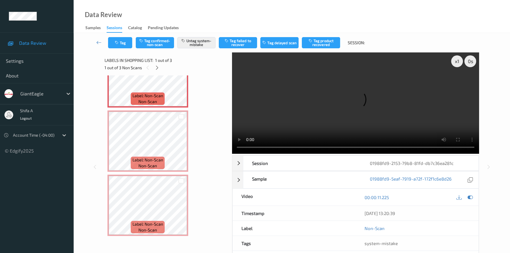
scroll to position [32, 0]
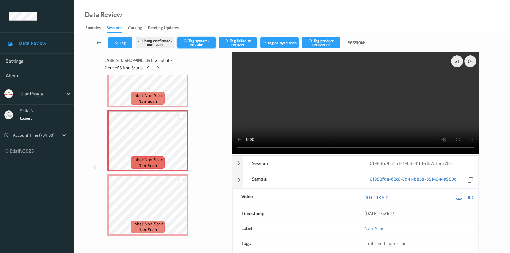
click at [186, 44] on button "Tag system-mistake" at bounding box center [196, 42] width 38 height 11
click at [157, 44] on button "Untag confirmed-non-scan" at bounding box center [155, 42] width 38 height 11
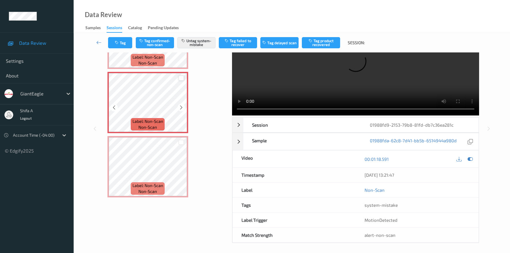
scroll to position [40, 0]
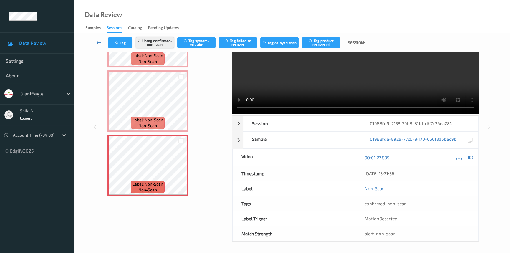
click at [171, 42] on button "Untag confirmed-non-scan" at bounding box center [155, 42] width 38 height 11
click at [191, 45] on button "Tag system-mistake" at bounding box center [196, 42] width 38 height 11
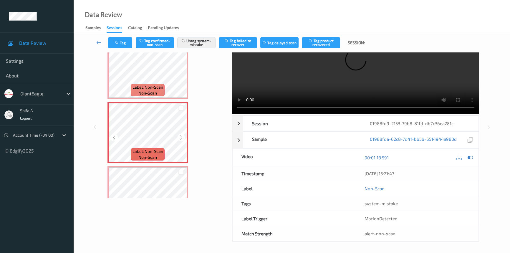
scroll to position [0, 0]
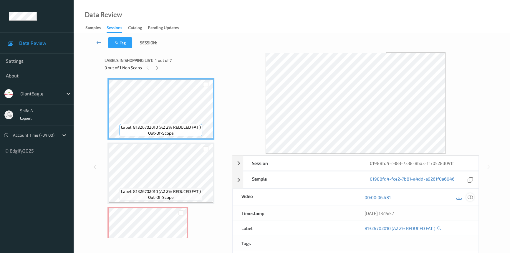
click at [469, 198] on icon at bounding box center [469, 197] width 5 height 5
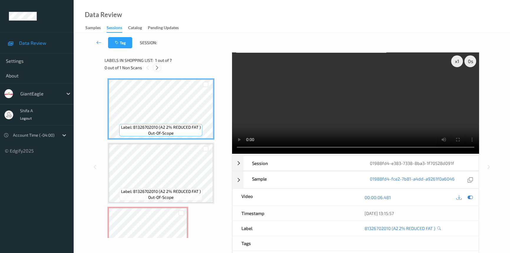
click at [159, 66] on icon at bounding box center [157, 67] width 5 height 5
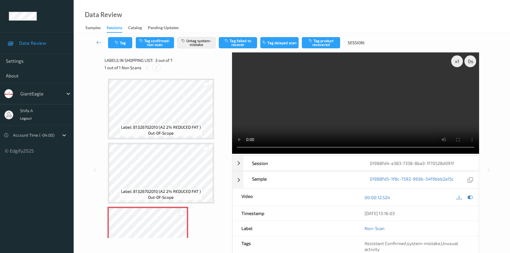
scroll to position [67, 0]
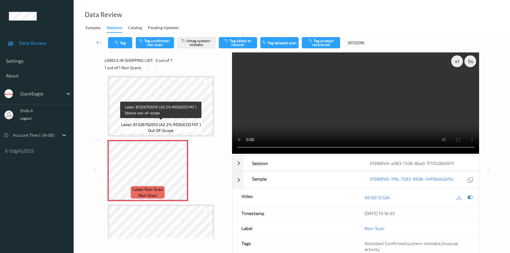
click at [162, 125] on span "Label: 81326702010 (A2 2% REDUCED FAT )" at bounding box center [161, 125] width 80 height 6
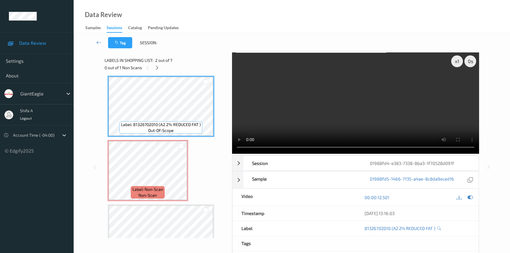
click at [389, 119] on video at bounding box center [355, 102] width 247 height 101
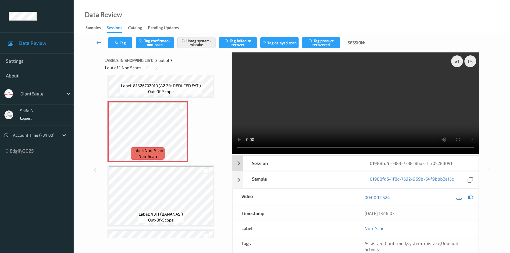
scroll to position [94, 0]
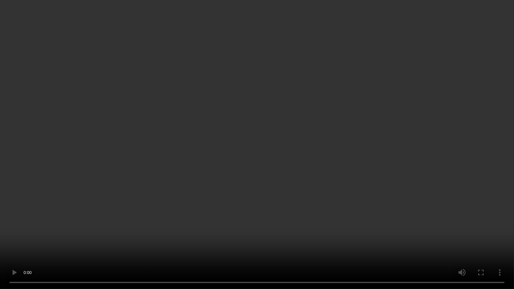
click at [371, 168] on video at bounding box center [257, 144] width 514 height 289
click at [164, 238] on video at bounding box center [257, 144] width 514 height 289
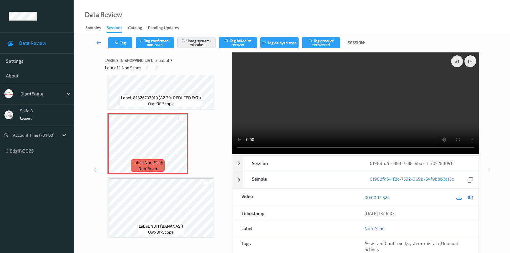
click at [341, 120] on video at bounding box center [355, 102] width 247 height 101
click at [201, 44] on button "Untag system-mistake" at bounding box center [196, 42] width 38 height 11
click at [121, 42] on button "Tag" at bounding box center [120, 42] width 24 height 11
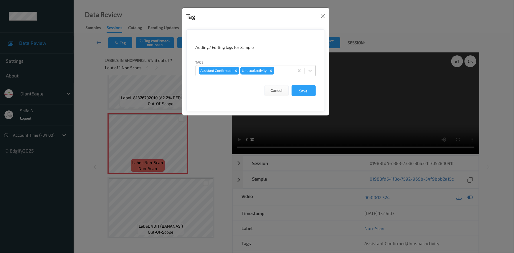
click at [273, 71] on div "Remove Unusual activity" at bounding box center [271, 71] width 6 height 8
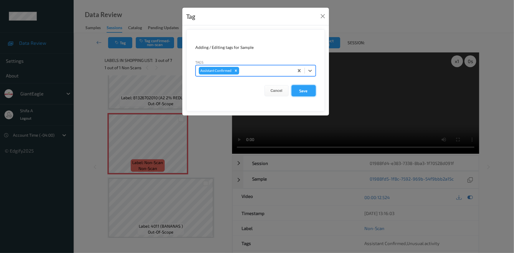
click at [300, 90] on button "Save" at bounding box center [303, 90] width 24 height 11
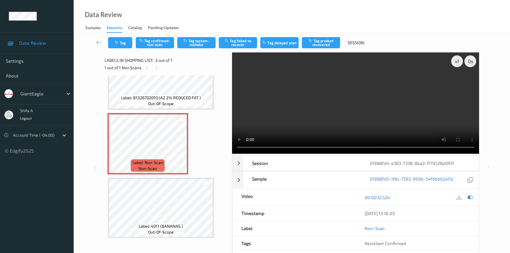
click at [159, 44] on button "Tag confirmed-non-scan" at bounding box center [155, 42] width 38 height 11
click at [248, 46] on button "Tag failed to recover" at bounding box center [238, 42] width 38 height 11
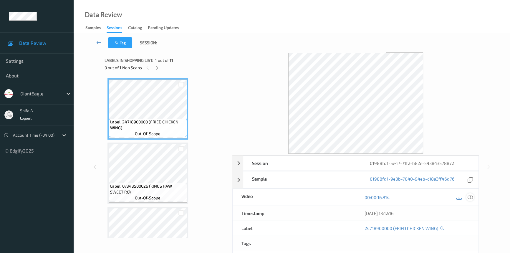
click at [471, 198] on icon at bounding box center [469, 197] width 5 height 5
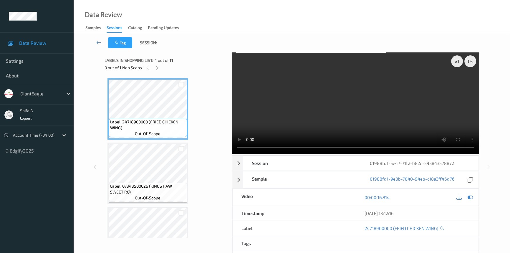
click at [152, 69] on div "0 out of 1 Non Scans" at bounding box center [166, 67] width 124 height 7
click at [155, 69] on icon at bounding box center [157, 67] width 5 height 5
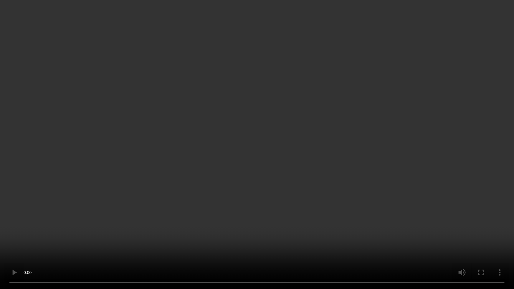
click at [307, 176] on video at bounding box center [257, 144] width 514 height 289
click at [165, 208] on video at bounding box center [257, 144] width 514 height 289
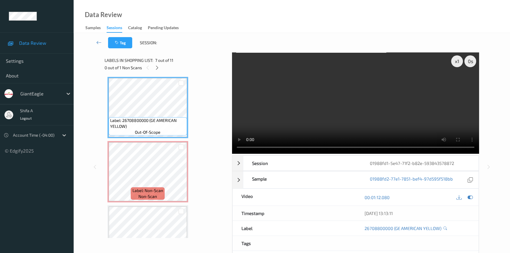
click at [356, 99] on video at bounding box center [355, 102] width 247 height 101
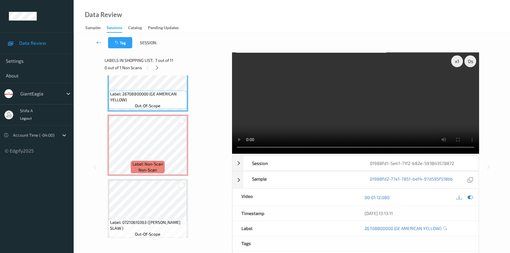
scroll to position [413, 0]
click at [349, 100] on video at bounding box center [355, 102] width 247 height 101
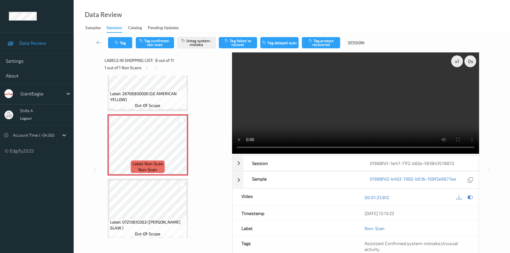
scroll to position [46, 0]
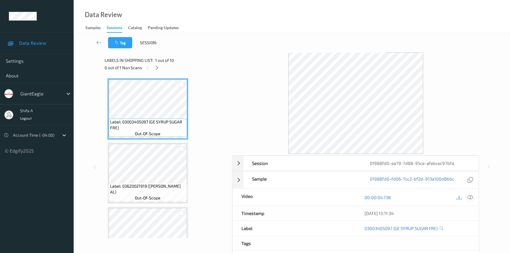
click at [470, 199] on icon at bounding box center [469, 197] width 5 height 5
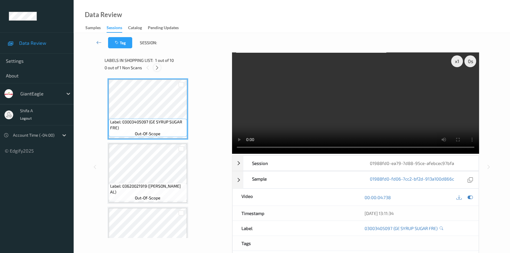
click at [156, 69] on icon at bounding box center [157, 67] width 5 height 5
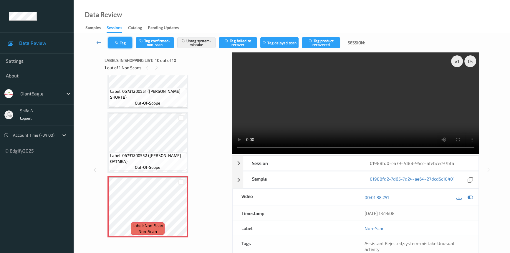
click at [122, 47] on button "Tag" at bounding box center [120, 42] width 24 height 11
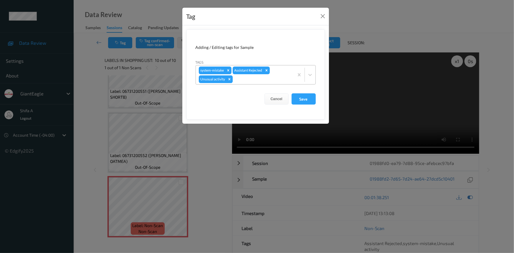
click at [230, 79] on icon "Remove Unusual activity" at bounding box center [229, 79] width 2 height 2
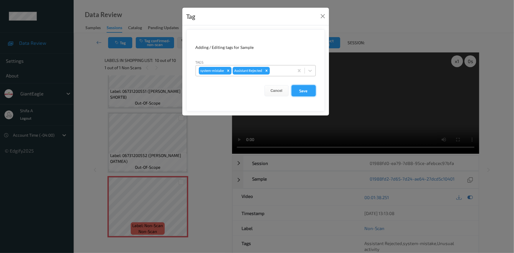
click at [308, 87] on button "Save" at bounding box center [303, 90] width 24 height 11
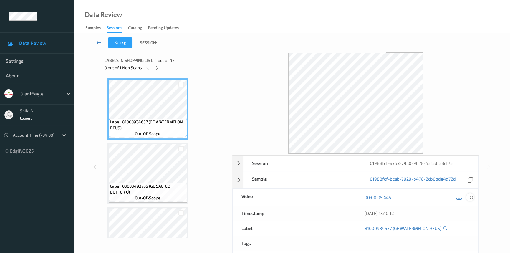
click at [472, 195] on icon at bounding box center [469, 197] width 5 height 5
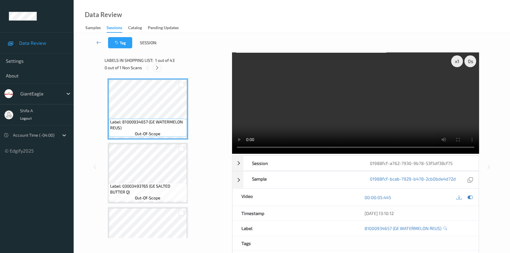
click at [159, 65] on icon at bounding box center [157, 67] width 5 height 5
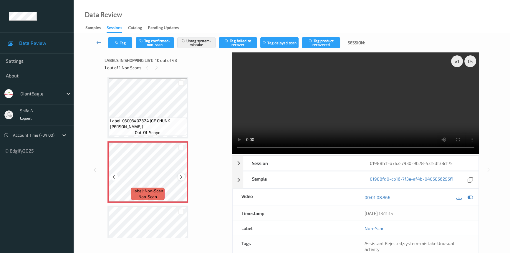
click at [182, 174] on icon at bounding box center [181, 176] width 5 height 5
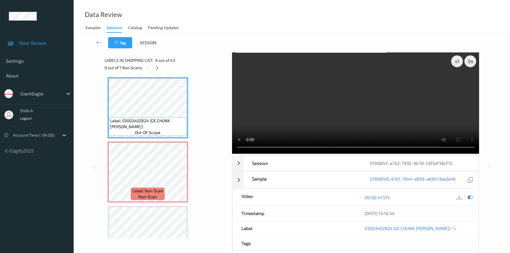
click at [417, 117] on video at bounding box center [355, 102] width 247 height 101
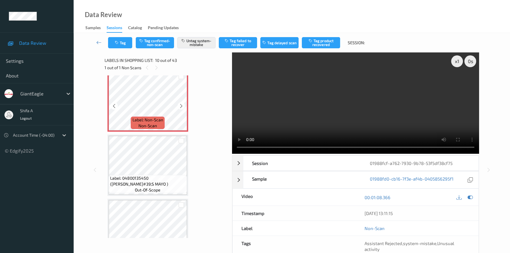
scroll to position [595, 0]
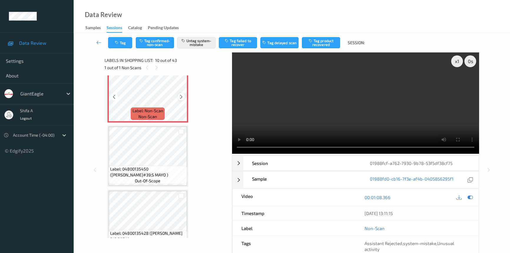
click at [177, 96] on div at bounding box center [180, 96] width 7 height 7
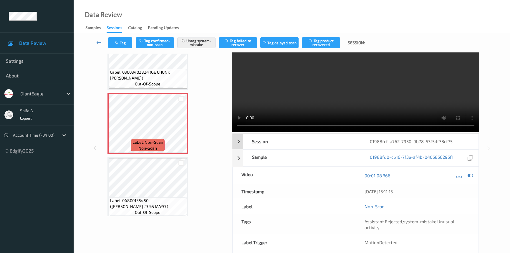
scroll to position [0, 0]
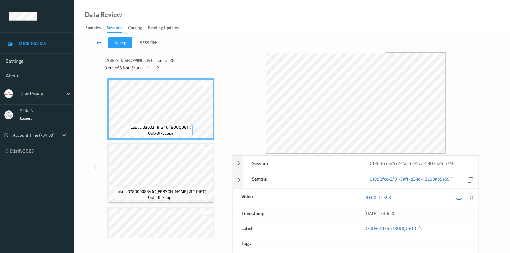
click at [473, 195] on div at bounding box center [470, 197] width 8 height 8
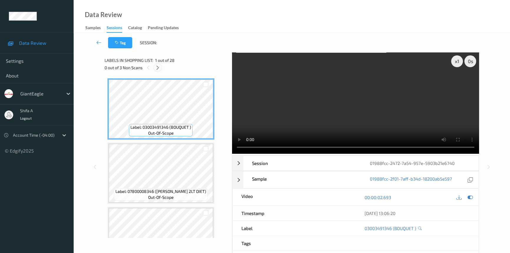
click at [156, 68] on icon at bounding box center [157, 67] width 5 height 5
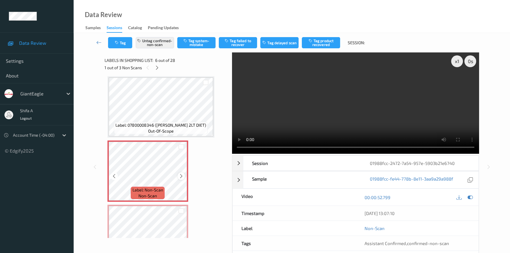
click at [180, 176] on icon at bounding box center [181, 175] width 5 height 5
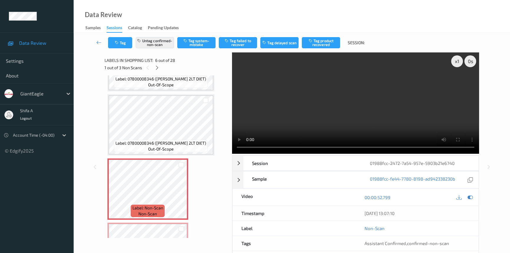
scroll to position [268, 0]
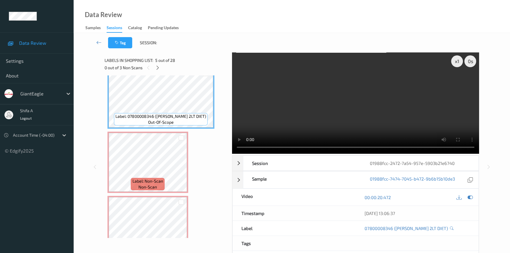
click at [351, 97] on video at bounding box center [355, 102] width 247 height 101
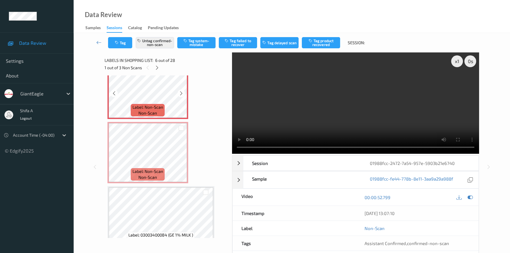
scroll to position [348, 0]
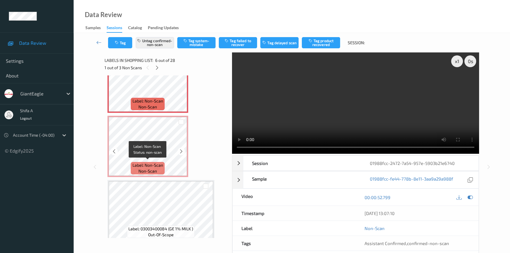
click at [160, 162] on span "Label: Non-Scan" at bounding box center [147, 165] width 31 height 6
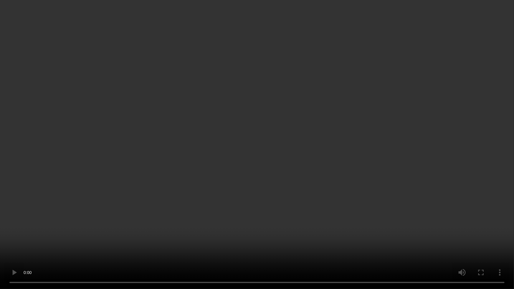
click at [288, 185] on video at bounding box center [257, 144] width 514 height 289
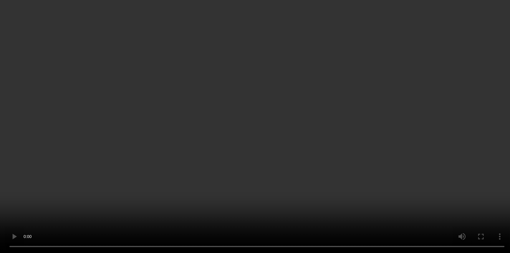
scroll to position [321, 0]
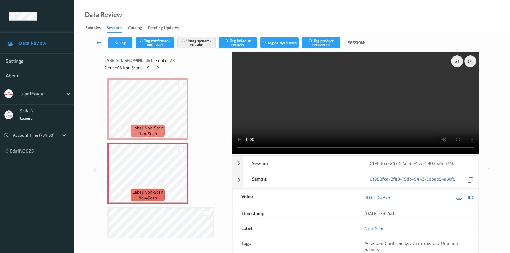
click at [366, 109] on video at bounding box center [355, 102] width 247 height 101
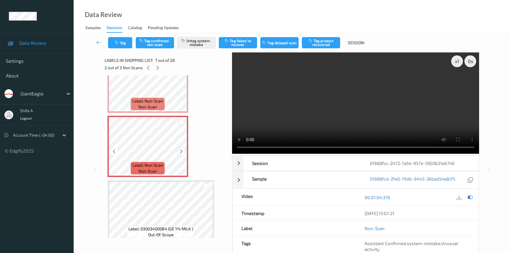
scroll to position [294, 0]
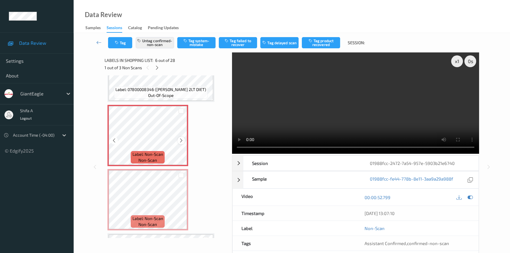
click at [182, 140] on icon at bounding box center [181, 140] width 5 height 5
click at [323, 41] on button "Tag product recovered" at bounding box center [321, 42] width 38 height 11
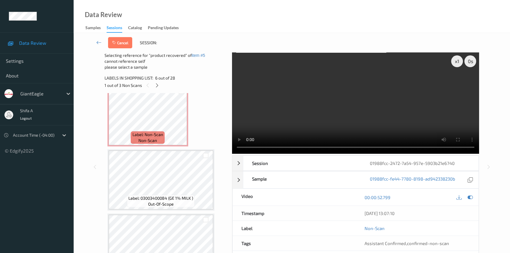
scroll to position [428, 0]
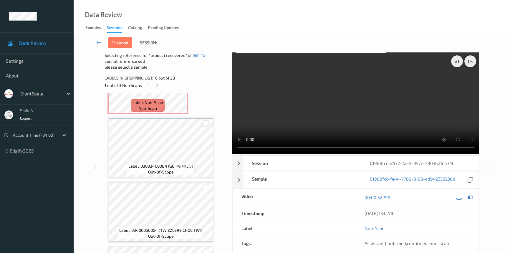
click at [206, 122] on div at bounding box center [206, 124] width 6 height 6
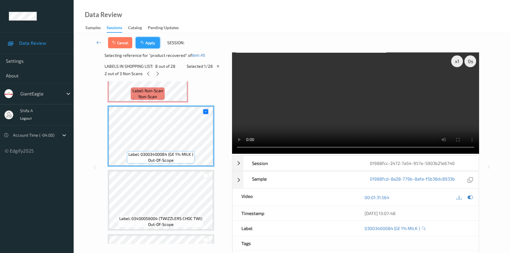
click at [151, 40] on button "Apply" at bounding box center [148, 42] width 24 height 11
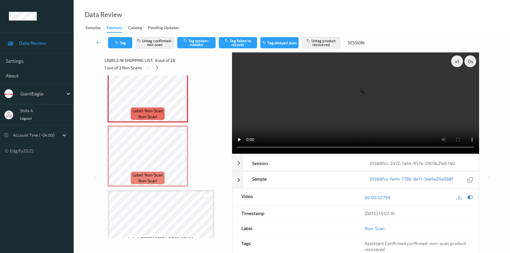
scroll to position [339, 0]
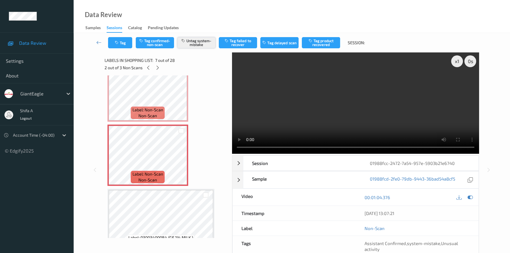
click at [188, 42] on button "Untag system-mistake" at bounding box center [196, 42] width 38 height 11
click at [115, 44] on button "Tag" at bounding box center [120, 42] width 24 height 11
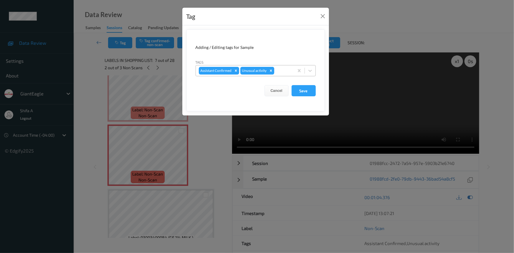
drag, startPoint x: 270, startPoint y: 72, endPoint x: 275, endPoint y: 74, distance: 4.6
click at [270, 72] on icon "Remove Unusual activity" at bounding box center [271, 71] width 4 height 4
click at [306, 94] on button "Save" at bounding box center [303, 90] width 24 height 11
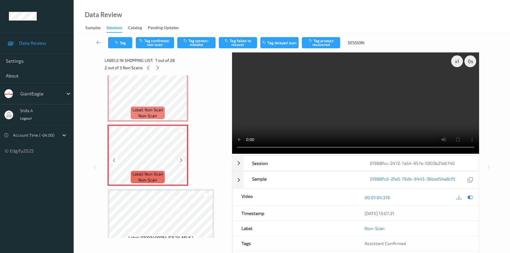
click at [181, 157] on icon at bounding box center [181, 159] width 5 height 5
click at [154, 43] on button "Tag confirmed-non-scan" at bounding box center [155, 42] width 38 height 11
click at [326, 42] on button "Tag product recovered" at bounding box center [321, 42] width 38 height 11
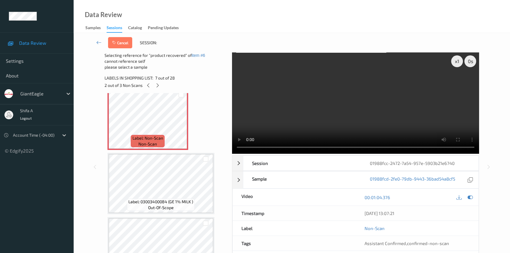
scroll to position [473, 0]
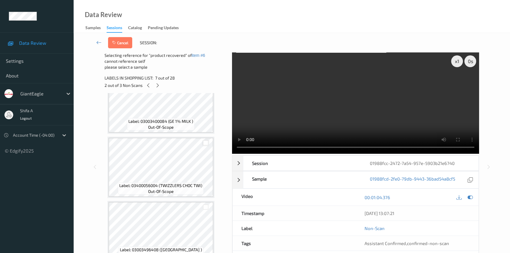
click at [205, 140] on div at bounding box center [206, 143] width 6 height 6
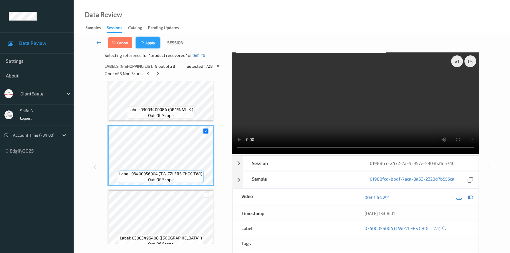
click at [146, 44] on button "Apply" at bounding box center [148, 42] width 24 height 11
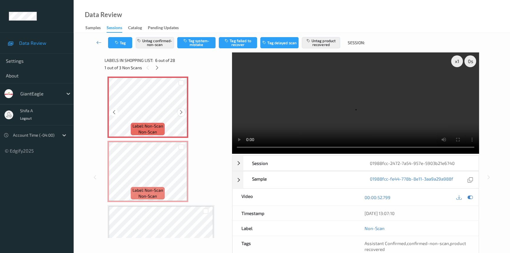
click at [182, 112] on icon at bounding box center [181, 111] width 5 height 5
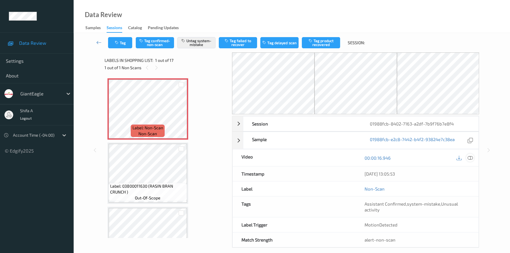
click at [470, 159] on icon at bounding box center [469, 157] width 5 height 5
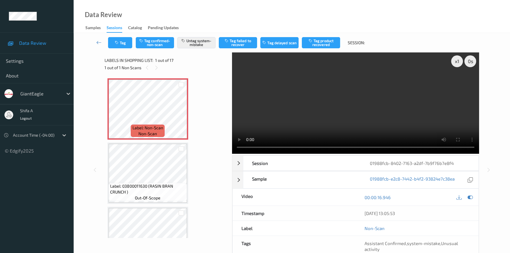
click at [359, 87] on video at bounding box center [355, 102] width 247 height 101
click at [123, 45] on button "Tag" at bounding box center [120, 42] width 24 height 11
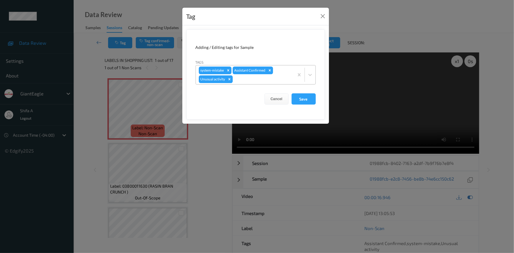
click at [226, 79] on div "Remove Unusual activity" at bounding box center [229, 79] width 6 height 8
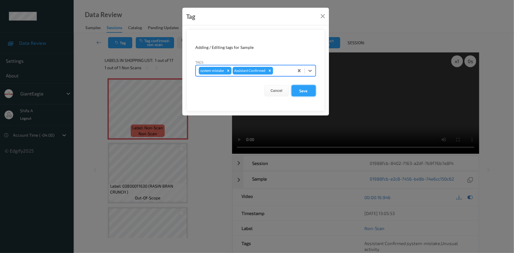
click at [306, 92] on button "Save" at bounding box center [303, 90] width 24 height 11
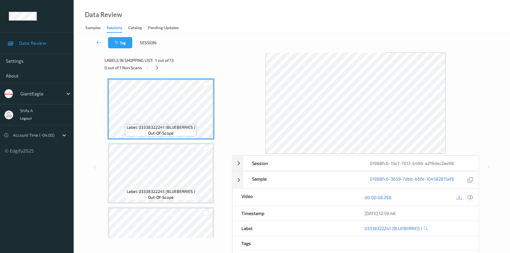
click at [470, 195] on icon at bounding box center [469, 197] width 5 height 5
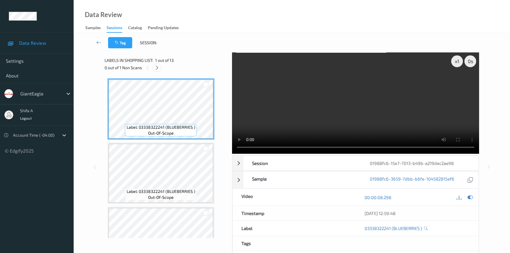
click at [155, 67] on icon at bounding box center [157, 67] width 5 height 5
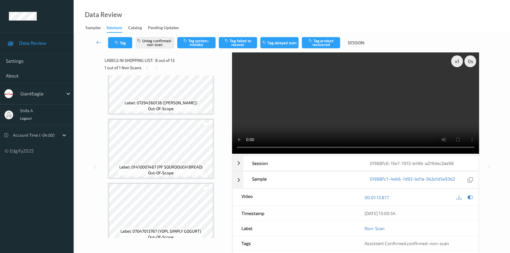
scroll to position [280, 0]
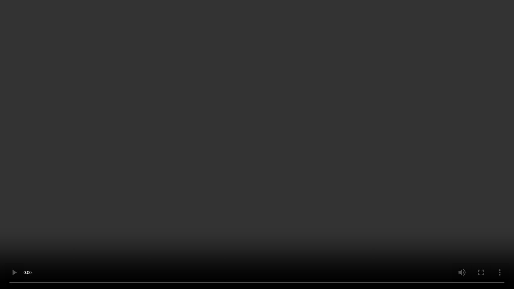
click at [448, 185] on video at bounding box center [257, 144] width 514 height 289
click at [419, 180] on video at bounding box center [257, 144] width 514 height 289
click at [393, 185] on video at bounding box center [257, 144] width 514 height 289
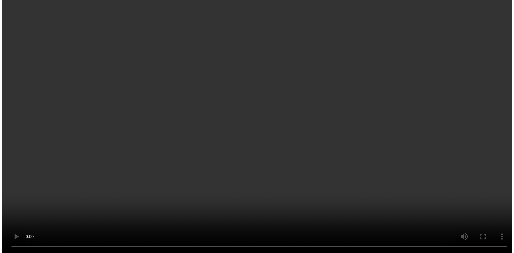
scroll to position [413, 0]
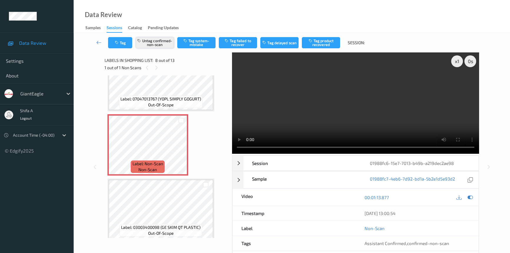
click at [168, 48] on button "Untag confirmed-non-scan" at bounding box center [155, 42] width 38 height 11
click at [195, 43] on button "Tag system-mistake" at bounding box center [196, 42] width 38 height 11
click at [127, 45] on button "Tag" at bounding box center [120, 42] width 24 height 11
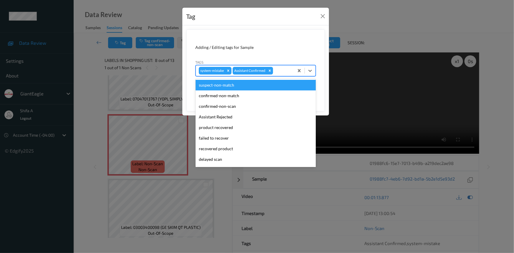
click at [285, 71] on div at bounding box center [282, 70] width 17 height 7
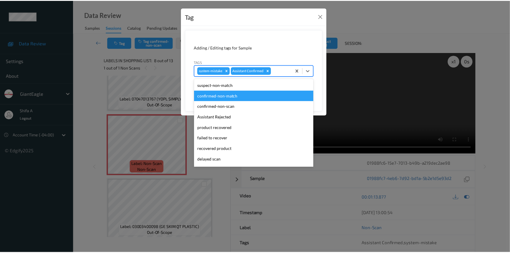
scroll to position [41, 0]
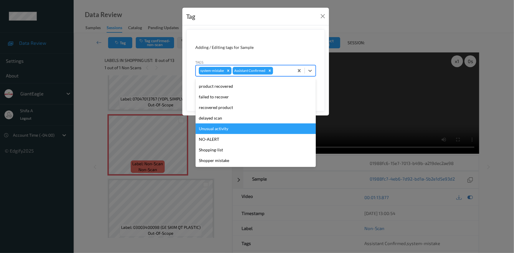
click at [233, 130] on div "Unusual activity" at bounding box center [255, 128] width 120 height 11
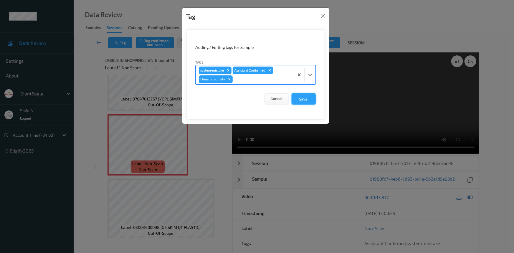
click at [301, 99] on button "Save" at bounding box center [303, 98] width 24 height 11
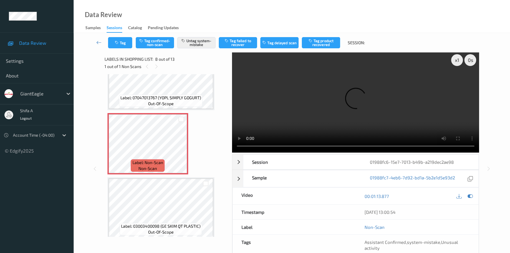
scroll to position [0, 0]
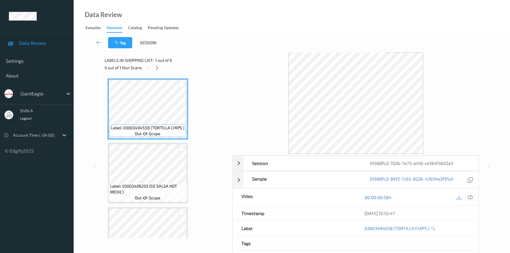
click at [471, 195] on icon at bounding box center [469, 197] width 5 height 5
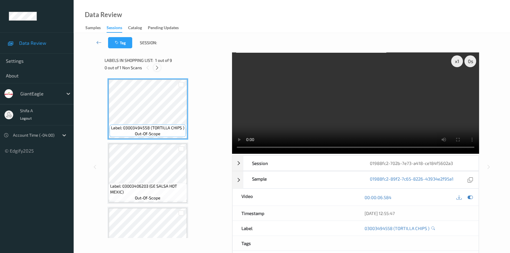
click at [157, 67] on icon at bounding box center [157, 67] width 5 height 5
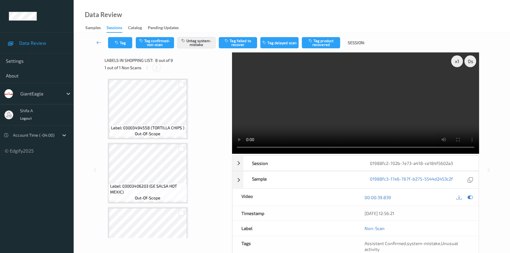
scroll to position [386, 0]
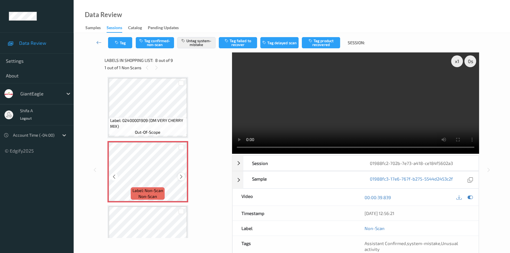
click at [179, 175] on icon at bounding box center [181, 176] width 5 height 5
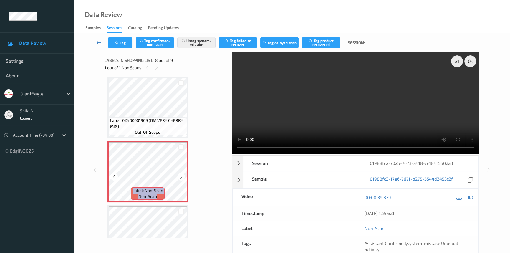
click at [179, 175] on icon at bounding box center [181, 176] width 5 height 5
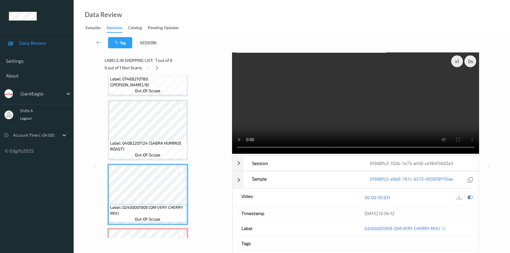
scroll to position [280, 0]
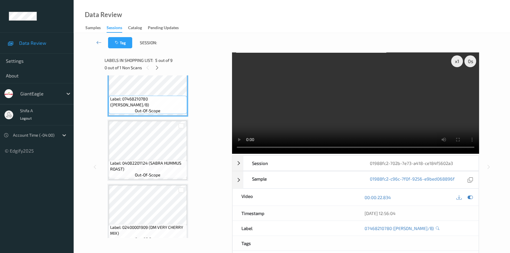
click at [368, 101] on video at bounding box center [355, 102] width 247 height 101
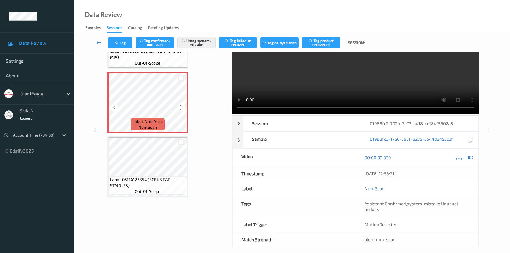
scroll to position [46, 0]
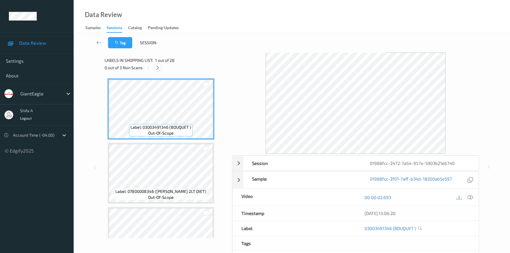
click at [155, 67] on icon at bounding box center [157, 67] width 5 height 5
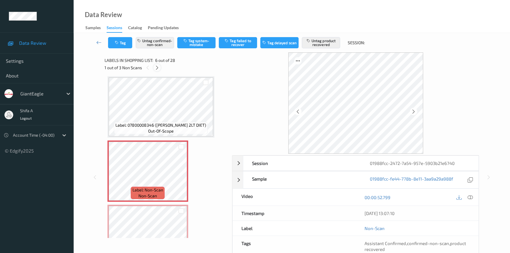
click at [158, 66] on icon at bounding box center [157, 67] width 5 height 5
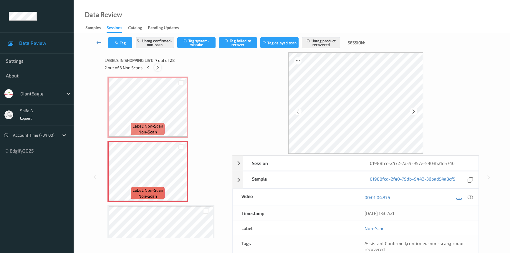
click at [156, 67] on icon at bounding box center [157, 67] width 5 height 5
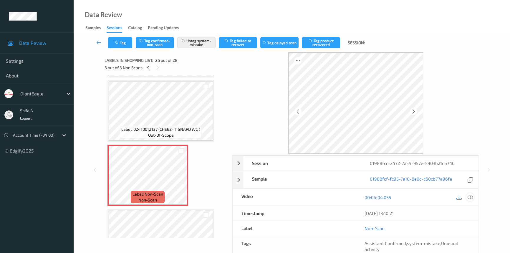
click at [471, 195] on icon at bounding box center [469, 197] width 5 height 5
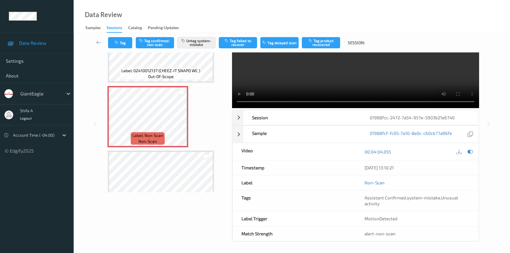
scroll to position [1524, 0]
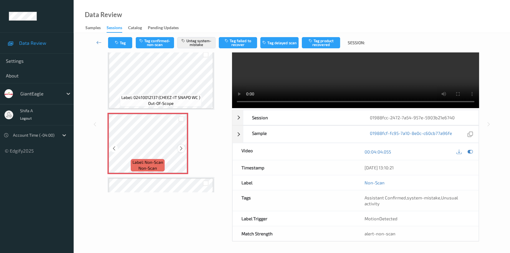
click at [182, 146] on icon at bounding box center [181, 148] width 5 height 5
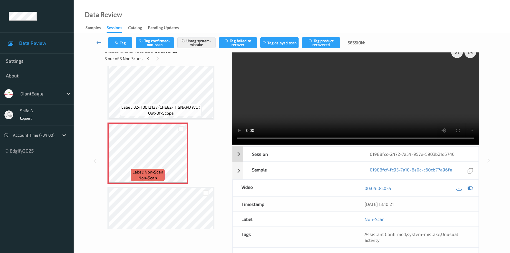
scroll to position [0, 0]
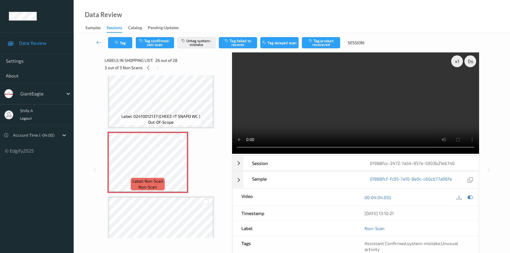
click at [376, 110] on video at bounding box center [355, 102] width 247 height 101
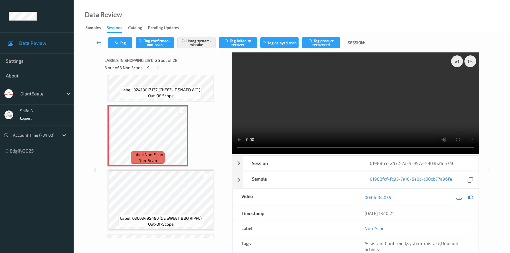
scroll to position [1604, 0]
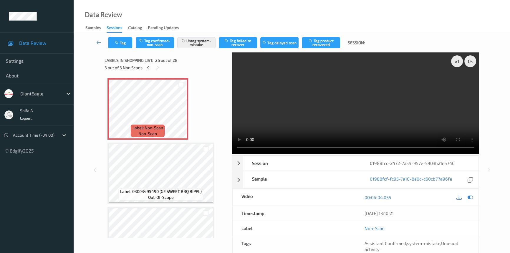
click at [232, 13] on div "Data Review Samples Sessions Catalog Pending Updates" at bounding box center [292, 16] width 436 height 33
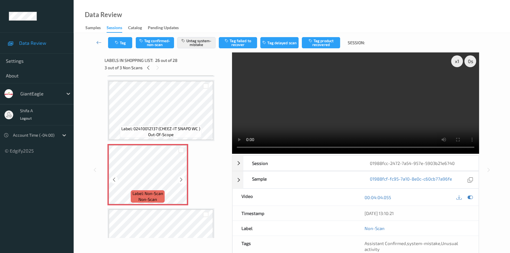
scroll to position [1524, 0]
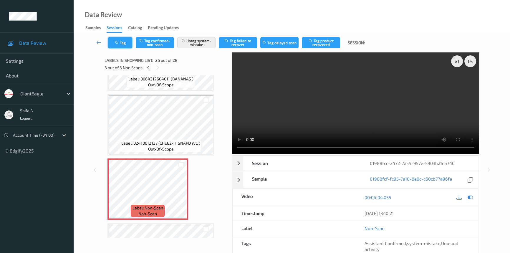
click at [117, 40] on button "Tag" at bounding box center [120, 42] width 24 height 11
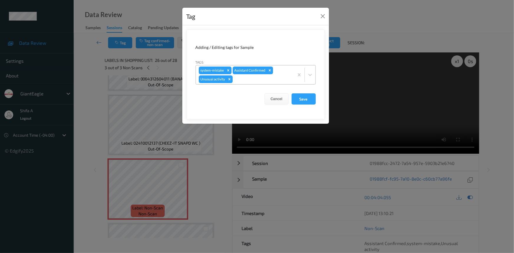
click at [227, 69] on icon "Remove system-mistake" at bounding box center [228, 70] width 2 height 2
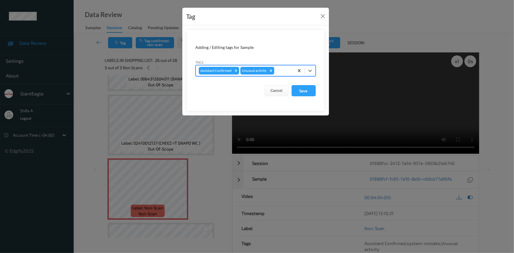
click at [271, 71] on icon "Remove Unusual activity" at bounding box center [271, 71] width 4 height 4
click at [300, 93] on button "Save" at bounding box center [303, 90] width 24 height 11
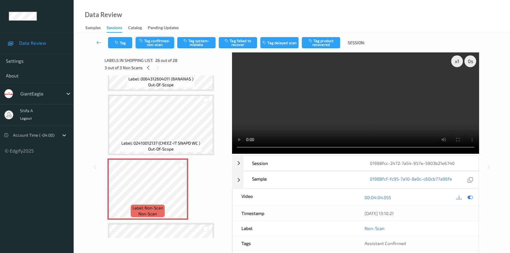
click at [159, 44] on button "Tag confirmed-non-scan" at bounding box center [155, 42] width 38 height 11
click at [321, 46] on button "Tag product recovered" at bounding box center [321, 42] width 38 height 11
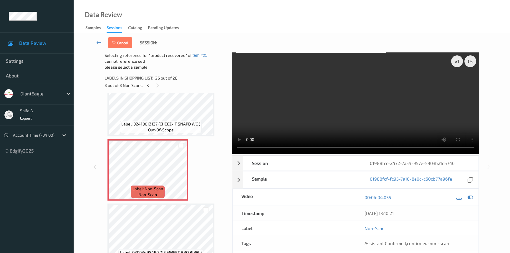
scroll to position [1631, 0]
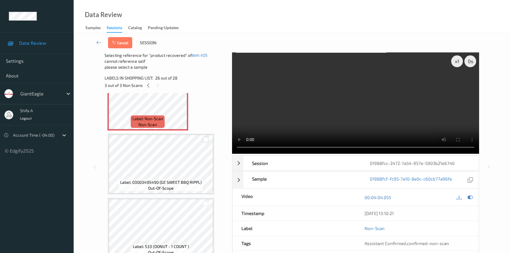
click at [204, 137] on div at bounding box center [206, 140] width 6 height 6
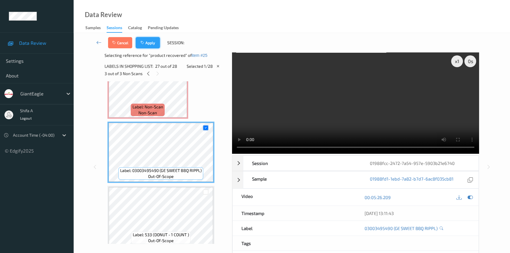
click at [148, 42] on button "Apply" at bounding box center [148, 42] width 24 height 11
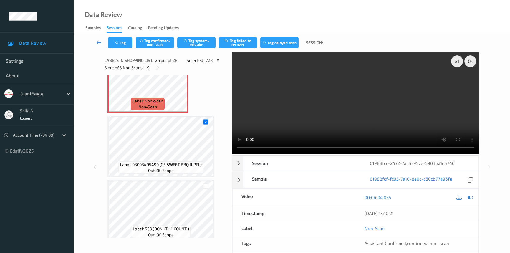
scroll to position [1538, 0]
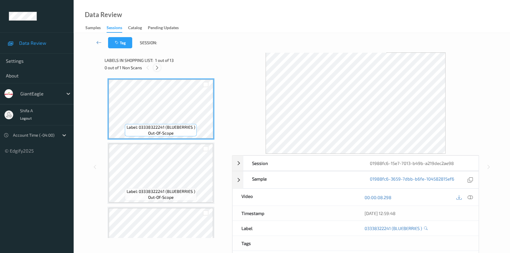
click at [155, 67] on icon at bounding box center [157, 67] width 5 height 5
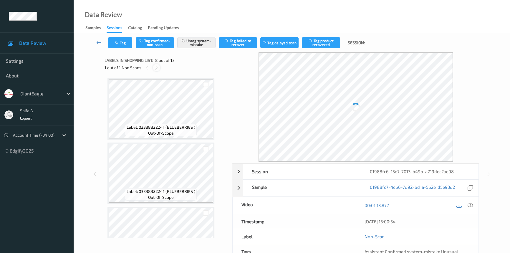
scroll to position [386, 0]
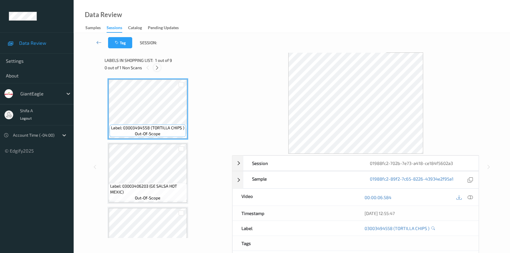
click at [156, 70] on div at bounding box center [156, 67] width 7 height 7
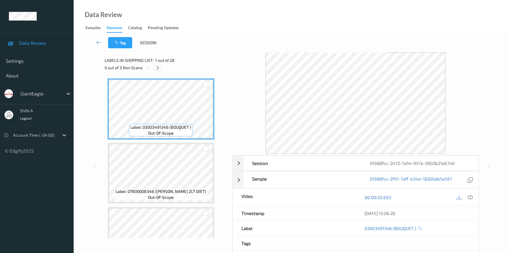
click at [159, 69] on icon at bounding box center [157, 67] width 5 height 5
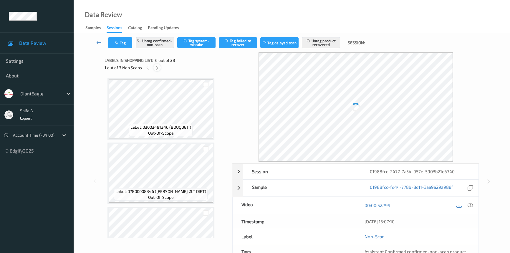
scroll to position [259, 0]
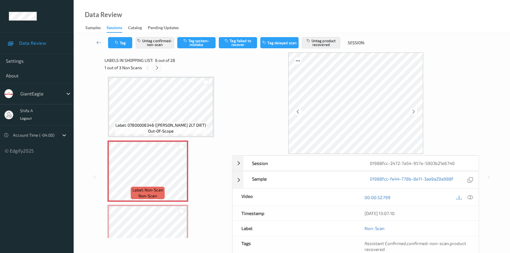
click at [159, 69] on div at bounding box center [156, 67] width 7 height 7
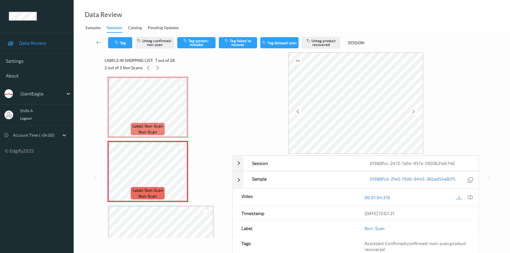
click at [150, 69] on icon at bounding box center [148, 67] width 5 height 5
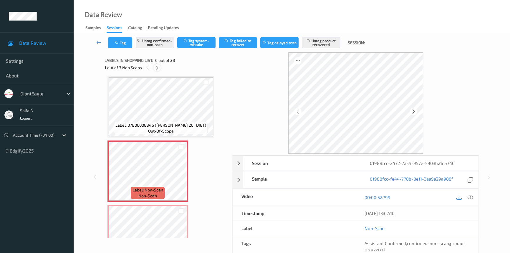
click at [158, 68] on icon at bounding box center [157, 67] width 5 height 5
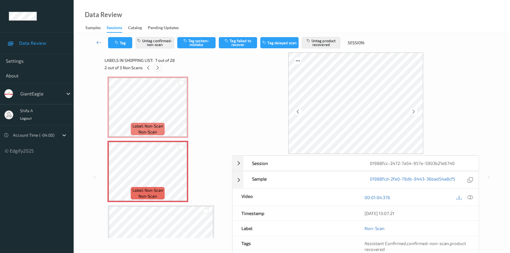
click at [158, 68] on icon at bounding box center [157, 67] width 5 height 5
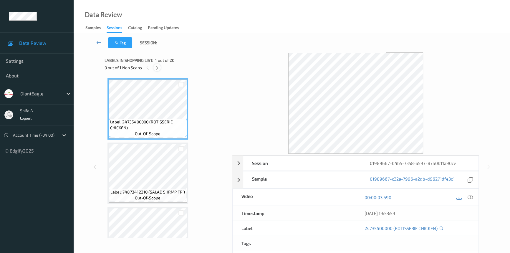
click at [157, 68] on icon at bounding box center [157, 67] width 5 height 5
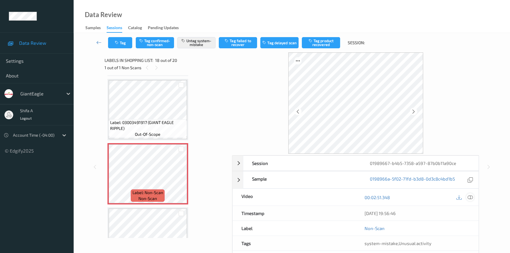
click at [469, 196] on icon at bounding box center [469, 197] width 5 height 5
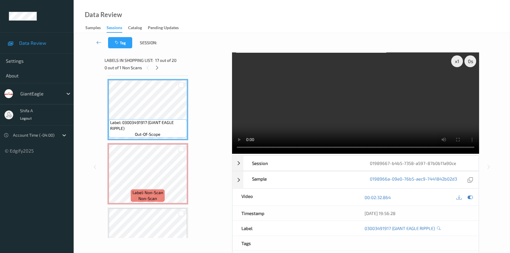
click at [404, 113] on video at bounding box center [355, 102] width 247 height 101
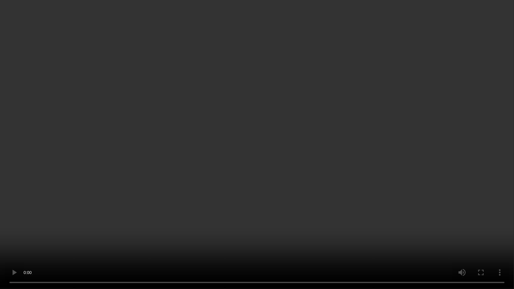
click at [357, 200] on video at bounding box center [257, 144] width 514 height 289
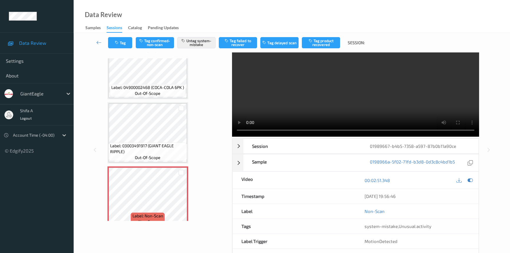
scroll to position [26, 0]
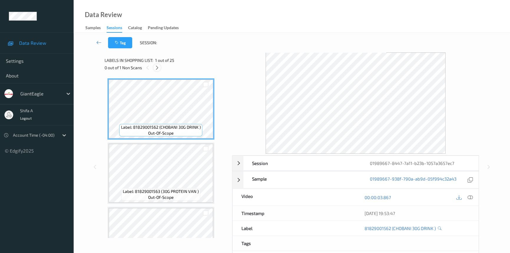
click at [154, 68] on div at bounding box center [156, 67] width 7 height 7
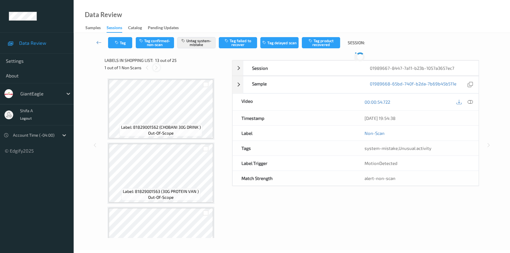
scroll to position [706, 0]
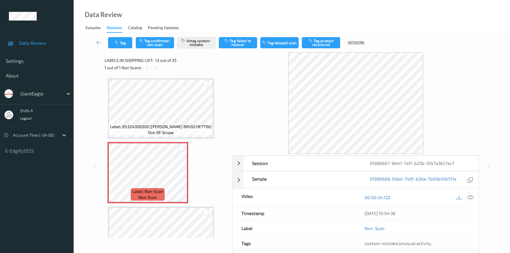
click at [472, 197] on icon at bounding box center [469, 197] width 5 height 5
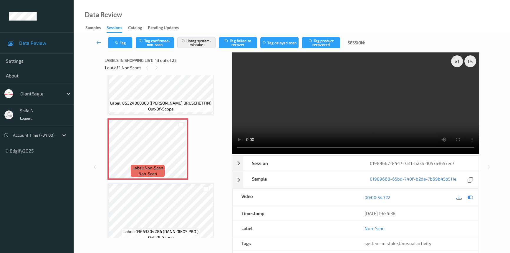
scroll to position [744, 0]
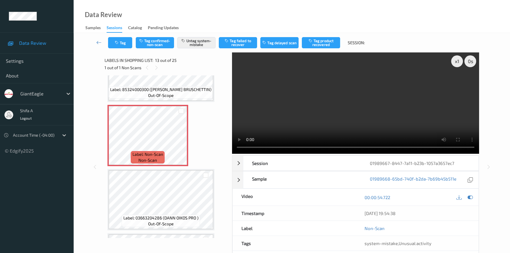
click at [331, 124] on video at bounding box center [355, 102] width 247 height 101
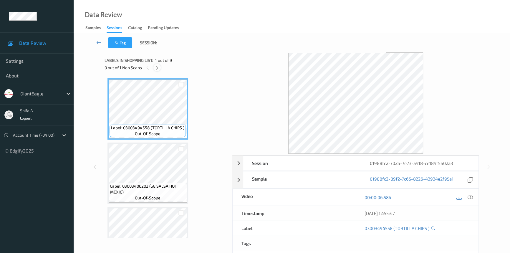
click at [158, 68] on icon at bounding box center [157, 67] width 5 height 5
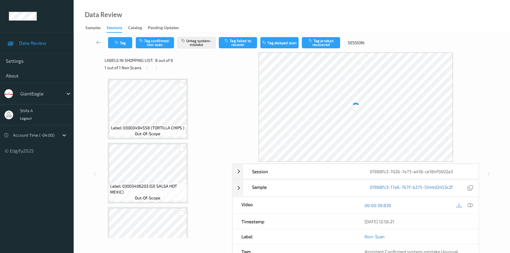
scroll to position [386, 0]
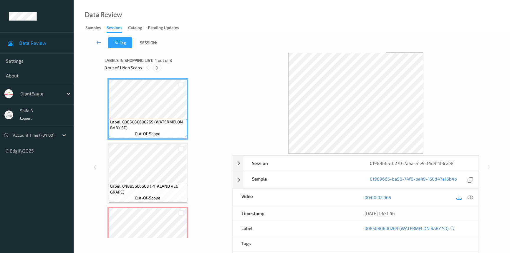
click at [159, 67] on icon at bounding box center [157, 67] width 5 height 5
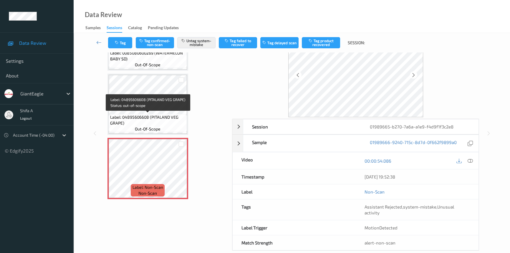
scroll to position [40, 0]
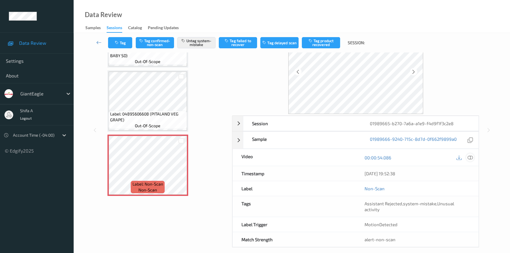
click at [470, 157] on icon at bounding box center [469, 157] width 5 height 5
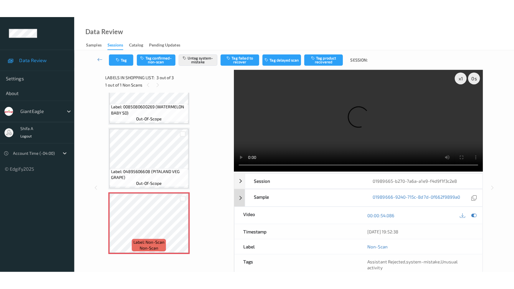
scroll to position [0, 0]
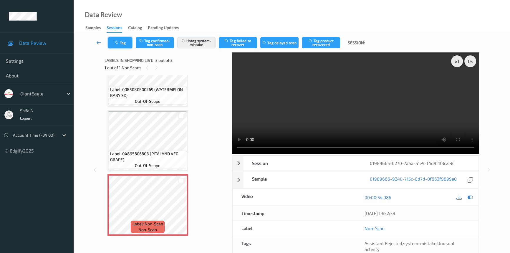
click at [124, 40] on button "Tag" at bounding box center [120, 42] width 24 height 11
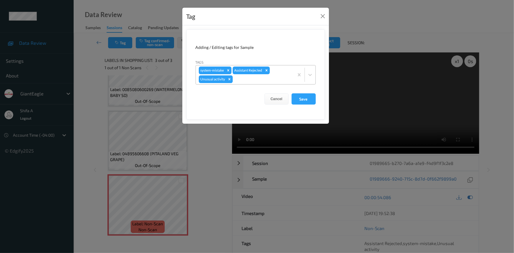
click at [230, 79] on icon "Remove Unusual activity" at bounding box center [229, 79] width 4 height 4
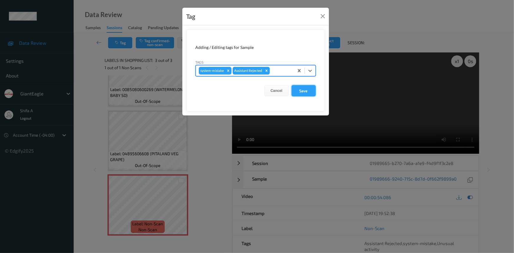
click at [310, 93] on button "Save" at bounding box center [303, 90] width 24 height 11
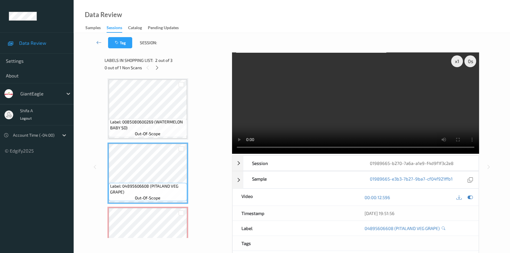
click at [366, 125] on video at bounding box center [355, 102] width 247 height 101
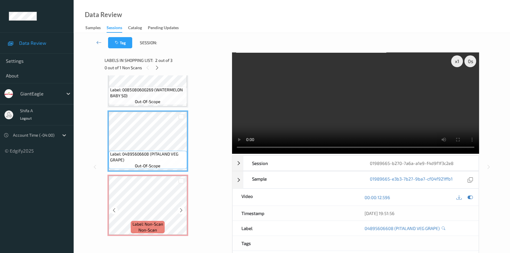
scroll to position [32, 0]
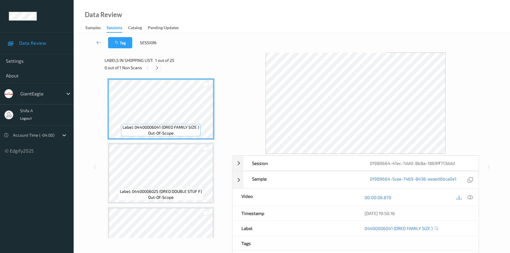
click at [157, 67] on icon at bounding box center [157, 67] width 5 height 5
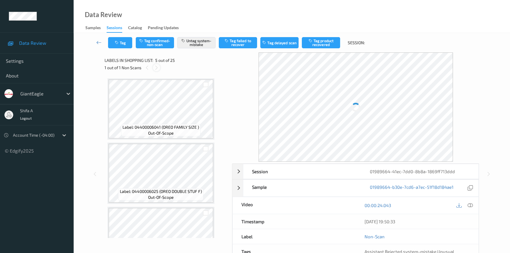
scroll to position [195, 0]
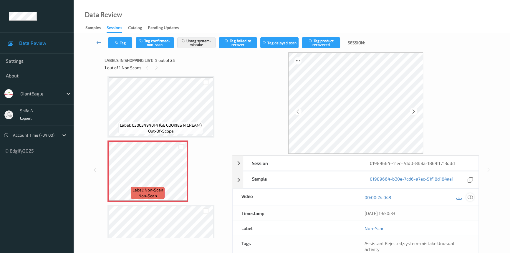
click at [472, 197] on icon at bounding box center [469, 197] width 5 height 5
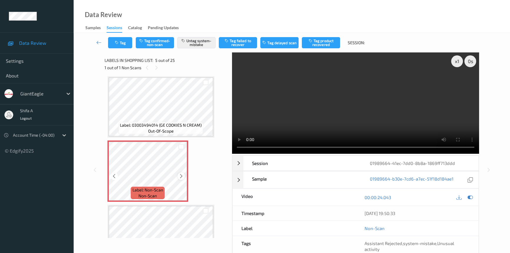
click at [182, 174] on icon at bounding box center [181, 175] width 5 height 5
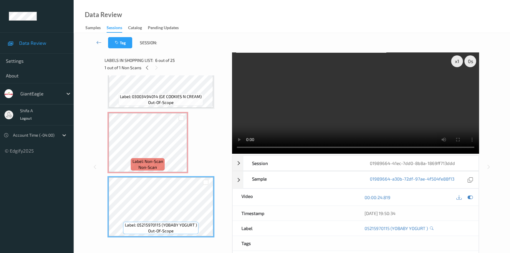
scroll to position [221, 0]
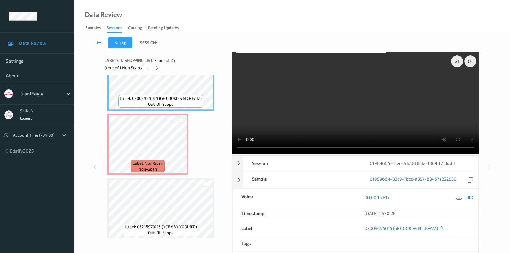
click at [333, 92] on video at bounding box center [355, 102] width 247 height 101
click at [346, 127] on video at bounding box center [355, 102] width 247 height 101
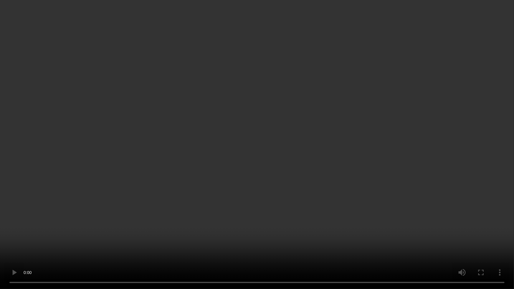
click at [200, 218] on video at bounding box center [257, 144] width 514 height 289
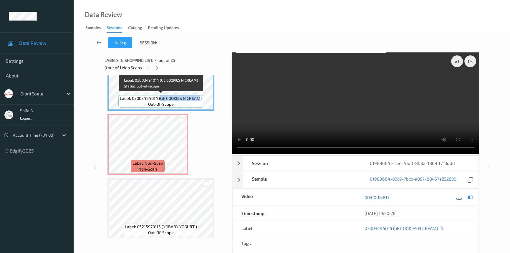
drag, startPoint x: 161, startPoint y: 97, endPoint x: 200, endPoint y: 98, distance: 39.2
click at [200, 98] on span "Label: 03003494014 (GE COOKIES N CREAM)" at bounding box center [161, 98] width 82 height 6
copy span "GE COOKIES N CREAM"
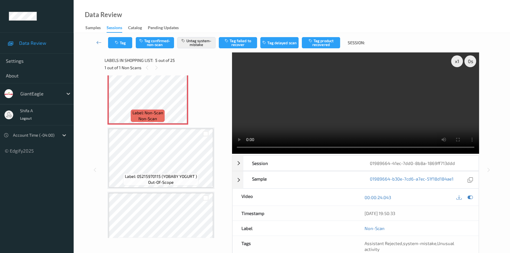
scroll to position [275, 0]
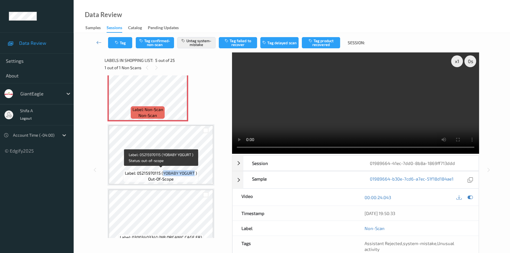
drag, startPoint x: 163, startPoint y: 172, endPoint x: 193, endPoint y: 169, distance: 30.2
click at [194, 172] on span "Label: 05215970115 (YOBABY YOGURT )" at bounding box center [161, 173] width 72 height 6
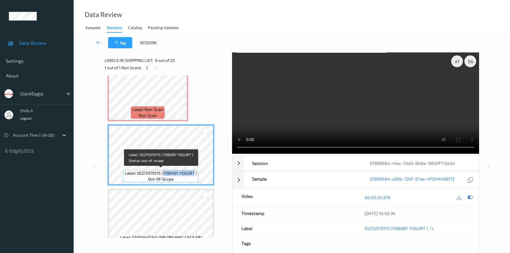
copy span "YOBABY YOGURT"
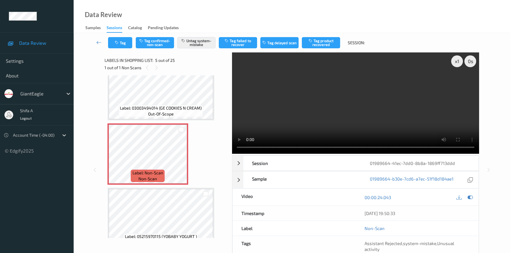
scroll to position [195, 0]
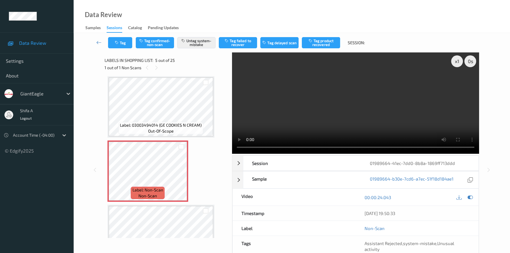
click at [389, 112] on video at bounding box center [355, 102] width 247 height 101
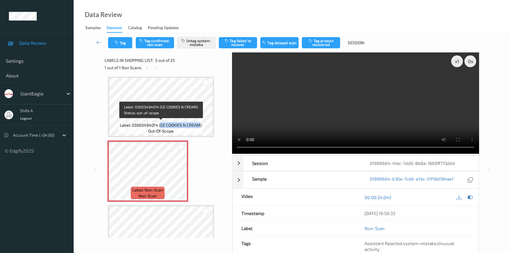
drag, startPoint x: 160, startPoint y: 125, endPoint x: 199, endPoint y: 124, distance: 38.9
click at [199, 125] on span "Label: 03003494014 (GE COOKIES N CREAM)" at bounding box center [161, 125] width 82 height 6
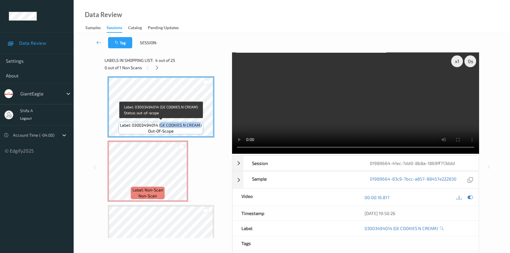
copy span "GE COOKIES N CREAM"
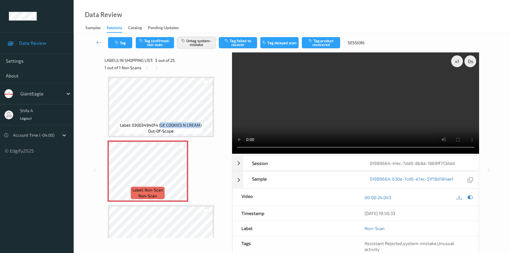
click at [194, 45] on button "Untag system-mistake" at bounding box center [196, 42] width 38 height 11
click at [126, 46] on button "Tag" at bounding box center [120, 42] width 24 height 11
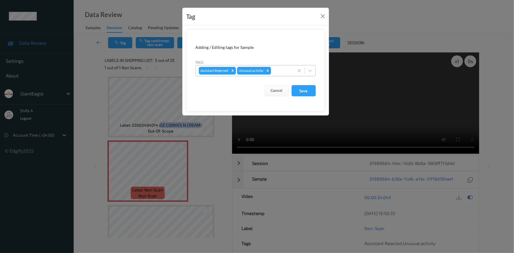
click at [269, 71] on icon "Remove Unusual activity" at bounding box center [268, 71] width 4 height 4
click at [304, 88] on button "Save" at bounding box center [303, 90] width 24 height 11
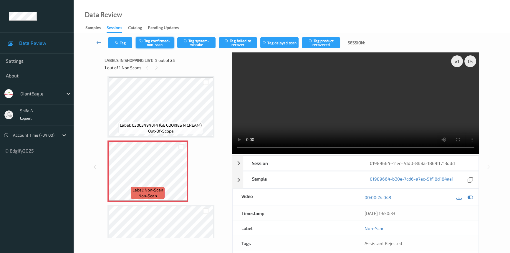
click at [161, 46] on button "Tag confirmed-non-scan" at bounding box center [155, 42] width 38 height 11
click at [246, 43] on button "Tag failed to recover" at bounding box center [238, 42] width 38 height 11
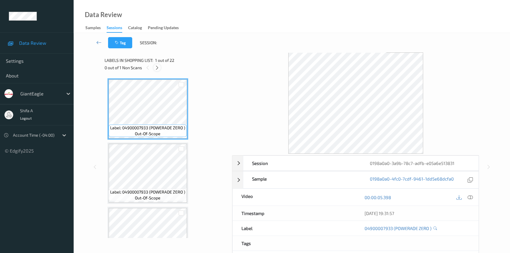
click at [156, 66] on icon at bounding box center [157, 67] width 5 height 5
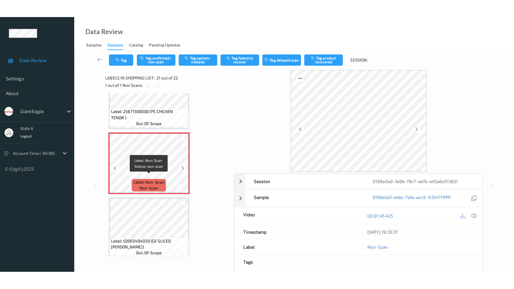
scroll to position [1247, 0]
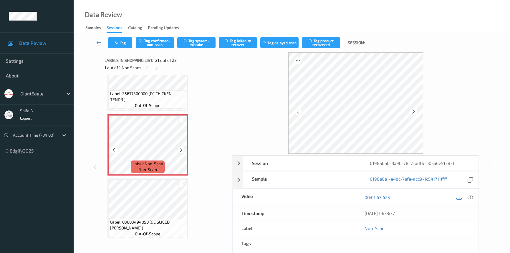
click at [184, 147] on div at bounding box center [180, 149] width 7 height 7
click at [184, 146] on div at bounding box center [180, 149] width 7 height 7
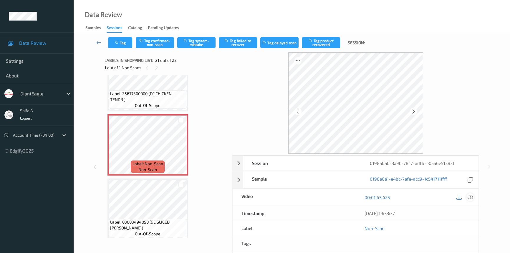
click at [468, 196] on icon at bounding box center [469, 197] width 5 height 5
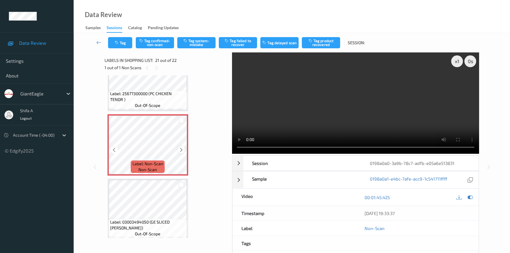
click at [180, 147] on icon at bounding box center [181, 149] width 5 height 5
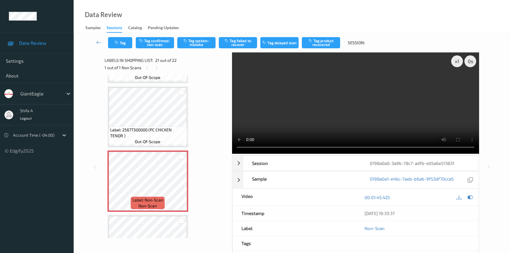
click at [313, 102] on video at bounding box center [355, 102] width 247 height 101
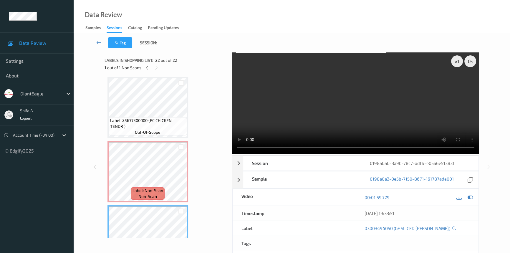
scroll to position [1247, 0]
